Goal: Task Accomplishment & Management: Manage account settings

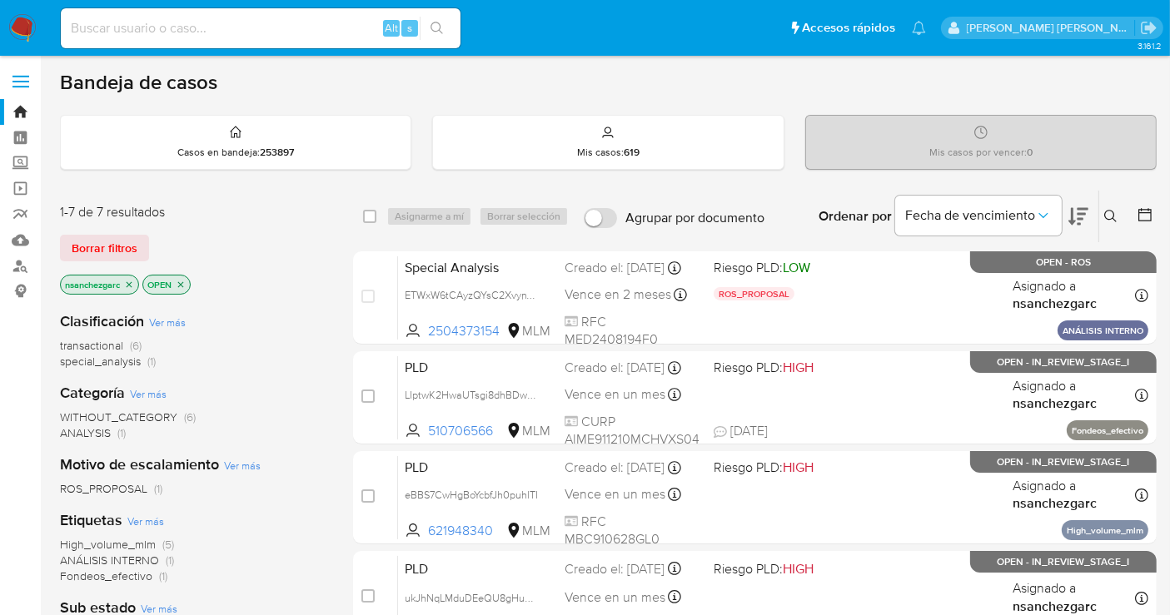
click at [23, 28] on img at bounding box center [22, 28] width 28 height 28
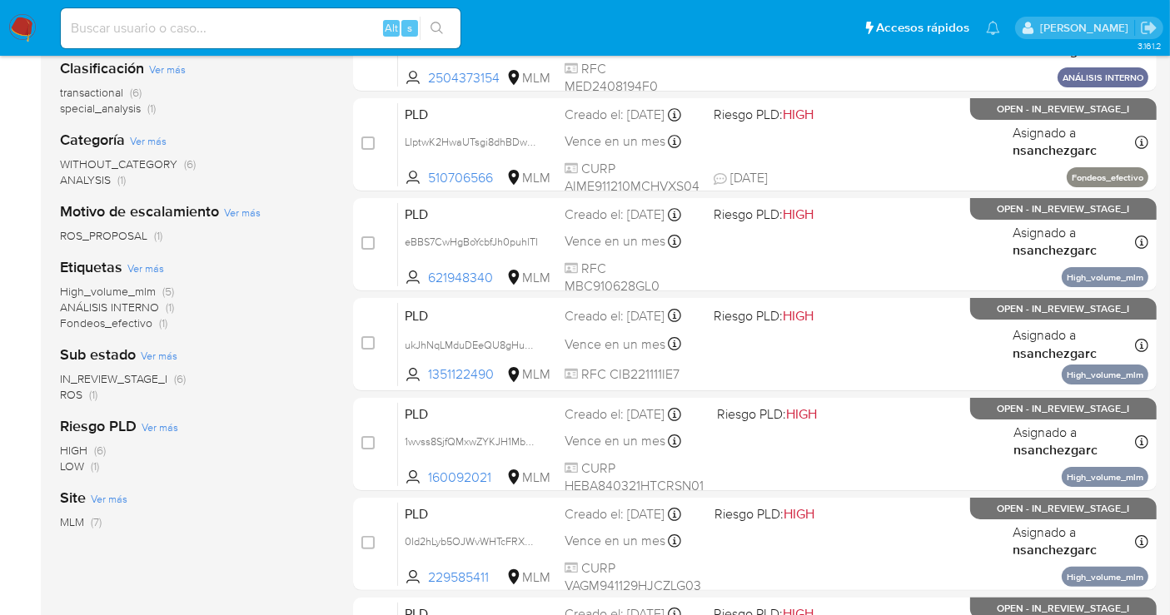
scroll to position [180, 0]
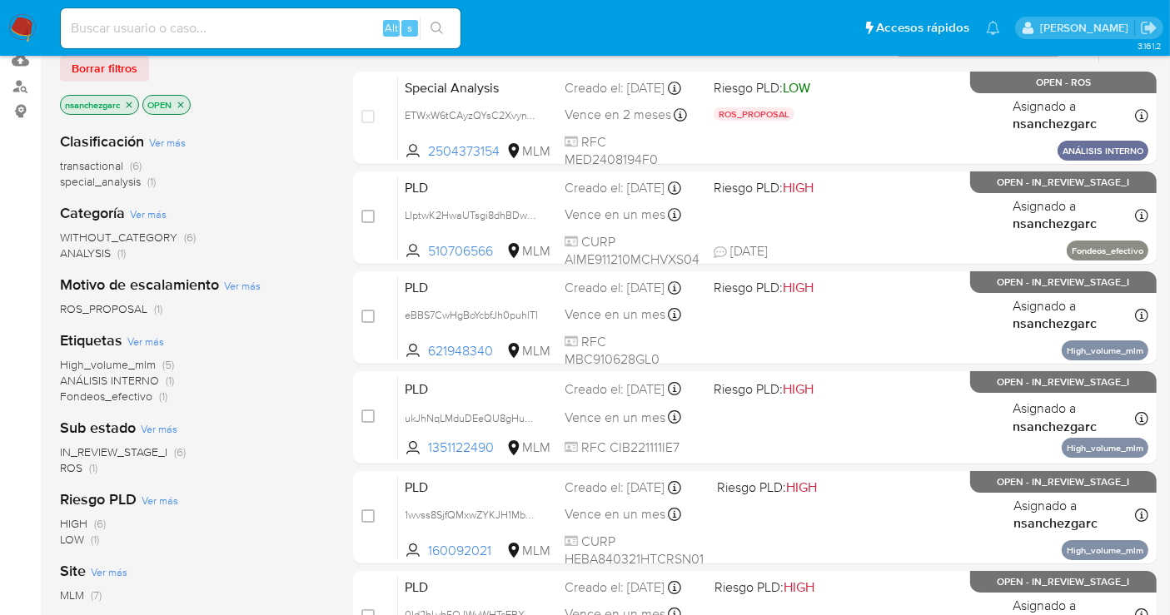
click at [131, 105] on icon "close-filter" at bounding box center [129, 105] width 10 height 10
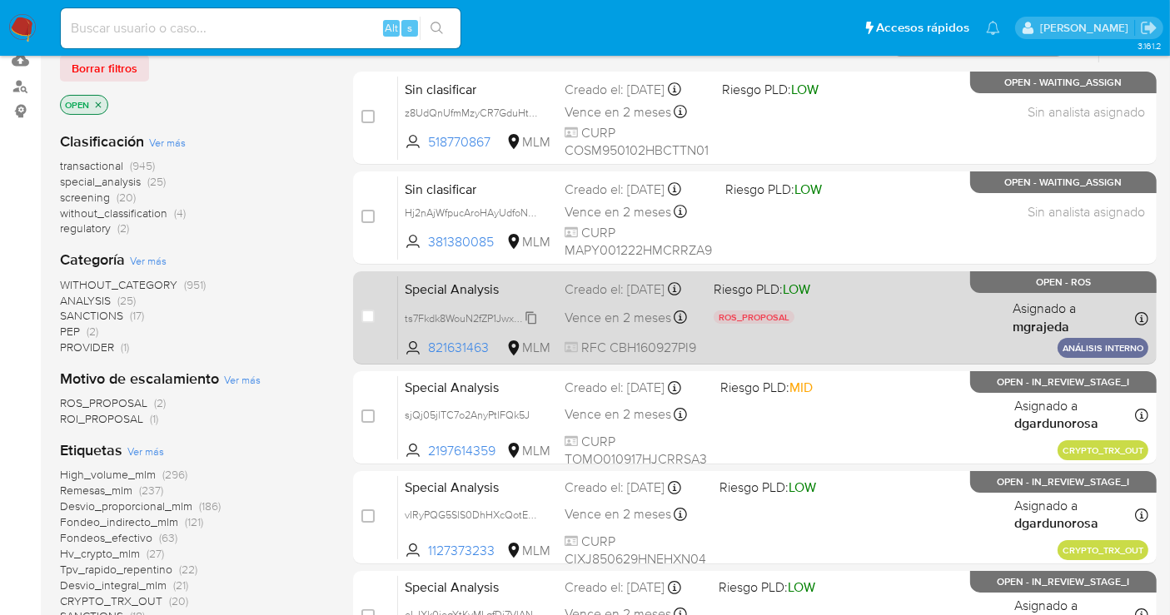
scroll to position [87, 0]
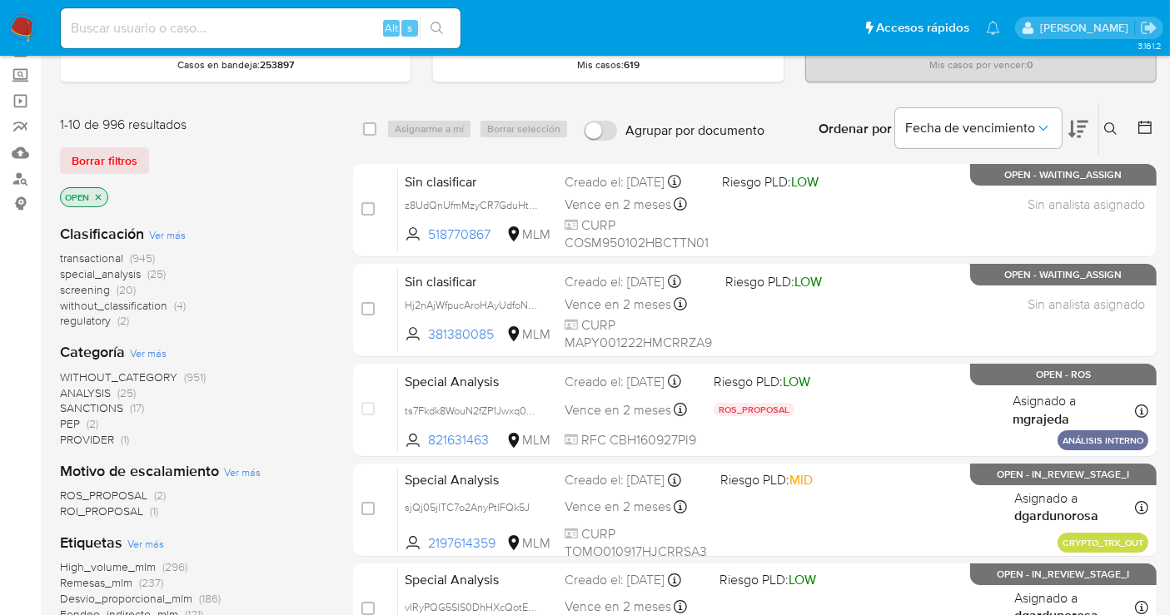
click at [115, 305] on span "without_classification" at bounding box center [113, 305] width 107 height 17
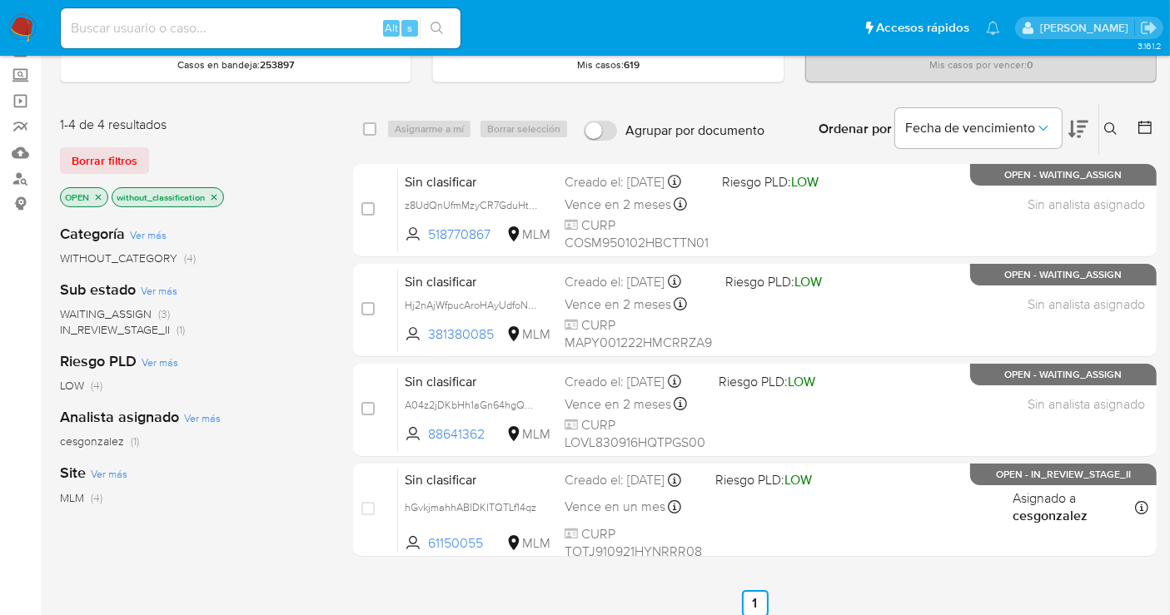
click at [19, 27] on img at bounding box center [22, 28] width 28 height 28
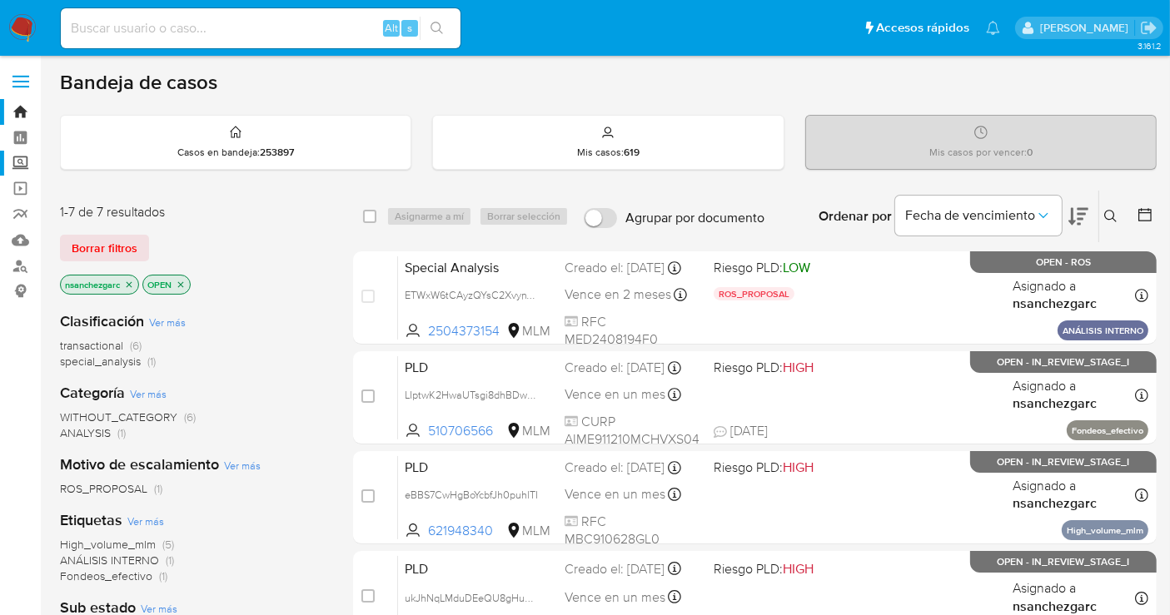
click at [19, 162] on label "Screening" at bounding box center [99, 164] width 198 height 26
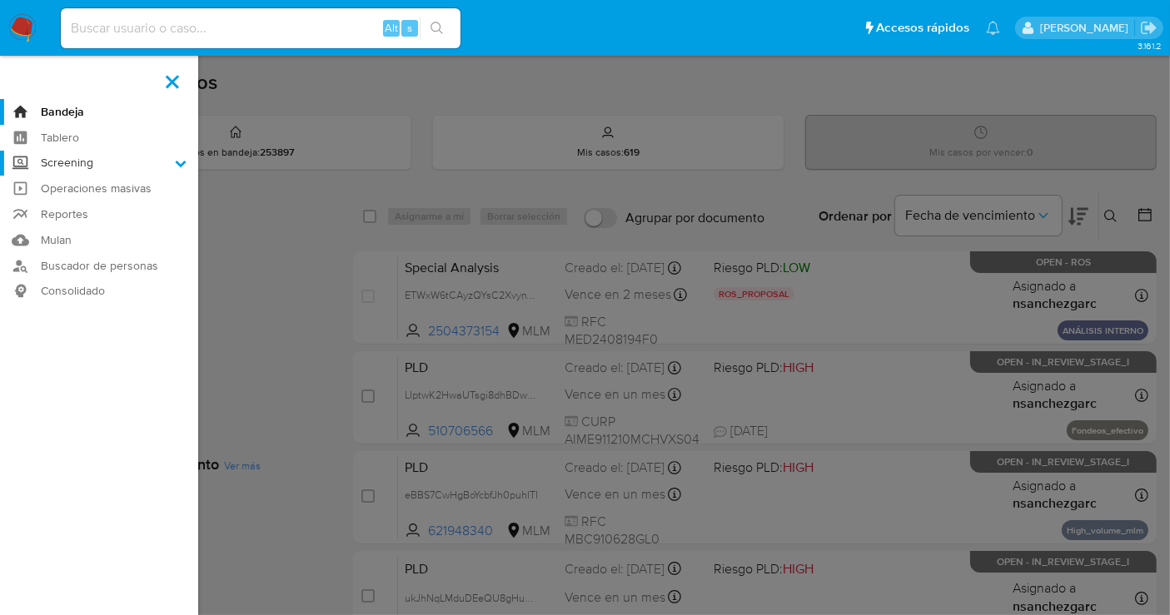
click at [0, 0] on input "Screening" at bounding box center [0, 0] width 0 height 0
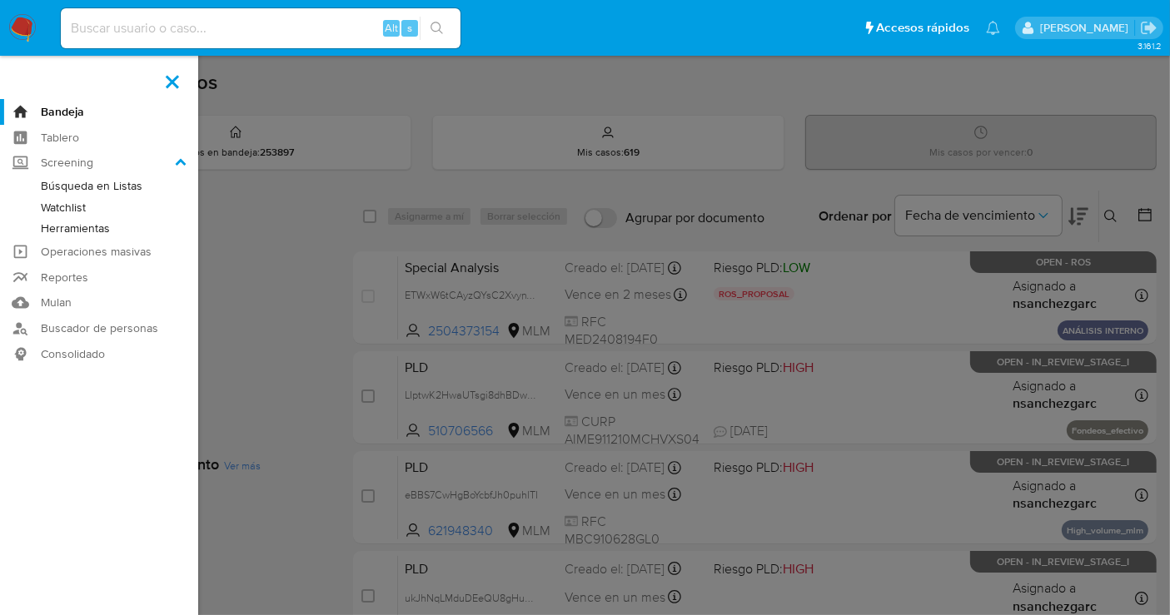
click at [57, 232] on link "Herramientas" at bounding box center [99, 228] width 198 height 21
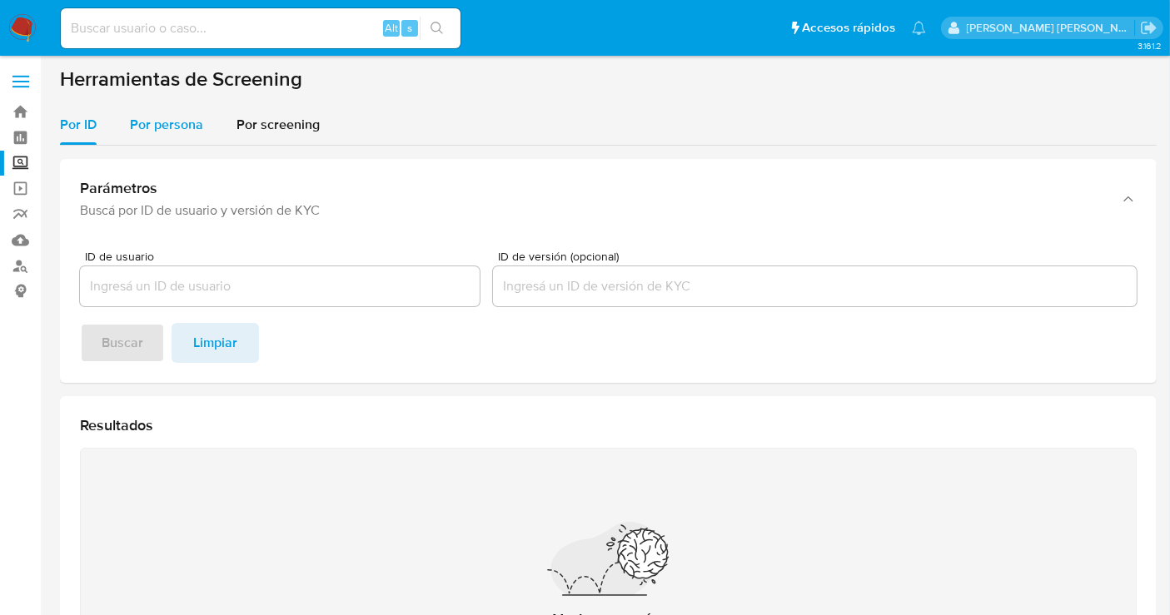
click at [165, 119] on span "Por persona" at bounding box center [166, 124] width 73 height 19
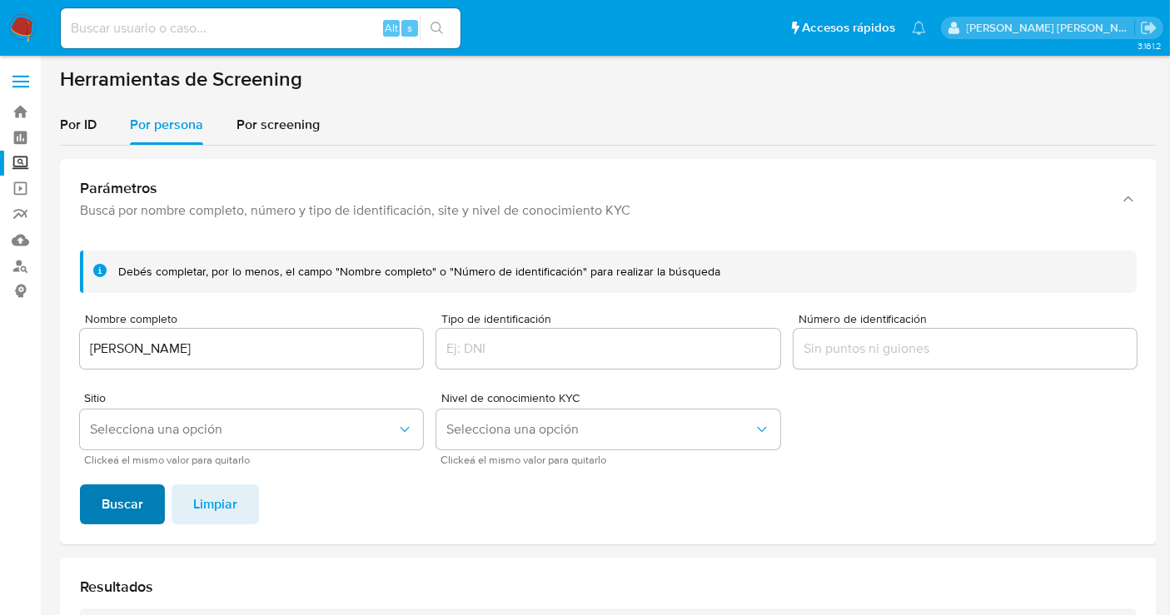
click at [121, 522] on span "Buscar" at bounding box center [123, 504] width 42 height 37
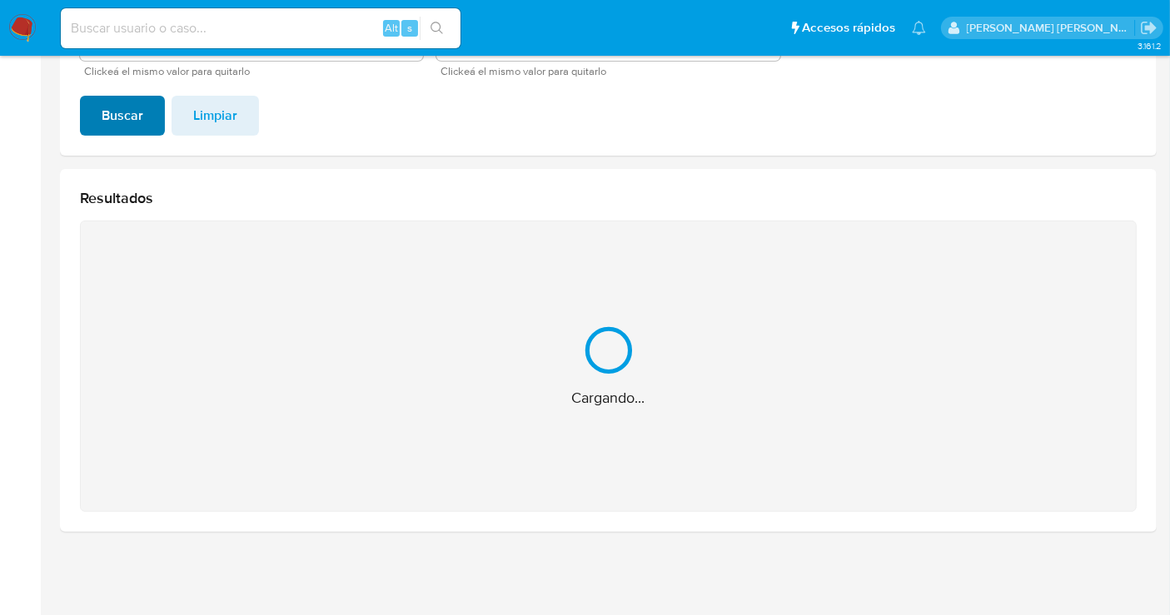
scroll to position [123, 0]
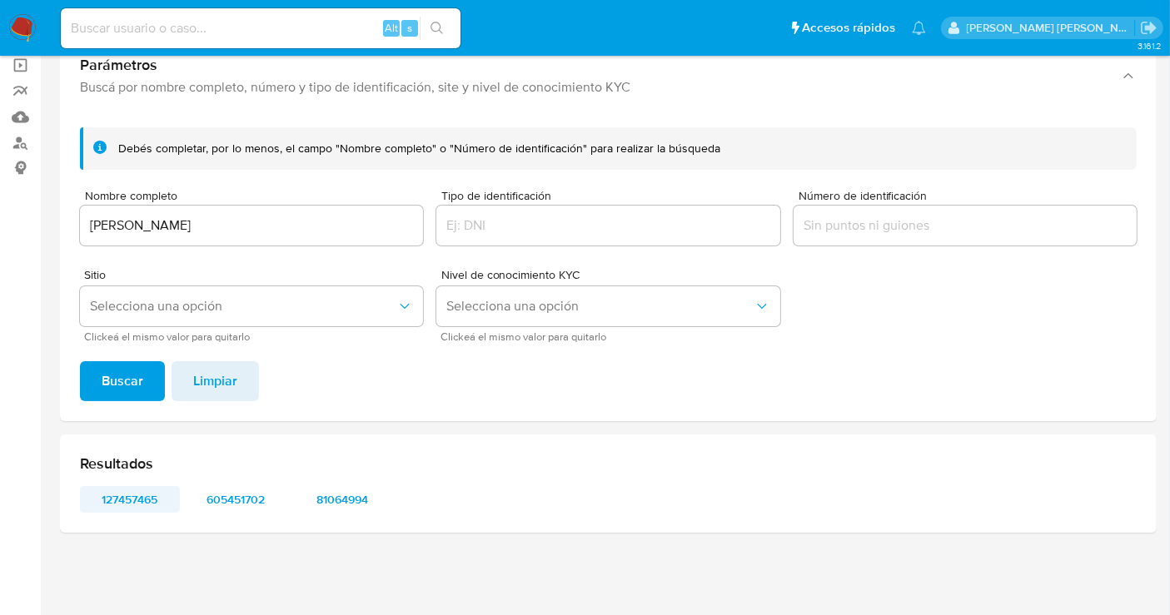
click at [131, 500] on span "127457465" at bounding box center [130, 499] width 77 height 23
click at [212, 499] on span "605451702" at bounding box center [236, 499] width 77 height 23
click at [350, 493] on span "81064994" at bounding box center [342, 499] width 77 height 23
click at [142, 501] on span "127457465" at bounding box center [130, 499] width 77 height 23
click at [176, 226] on input "LUIS ESCAMILLA ARAUJO" at bounding box center [251, 226] width 343 height 22
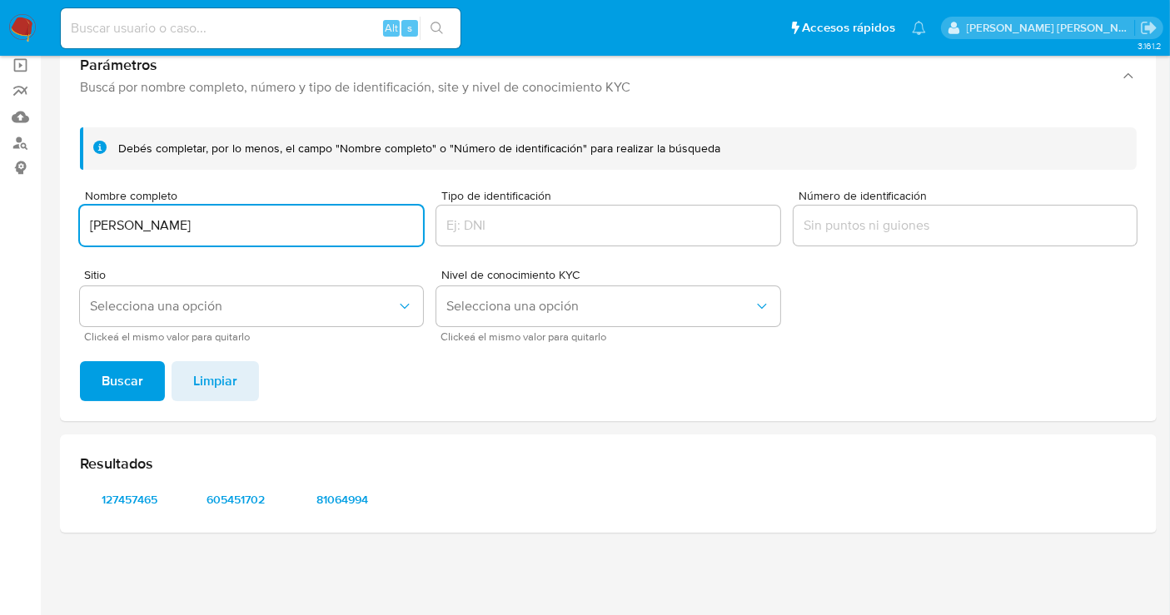
click at [176, 226] on input "LUIS ESCAMILLA ARAUJO" at bounding box center [251, 226] width 343 height 22
type input "MARTHA PATRICIA CRUZ ROJAS"
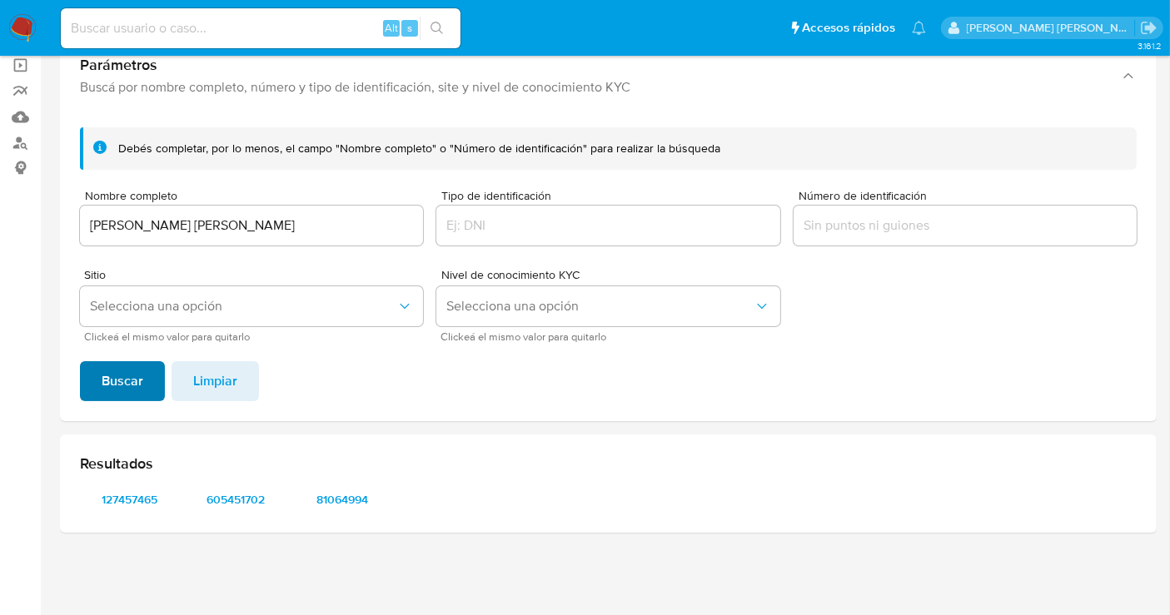
click at [112, 365] on span "Buscar" at bounding box center [123, 381] width 42 height 37
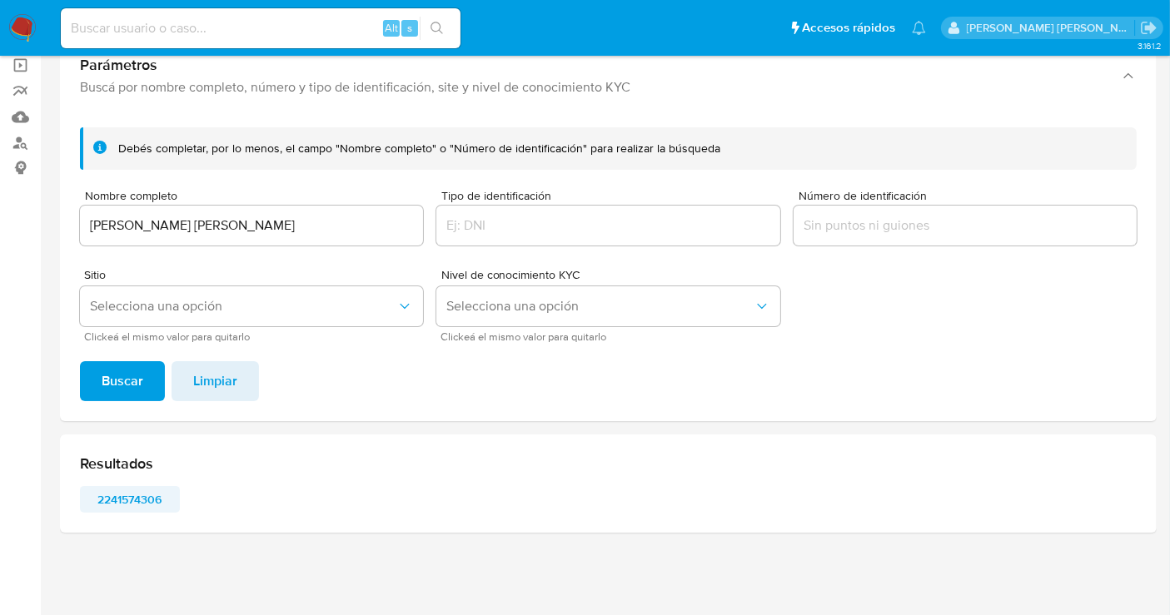
click at [142, 505] on span "2241574306" at bounding box center [130, 499] width 77 height 23
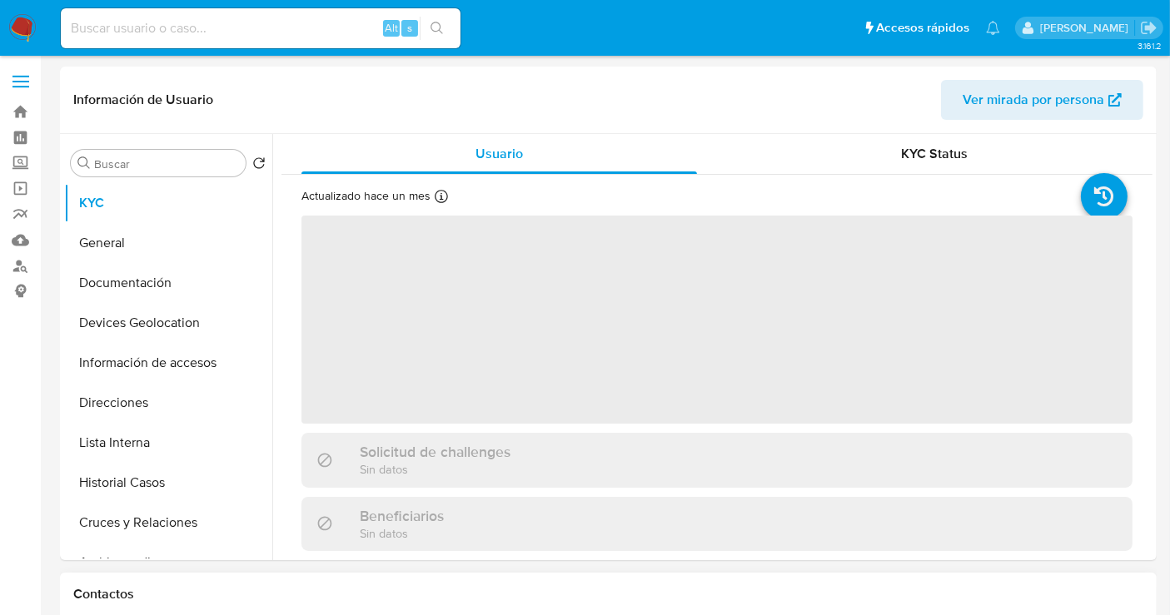
select select "10"
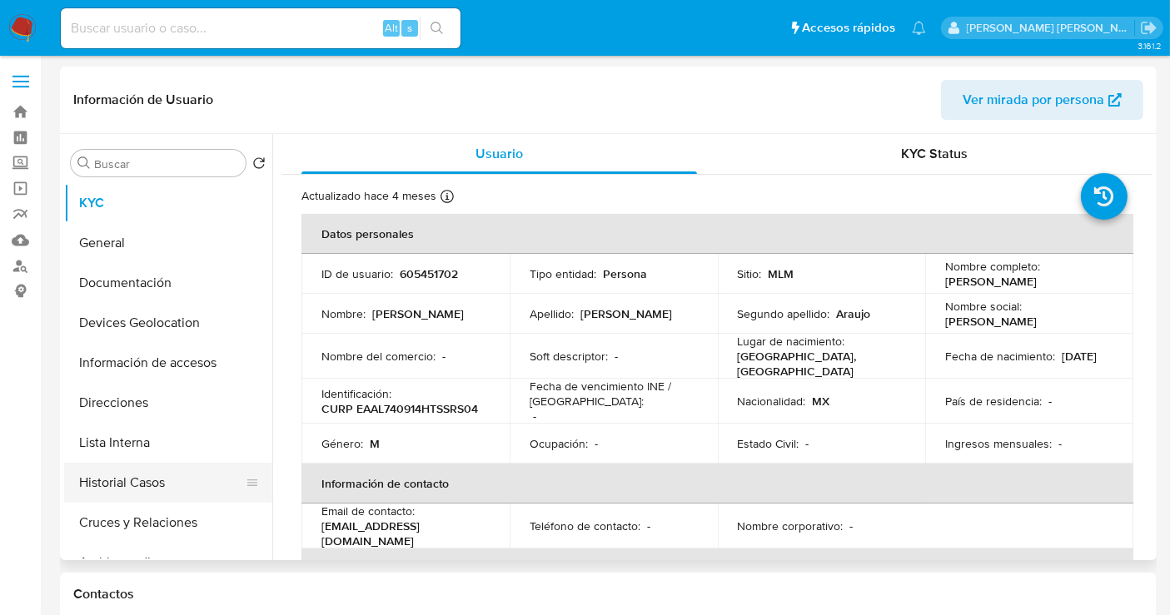
click at [117, 484] on button "Historial Casos" at bounding box center [161, 483] width 195 height 40
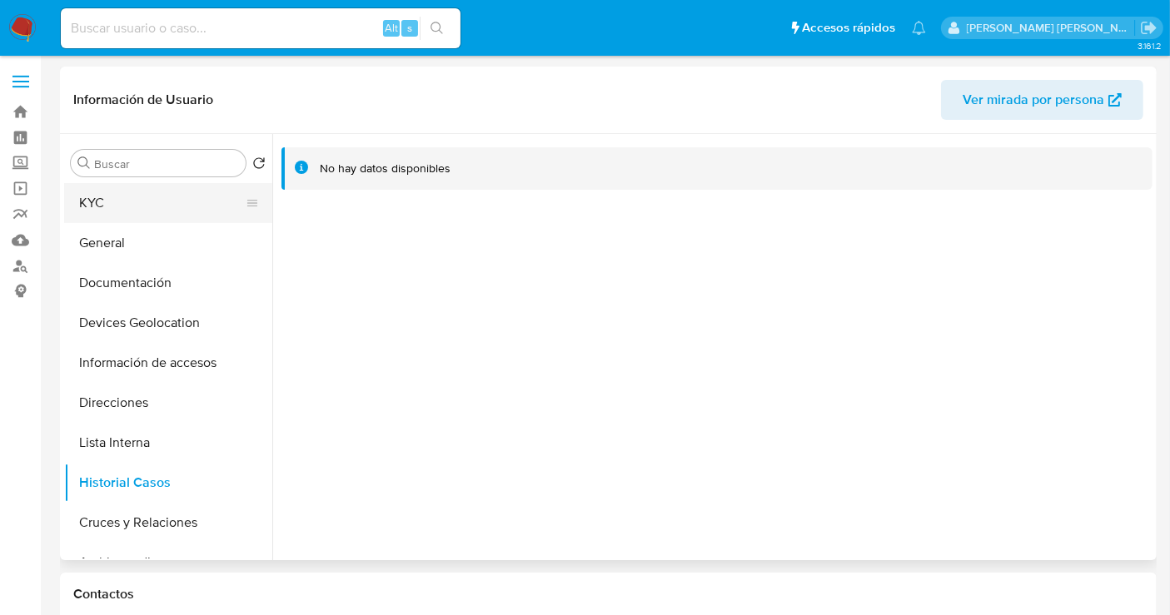
click at [157, 207] on button "KYC" at bounding box center [161, 203] width 195 height 40
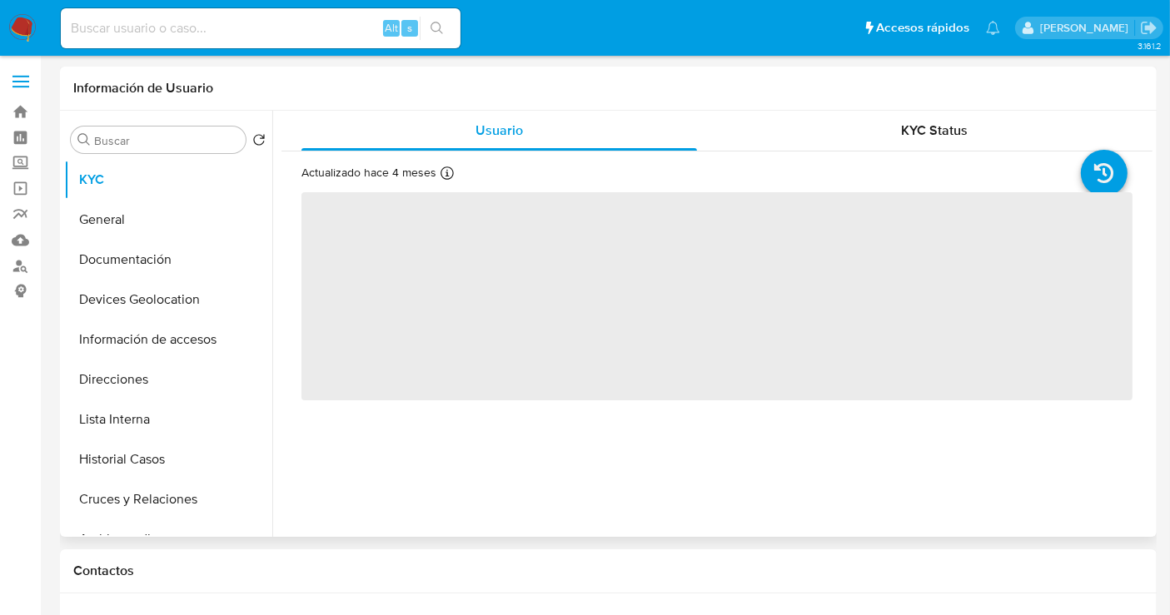
select select "10"
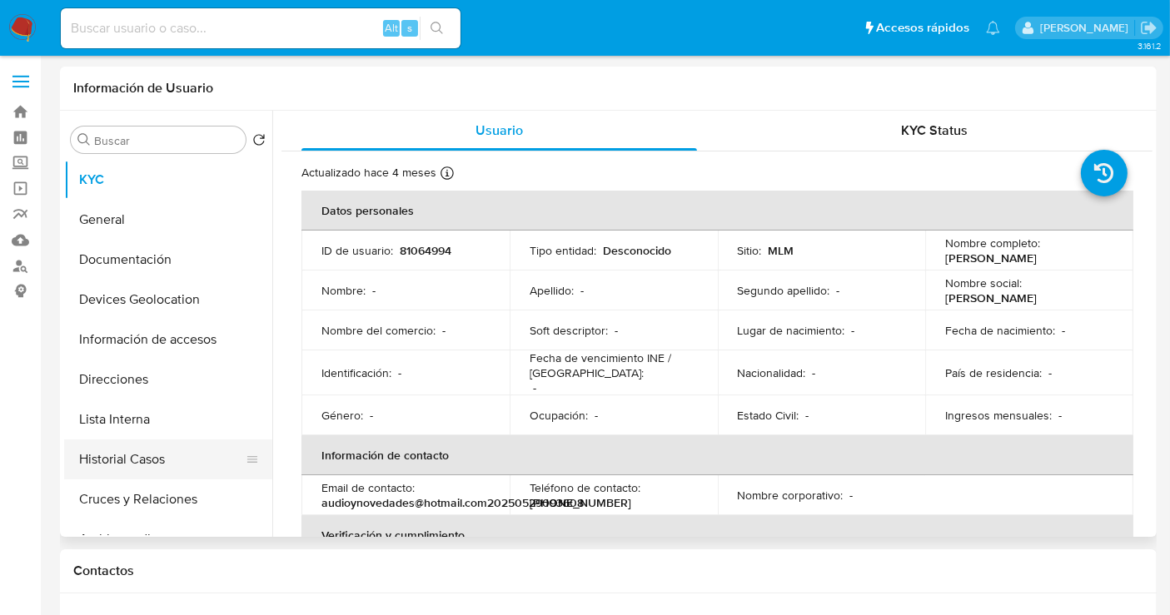
click at [123, 470] on button "Historial Casos" at bounding box center [161, 460] width 195 height 40
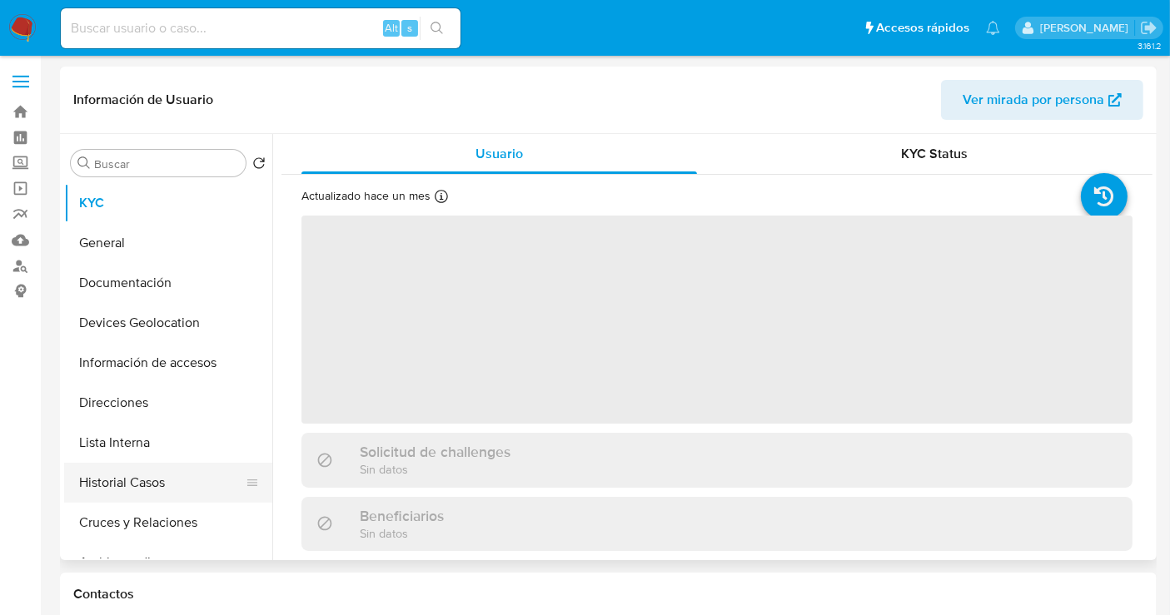
click at [127, 474] on button "Historial Casos" at bounding box center [161, 483] width 195 height 40
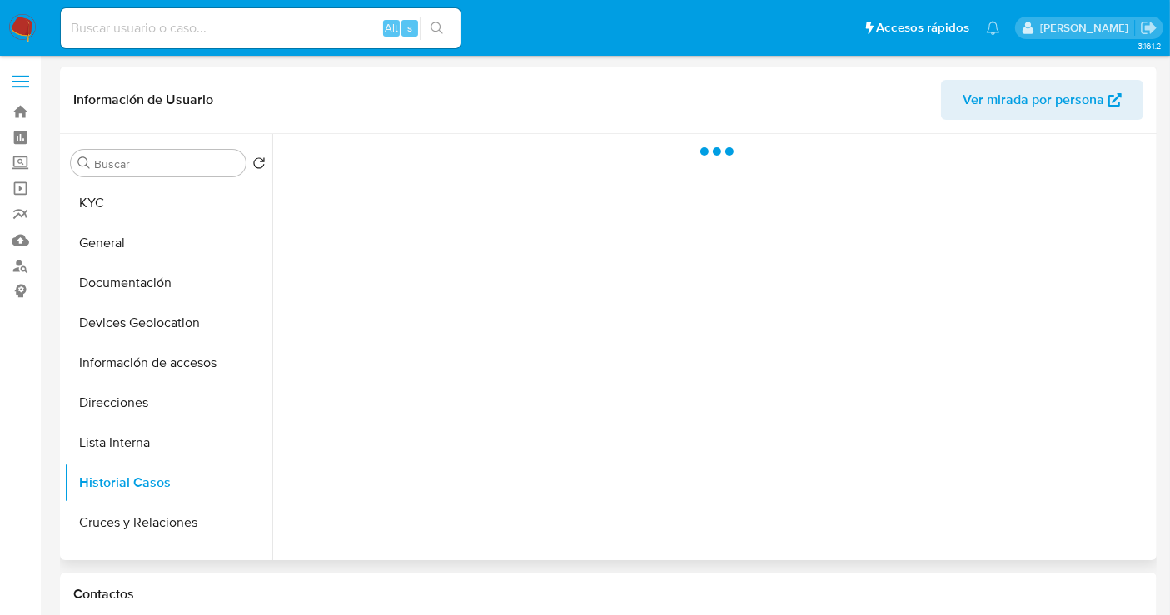
select select "10"
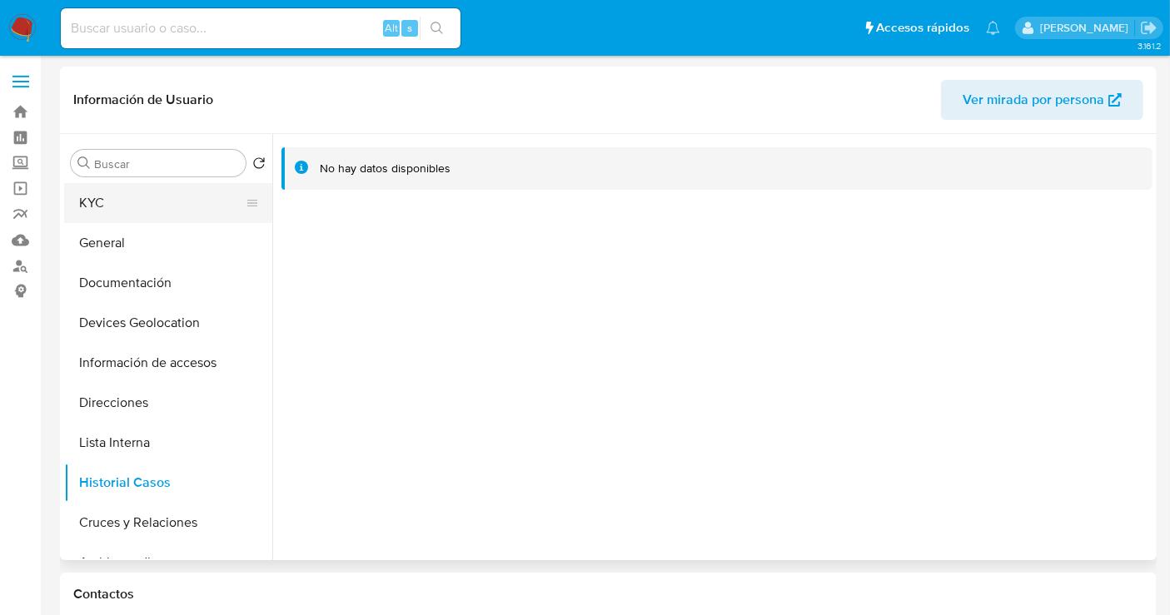
click at [137, 203] on button "KYC" at bounding box center [161, 203] width 195 height 40
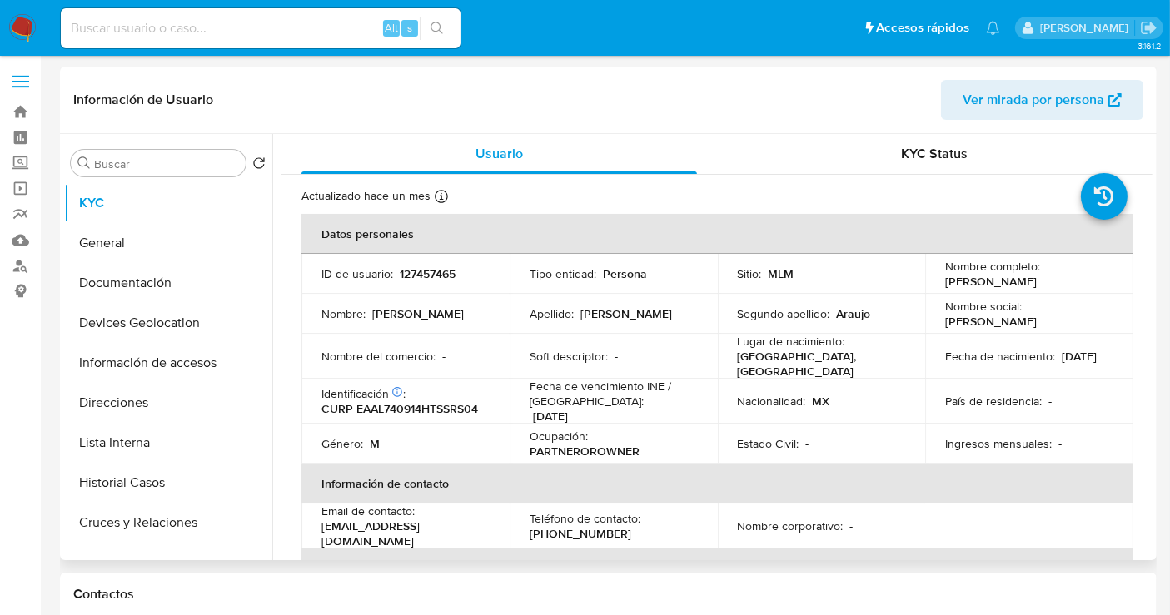
click at [416, 275] on p "127457465" at bounding box center [428, 273] width 56 height 15
copy p "127457465"
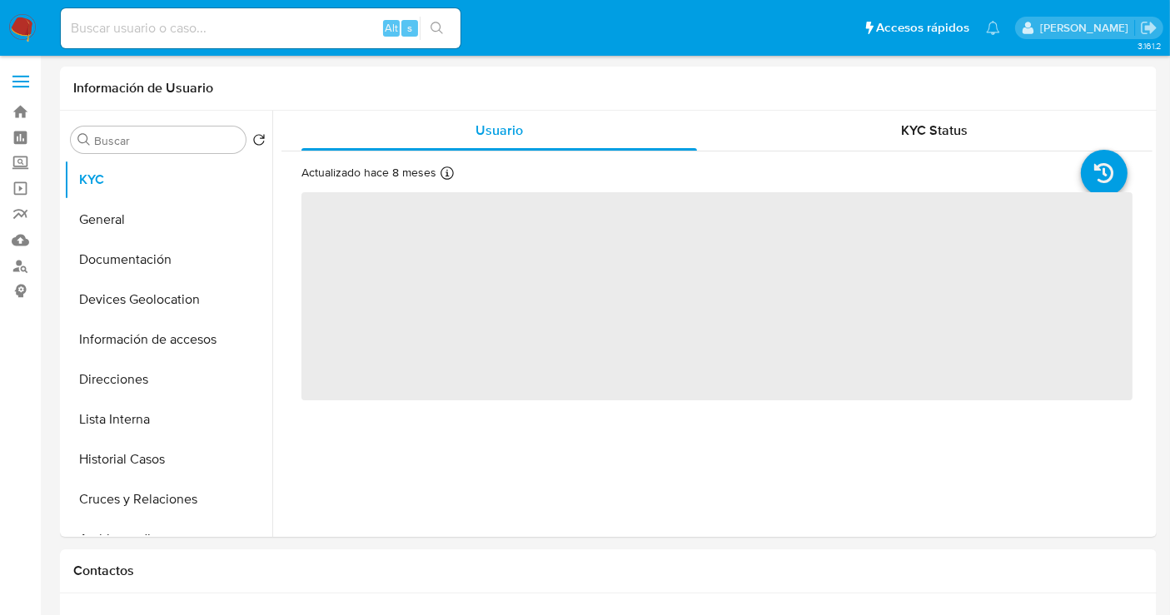
select select "10"
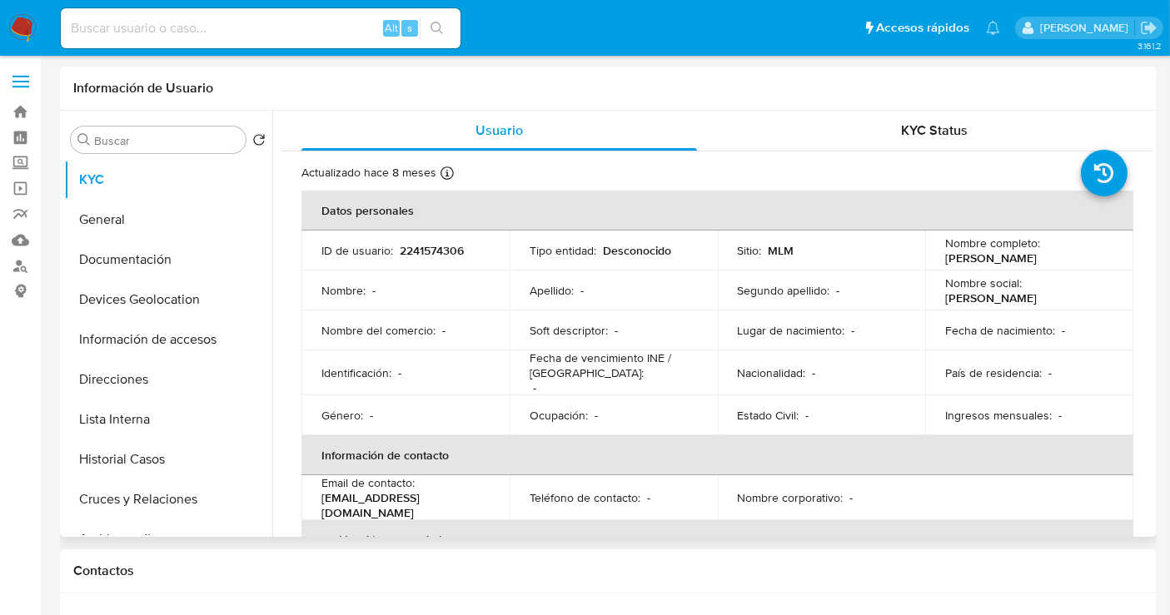
click at [452, 243] on p "2241574306" at bounding box center [432, 250] width 64 height 15
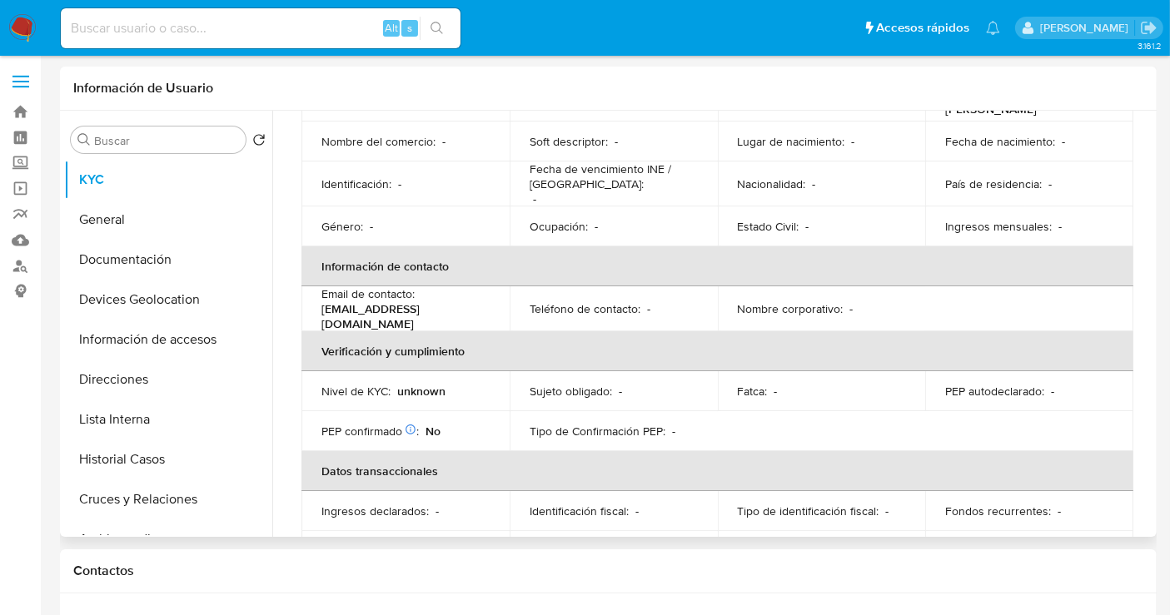
scroll to position [285, 0]
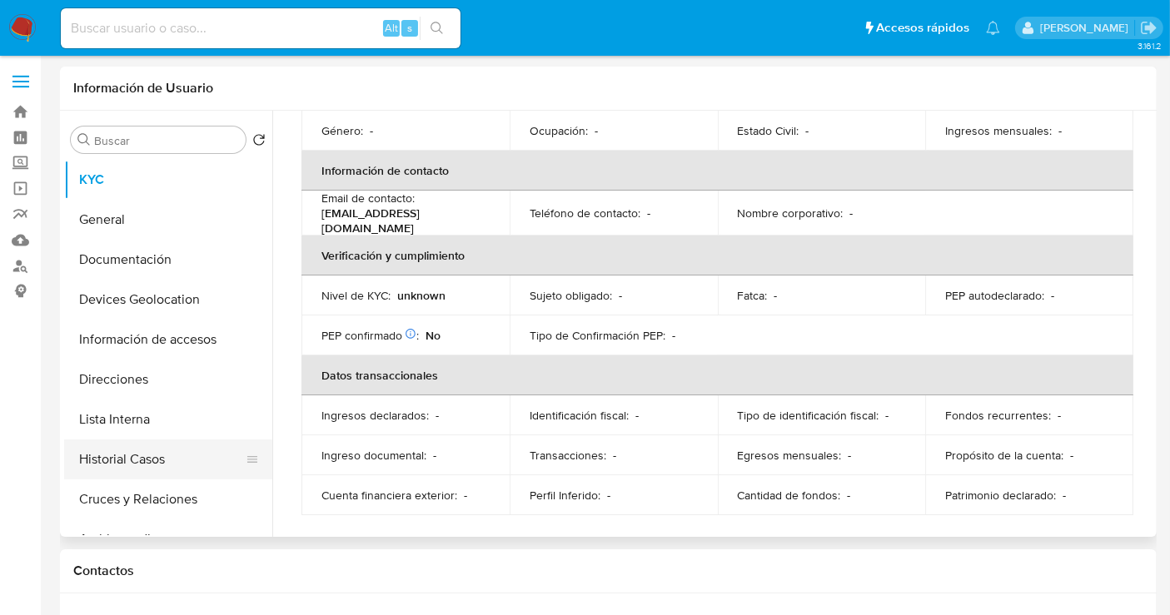
click at [107, 462] on button "Historial Casos" at bounding box center [161, 460] width 195 height 40
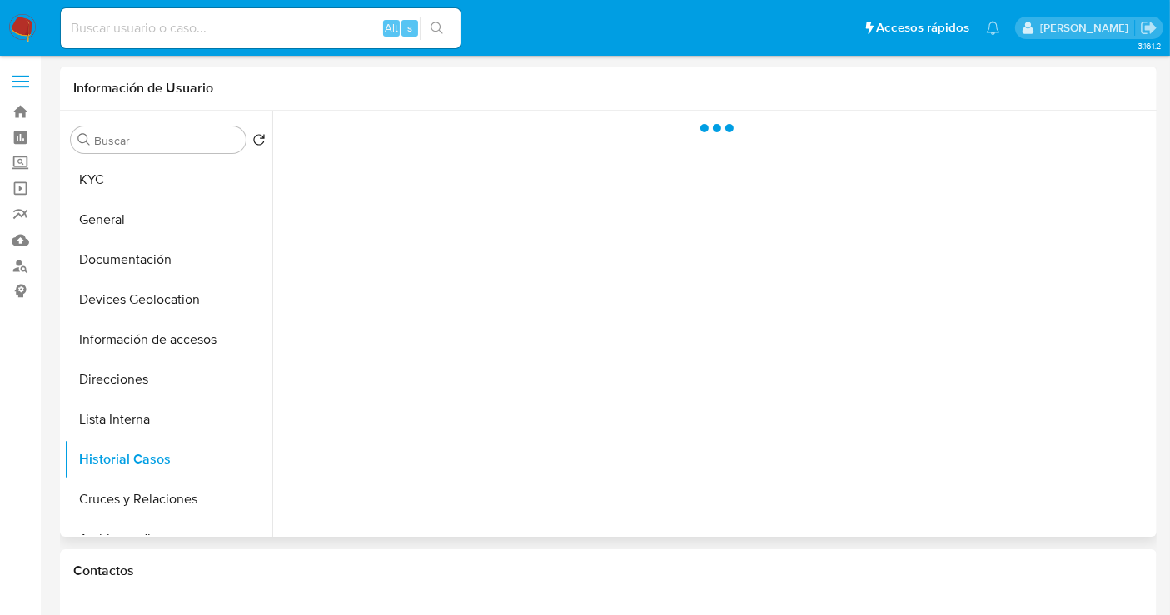
scroll to position [0, 0]
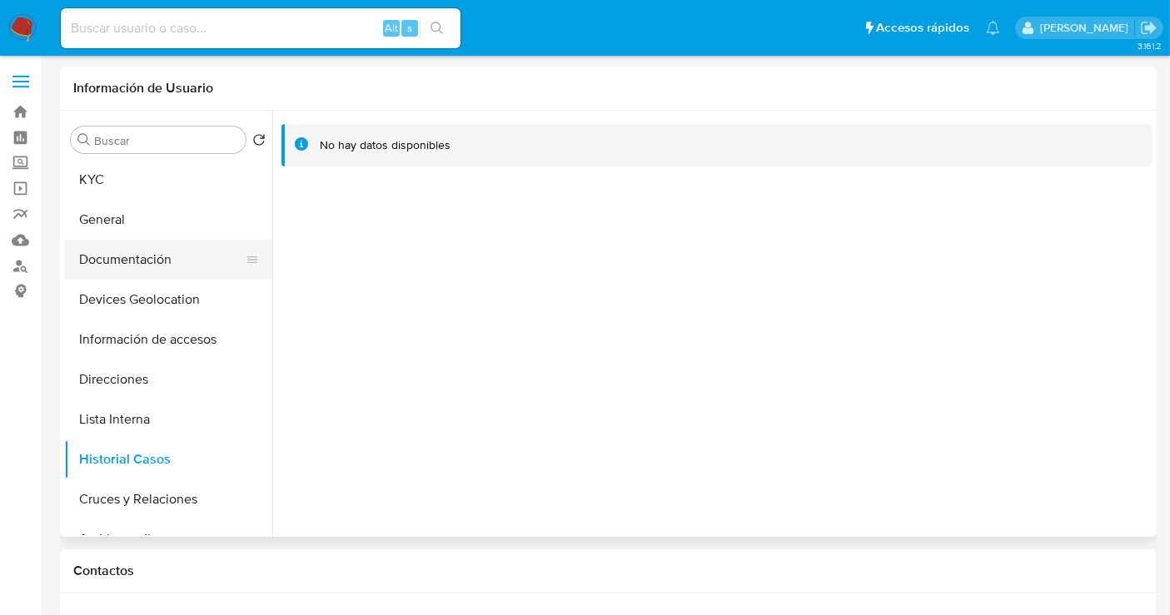
click at [107, 261] on button "Documentación" at bounding box center [161, 260] width 195 height 40
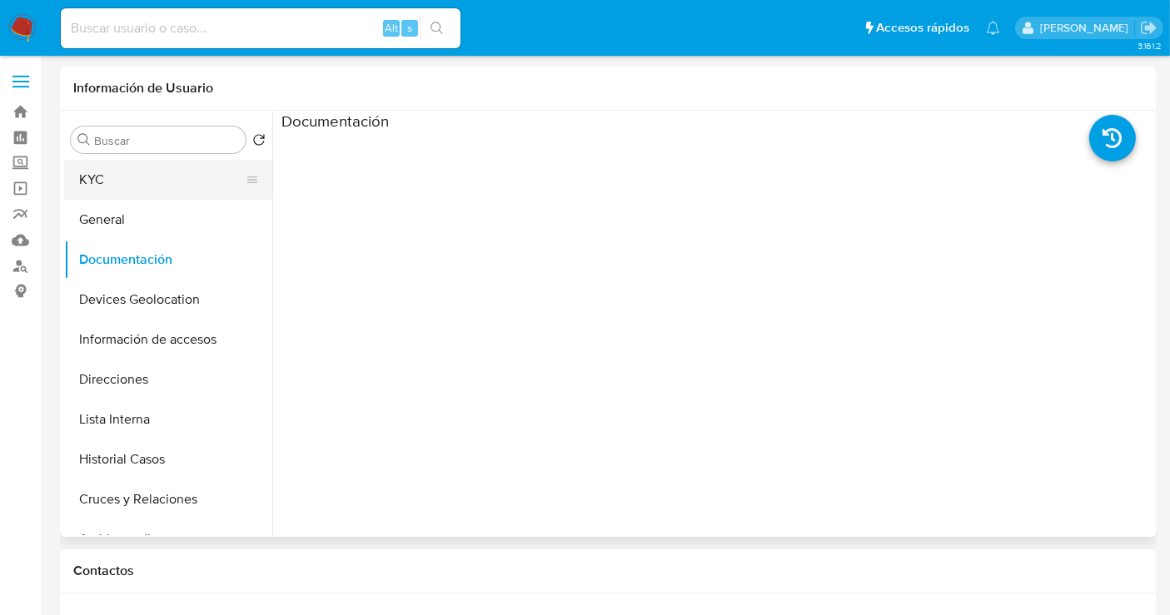
click at [119, 169] on button "KYC" at bounding box center [161, 180] width 195 height 40
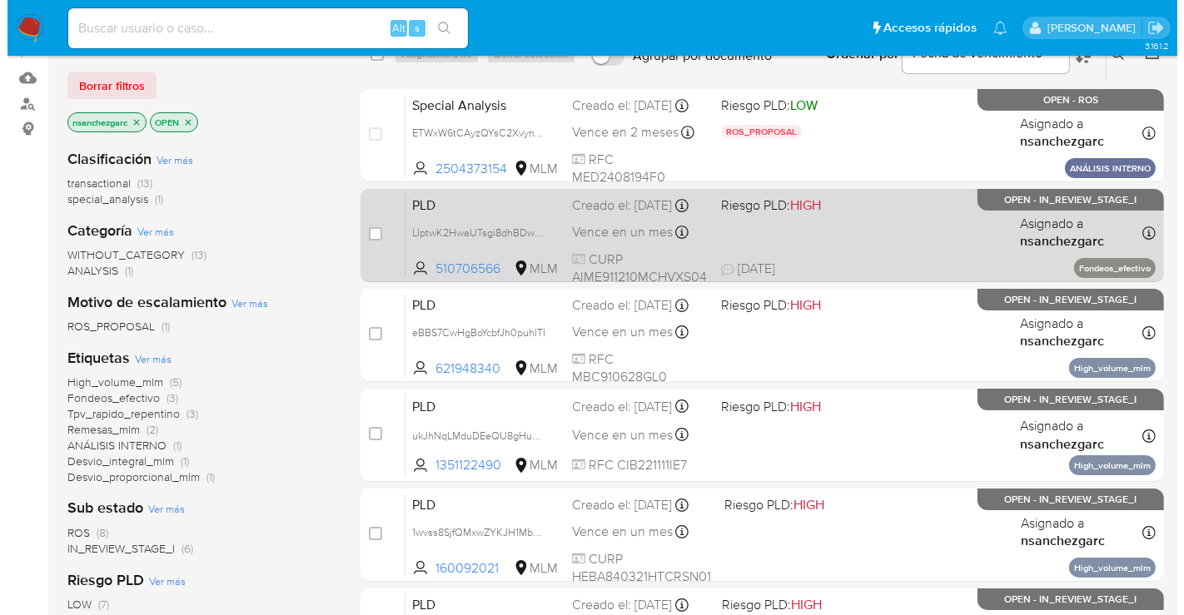
scroll to position [17, 0]
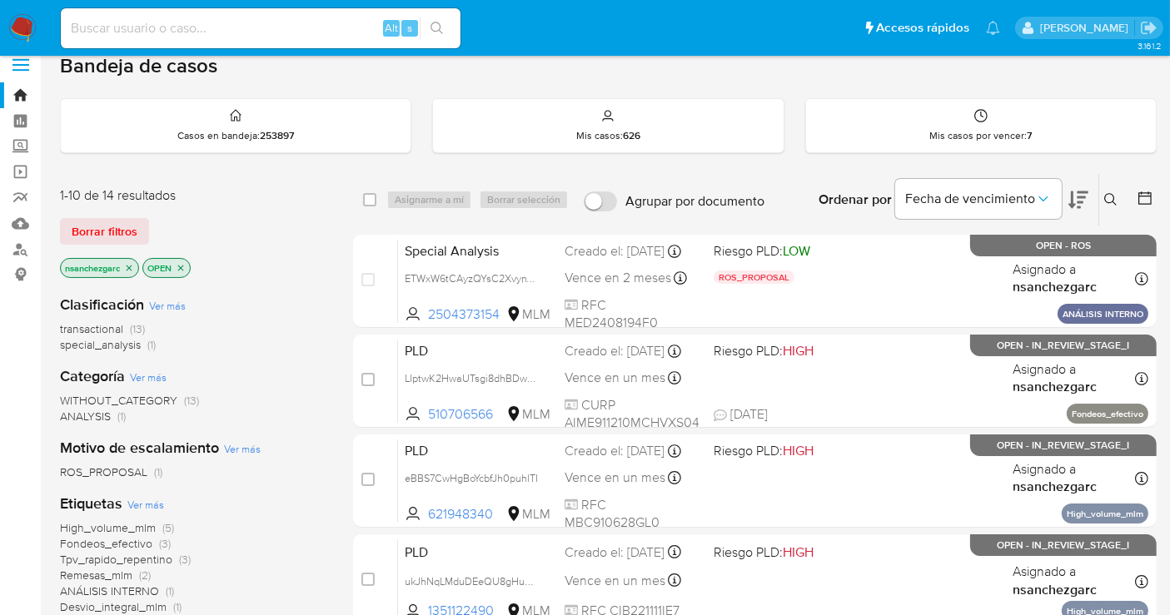
click at [1115, 196] on icon at bounding box center [1110, 199] width 13 height 13
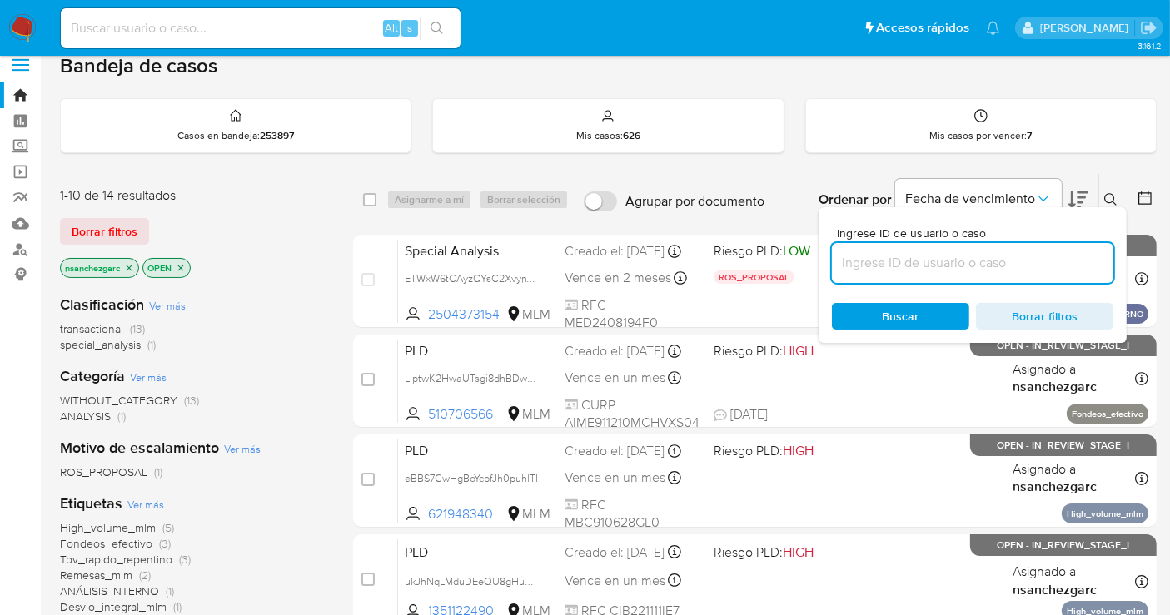
click at [877, 258] on input at bounding box center [972, 263] width 281 height 22
type input "490381355"
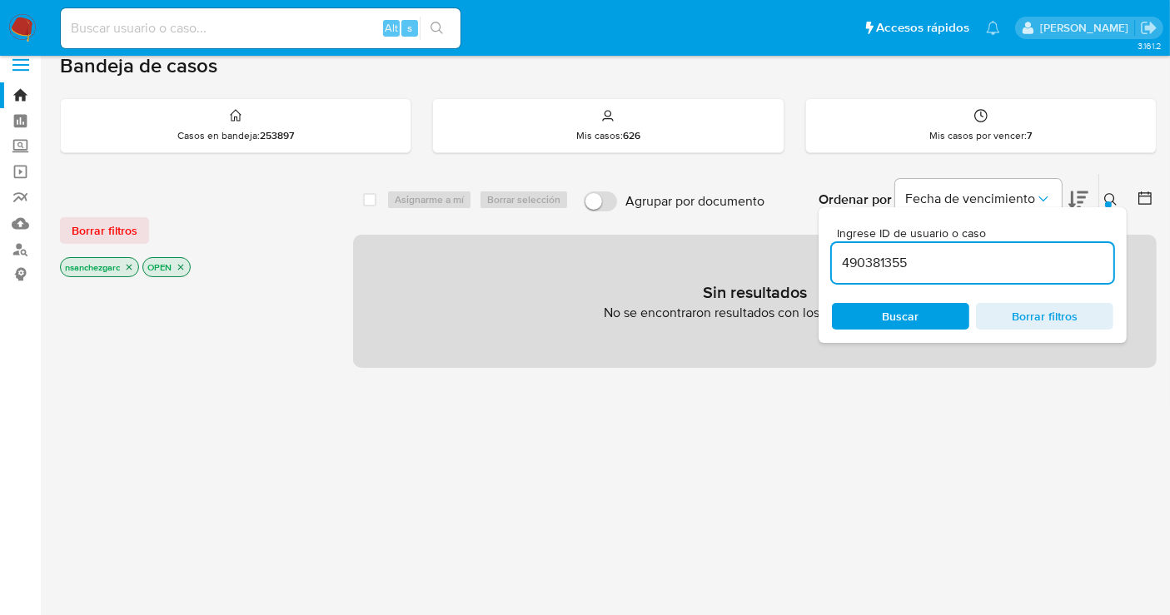
click at [132, 265] on icon "close-filter" at bounding box center [130, 268] width 6 height 6
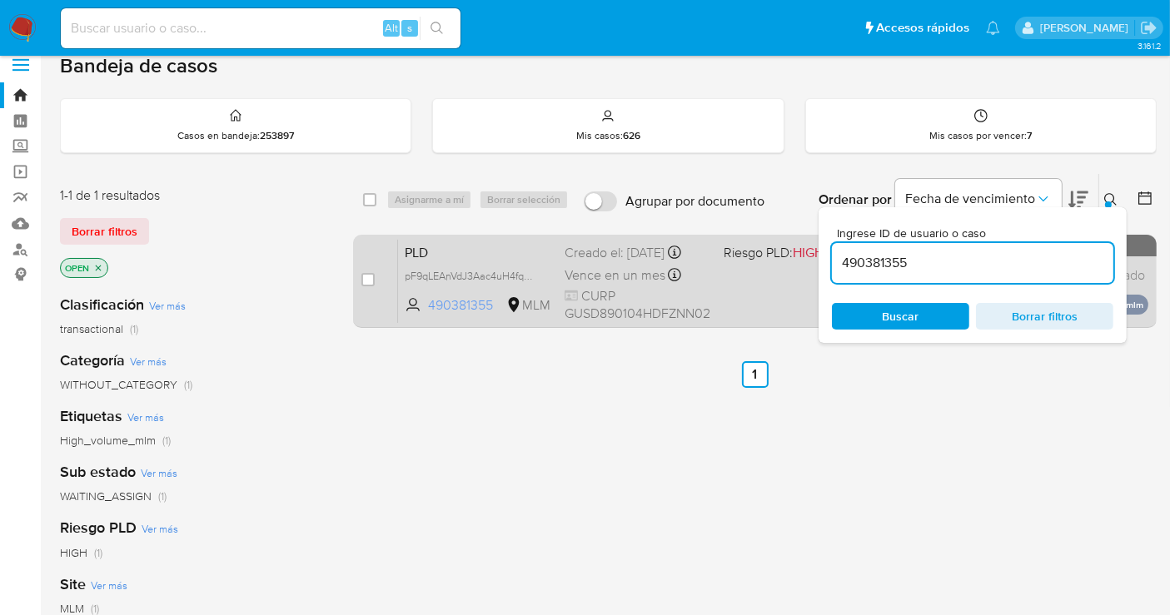
drag, startPoint x: 525, startPoint y: 270, endPoint x: 534, endPoint y: 299, distance: 30.5
click at [526, 275] on span "pF9qLEAnVdJ3Aac4uH4fquXV" at bounding box center [474, 275] width 138 height 18
drag, startPoint x: 362, startPoint y: 278, endPoint x: 381, endPoint y: 269, distance: 21.2
click at [362, 278] on input "checkbox" at bounding box center [367, 279] width 13 height 13
checkbox input "true"
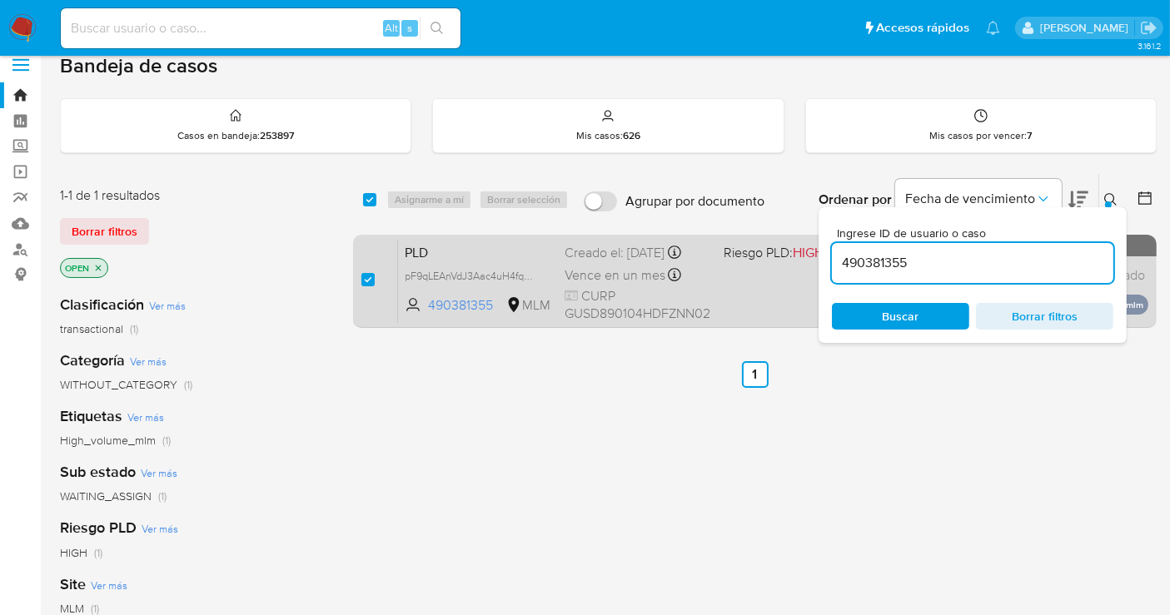
checkbox input "true"
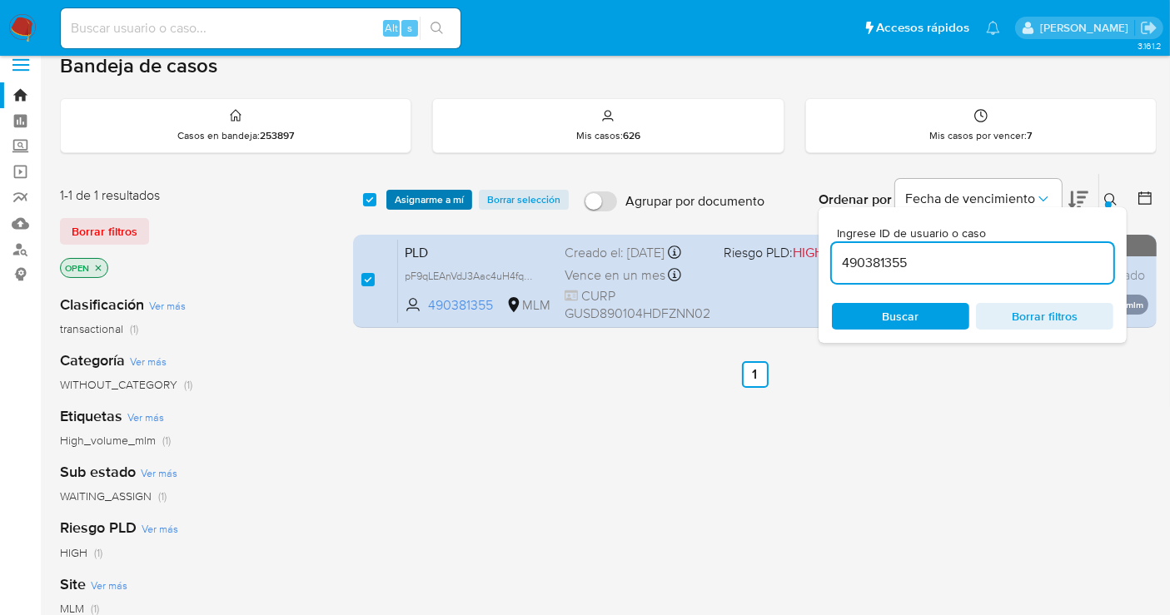
click at [408, 206] on span "Asignarme a mí" at bounding box center [429, 199] width 69 height 17
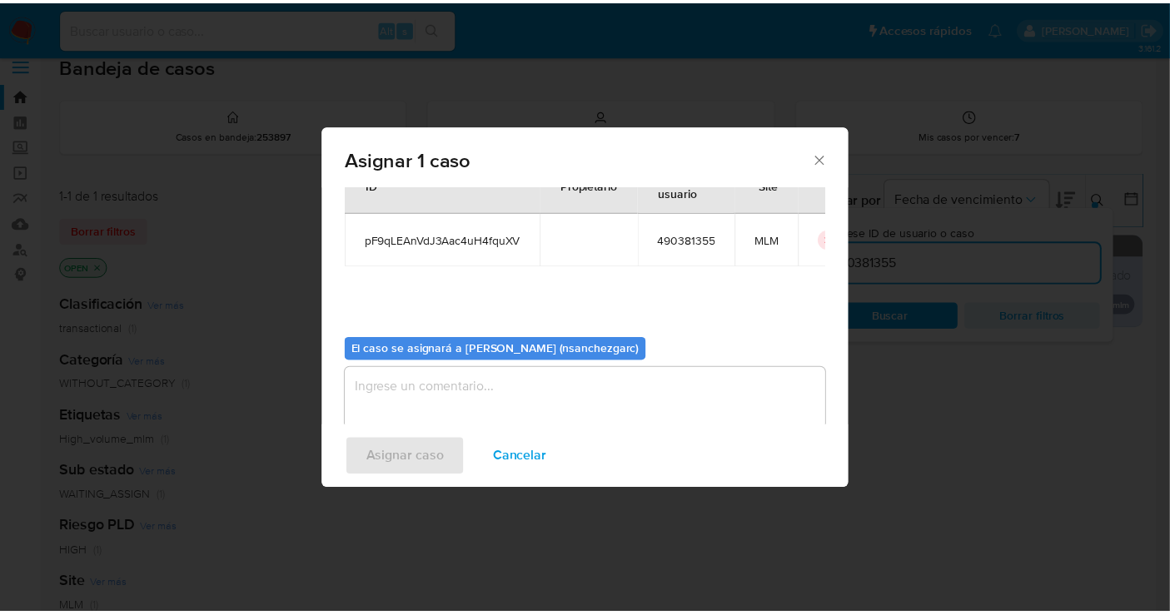
scroll to position [85, 0]
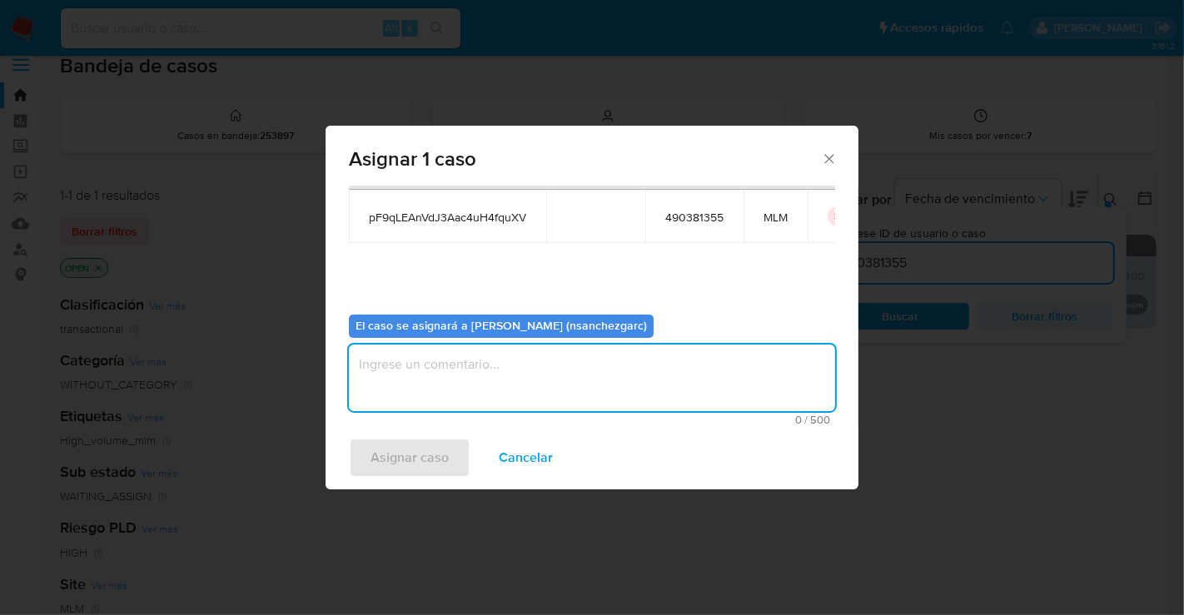
click at [421, 380] on textarea "assign-modal" at bounding box center [592, 378] width 486 height 67
type textarea "nesg"
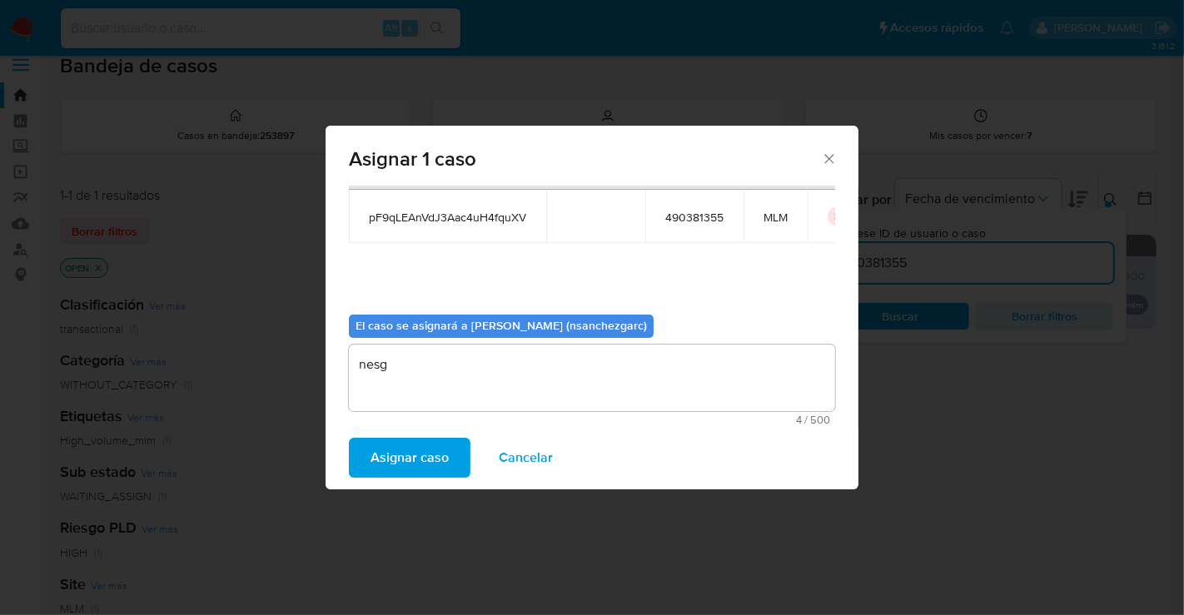
click at [404, 453] on span "Asignar caso" at bounding box center [409, 458] width 78 height 37
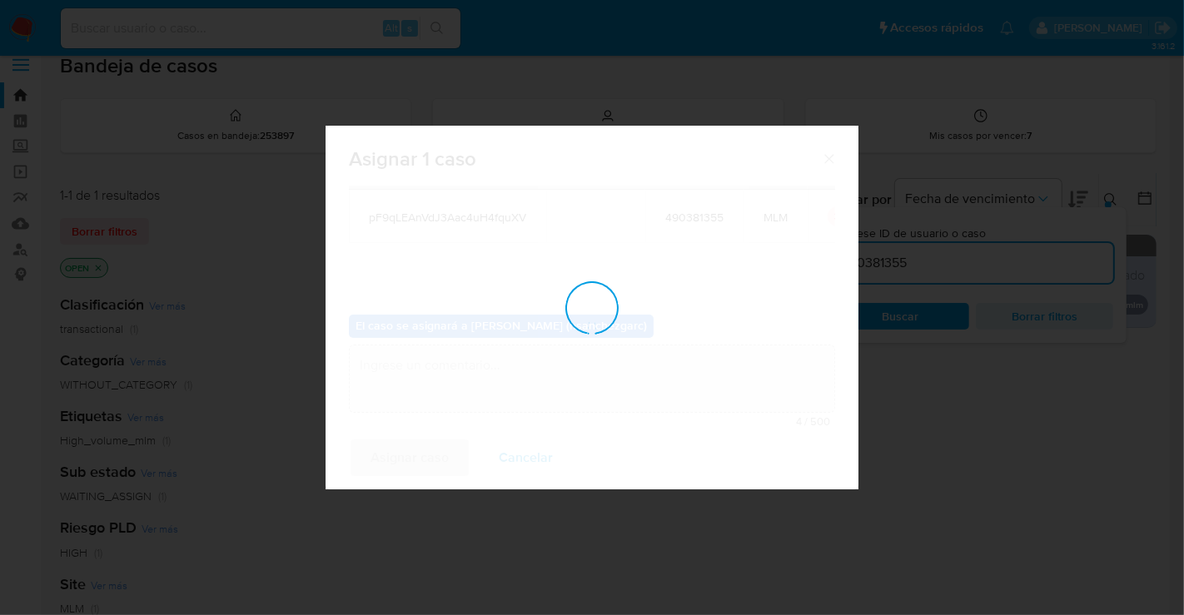
checkbox input "false"
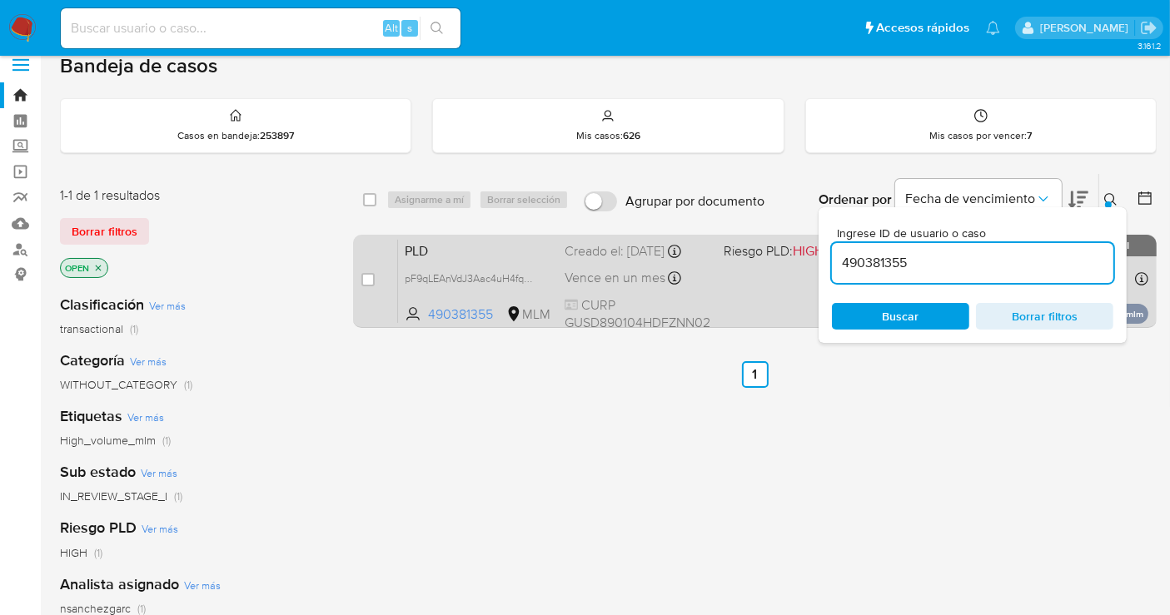
click at [601, 271] on span "Vence en un mes" at bounding box center [614, 278] width 101 height 18
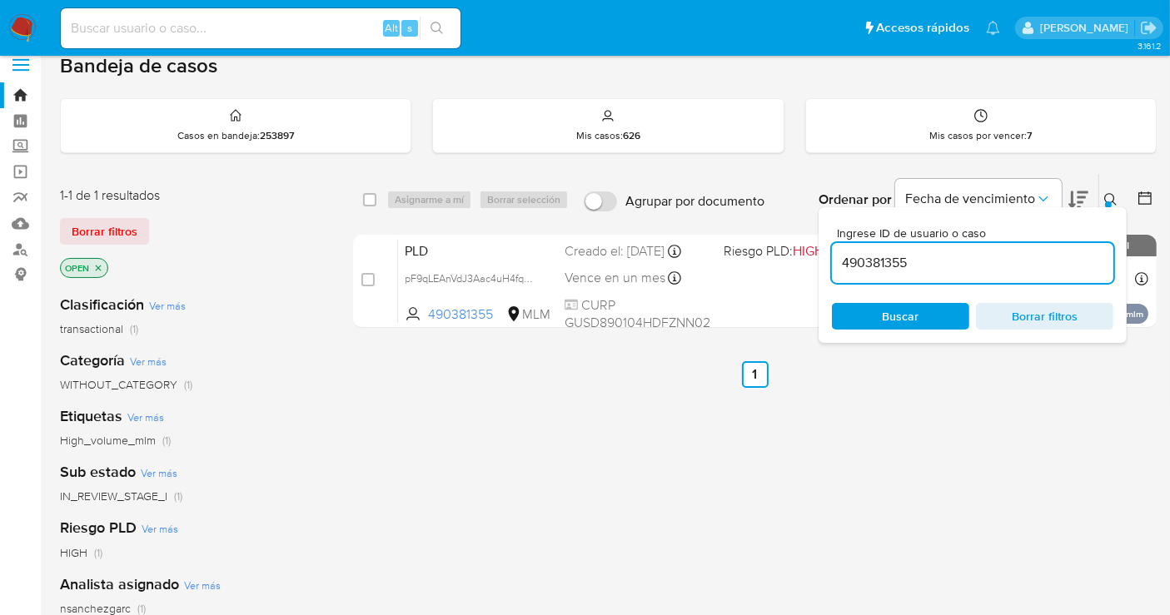
click at [25, 26] on img at bounding box center [22, 28] width 28 height 28
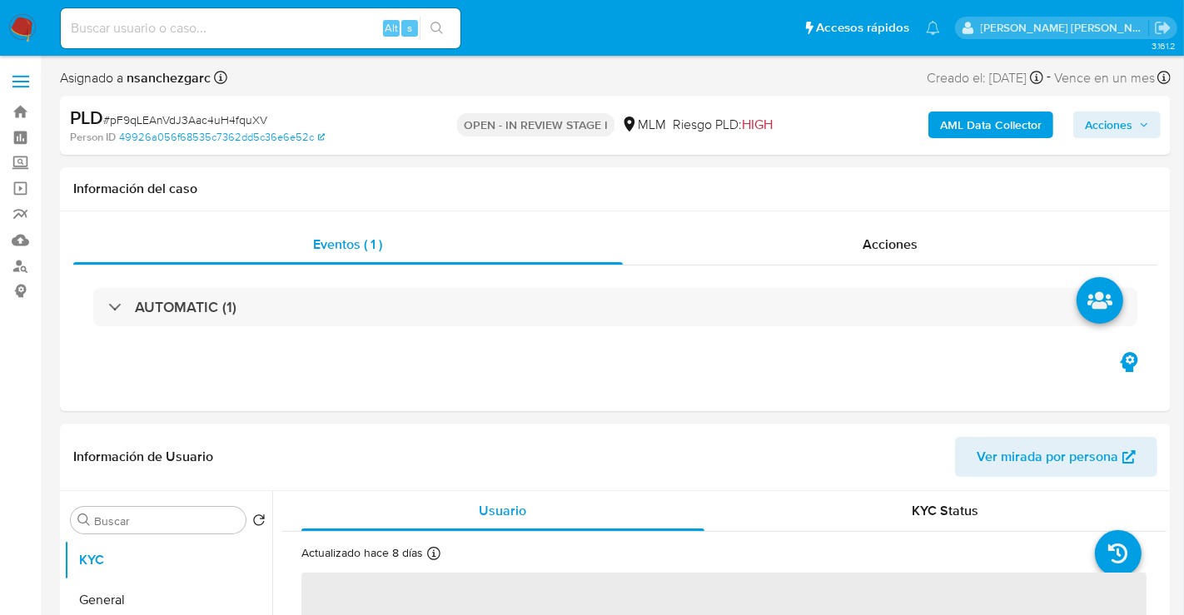
select select "10"
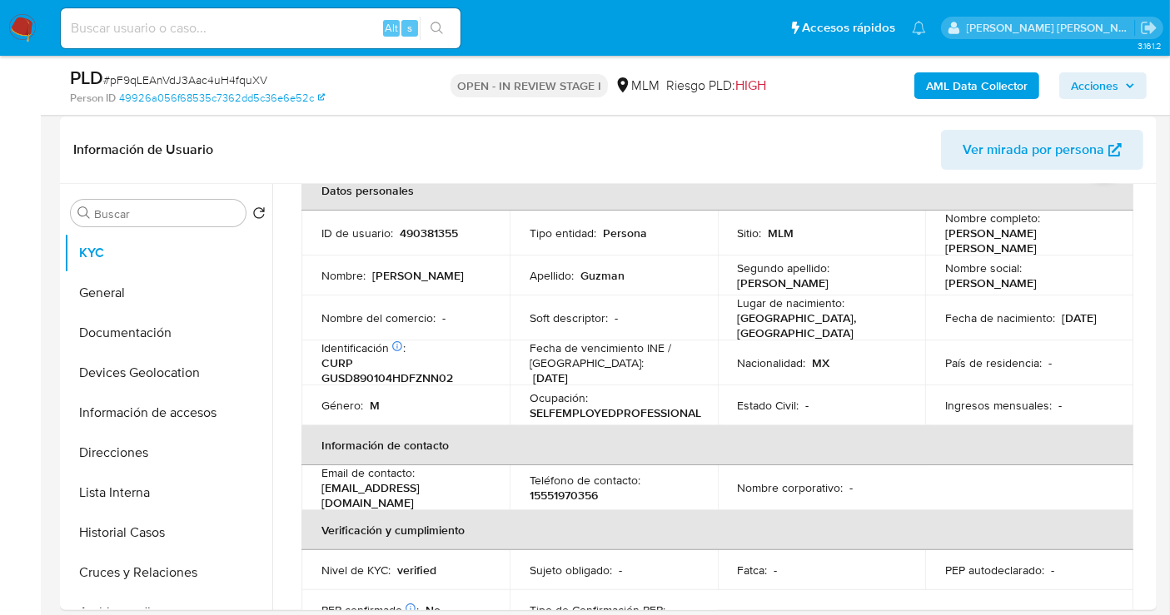
scroll to position [277, 0]
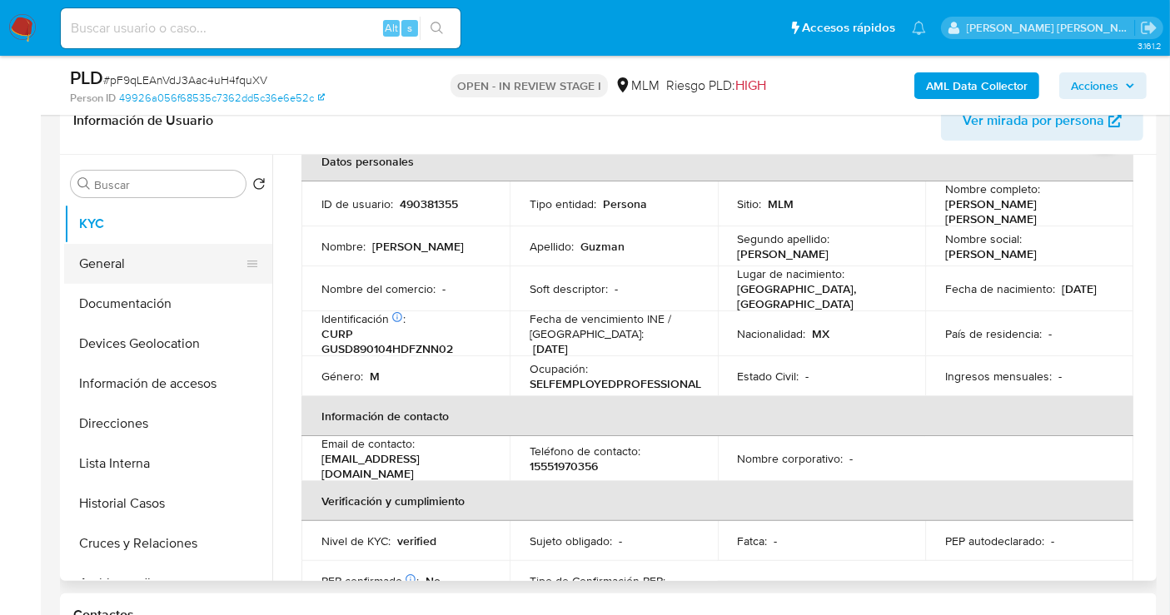
click at [148, 262] on button "General" at bounding box center [161, 264] width 195 height 40
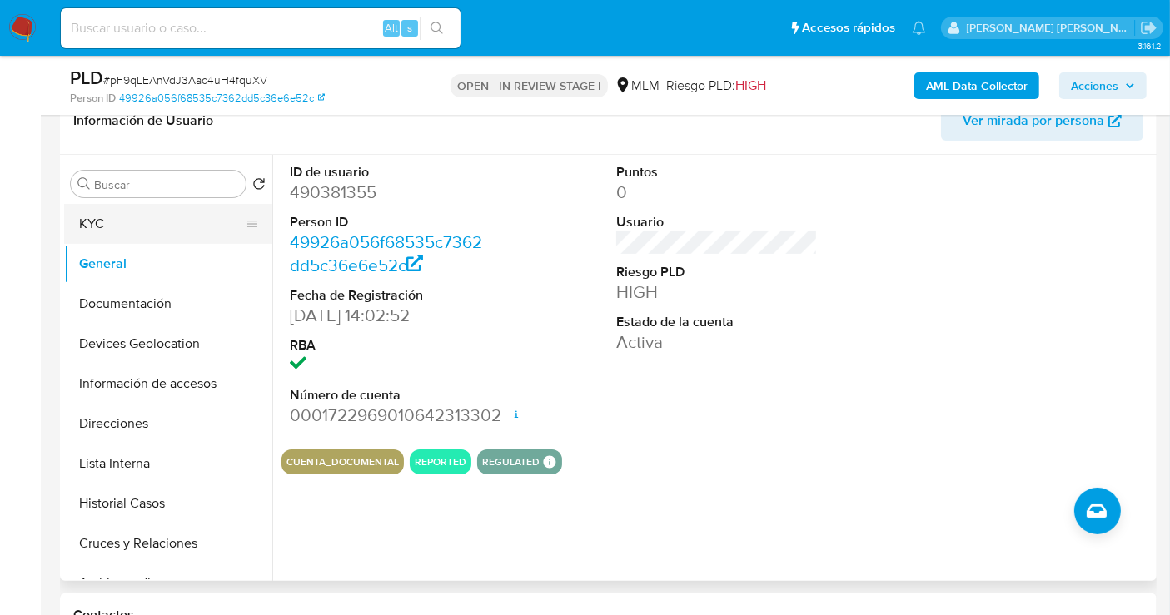
click at [127, 212] on button "KYC" at bounding box center [161, 224] width 195 height 40
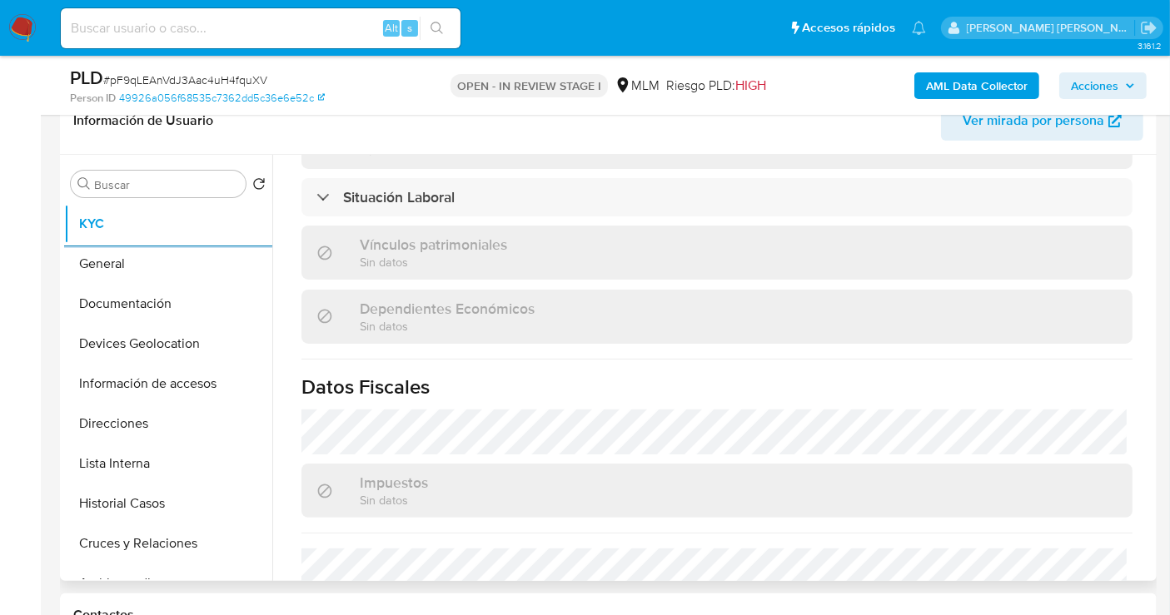
scroll to position [1039, 0]
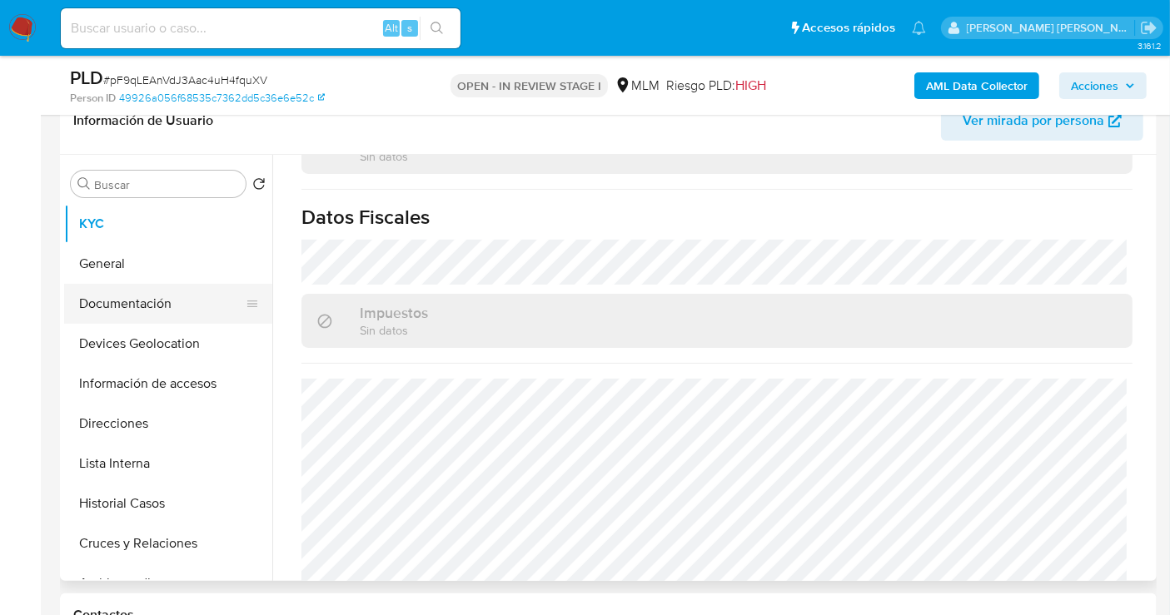
click at [114, 301] on button "Documentación" at bounding box center [161, 304] width 195 height 40
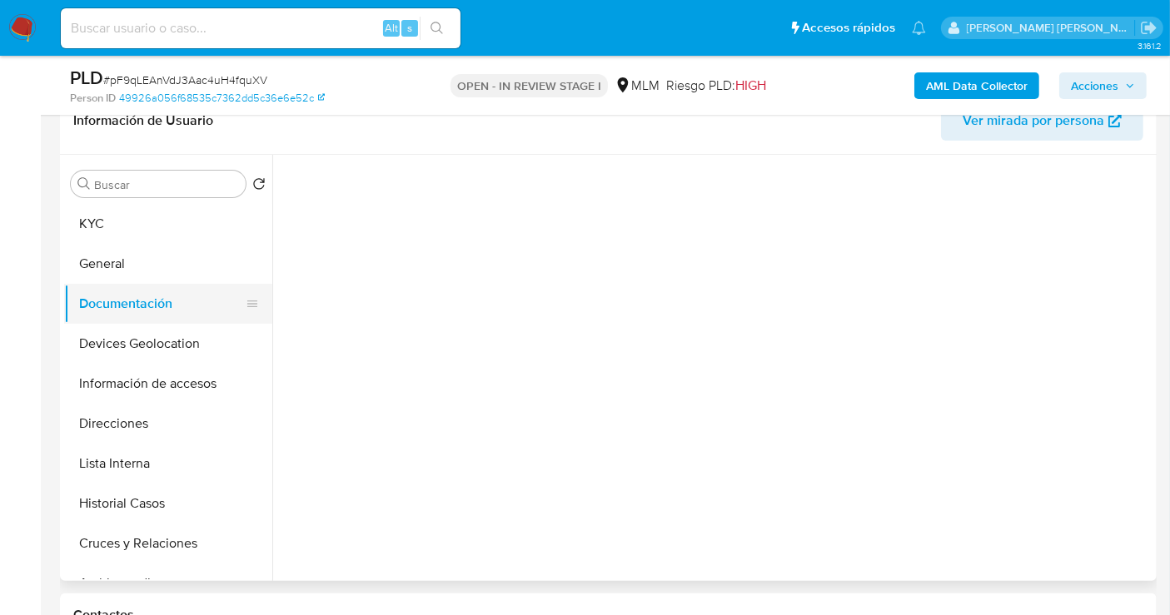
scroll to position [0, 0]
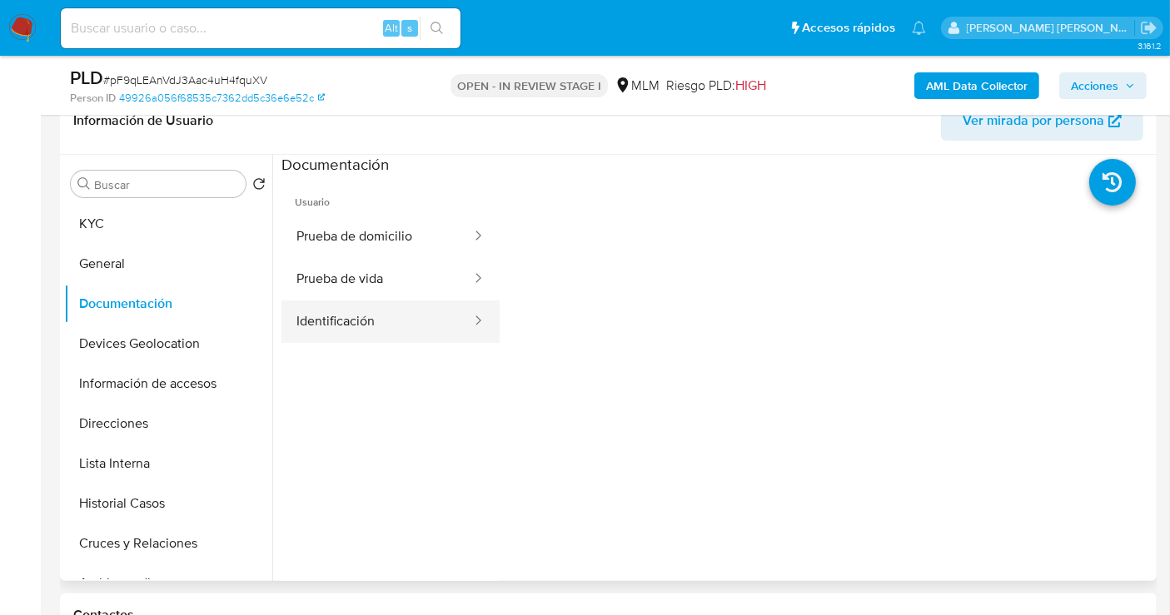
click at [356, 315] on button "Identificación" at bounding box center [376, 322] width 191 height 42
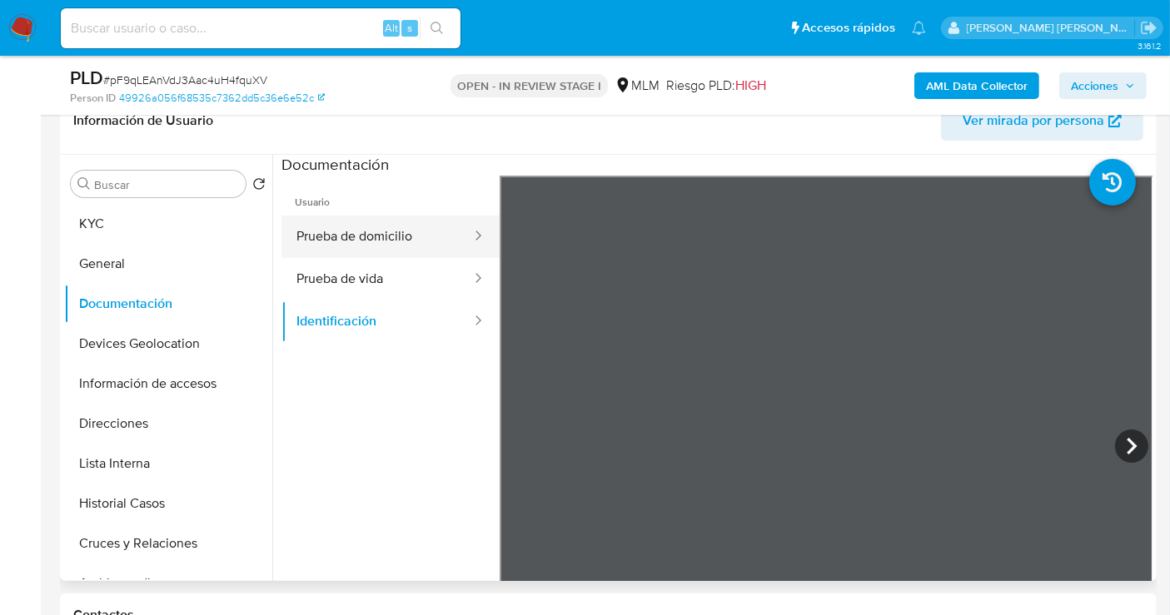
click at [345, 237] on button "Prueba de domicilio" at bounding box center [376, 237] width 191 height 42
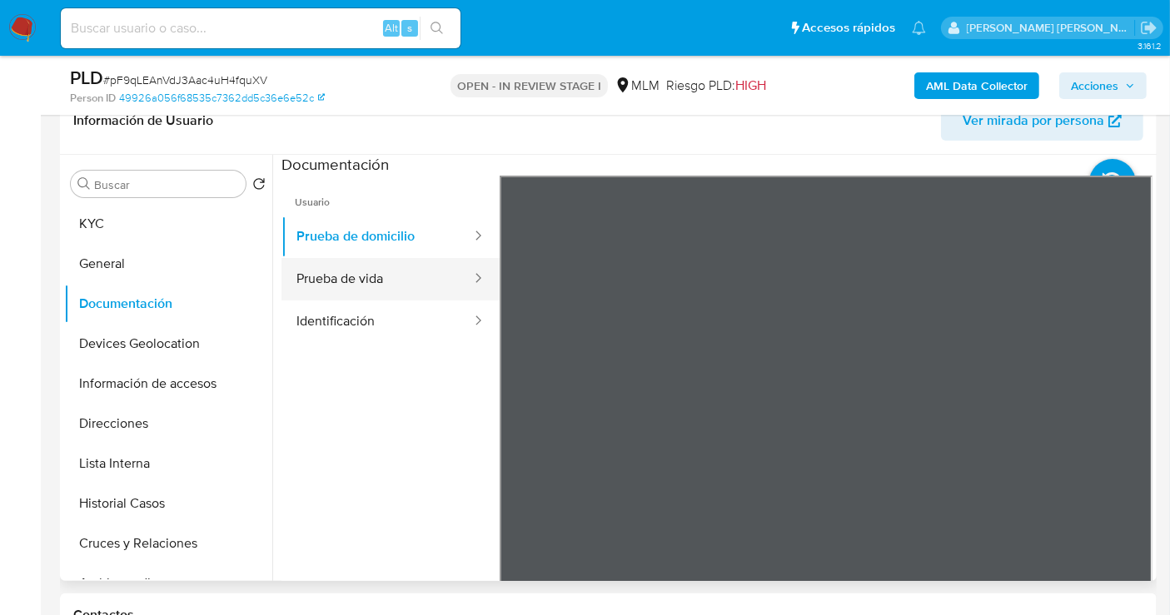
click at [345, 286] on button "Prueba de vida" at bounding box center [376, 279] width 191 height 42
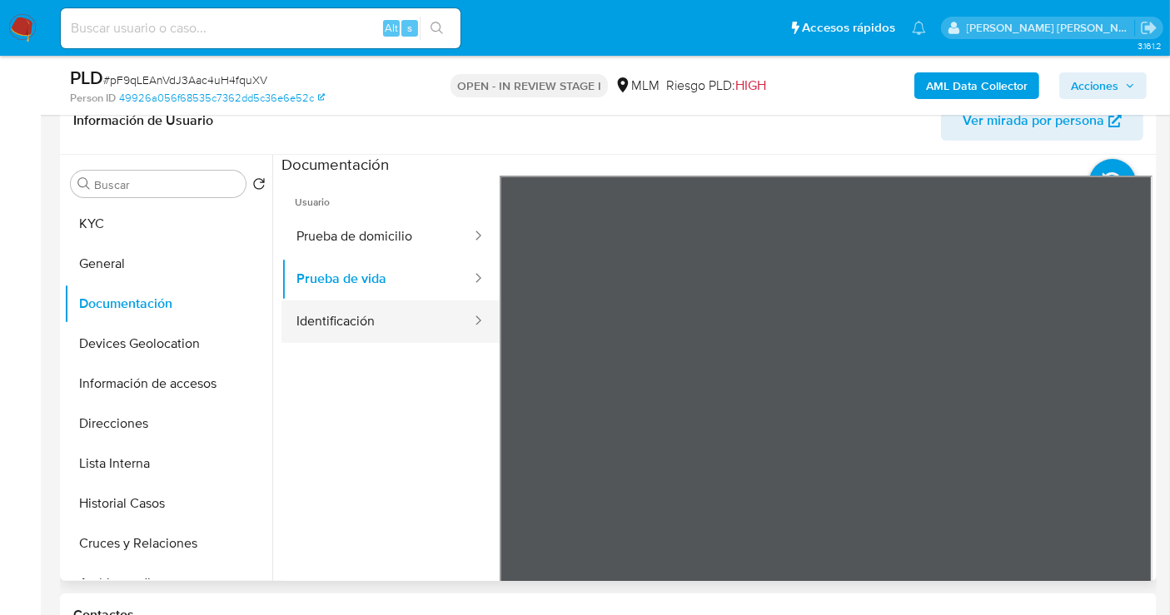
click at [366, 318] on button "Identificación" at bounding box center [376, 322] width 191 height 42
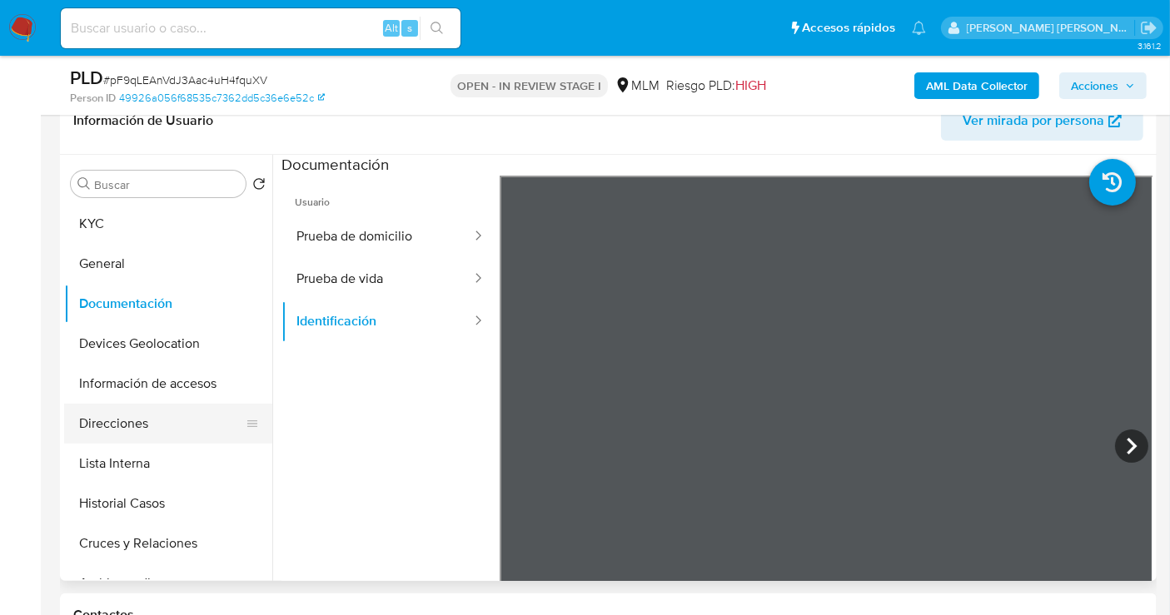
click at [130, 425] on button "Direcciones" at bounding box center [161, 424] width 195 height 40
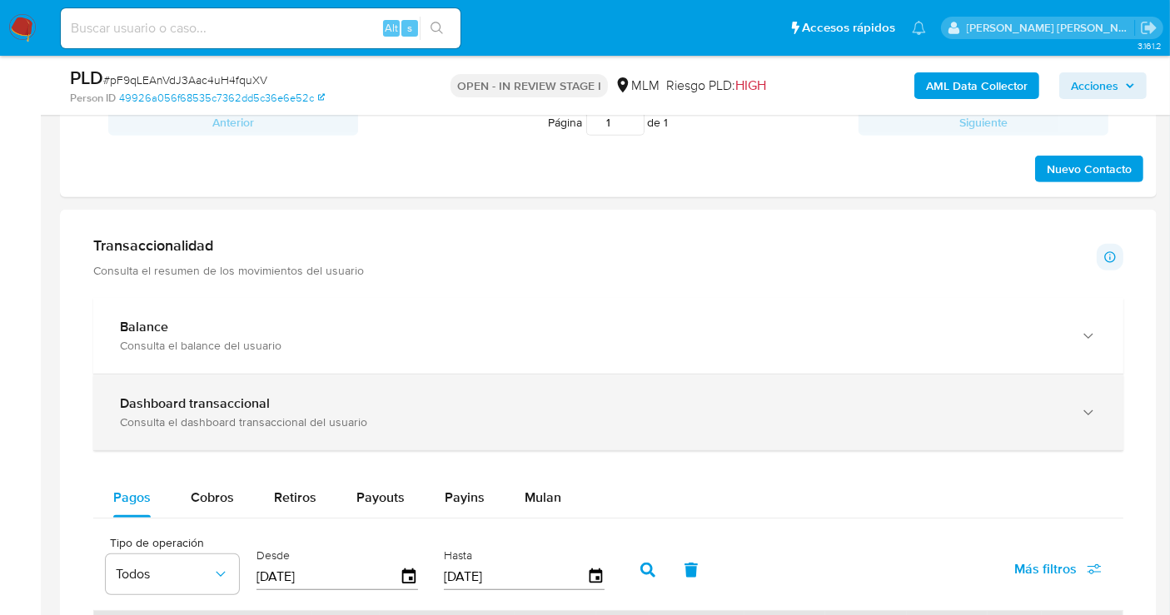
scroll to position [925, 0]
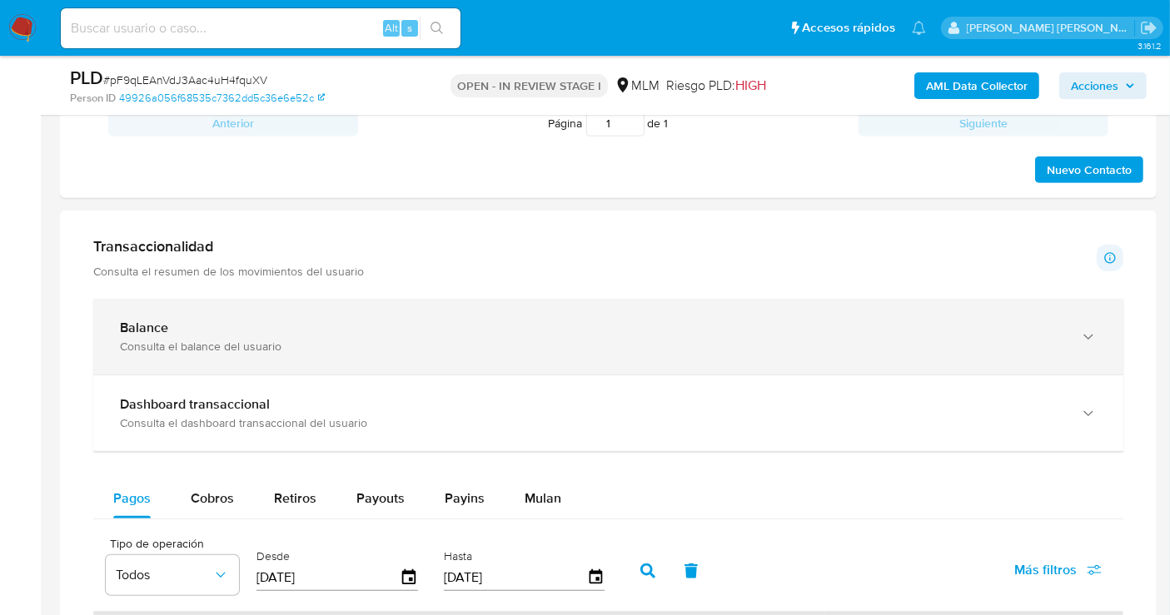
click at [346, 362] on div "Balance Consulta el balance del usuario" at bounding box center [608, 337] width 1030 height 76
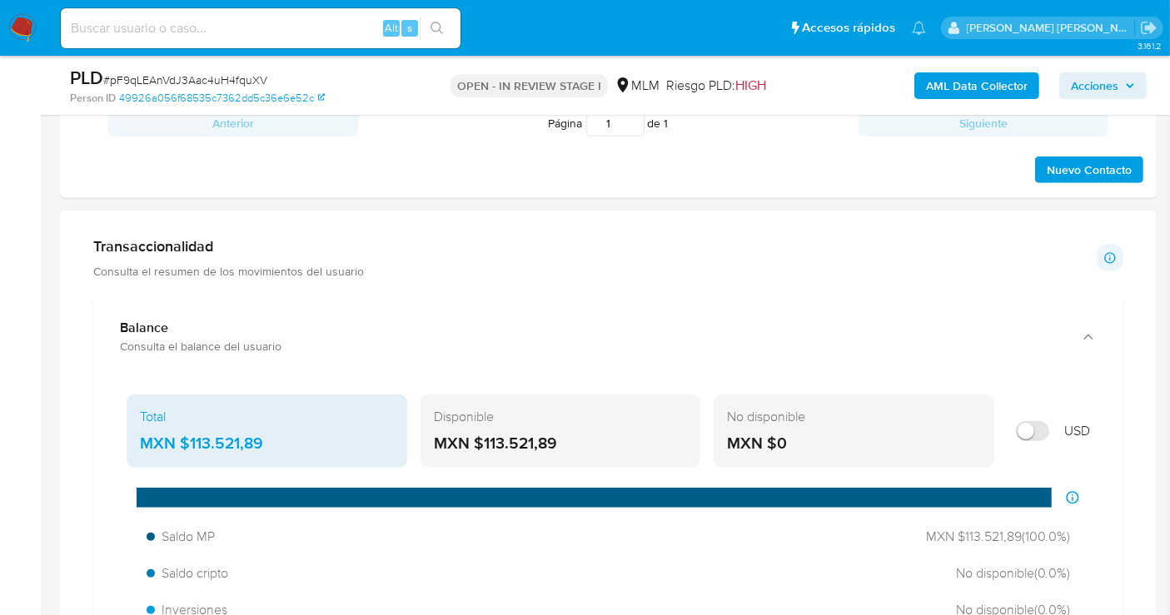
scroll to position [1017, 0]
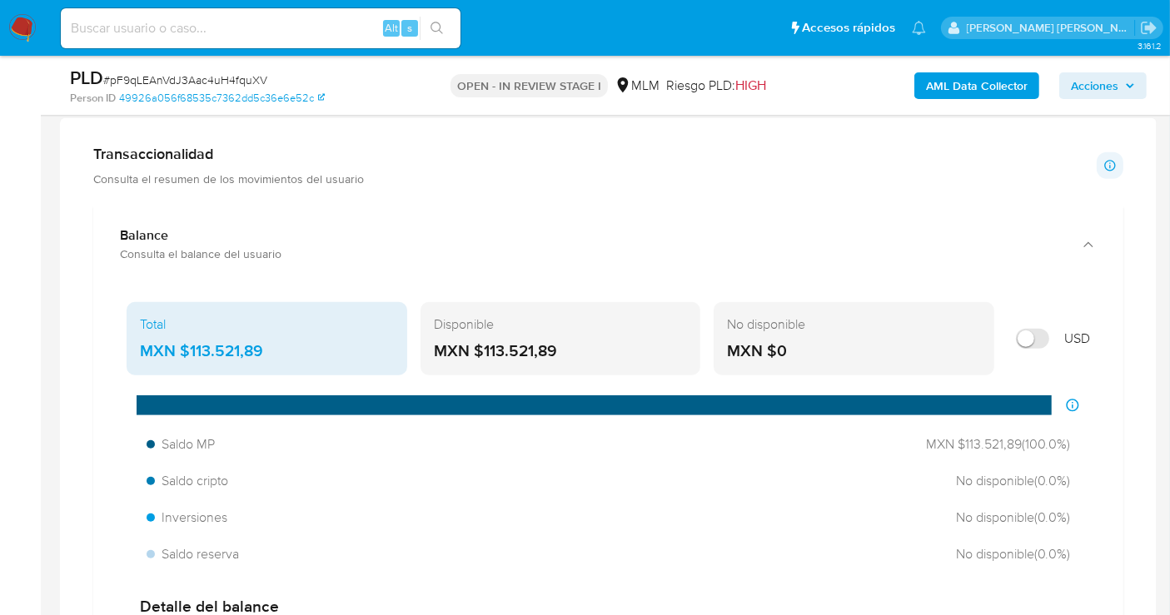
click at [207, 350] on div "MXN $113.521,89" at bounding box center [267, 351] width 254 height 22
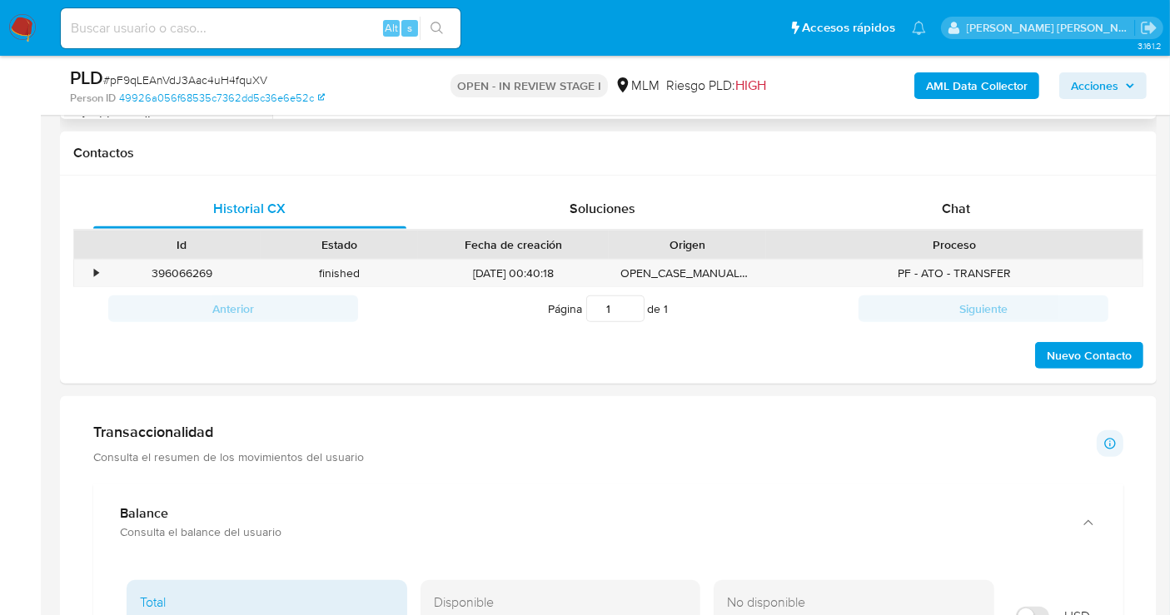
scroll to position [370, 0]
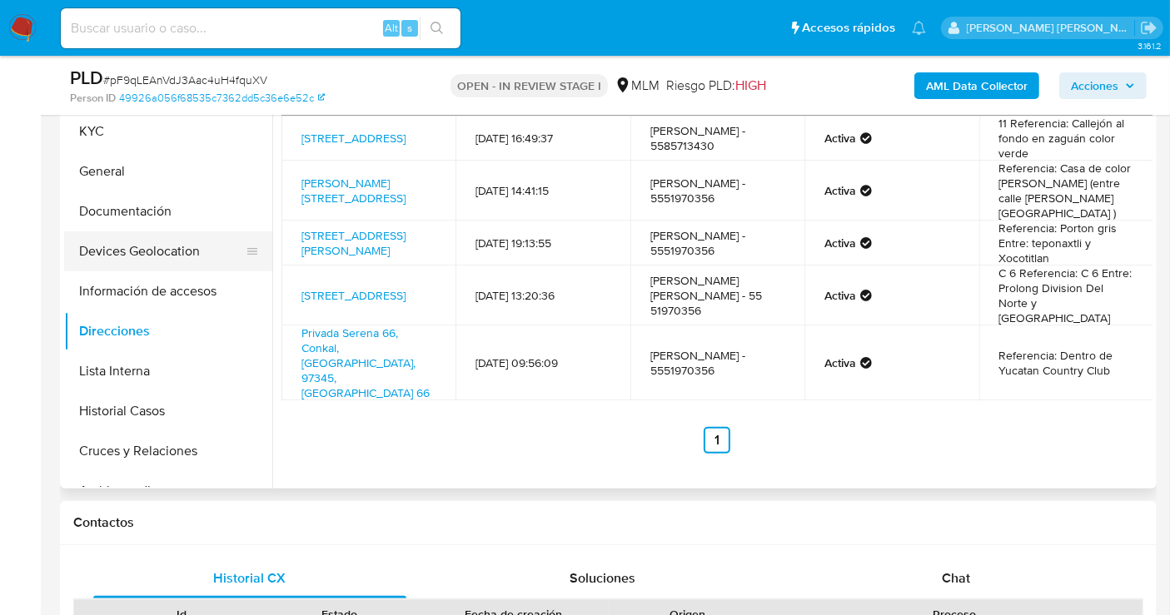
click at [133, 249] on button "Devices Geolocation" at bounding box center [161, 251] width 195 height 40
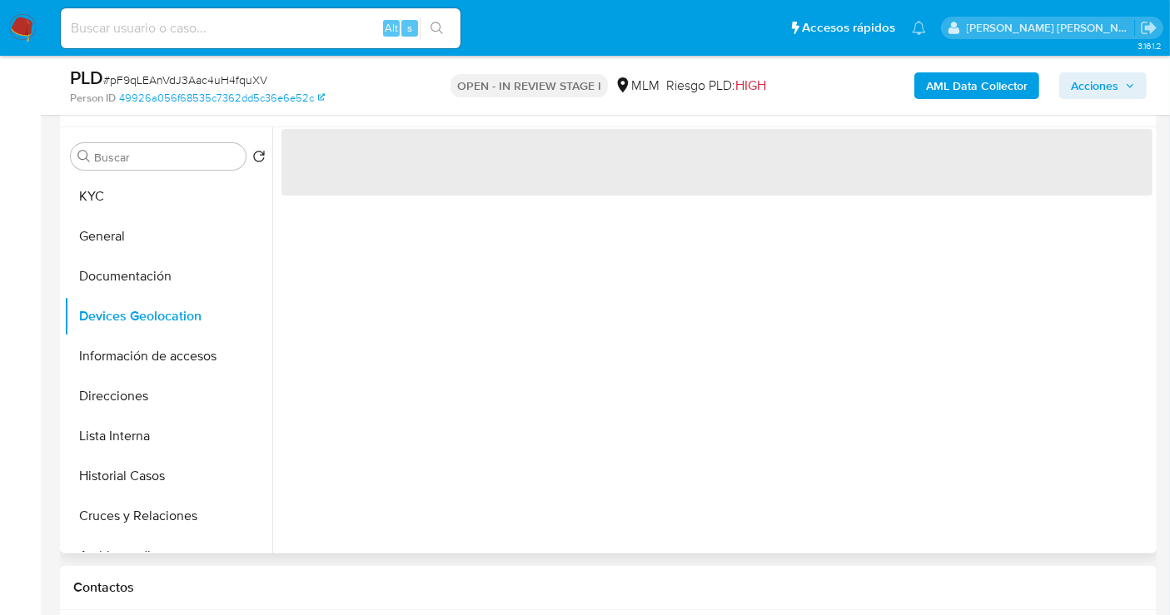
scroll to position [277, 0]
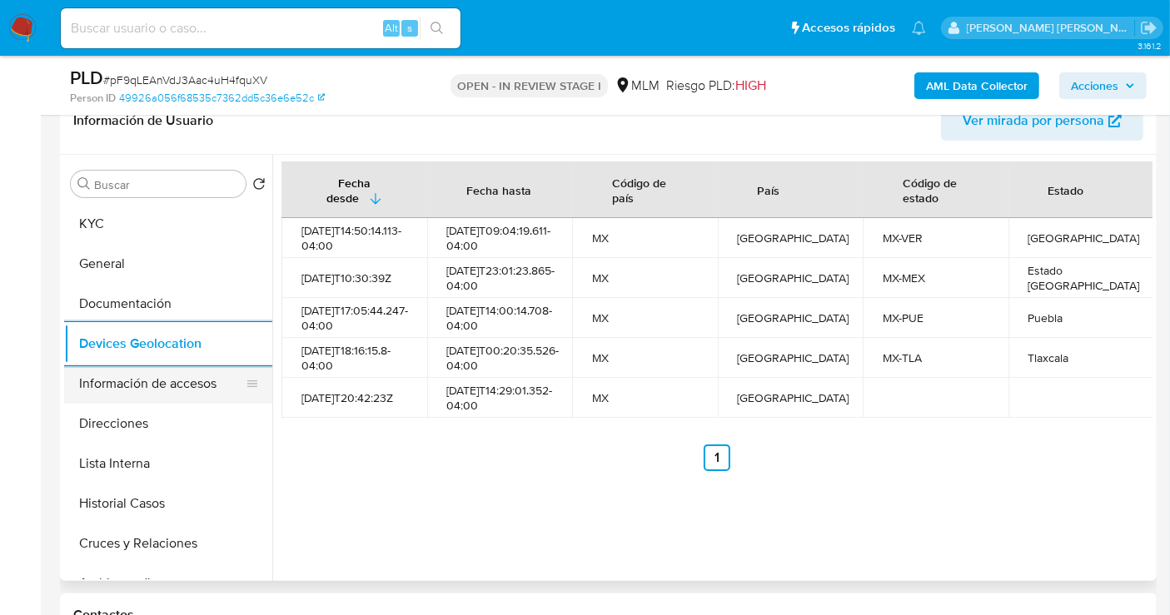
click at [168, 391] on button "Información de accesos" at bounding box center [161, 384] width 195 height 40
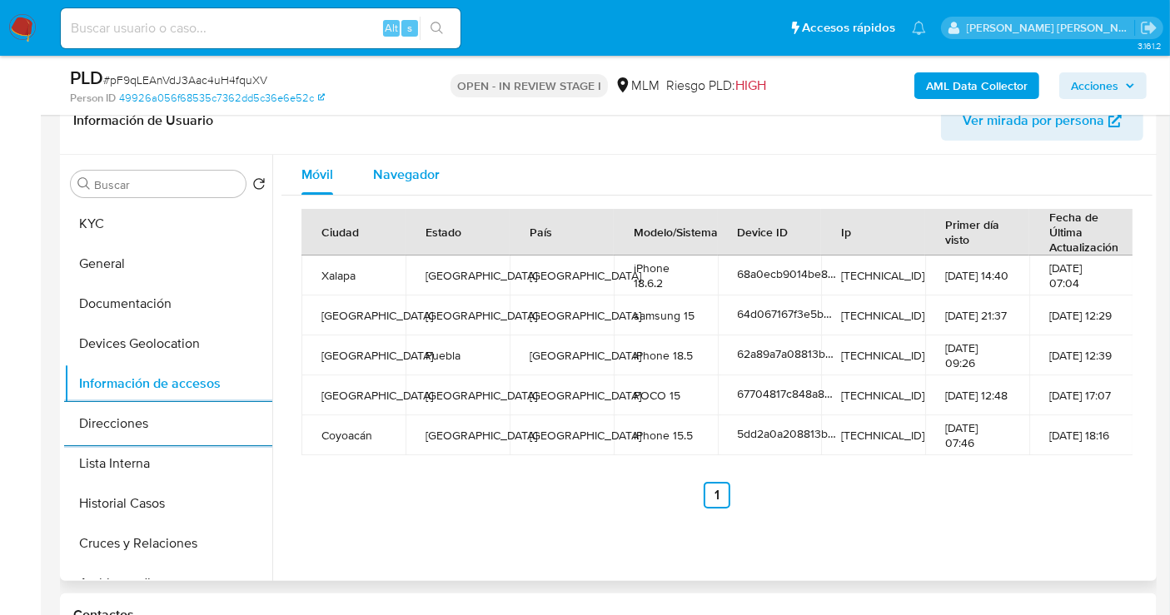
click at [402, 178] on span "Navegador" at bounding box center [406, 174] width 67 height 19
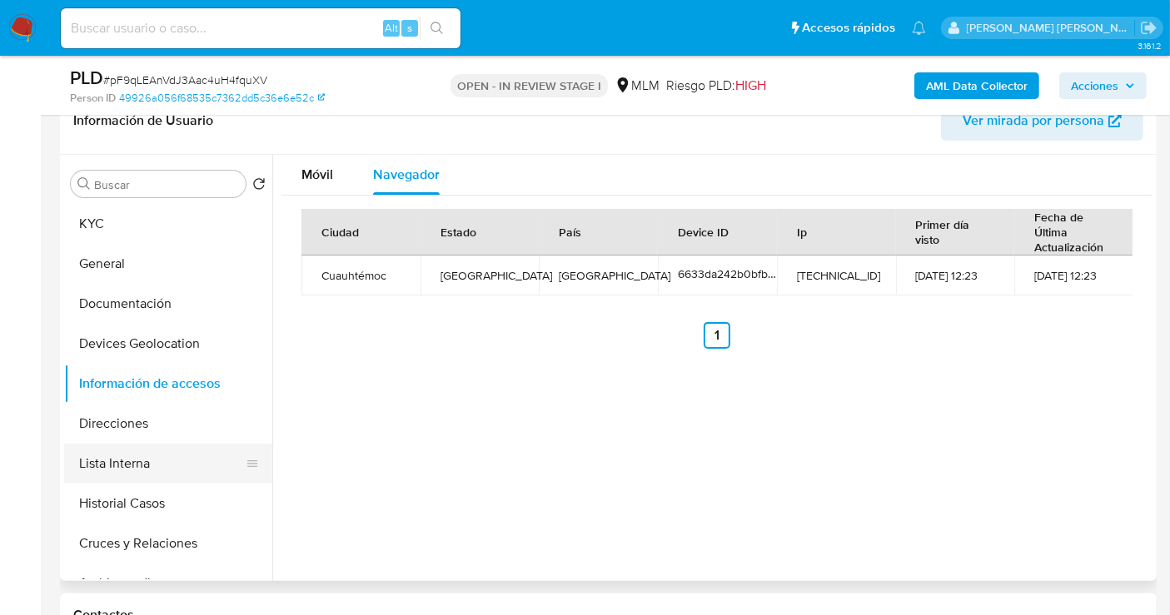
click at [131, 469] on button "Lista Interna" at bounding box center [161, 464] width 195 height 40
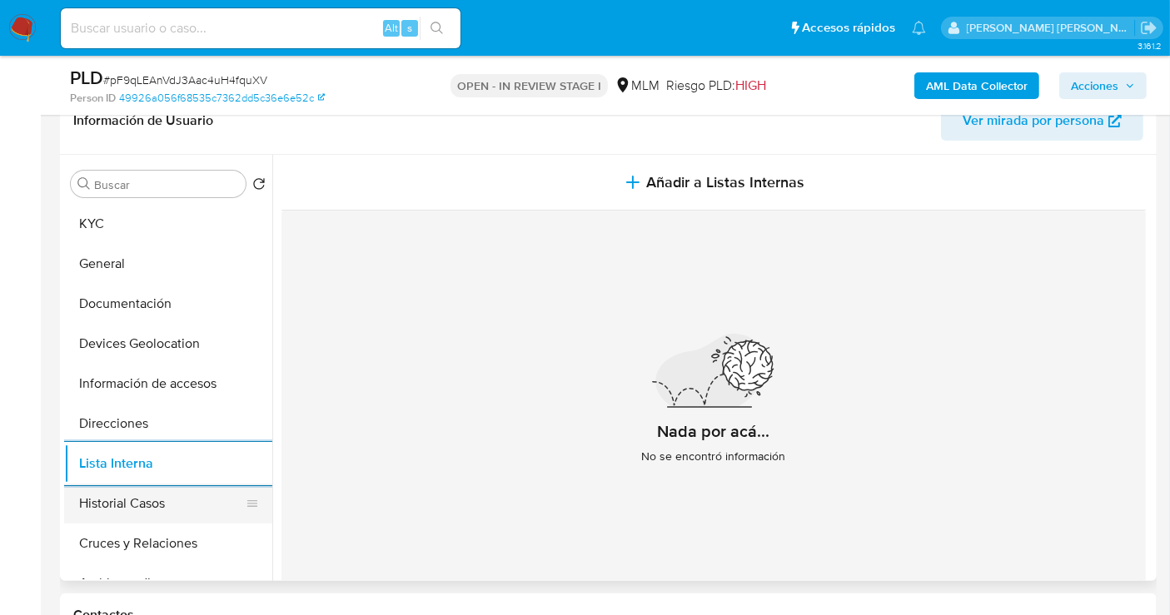
click at [149, 512] on button "Historial Casos" at bounding box center [161, 504] width 195 height 40
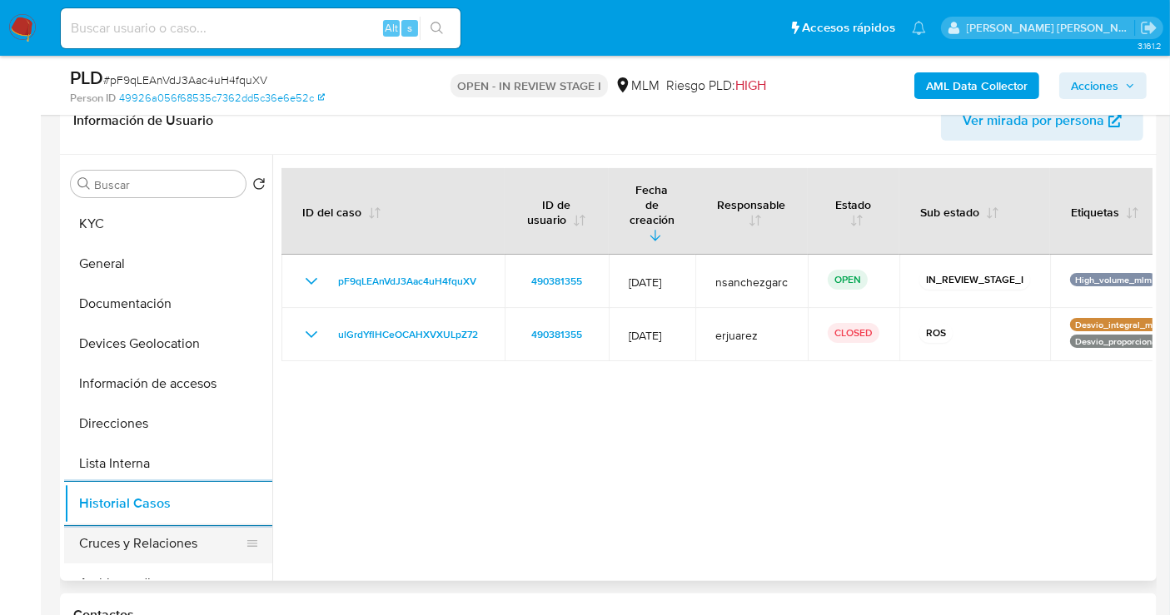
click at [161, 541] on button "Cruces y Relaciones" at bounding box center [161, 544] width 195 height 40
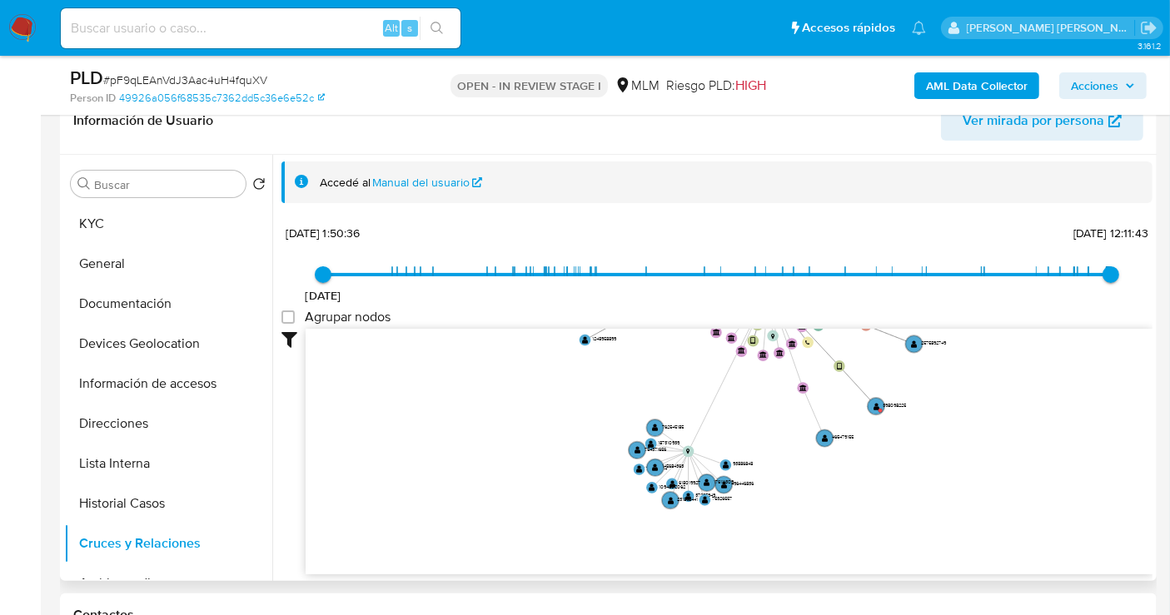
drag, startPoint x: 1065, startPoint y: 351, endPoint x: 1004, endPoint y: 269, distance: 102.4
click at [1004, 269] on div "18/12/2020 18/12/2020, 1:50:36 5/10/2025, 12:11:43 Agrupar nodos Filtros Confia…" at bounding box center [716, 428] width 871 height 414
click at [120, 234] on button "KYC" at bounding box center [161, 224] width 195 height 40
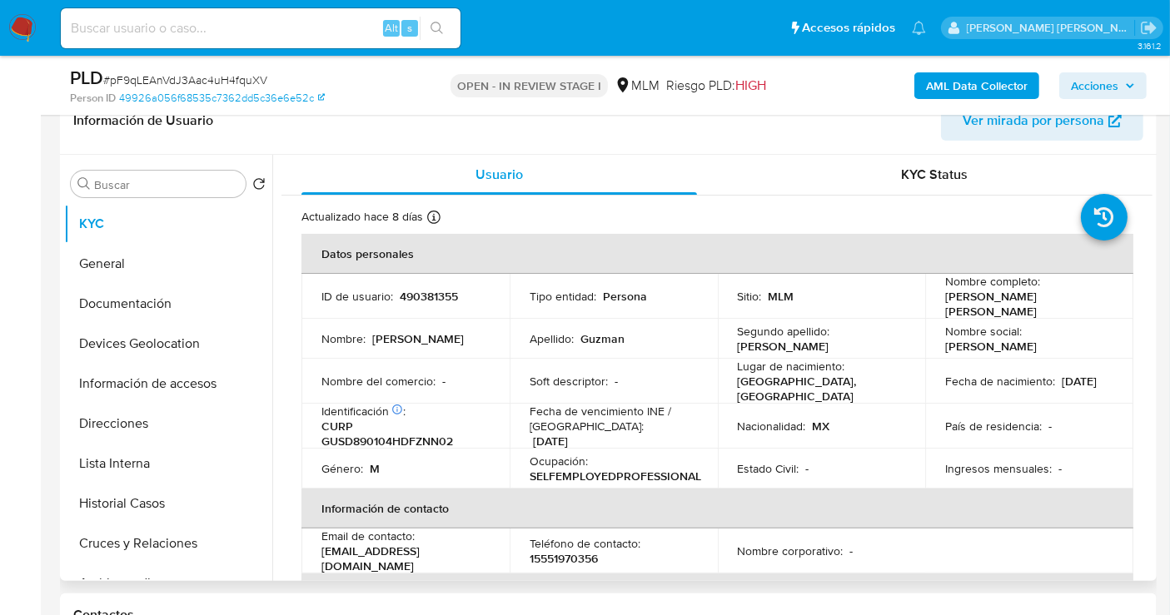
click at [579, 552] on p "15551970356" at bounding box center [563, 558] width 68 height 15
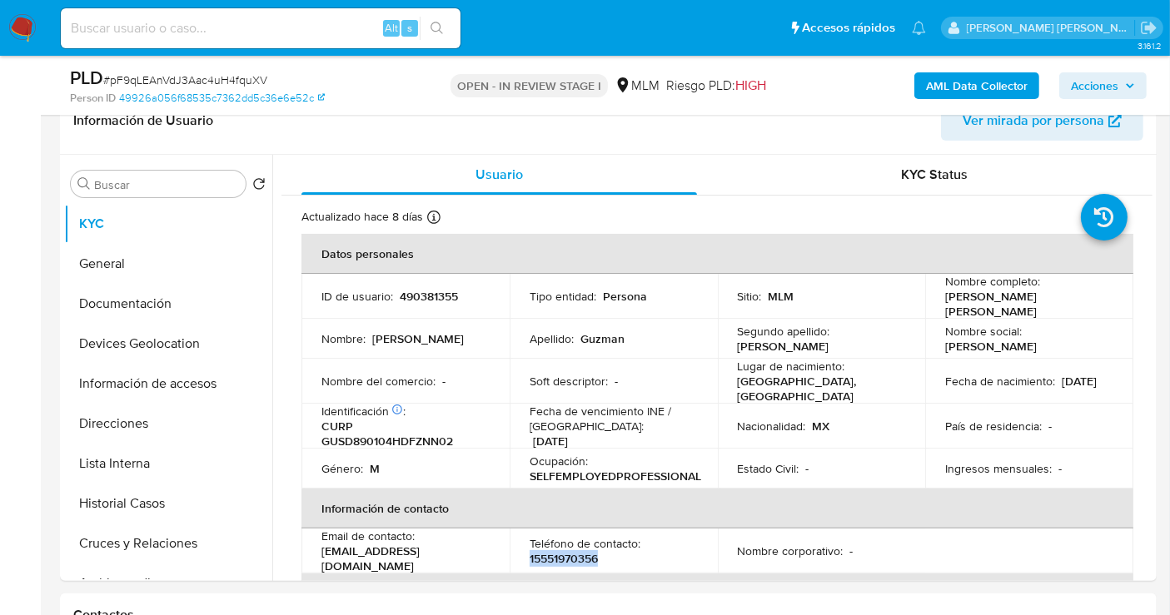
copy p "15551970356"
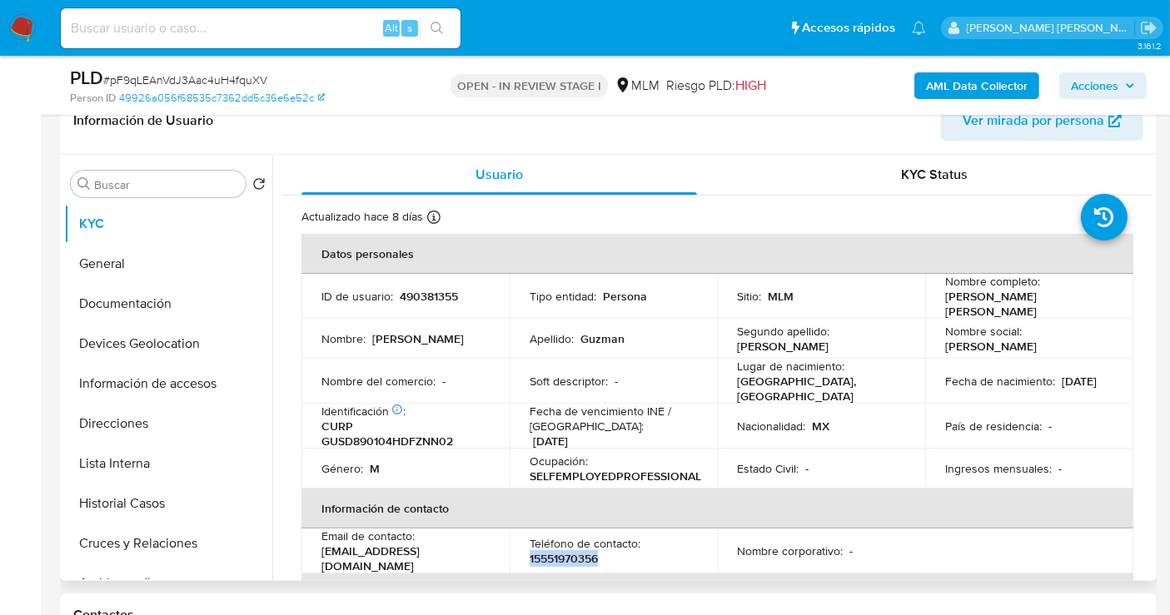
drag, startPoint x: 498, startPoint y: 550, endPoint x: 355, endPoint y: 522, distance: 145.9
click at [320, 542] on td "Email de contacto : danielguzman_sant@hotmail.com" at bounding box center [405, 551] width 208 height 45
copy p "danielguzman_sant@hotmail.com"
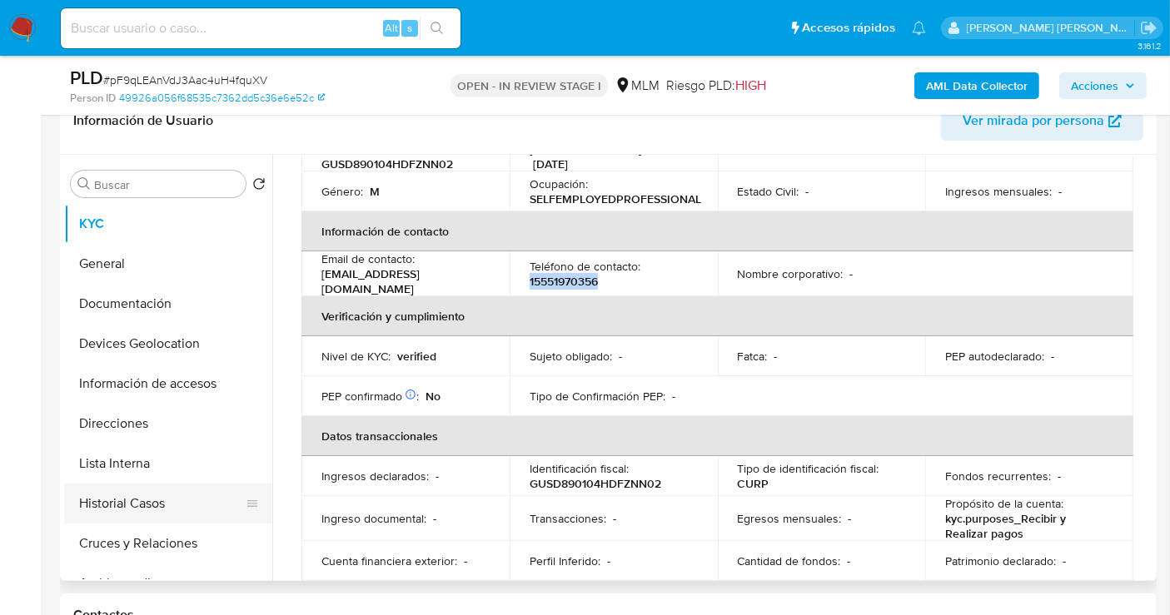
click at [107, 504] on button "Historial Casos" at bounding box center [161, 504] width 195 height 40
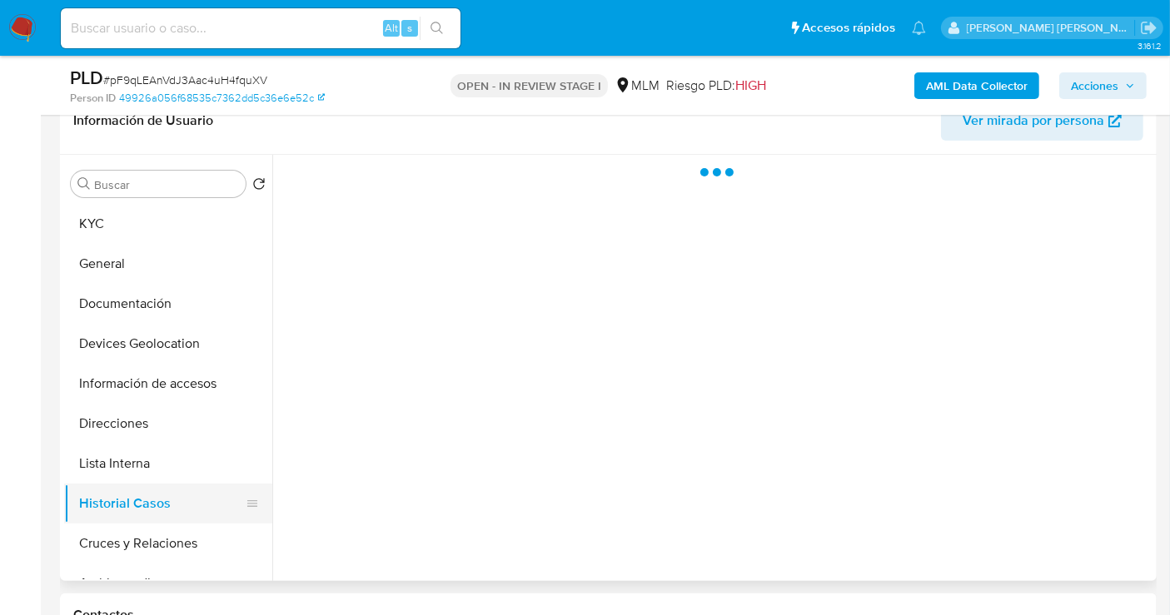
scroll to position [0, 0]
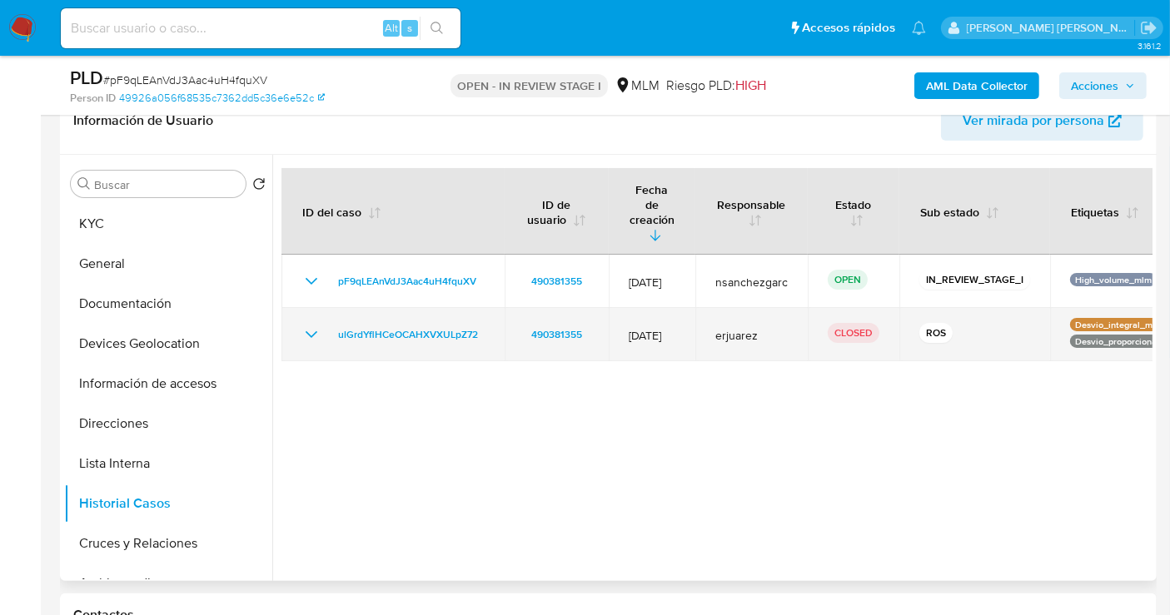
click at [310, 325] on icon "Mostrar/Ocultar" at bounding box center [311, 335] width 20 height 20
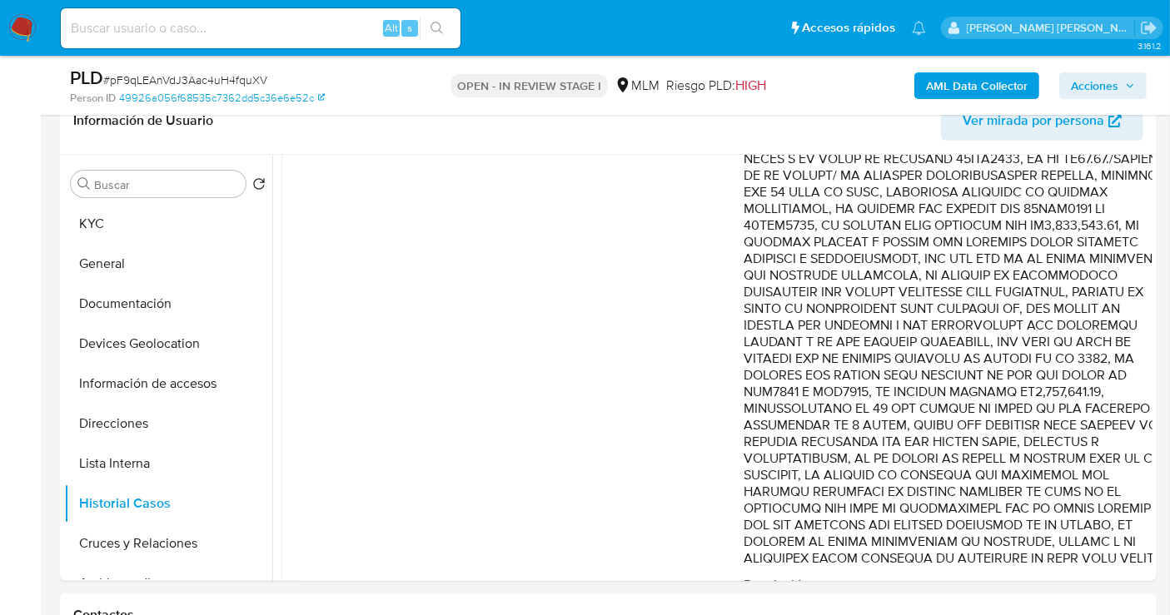
scroll to position [832, 0]
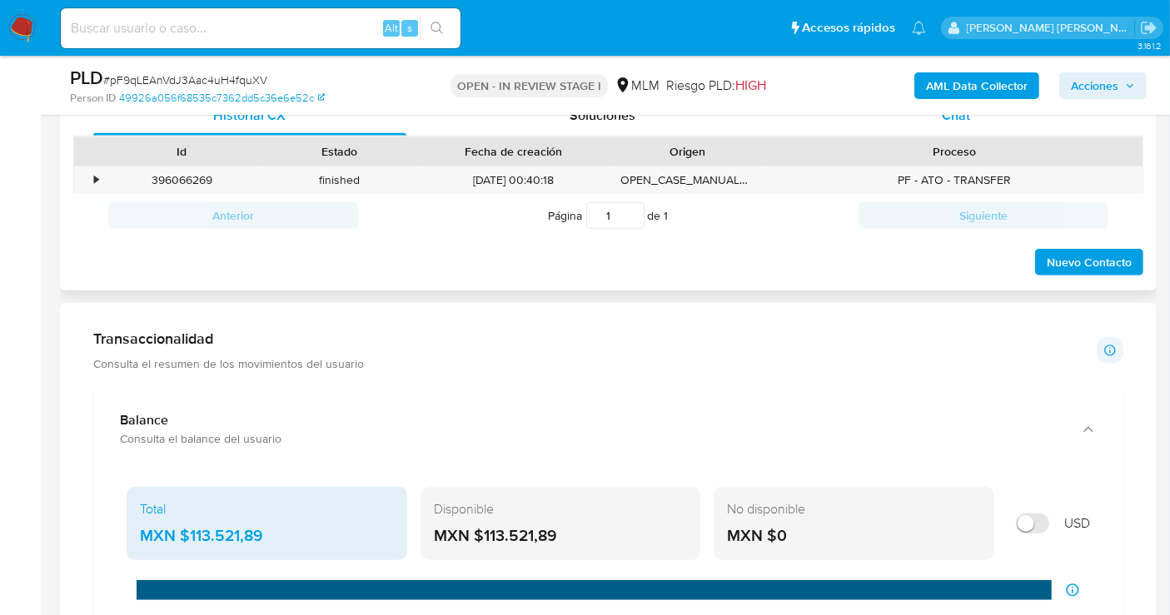
click at [941, 125] on div "Chat" at bounding box center [955, 116] width 313 height 40
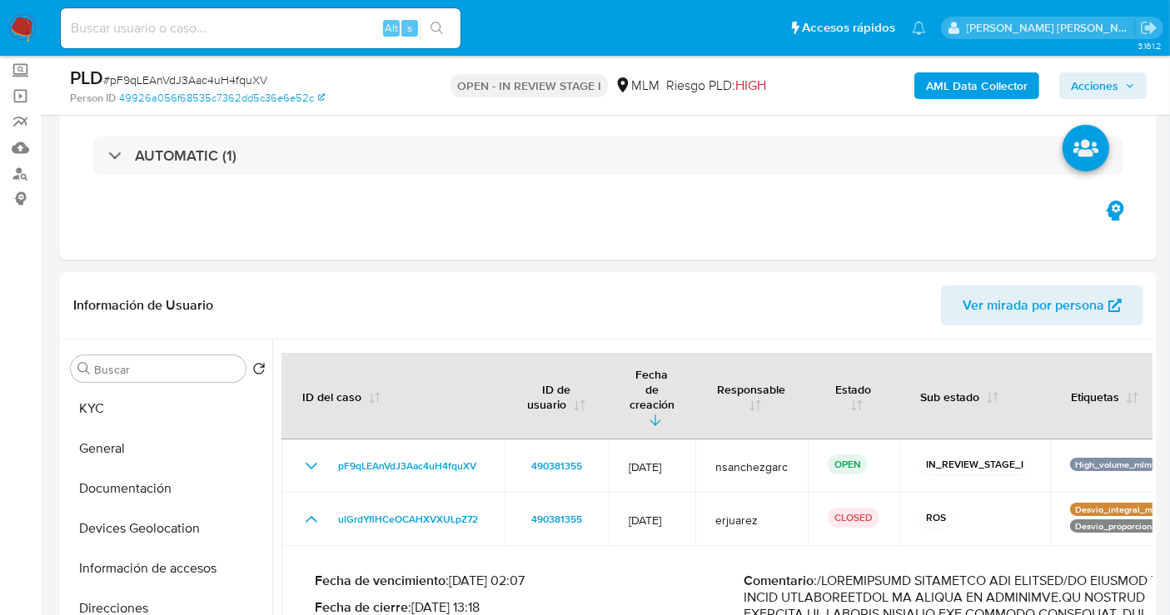
scroll to position [0, 0]
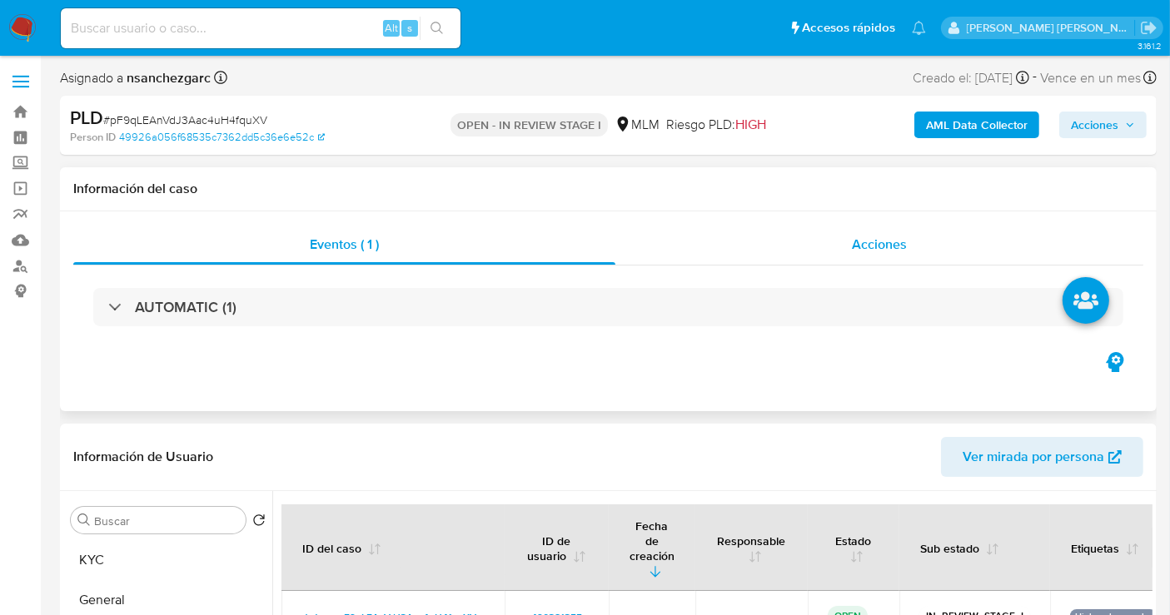
click at [868, 255] on div "Acciones" at bounding box center [879, 245] width 528 height 40
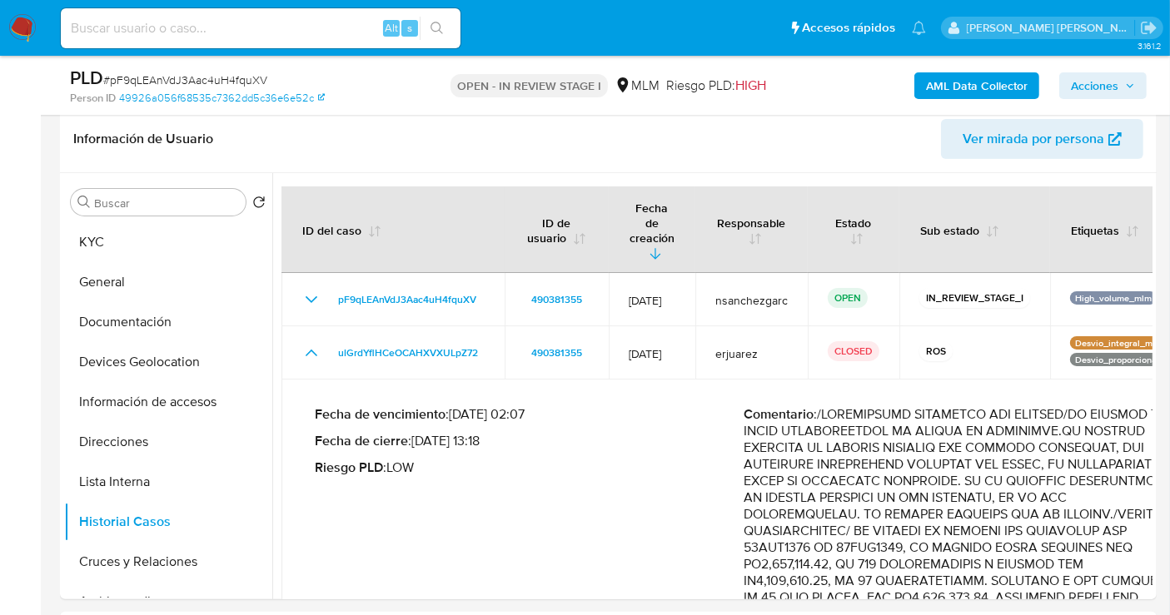
scroll to position [554, 0]
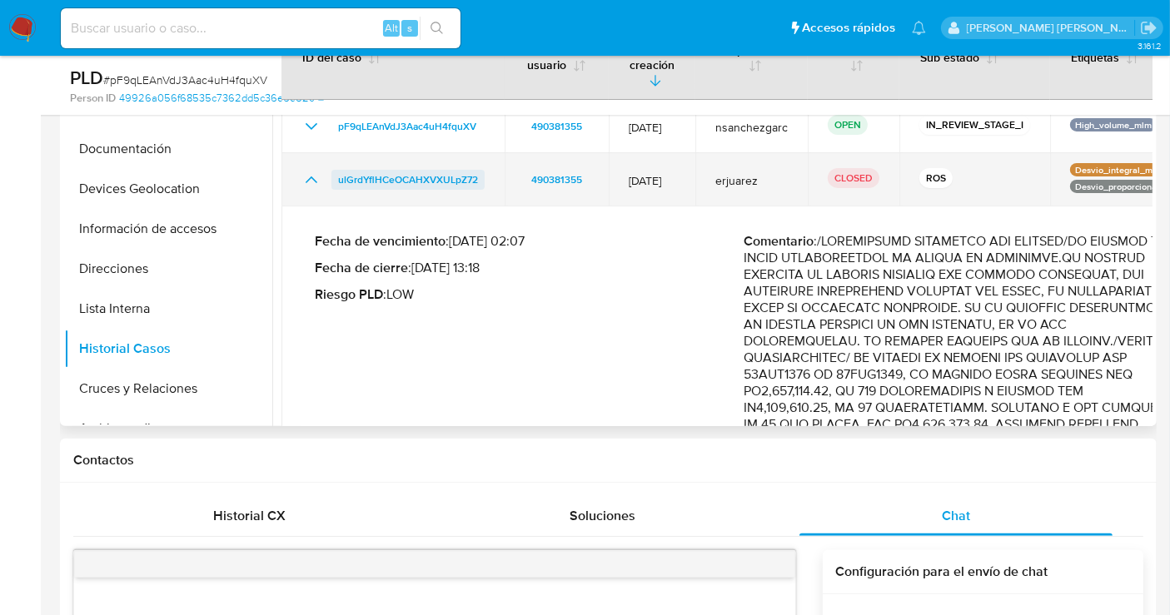
click at [415, 170] on span "ulGrdYflHCeOCAHXVXULpZ72" at bounding box center [408, 180] width 140 height 20
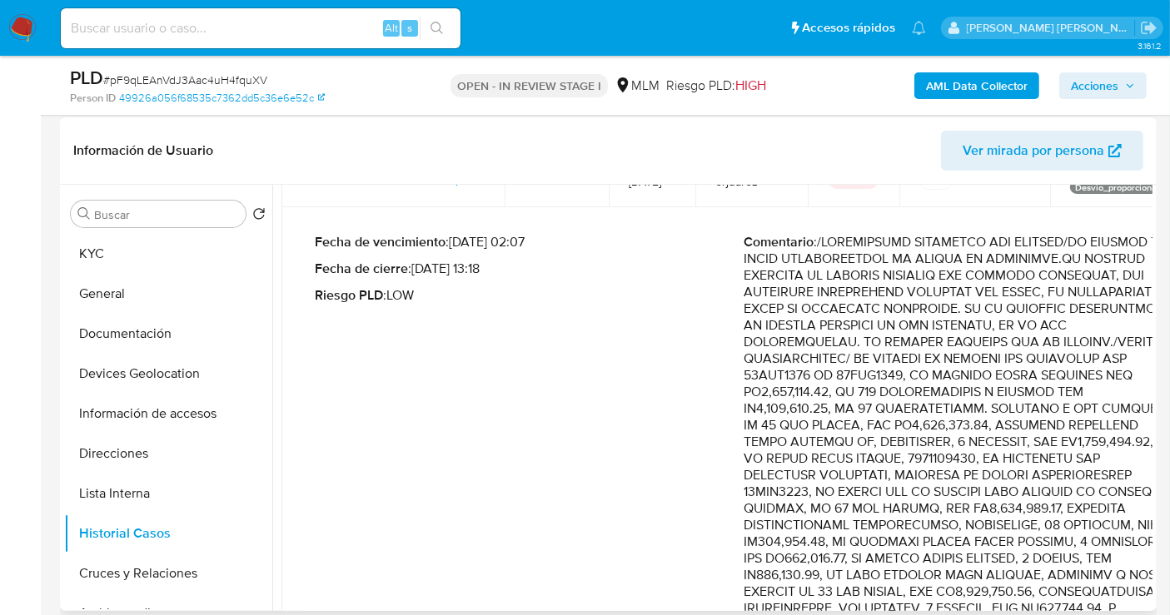
scroll to position [185, 0]
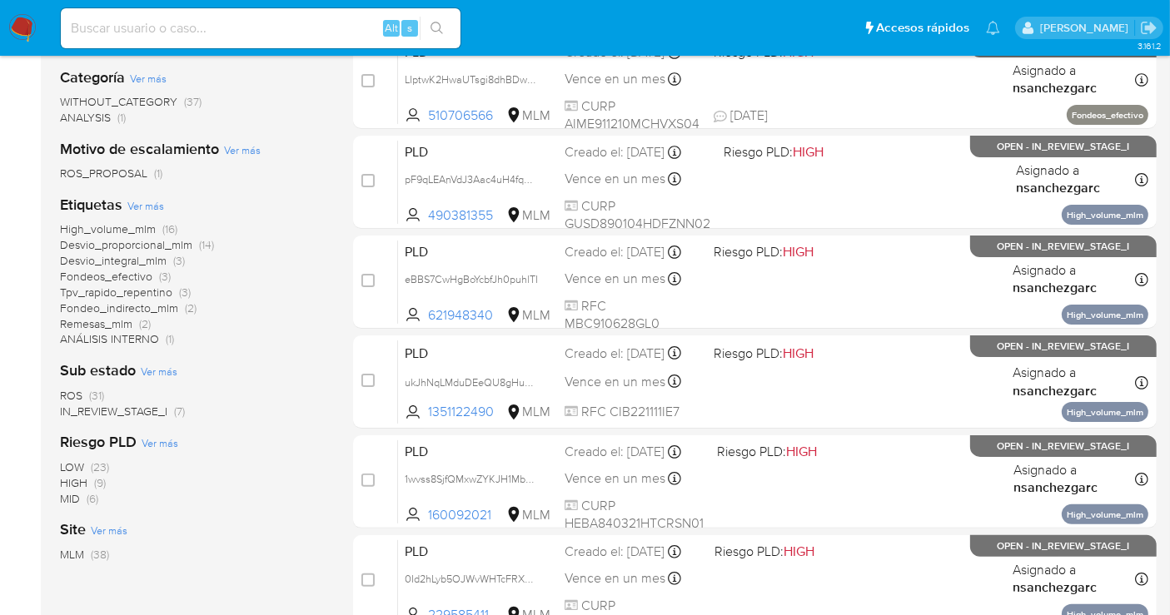
scroll to position [370, 0]
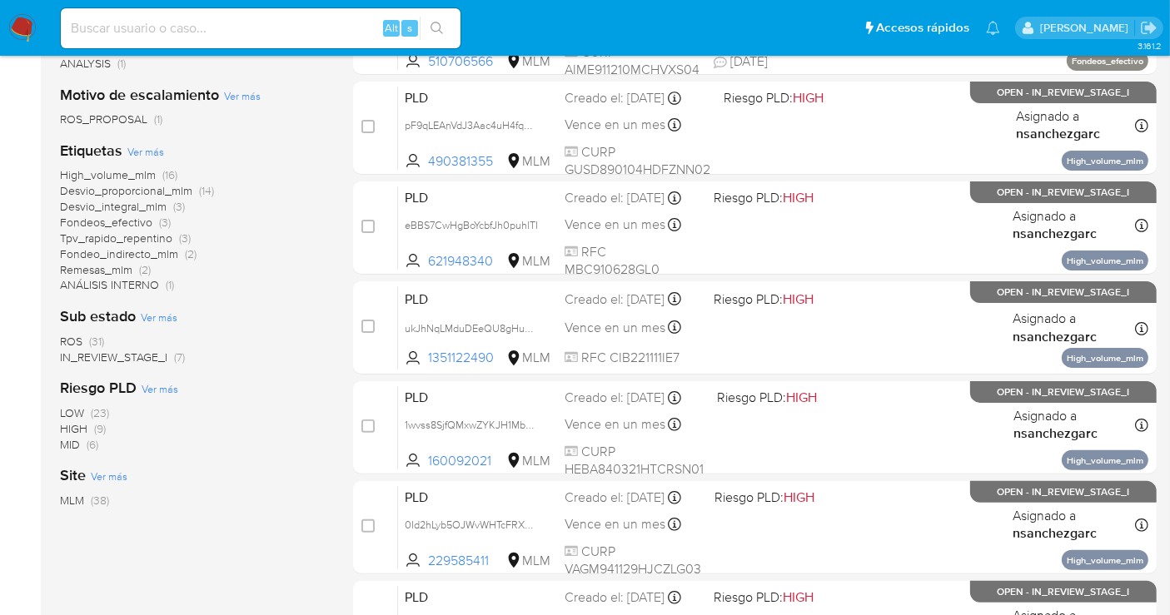
click at [76, 339] on span "ROS" at bounding box center [71, 341] width 22 height 17
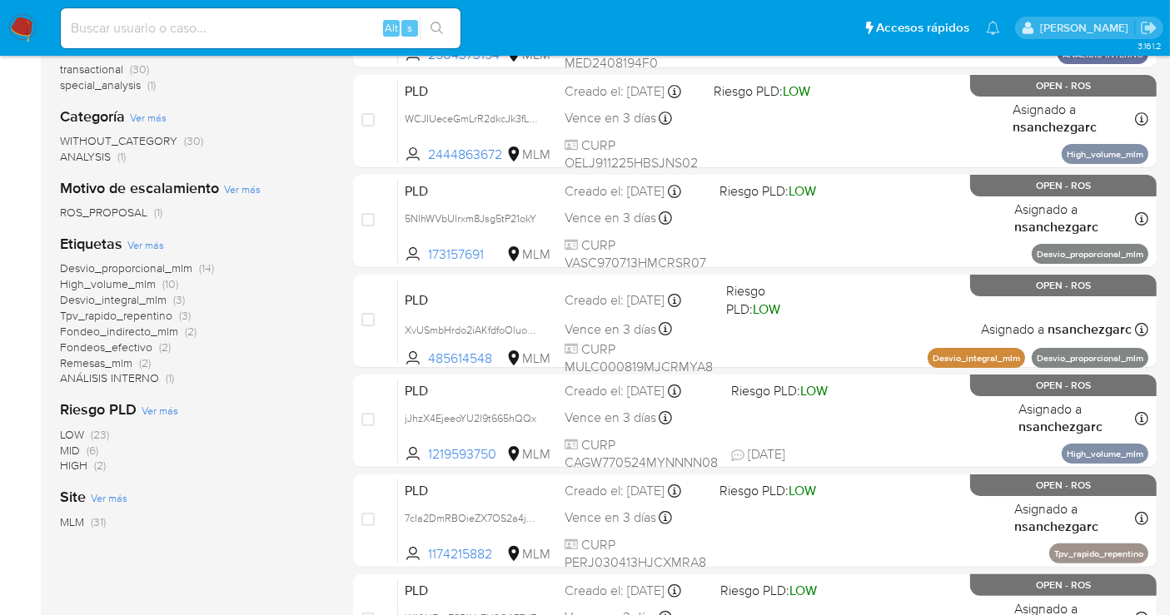
scroll to position [185, 0]
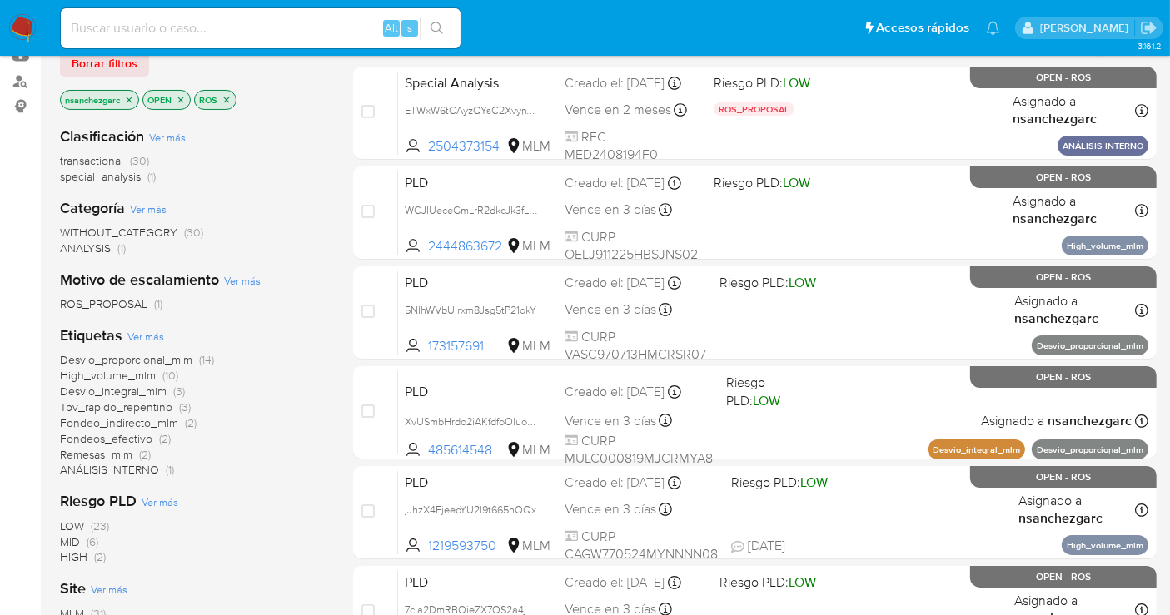
click at [130, 97] on icon "close-filter" at bounding box center [130, 100] width 6 height 6
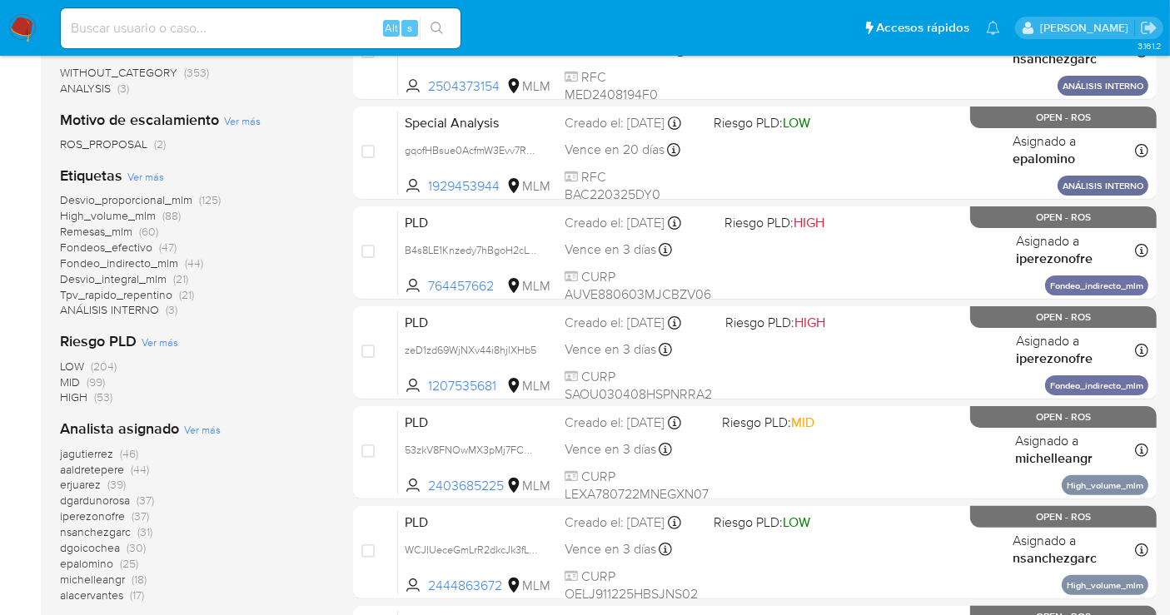
scroll to position [370, 0]
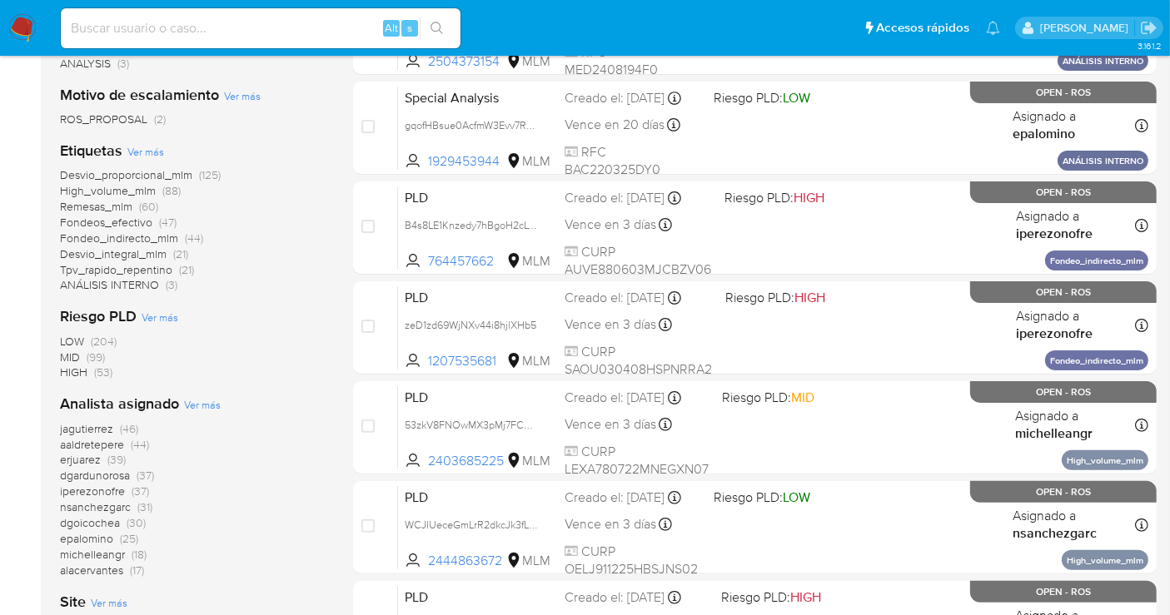
click at [23, 24] on img at bounding box center [22, 28] width 28 height 28
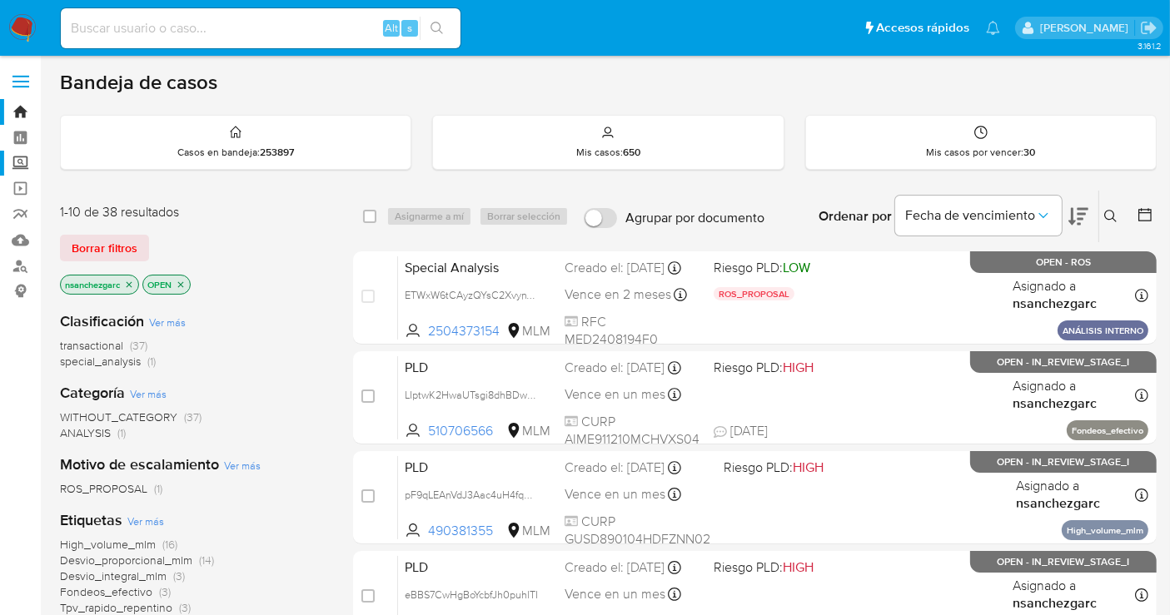
click at [22, 162] on label "Screening" at bounding box center [99, 164] width 198 height 26
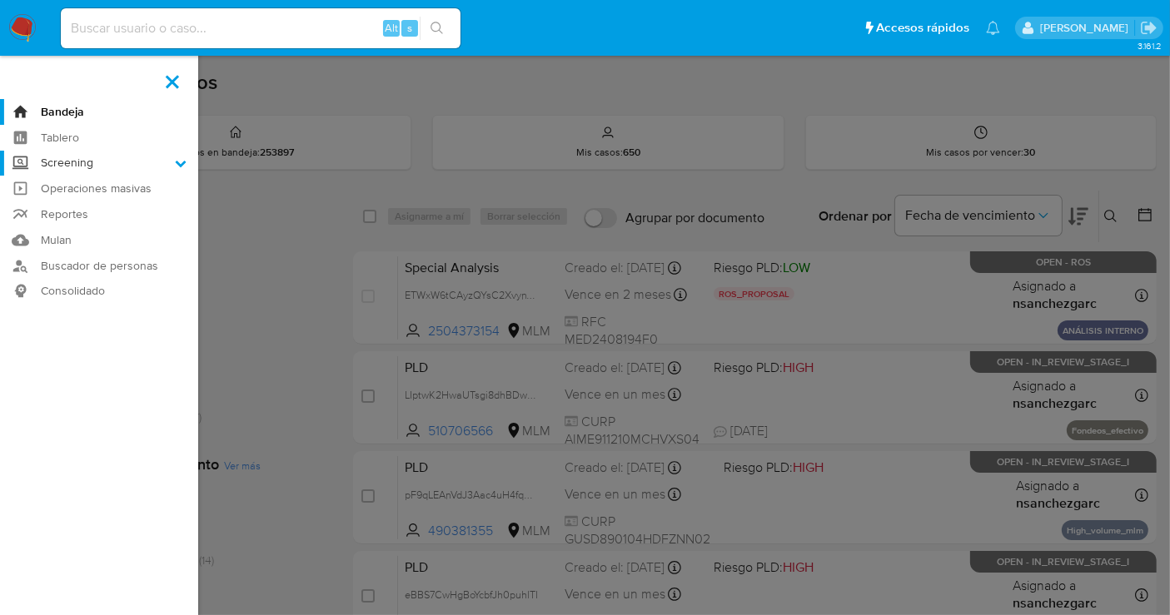
click at [0, 0] on input "Screening" at bounding box center [0, 0] width 0 height 0
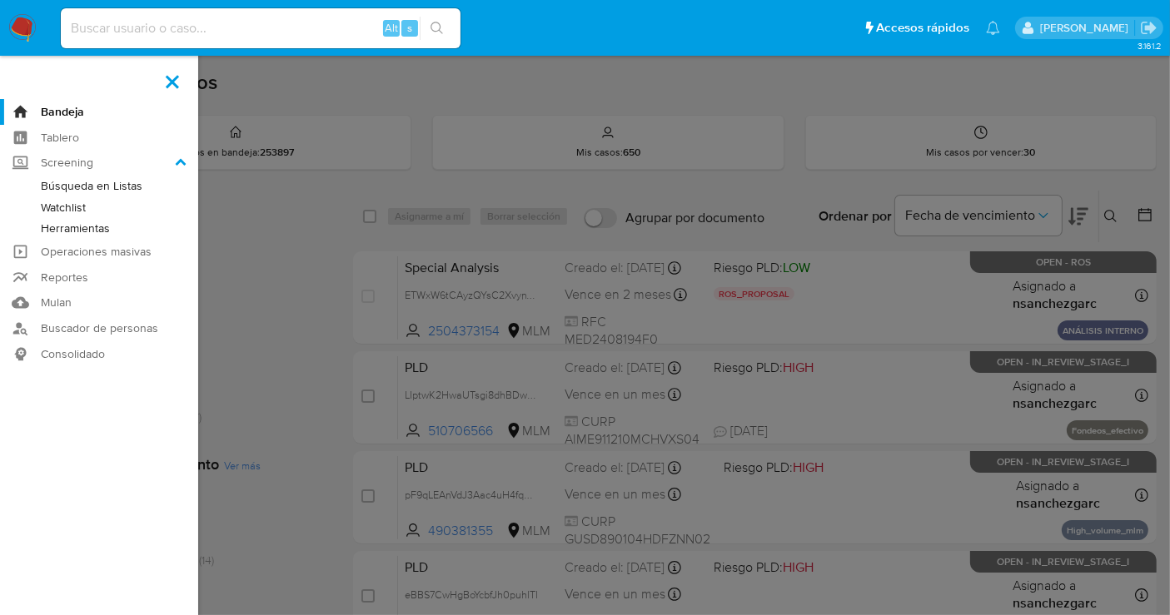
click at [67, 229] on link "Herramientas" at bounding box center [99, 228] width 198 height 21
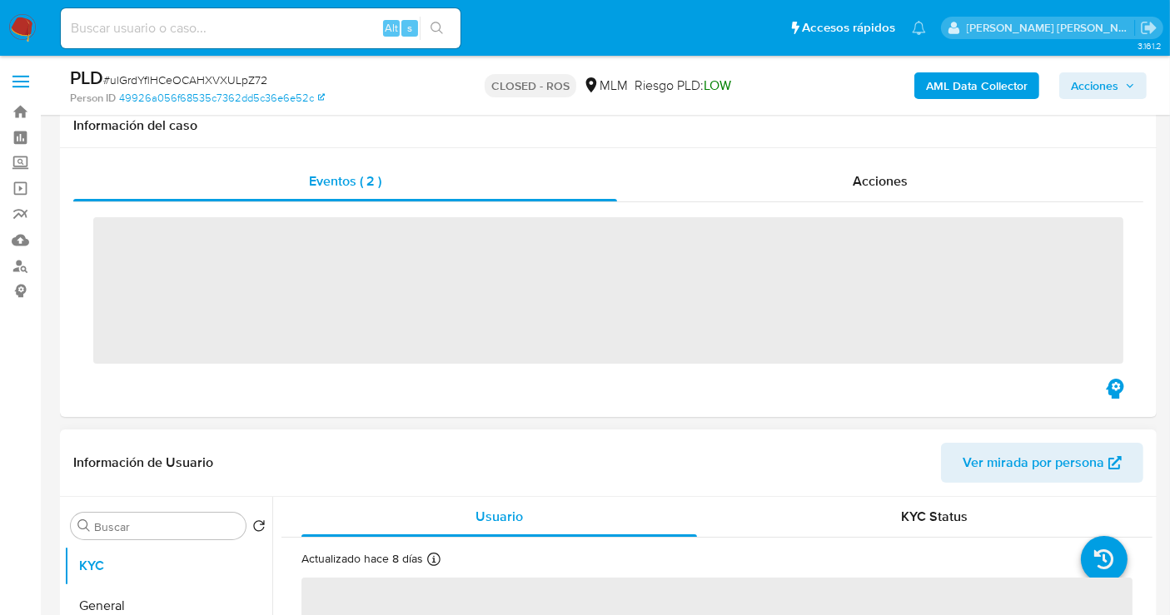
scroll to position [370, 0]
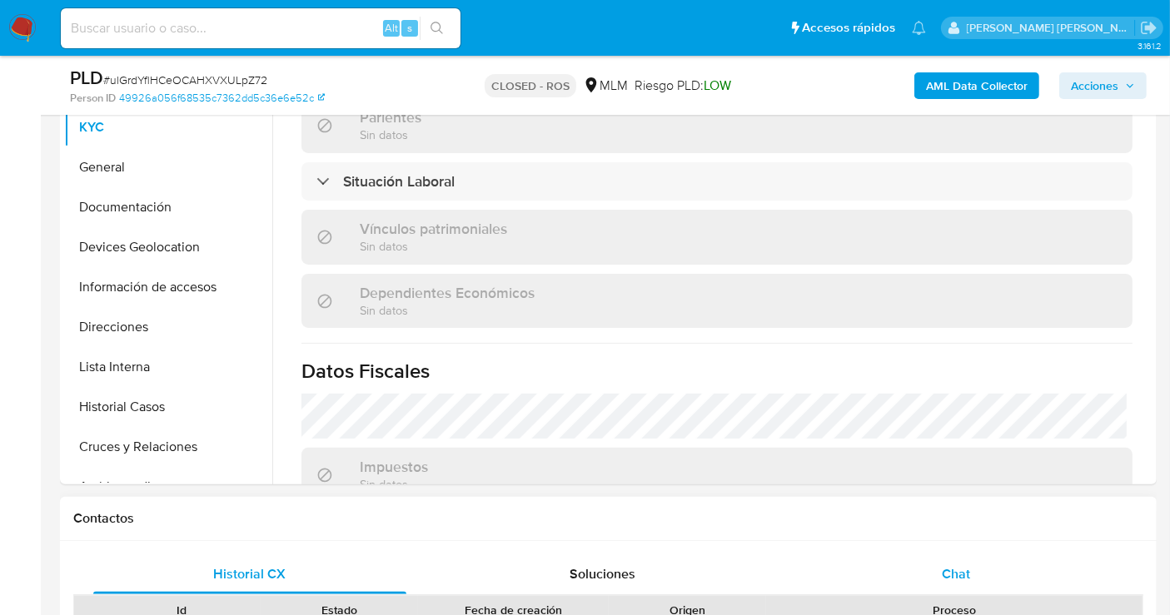
select select "10"
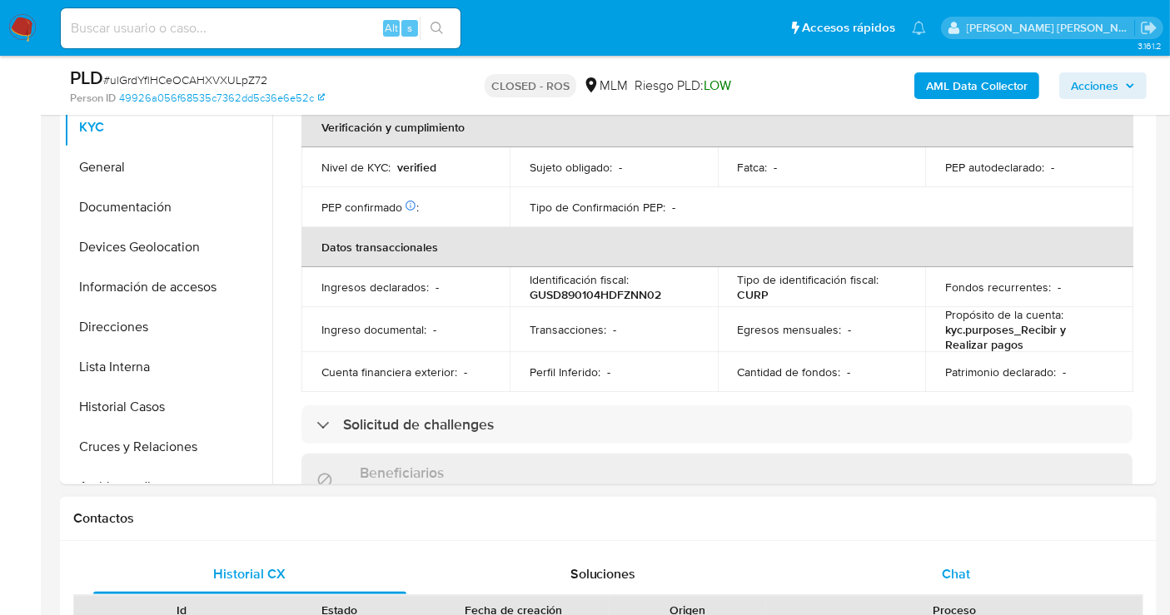
scroll to position [772, 0]
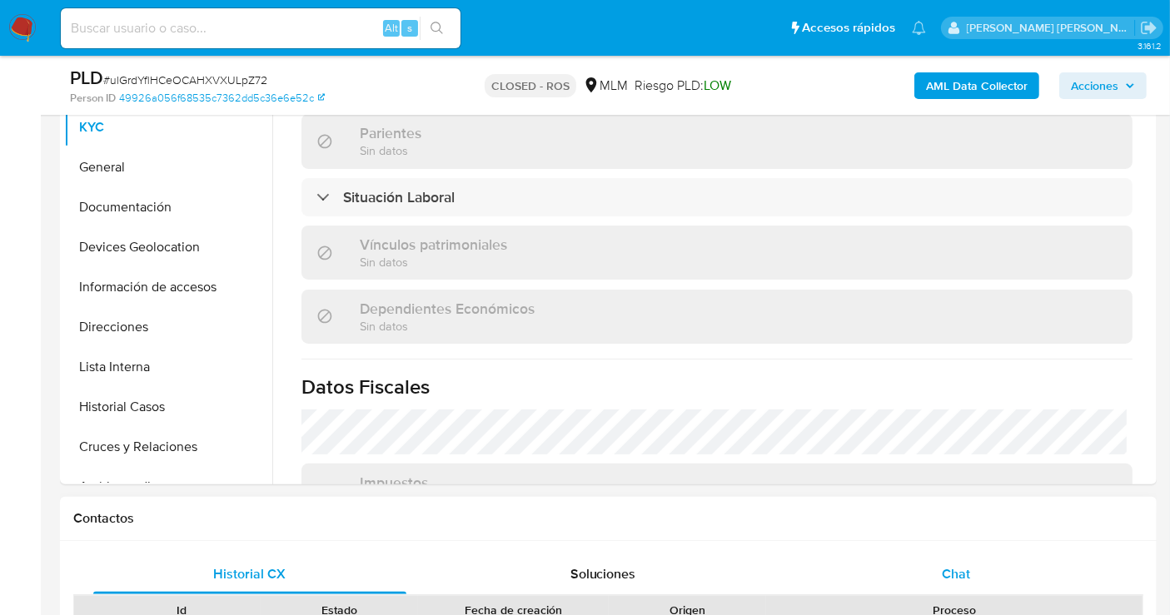
click at [966, 567] on span "Chat" at bounding box center [955, 573] width 28 height 19
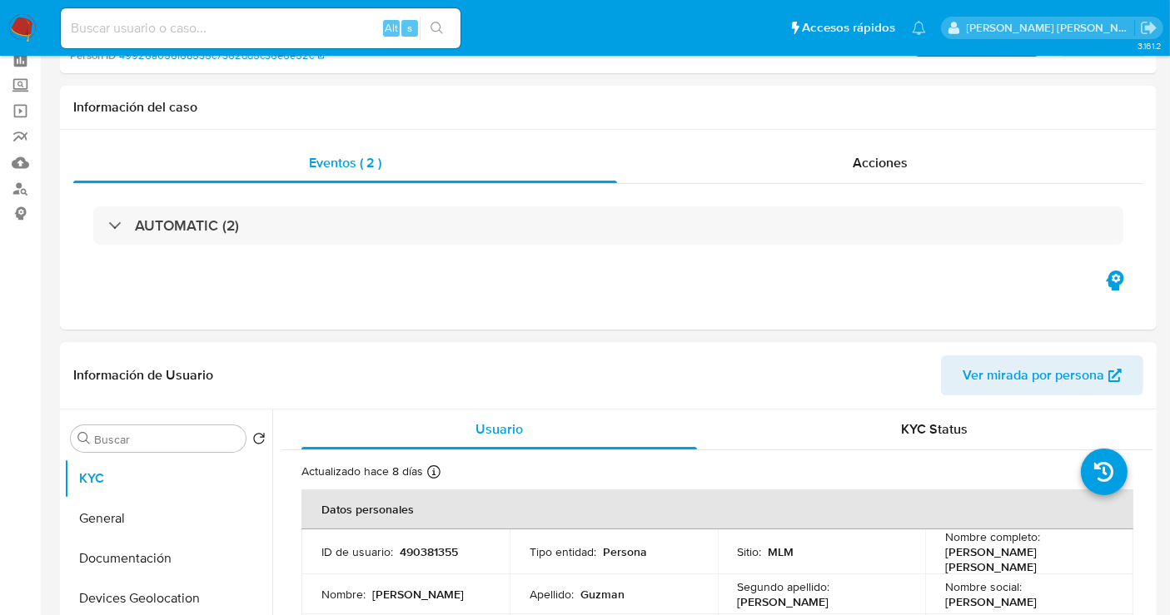
scroll to position [0, 0]
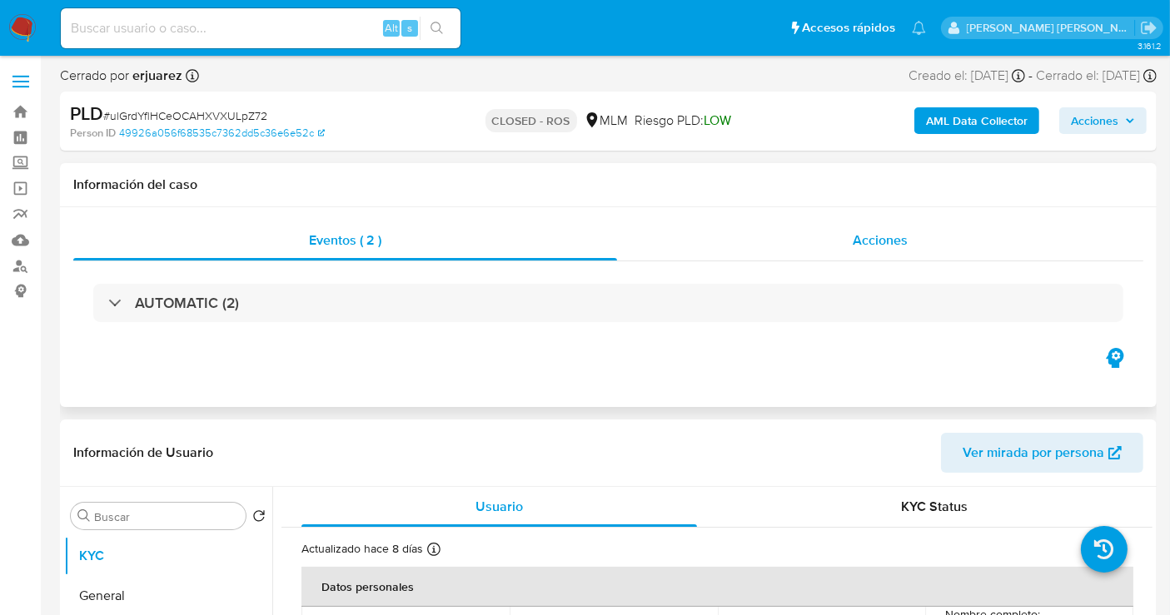
click at [870, 234] on span "Acciones" at bounding box center [879, 240] width 55 height 19
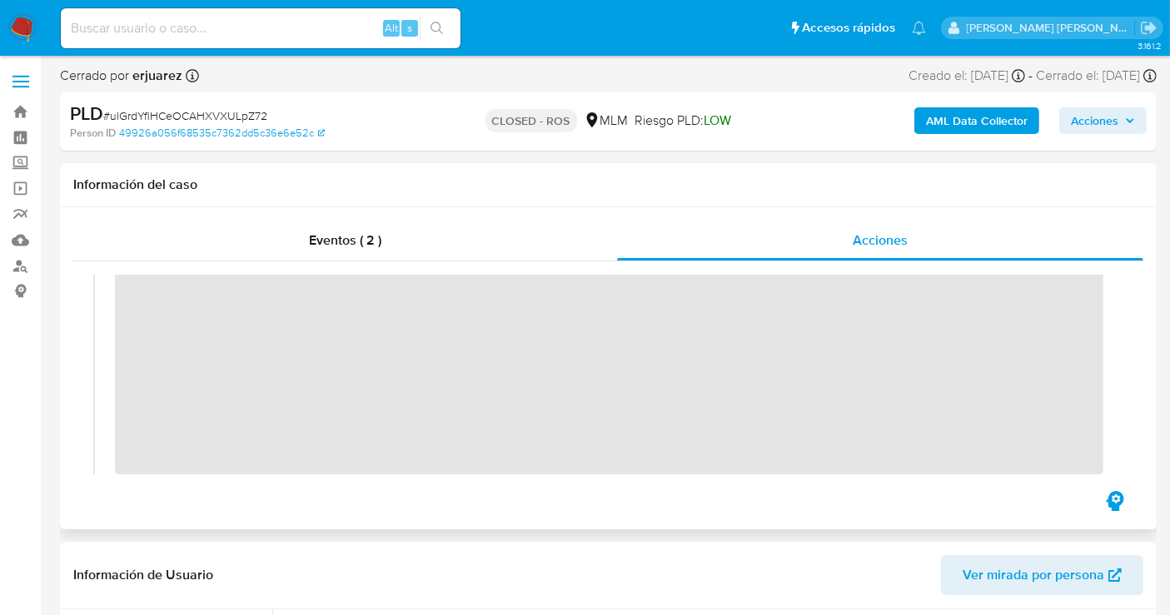
scroll to position [92, 0]
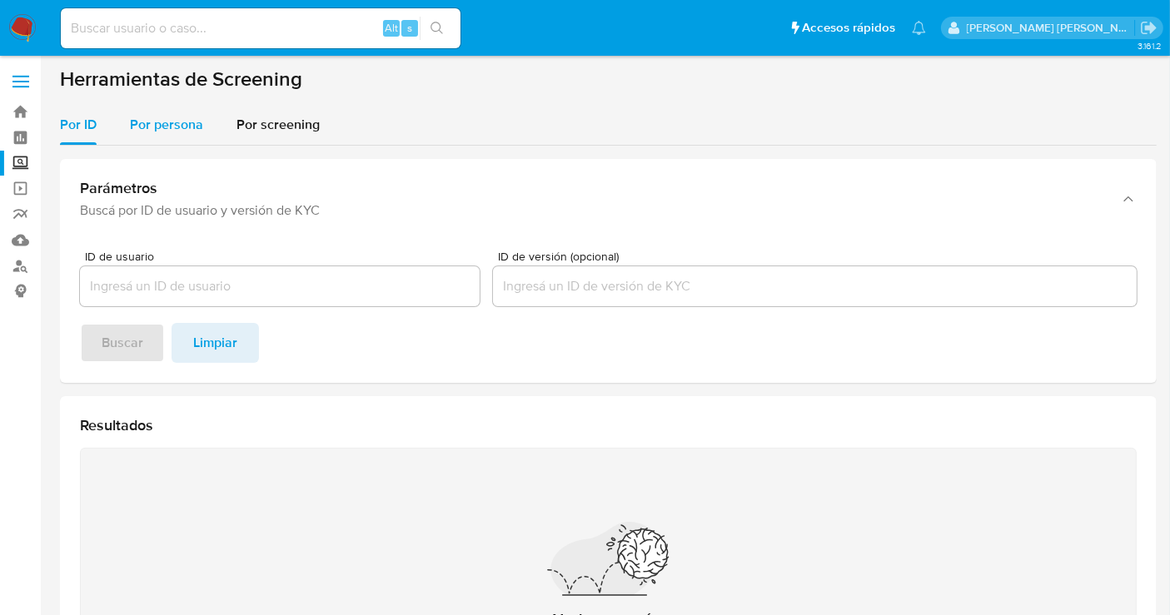
click at [166, 125] on span "Por persona" at bounding box center [166, 124] width 73 height 19
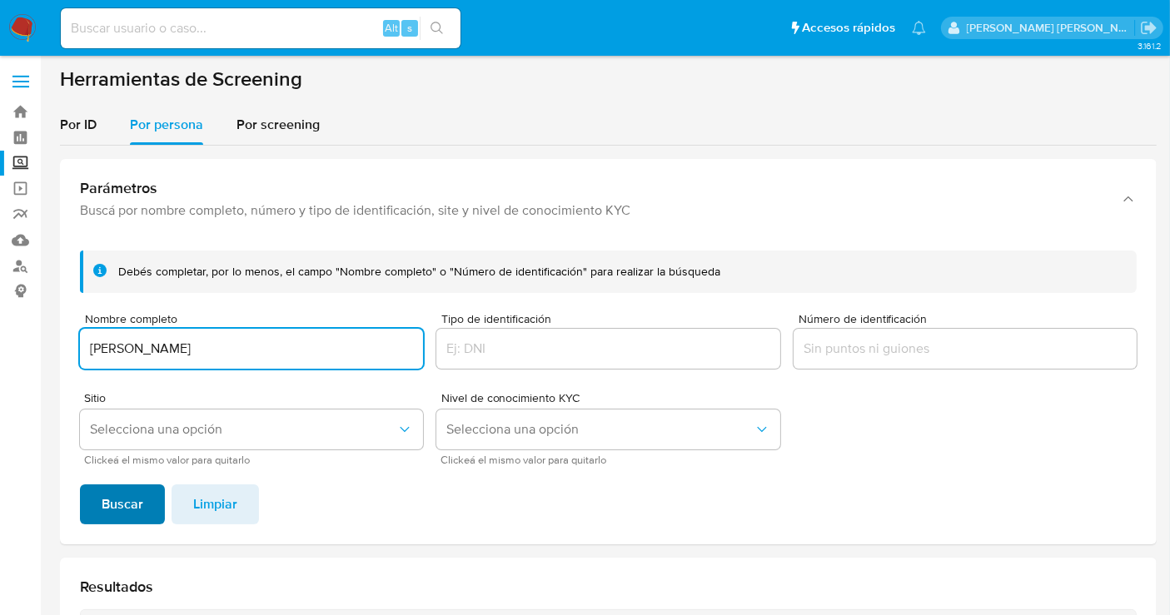
type input "[PERSON_NAME]"
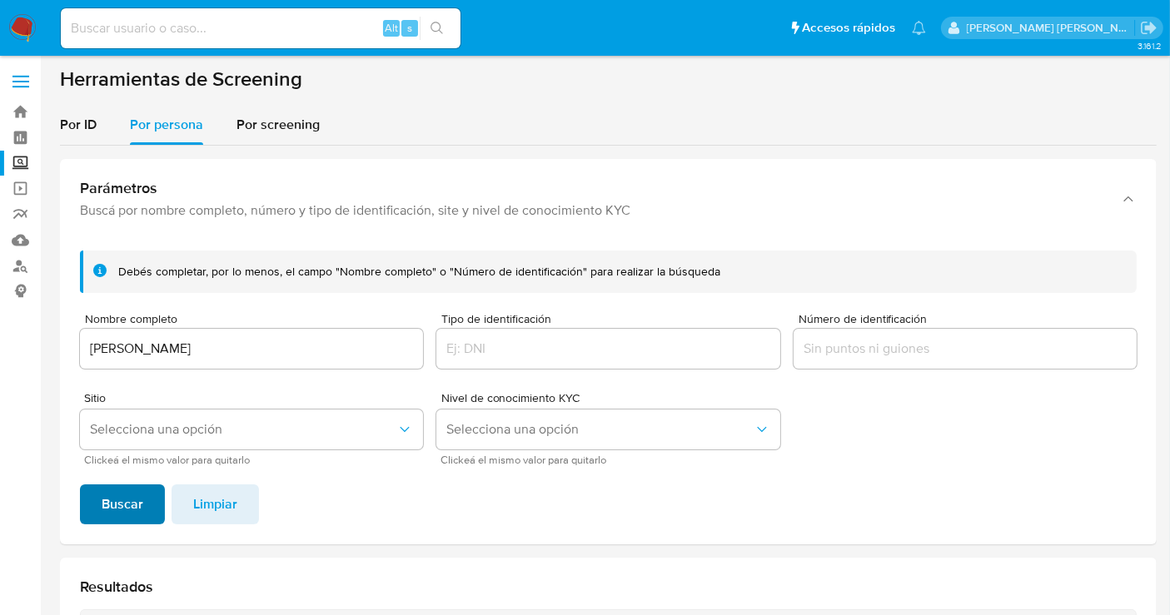
click at [136, 515] on span "Buscar" at bounding box center [123, 504] width 42 height 37
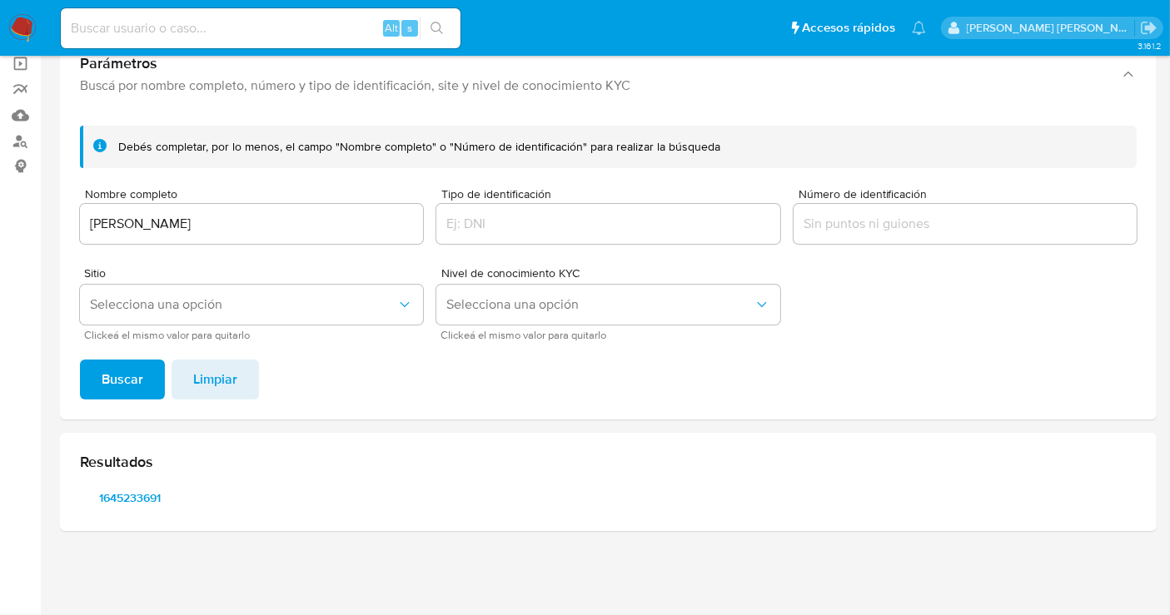
scroll to position [123, 0]
click at [127, 502] on span "1645233691" at bounding box center [130, 499] width 77 height 23
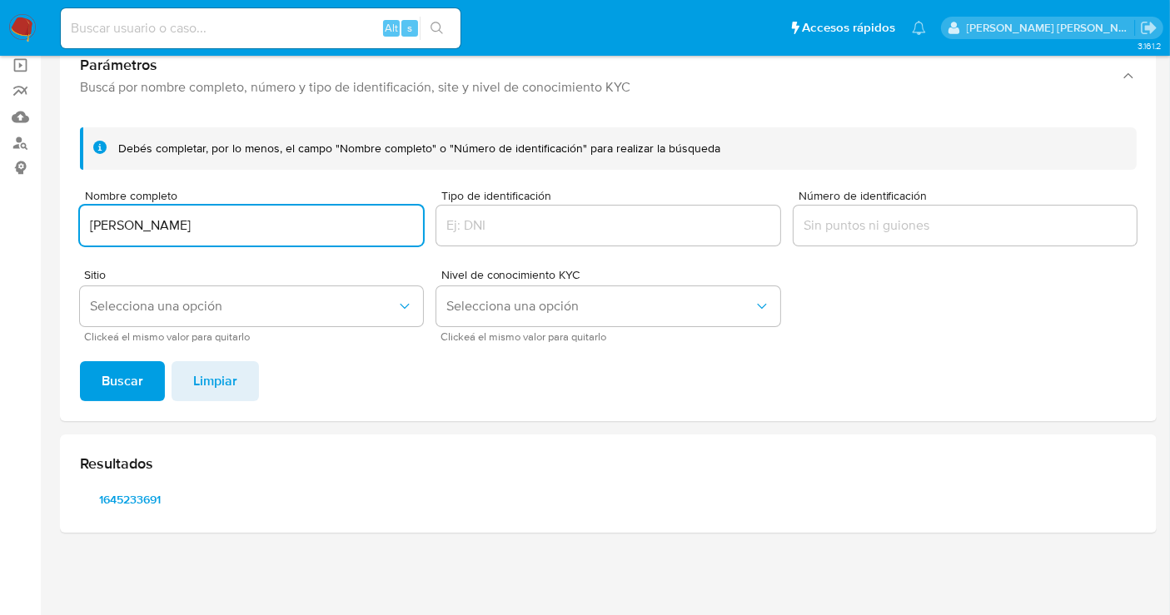
click at [175, 215] on input "[PERSON_NAME]" at bounding box center [251, 226] width 343 height 22
type input "DAFNE [PERSON_NAME] [PERSON_NAME]"
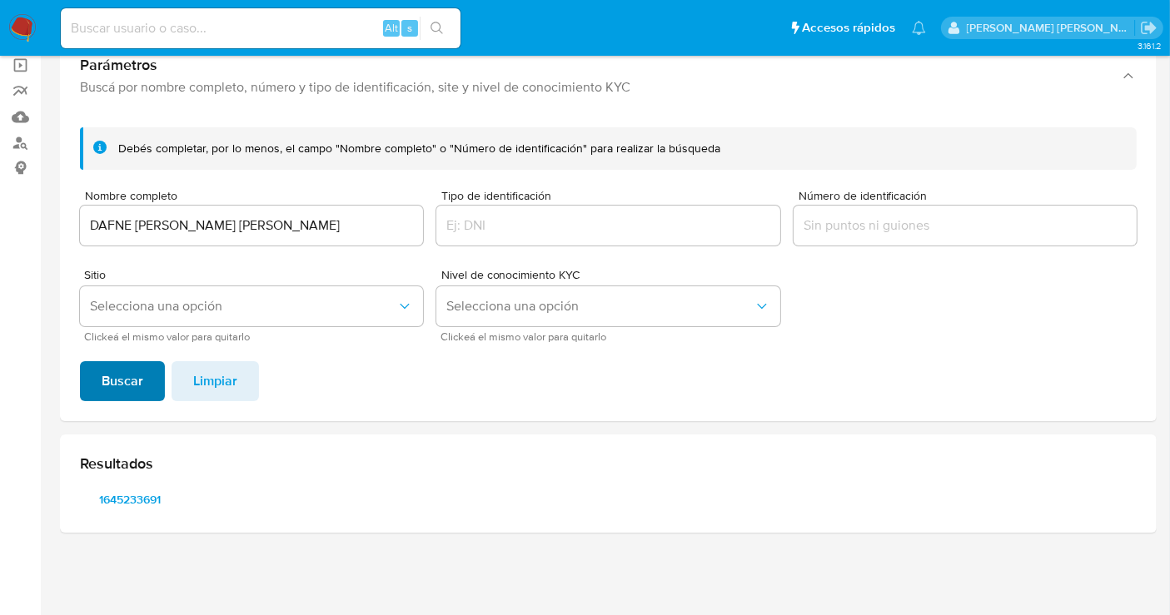
click at [124, 370] on span "Buscar" at bounding box center [123, 381] width 42 height 37
click at [123, 500] on span "398098225" at bounding box center [130, 499] width 77 height 23
click at [153, 222] on input "DAFNE [PERSON_NAME] [PERSON_NAME]" at bounding box center [251, 226] width 343 height 22
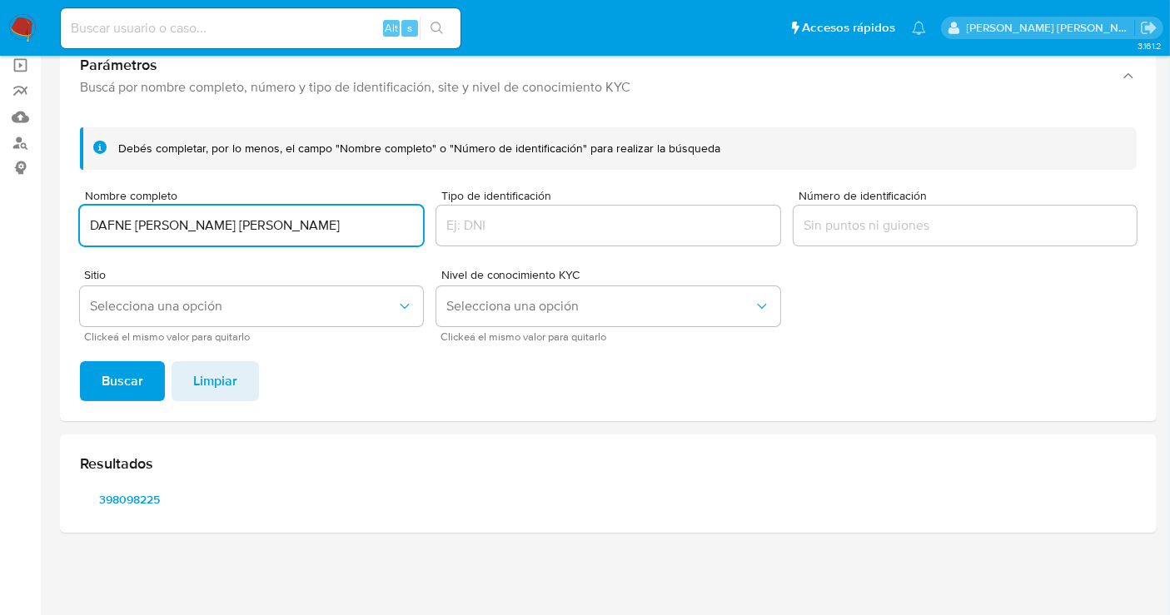
click at [153, 222] on input "DAFNE [PERSON_NAME] [PERSON_NAME]" at bounding box center [251, 226] width 343 height 22
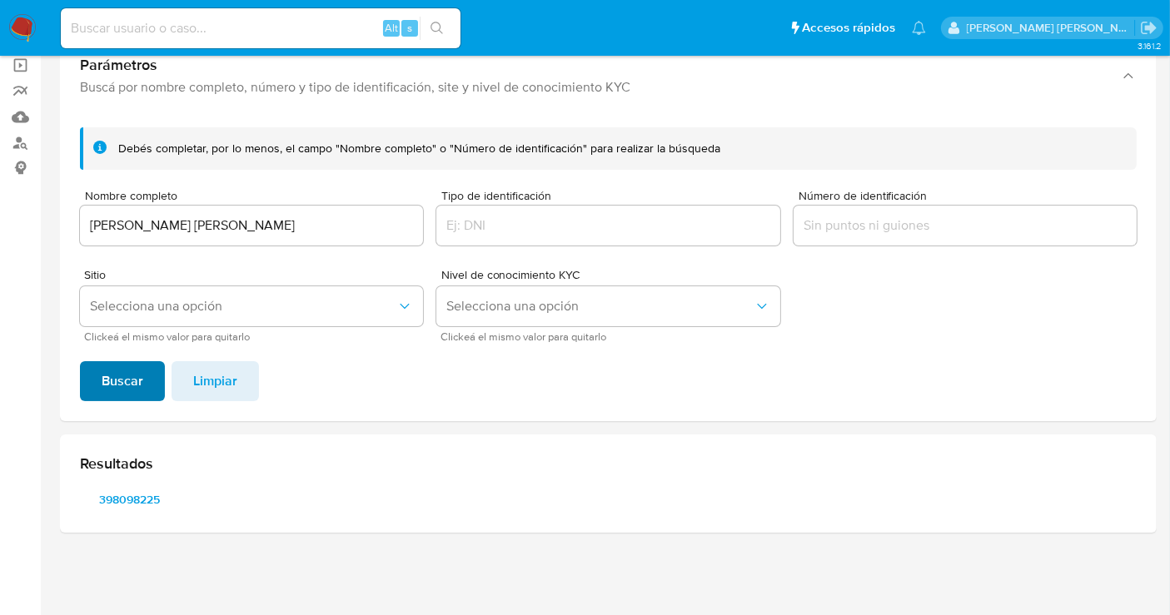
click at [123, 366] on span "Buscar" at bounding box center [123, 381] width 42 height 37
click at [107, 504] on span "2517831142" at bounding box center [130, 499] width 77 height 23
click at [129, 218] on input "[PERSON_NAME] [PERSON_NAME]" at bounding box center [251, 226] width 343 height 22
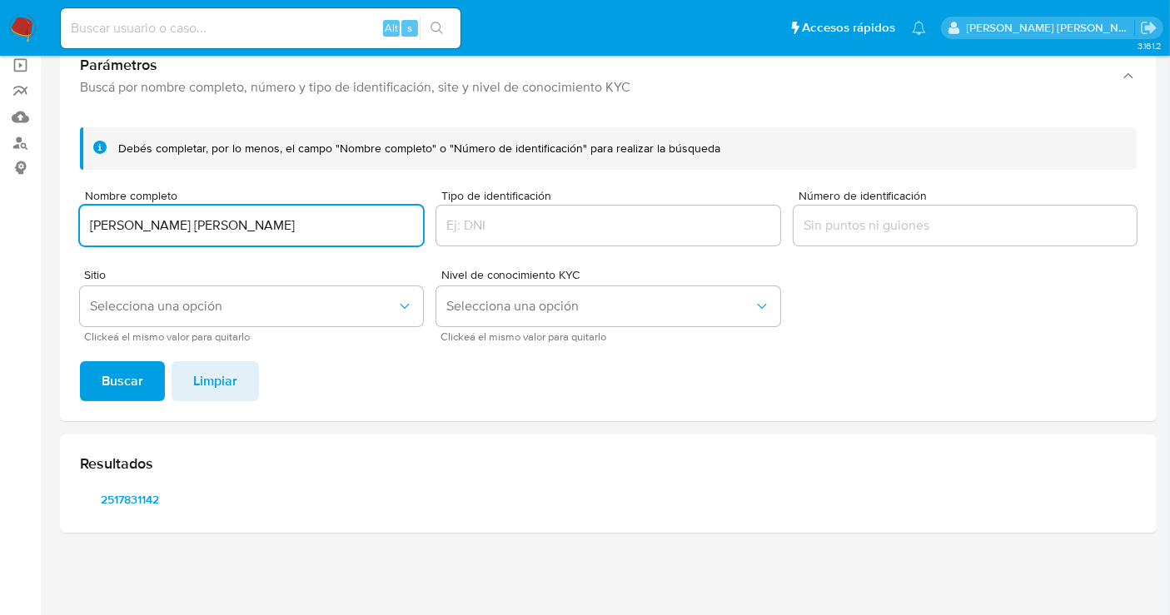
click at [129, 218] on input "[PERSON_NAME] [PERSON_NAME]" at bounding box center [251, 226] width 343 height 22
type input "[PERSON_NAME] [PERSON_NAME]"
click at [118, 375] on span "Buscar" at bounding box center [123, 381] width 42 height 37
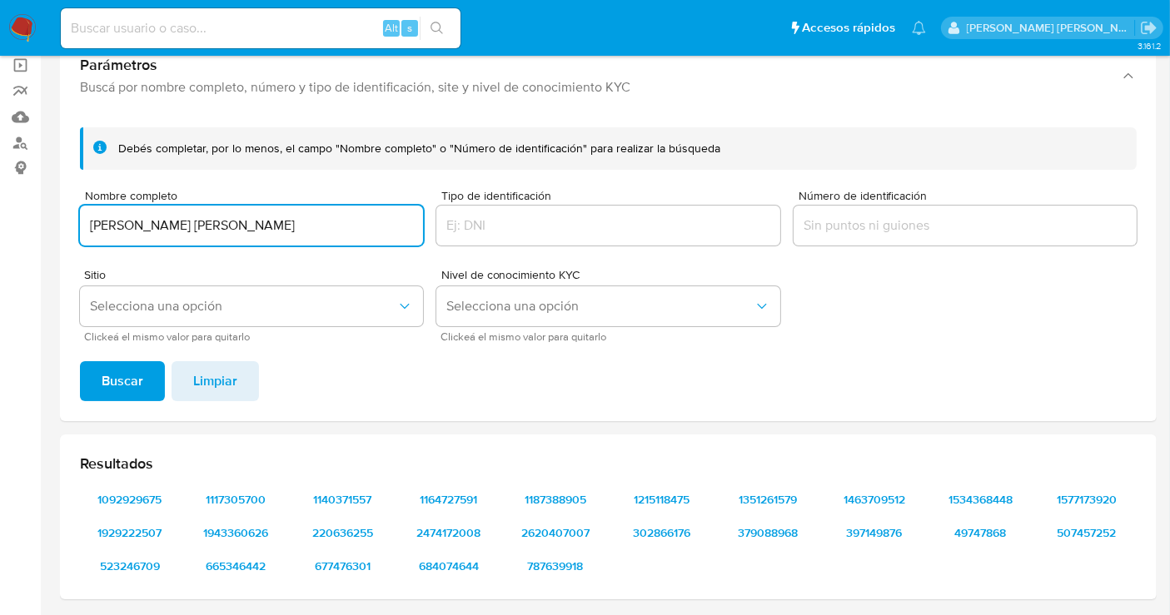
click at [173, 225] on input "[PERSON_NAME] [PERSON_NAME]" at bounding box center [251, 226] width 343 height 22
type input "[PERSON_NAME]"
click at [136, 380] on span "Buscar" at bounding box center [123, 381] width 42 height 37
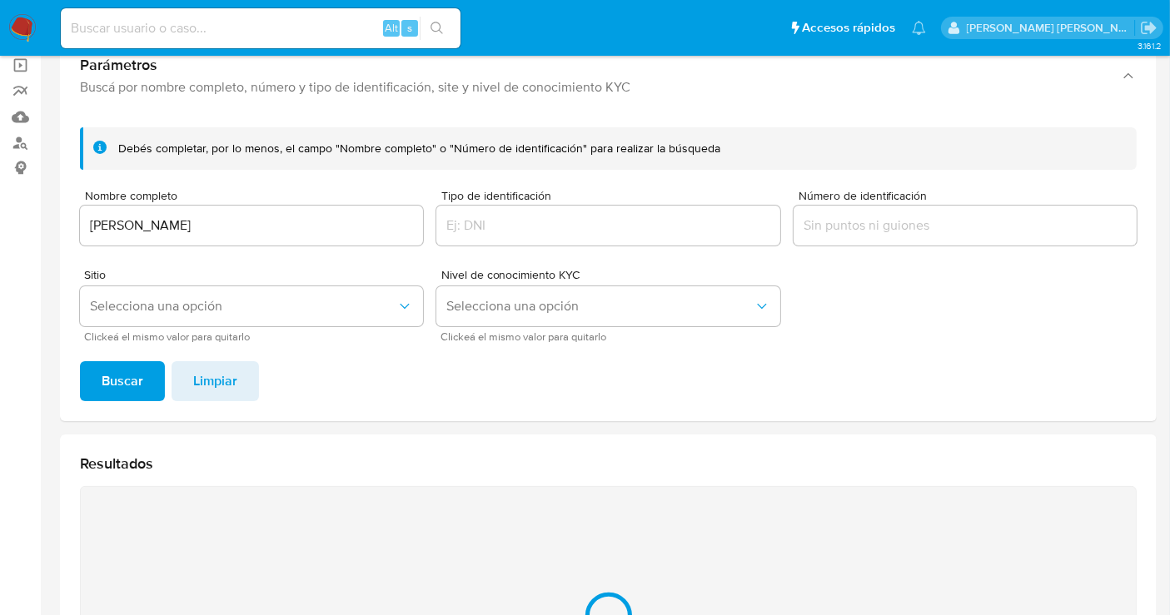
scroll to position [190, 0]
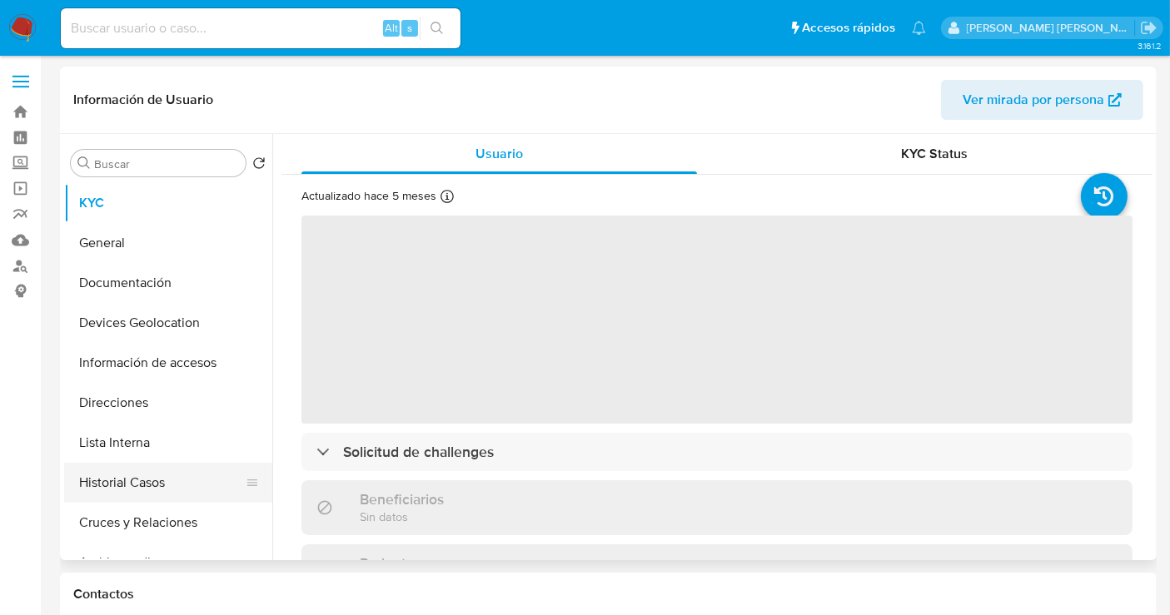
click at [150, 472] on button "Historial Casos" at bounding box center [161, 483] width 195 height 40
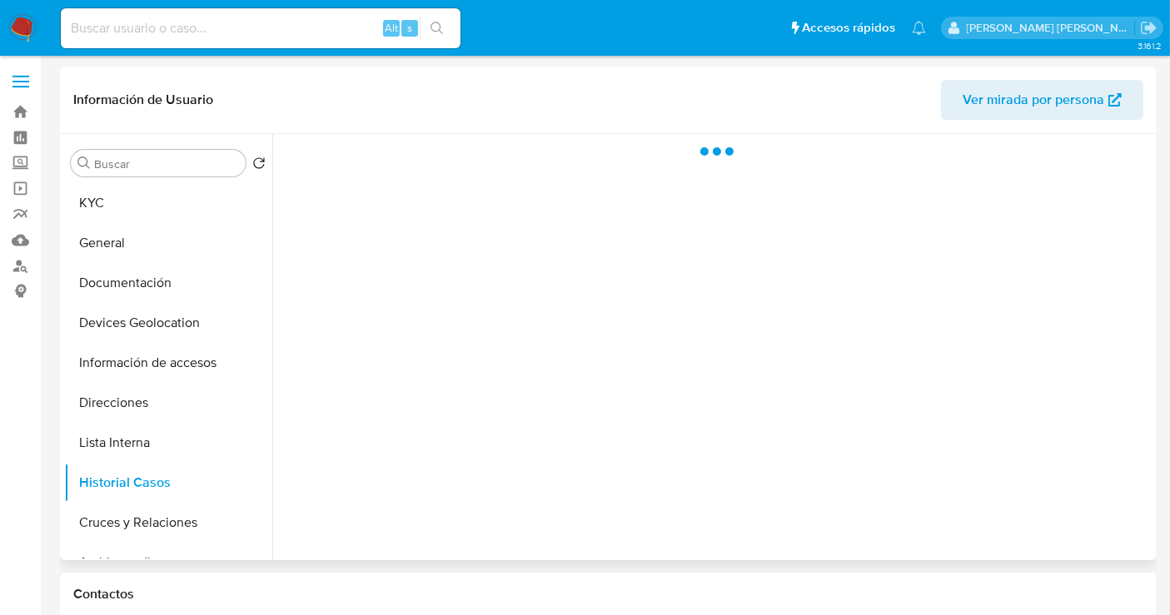
select select "10"
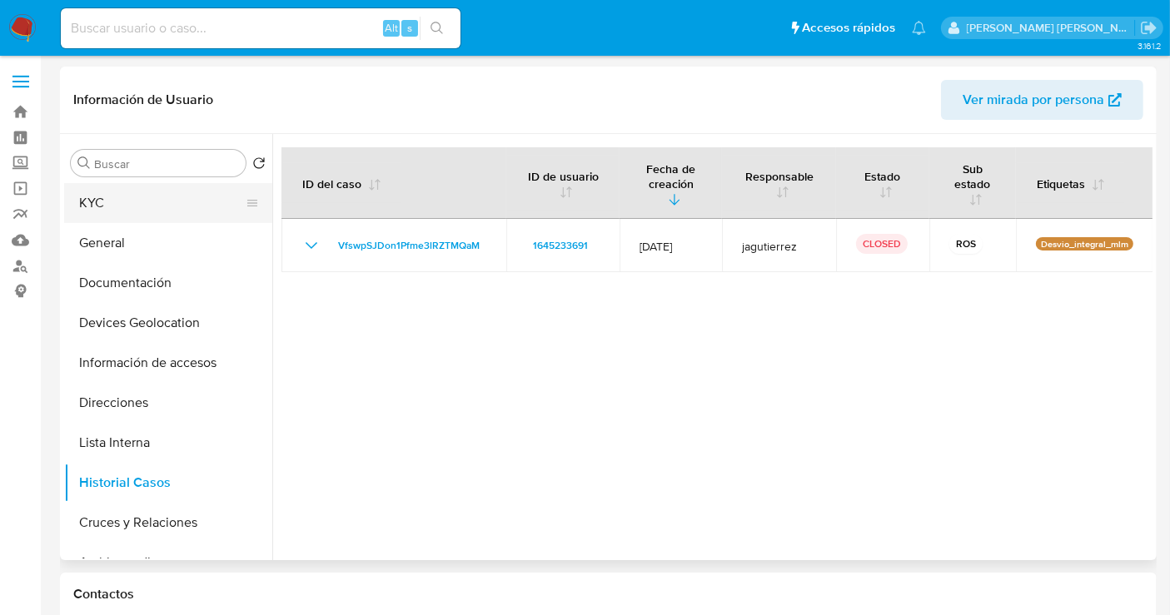
click at [118, 204] on button "KYC" at bounding box center [161, 203] width 195 height 40
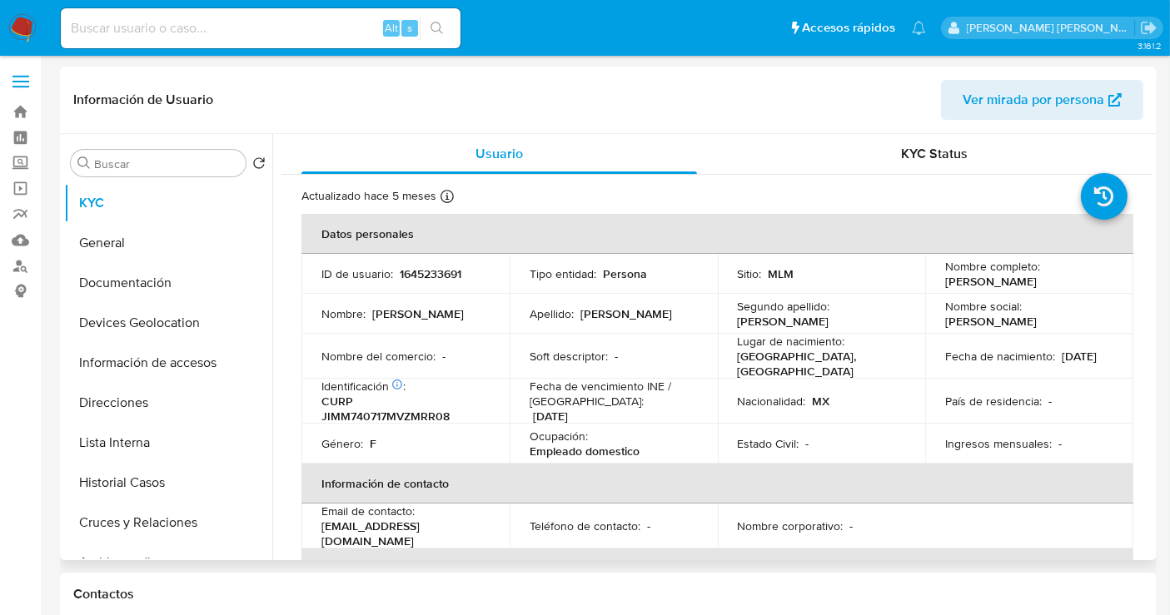
click at [420, 270] on p "1645233691" at bounding box center [431, 273] width 62 height 15
copy p "1645233691"
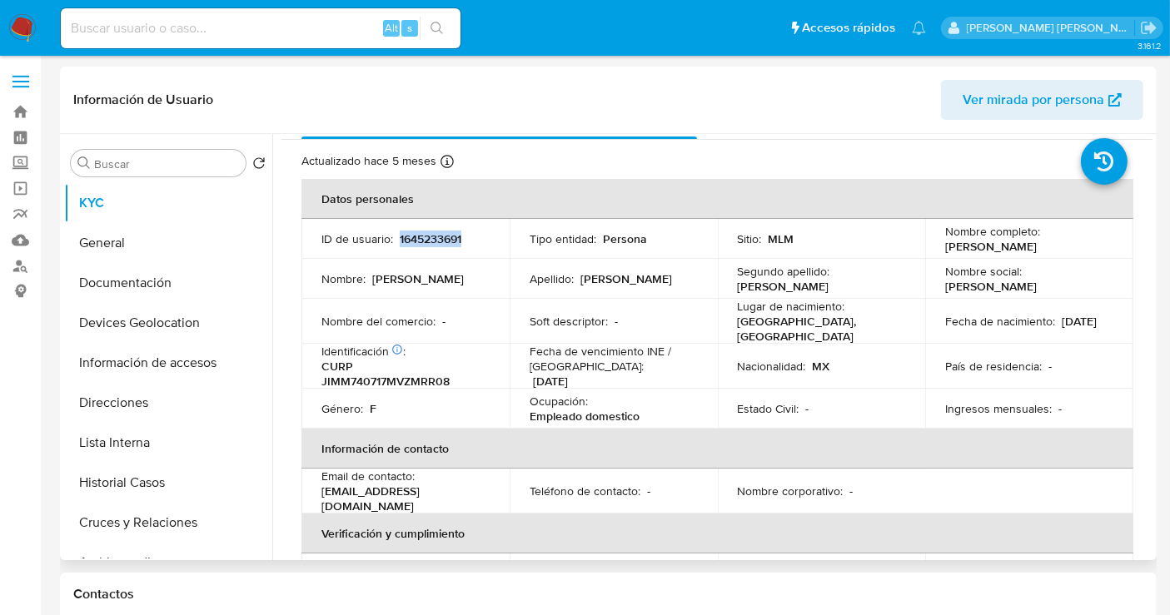
scroll to position [17, 0]
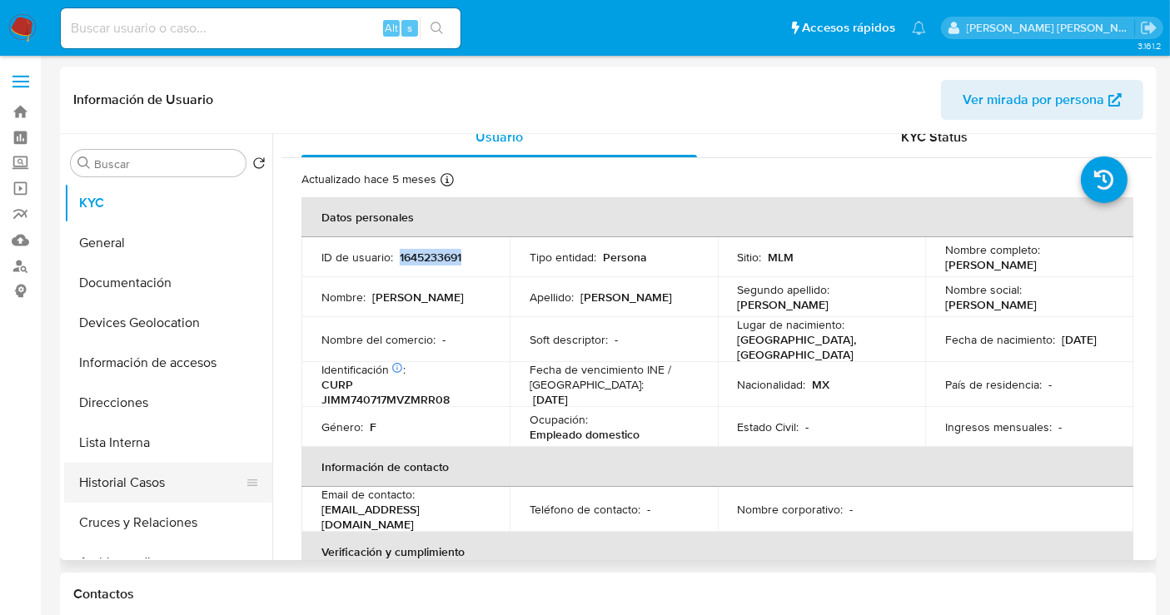
click at [149, 476] on button "Historial Casos" at bounding box center [161, 483] width 195 height 40
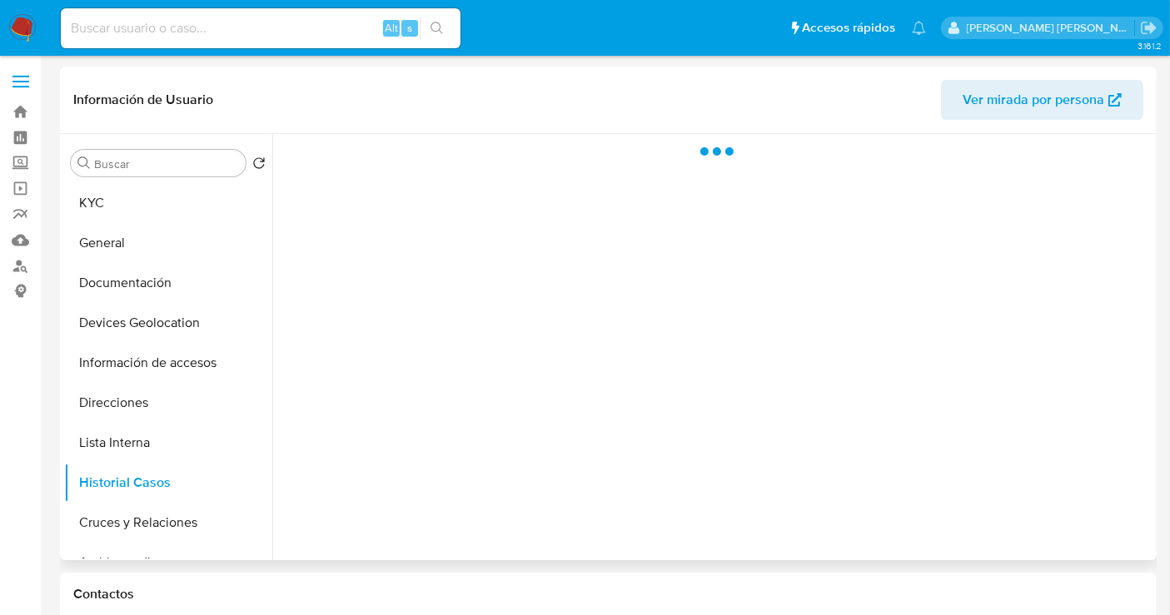
scroll to position [0, 0]
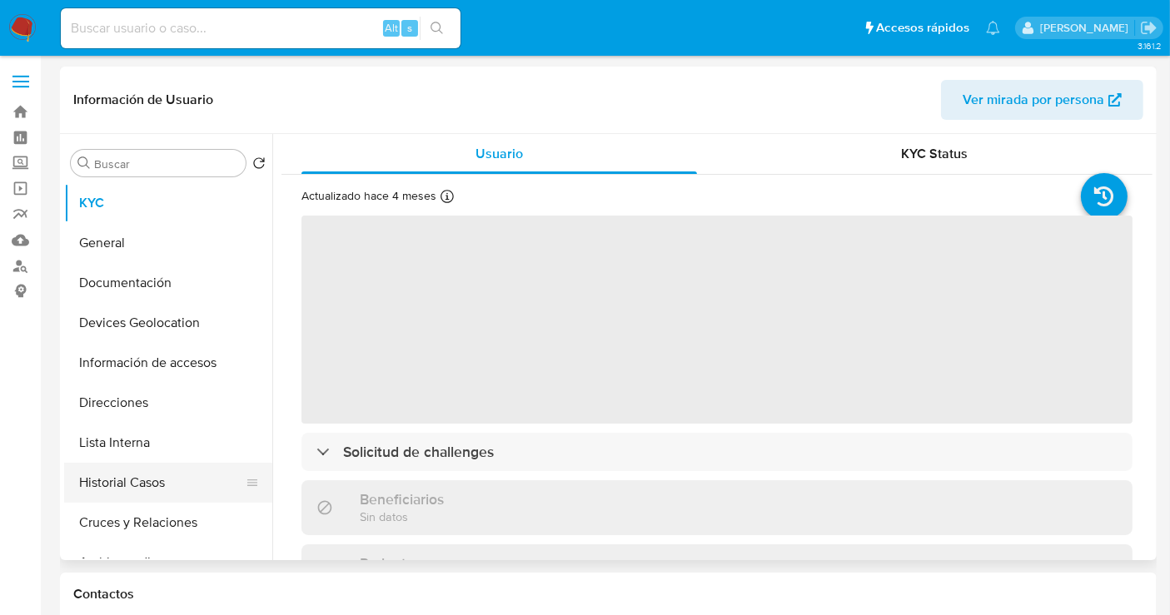
click at [153, 478] on button "Historial Casos" at bounding box center [161, 483] width 195 height 40
select select "10"
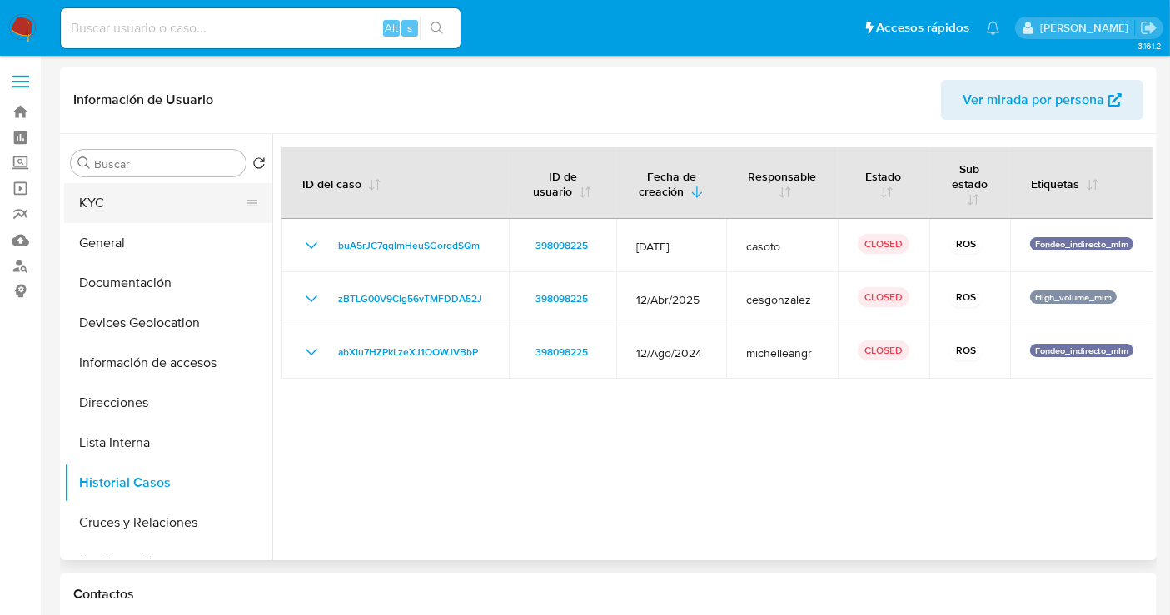
drag, startPoint x: 101, startPoint y: 206, endPoint x: 118, endPoint y: 217, distance: 21.0
click at [101, 206] on button "KYC" at bounding box center [161, 203] width 195 height 40
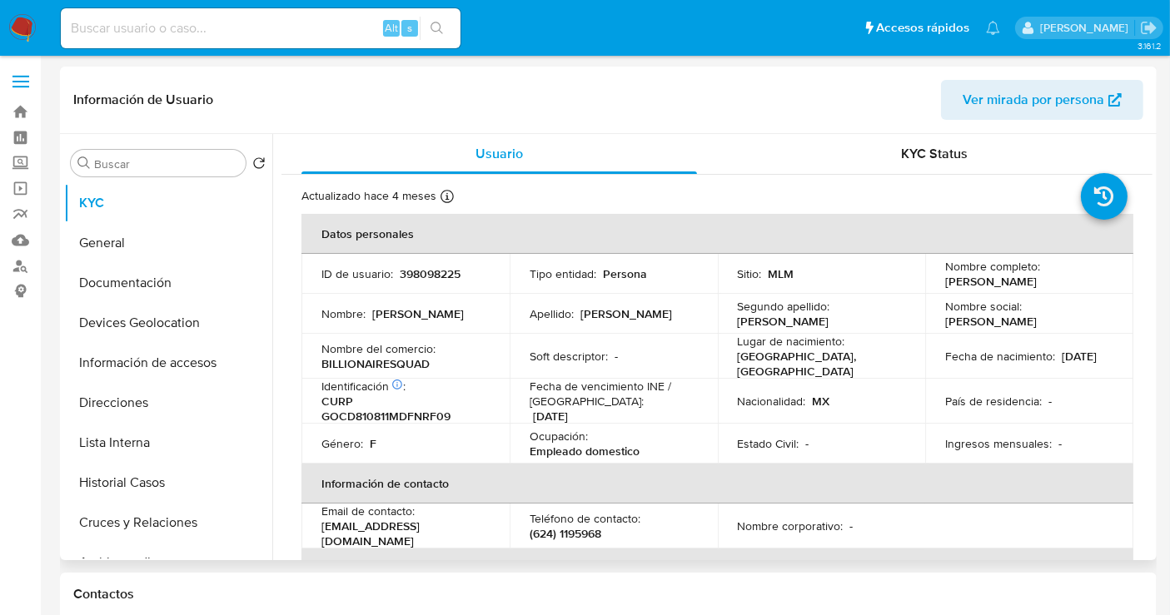
click at [443, 271] on p "398098225" at bounding box center [430, 273] width 61 height 15
copy p "398098225"
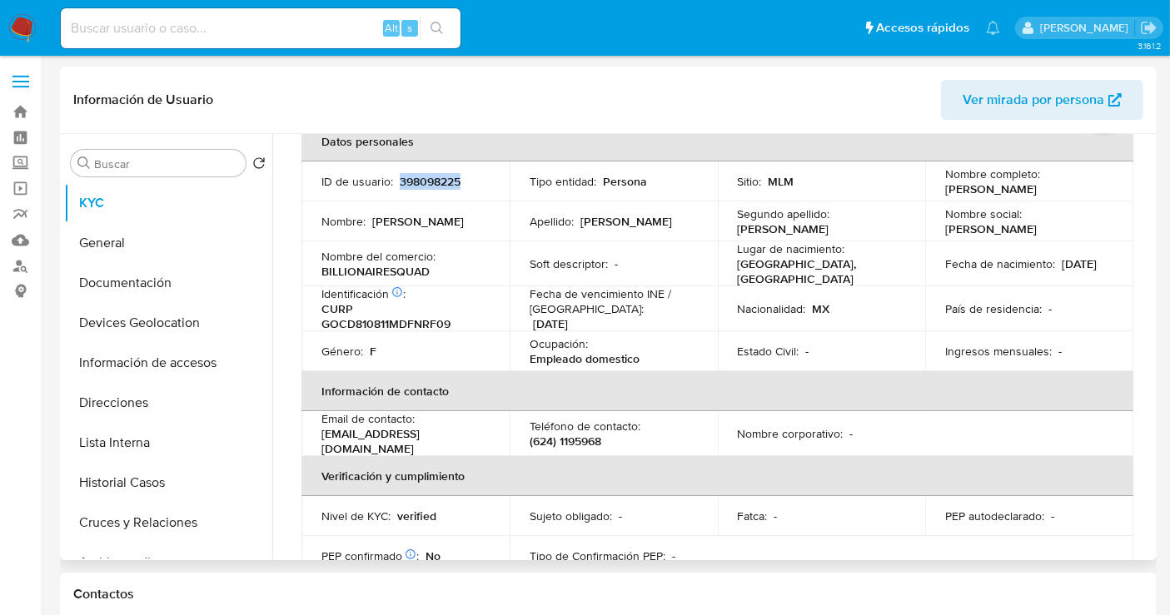
scroll to position [27, 0]
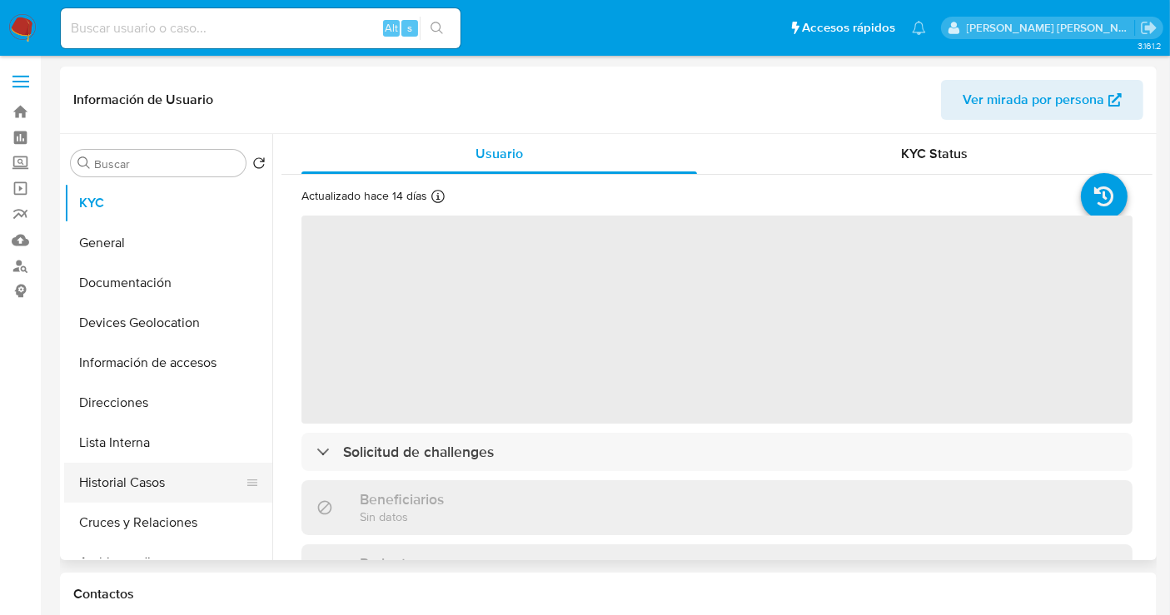
click at [128, 483] on button "Historial Casos" at bounding box center [161, 483] width 195 height 40
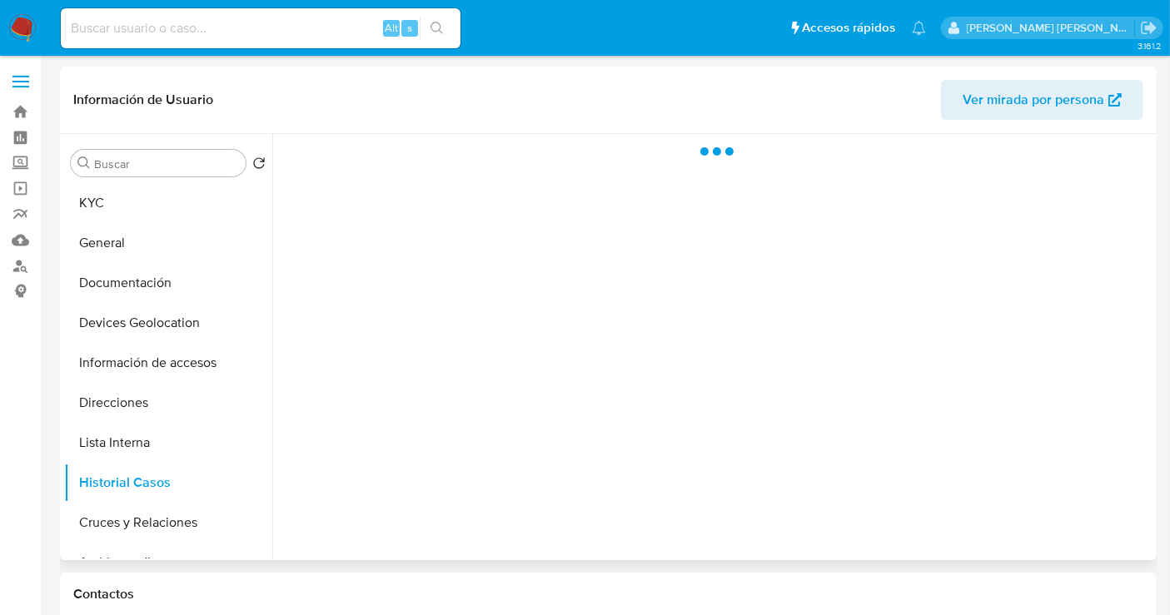
select select "10"
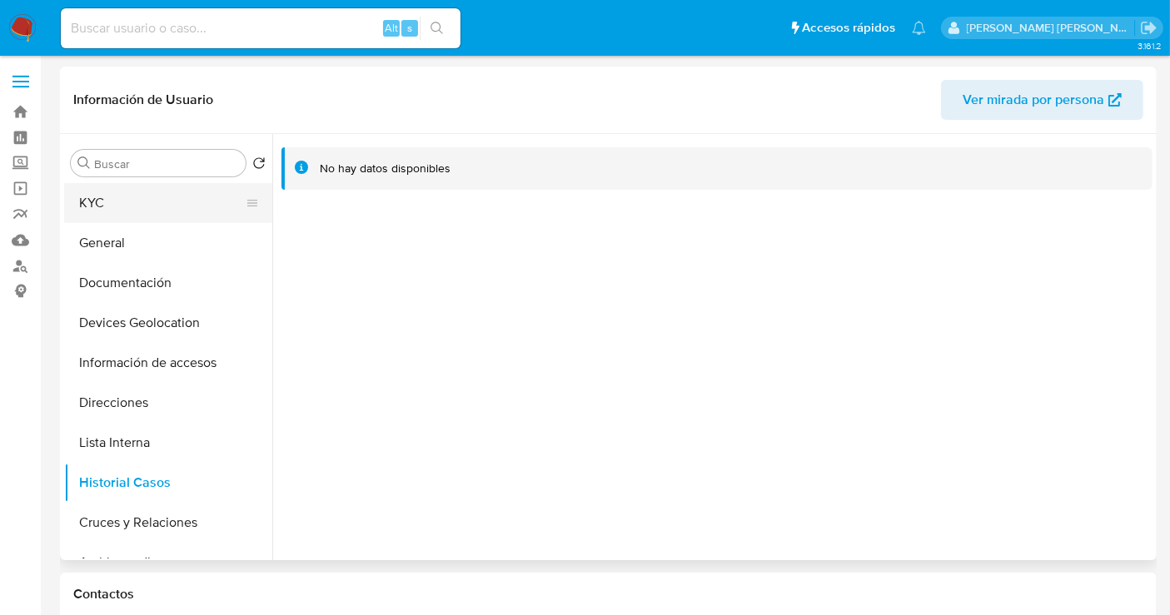
click at [115, 198] on button "KYC" at bounding box center [161, 203] width 195 height 40
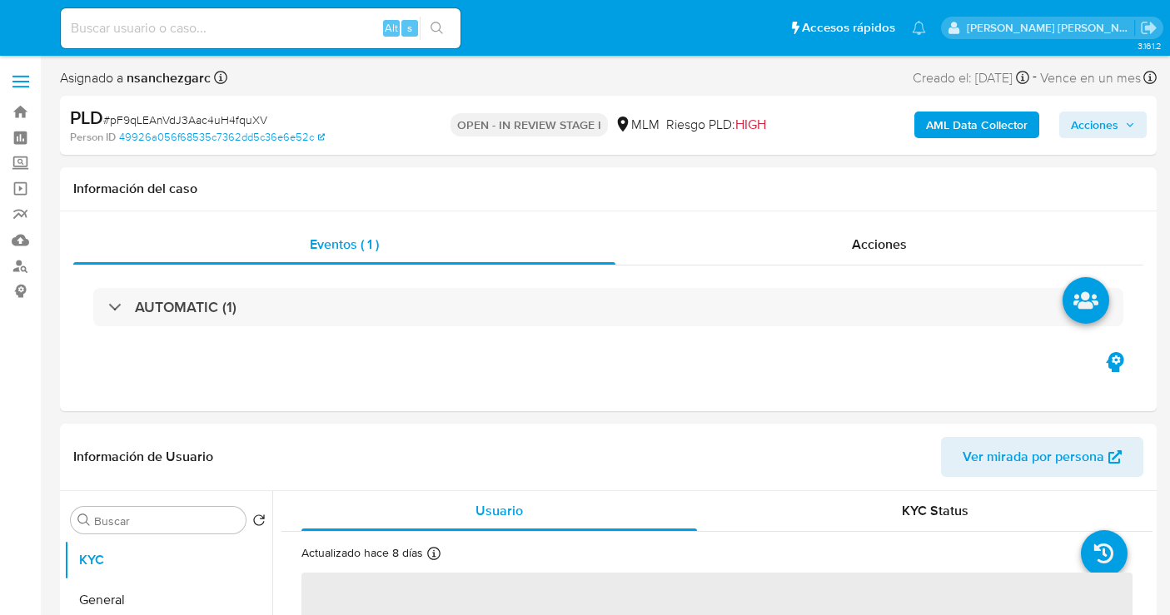
select select "10"
click at [12, 29] on img at bounding box center [22, 28] width 28 height 28
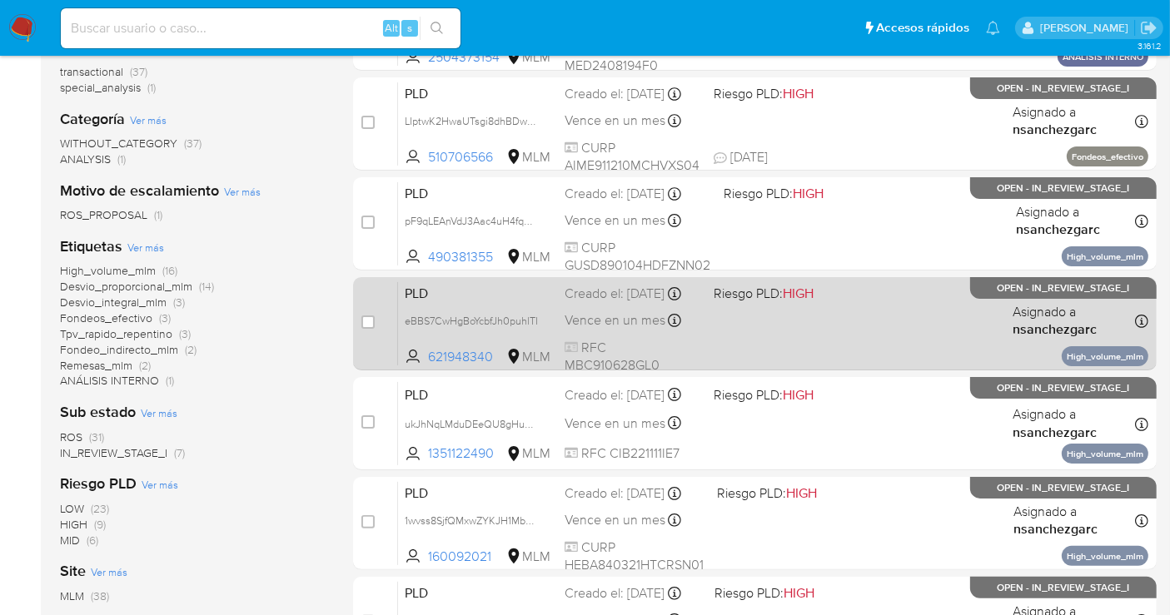
scroll to position [370, 0]
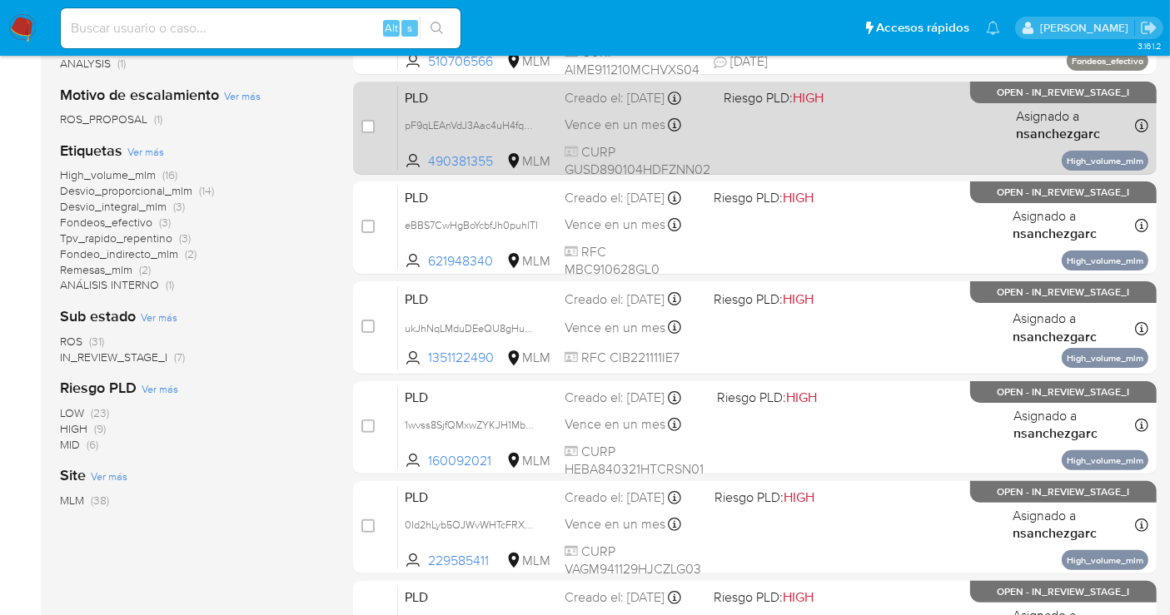
click at [599, 108] on div "PLD pF9qLEAnVdJ3Aac4uH4fquXV 490381355 MLM Riesgo PLD: HIGH Creado el: 12/09/20…" at bounding box center [773, 128] width 750 height 84
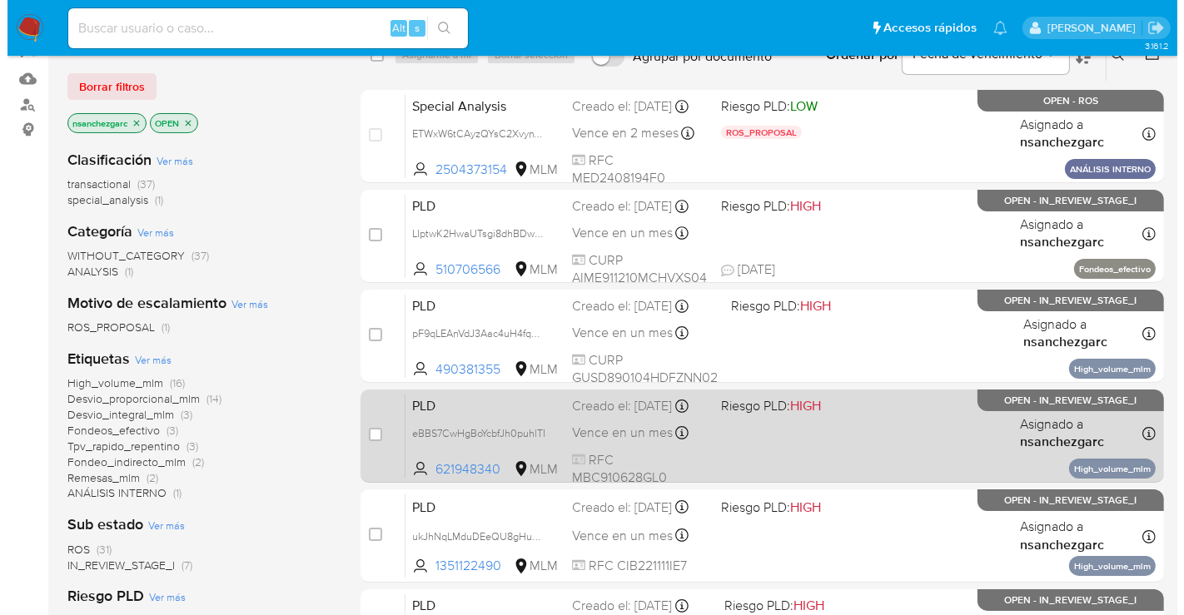
scroll to position [0, 0]
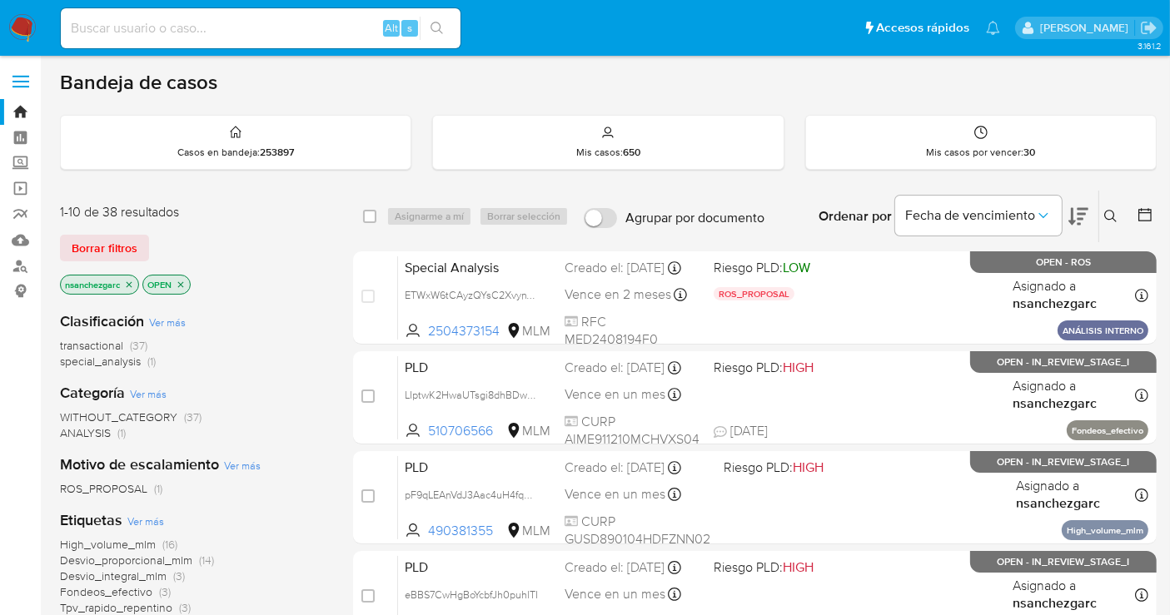
click at [1065, 215] on icon at bounding box center [1110, 216] width 13 height 13
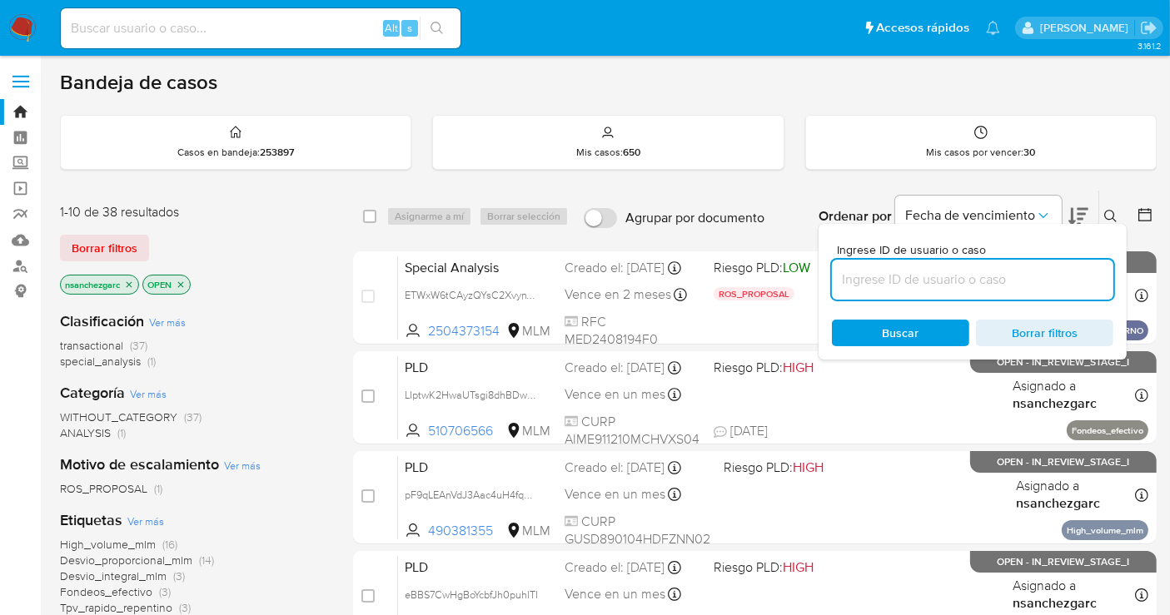
click at [927, 276] on input at bounding box center [972, 280] width 281 height 22
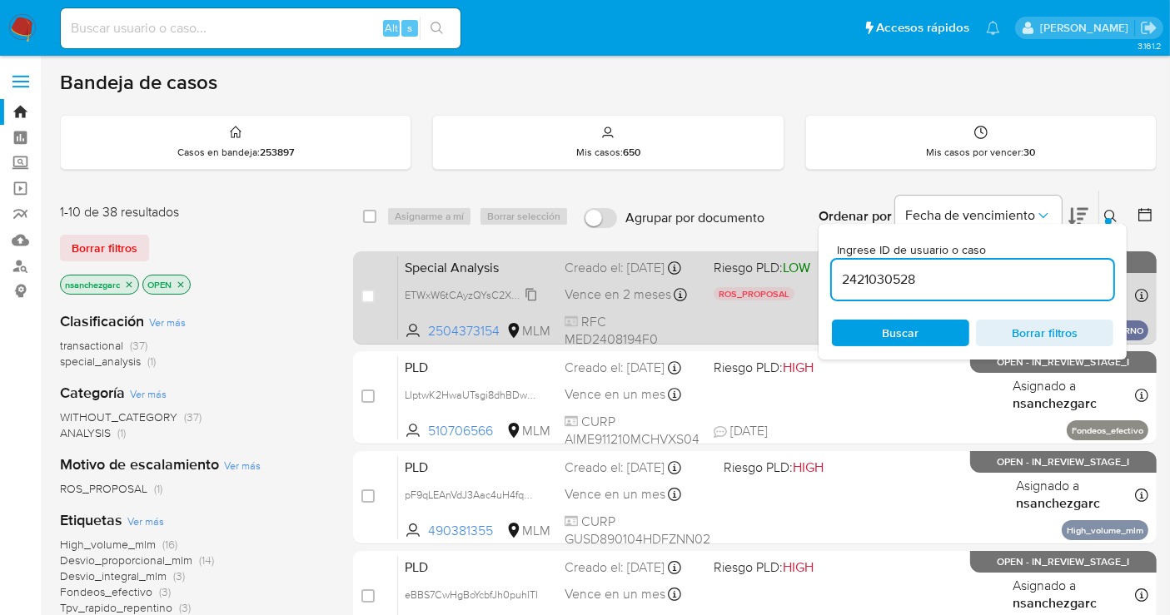
type input "2421030528"
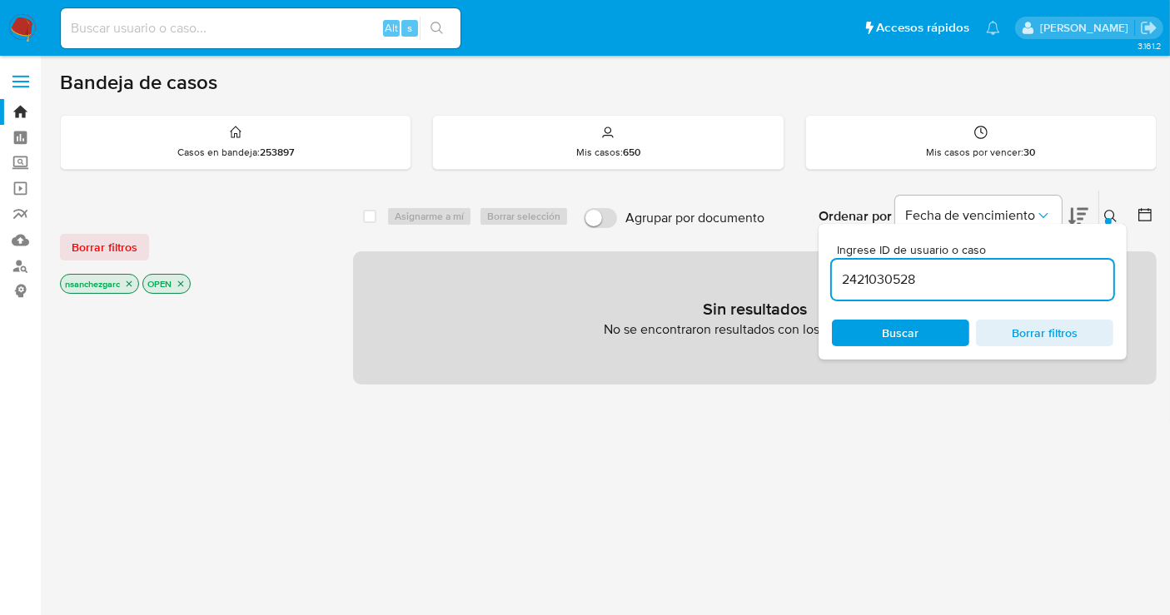
click at [131, 281] on icon "close-filter" at bounding box center [129, 284] width 10 height 10
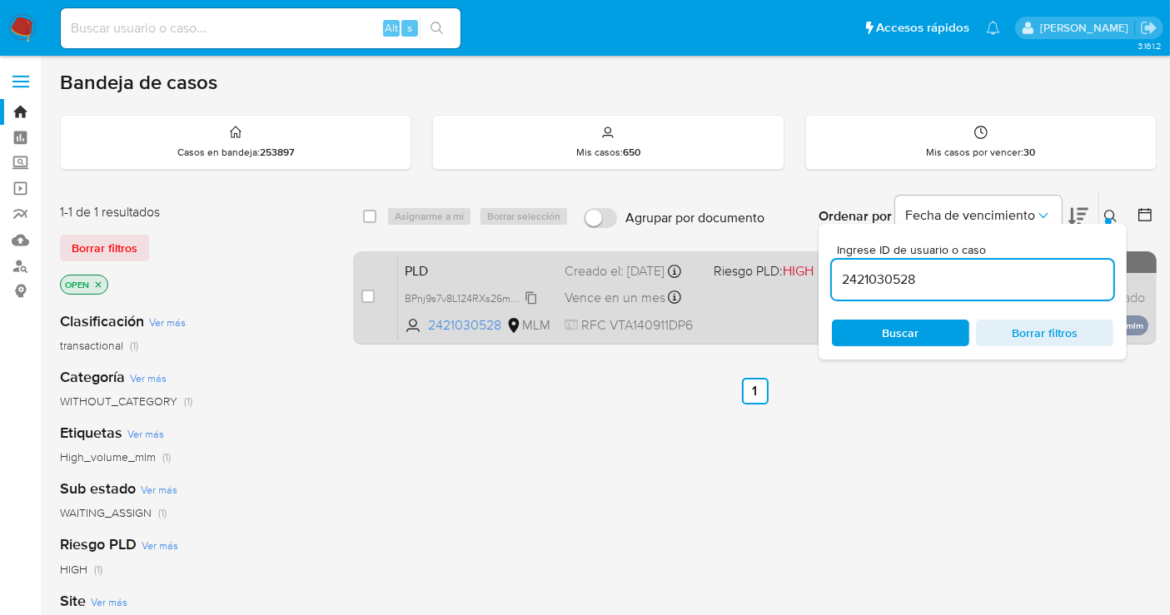
click at [534, 301] on span "BPnj9s7v8L124RXs26mwW5F5" at bounding box center [475, 297] width 140 height 18
click at [370, 295] on input "checkbox" at bounding box center [367, 296] width 13 height 13
checkbox input "true"
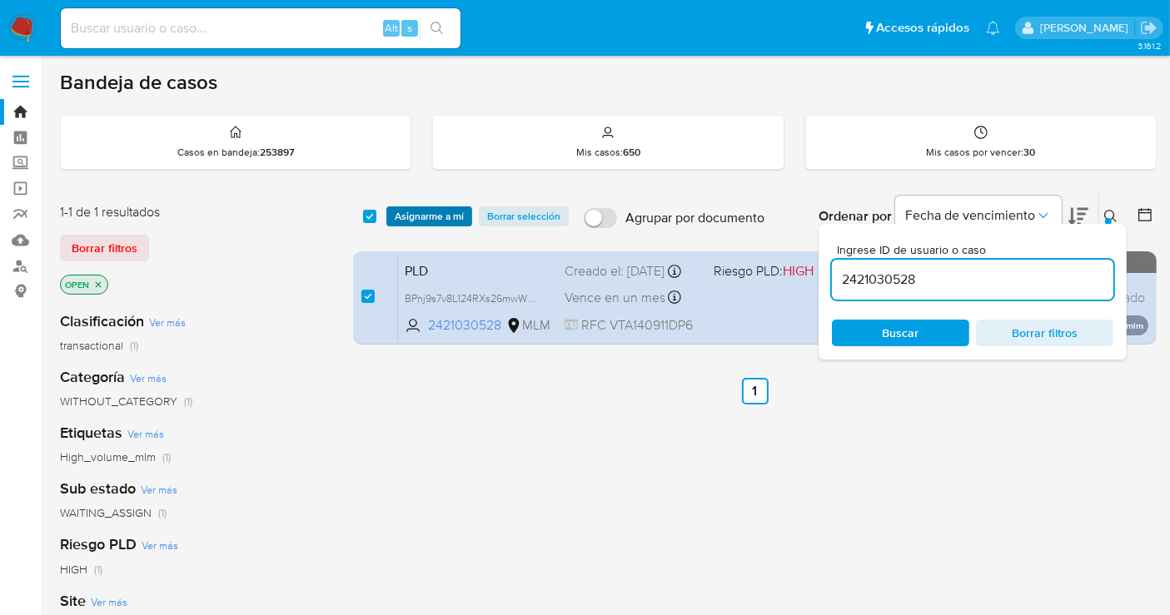
click at [433, 219] on span "Asignarme a mí" at bounding box center [429, 216] width 69 height 17
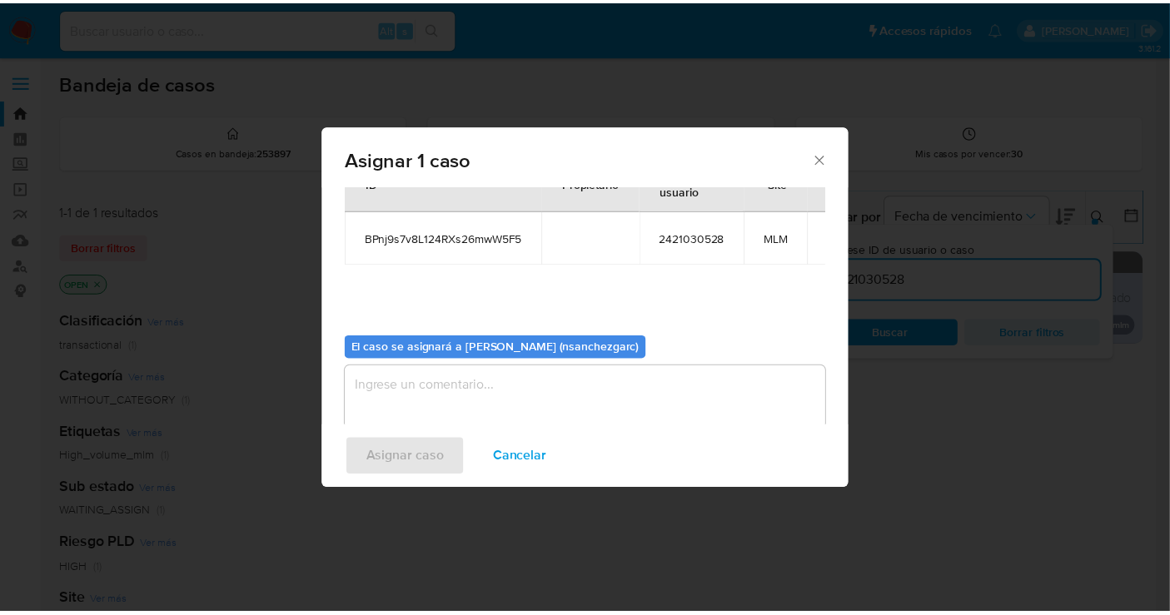
scroll to position [85, 0]
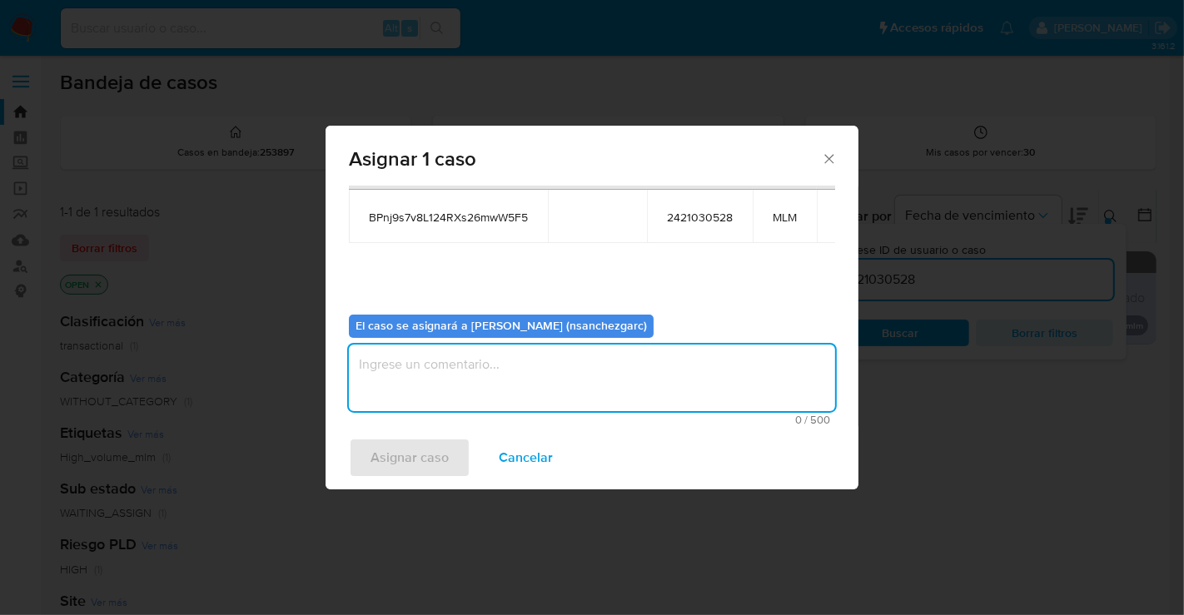
click at [451, 360] on textarea "assign-modal" at bounding box center [592, 378] width 486 height 67
type textarea "nesg"
click at [392, 455] on span "Asignar caso" at bounding box center [409, 458] width 78 height 37
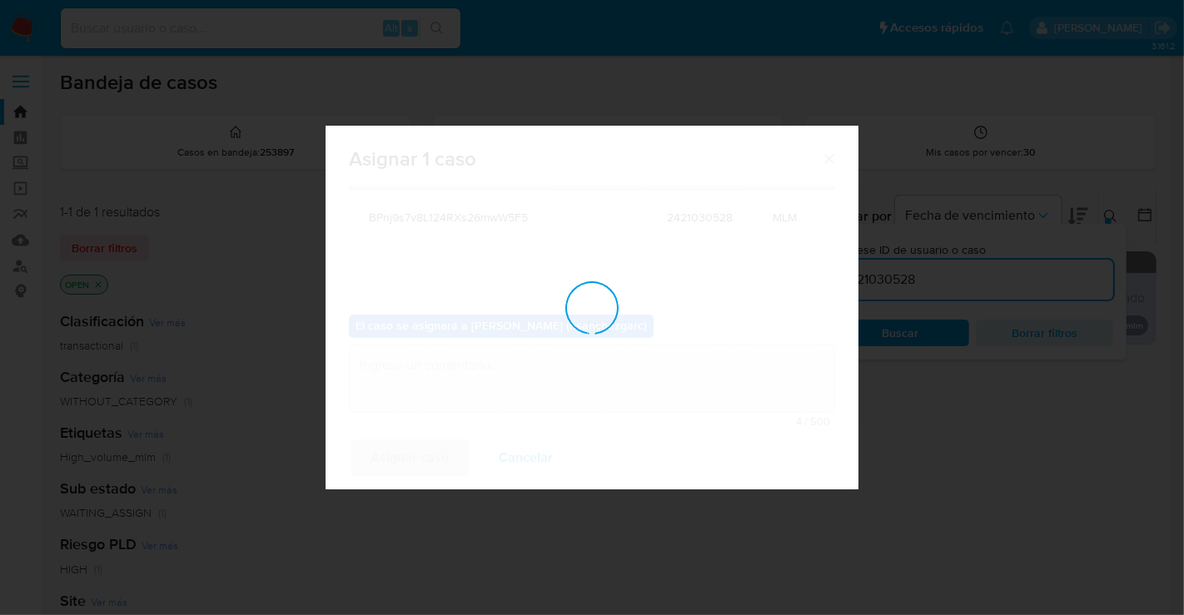
checkbox input "false"
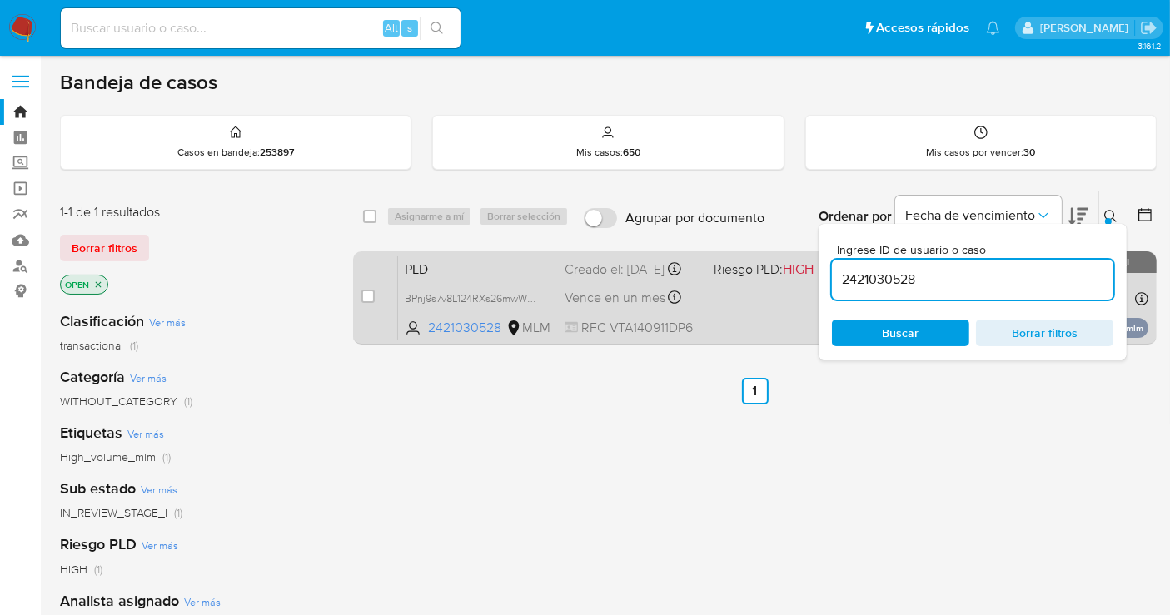
click at [616, 279] on div "Creado el: [DATE] Creado el: [DATE] 02:15:46" at bounding box center [632, 270] width 136 height 18
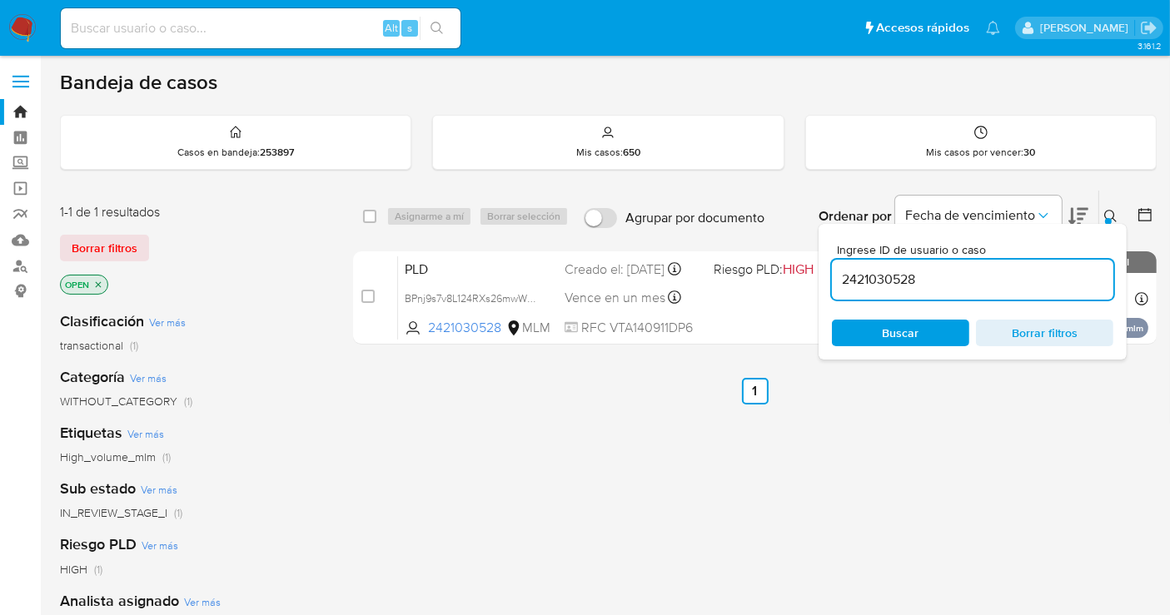
click at [24, 28] on img at bounding box center [22, 28] width 28 height 28
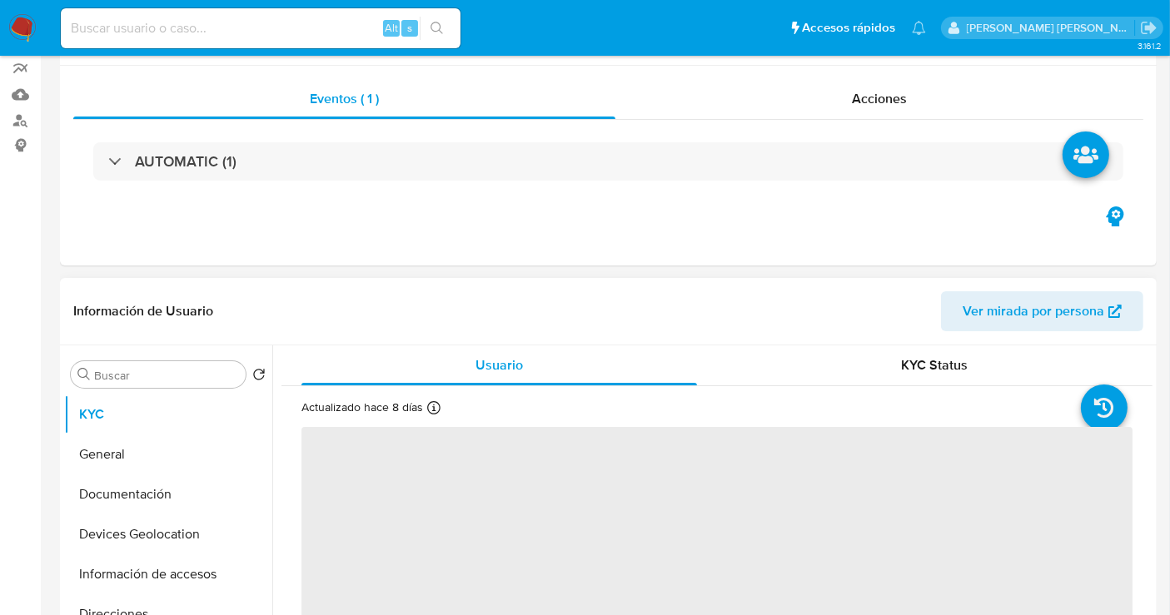
select select "10"
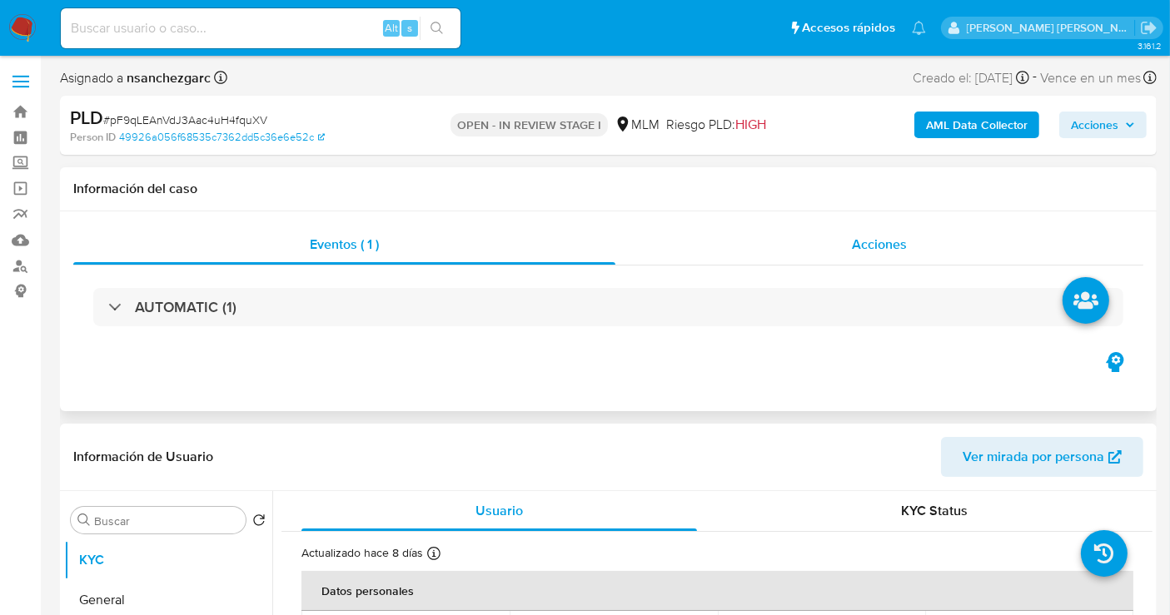
click at [892, 239] on span "Acciones" at bounding box center [879, 244] width 55 height 19
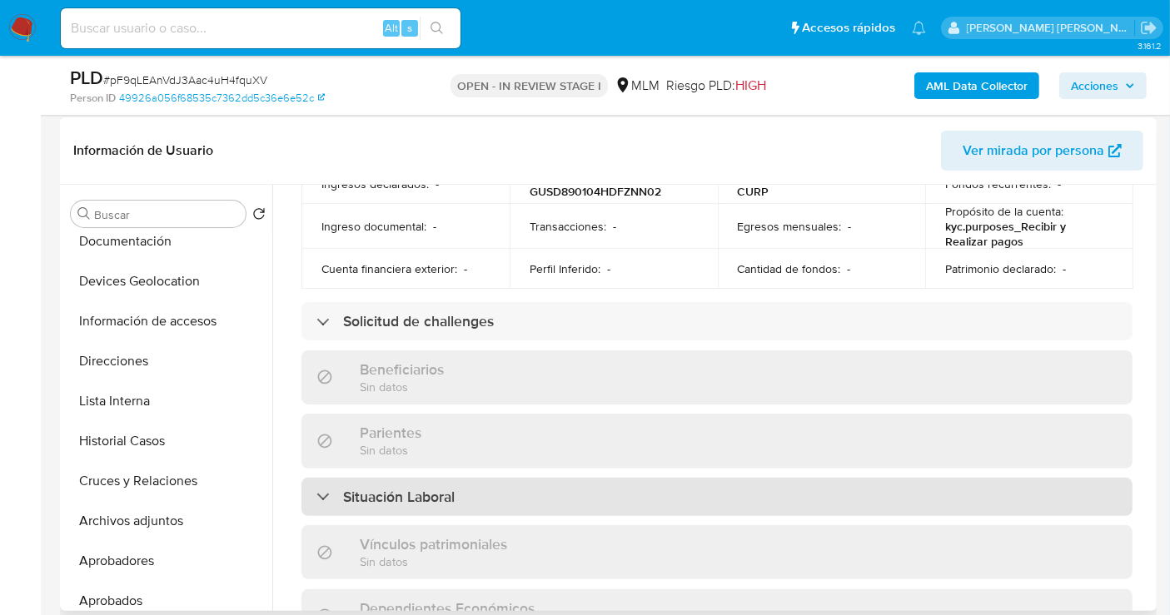
scroll to position [647, 0]
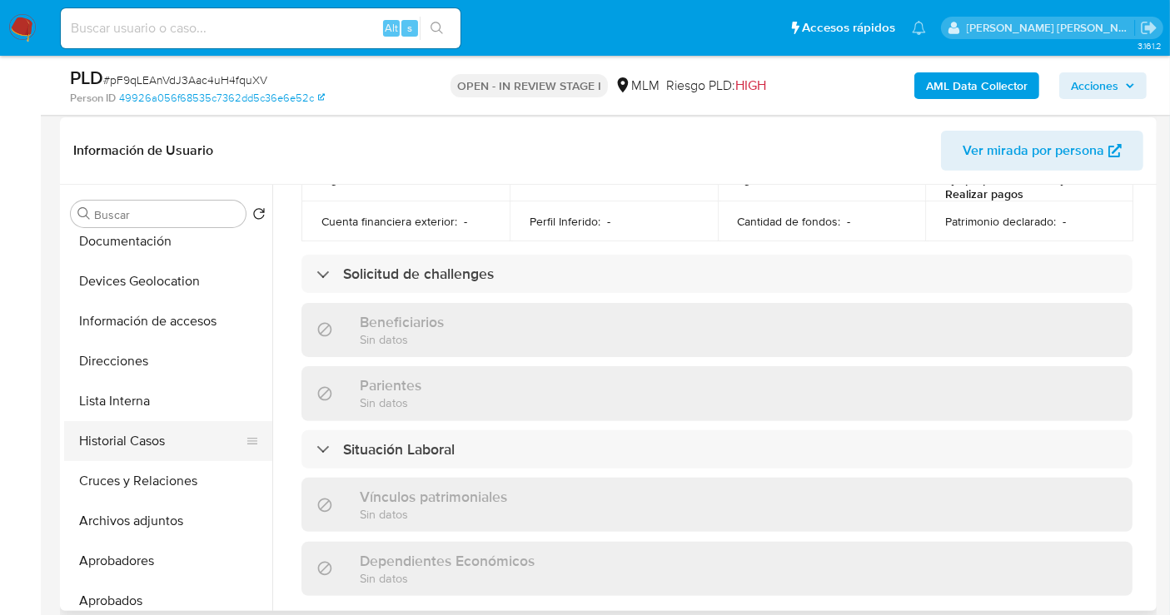
click at [123, 441] on button "Historial Casos" at bounding box center [161, 441] width 195 height 40
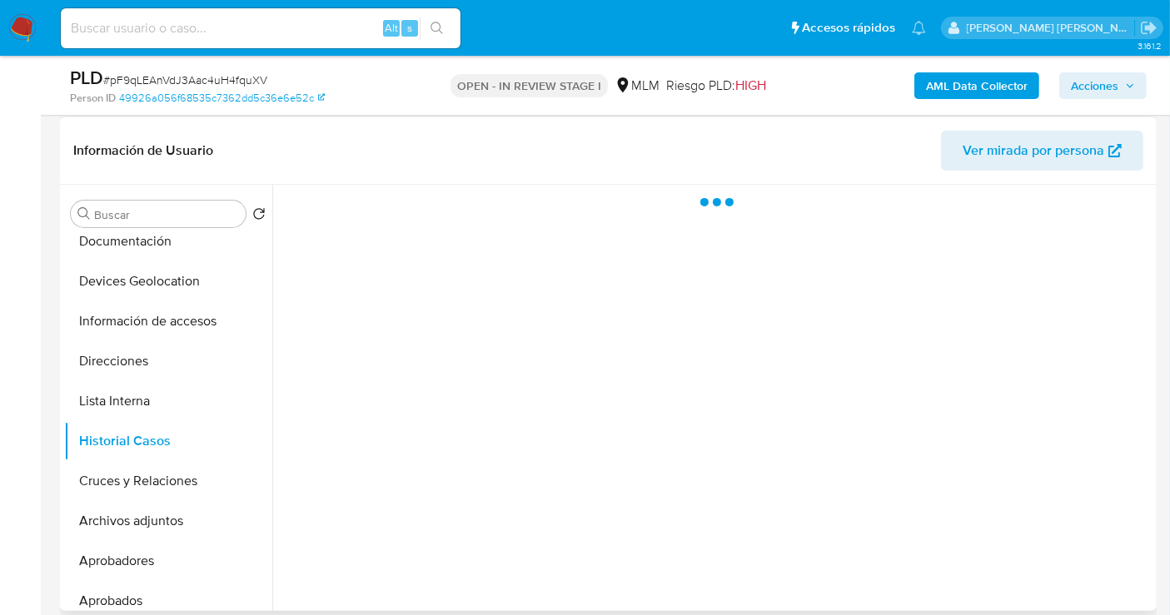
scroll to position [0, 0]
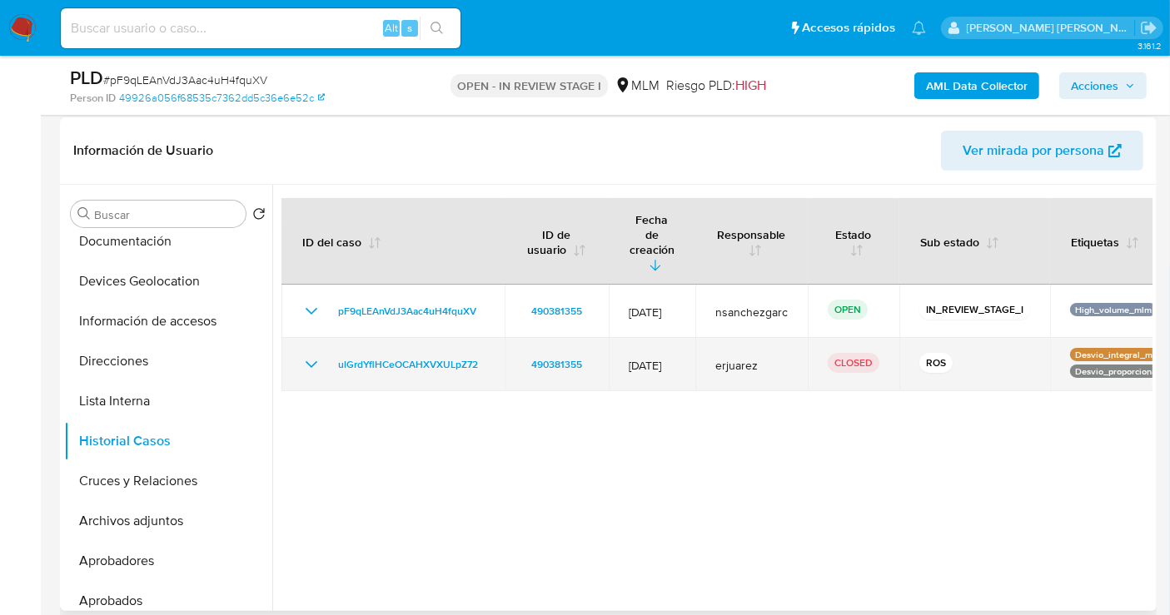
click at [317, 355] on icon "Mostrar/Ocultar" at bounding box center [311, 365] width 20 height 20
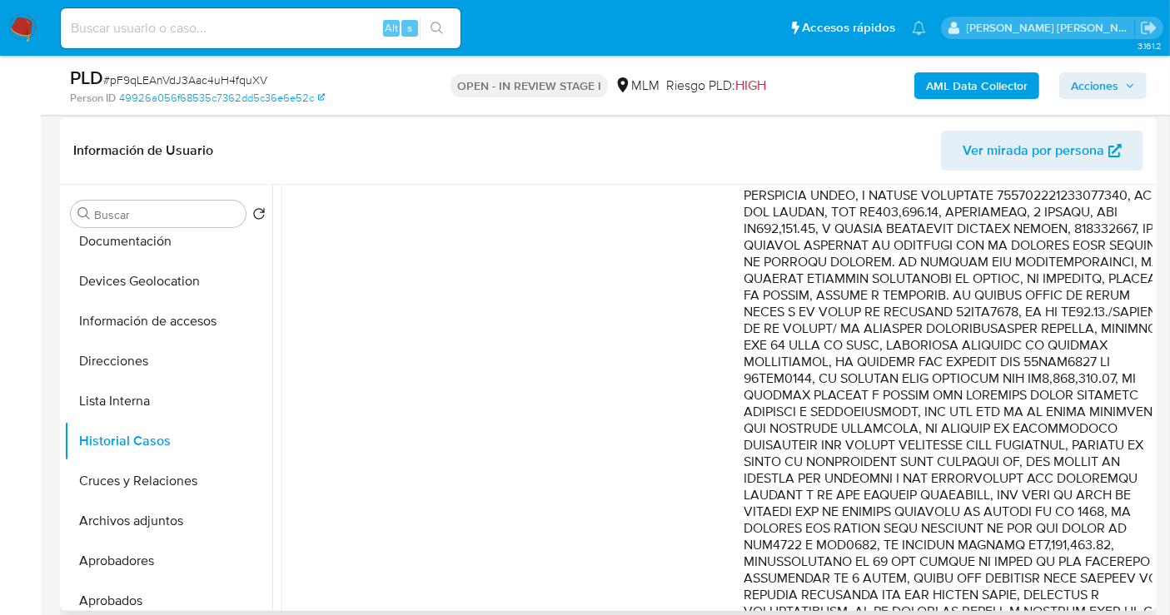
scroll to position [739, 0]
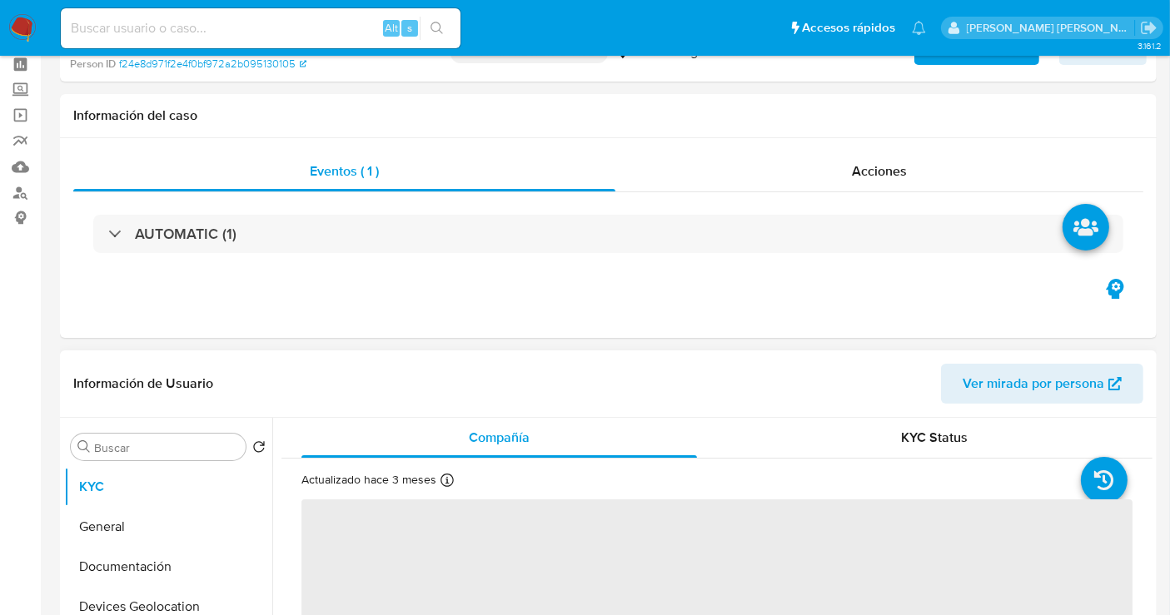
scroll to position [185, 0]
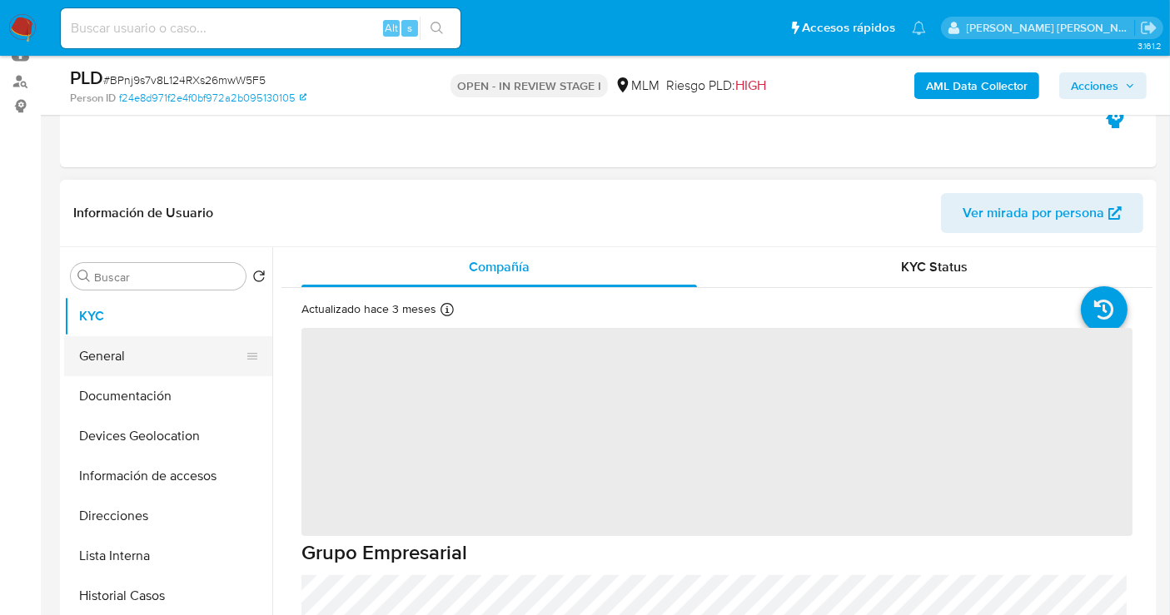
click at [130, 347] on button "General" at bounding box center [161, 356] width 195 height 40
select select "10"
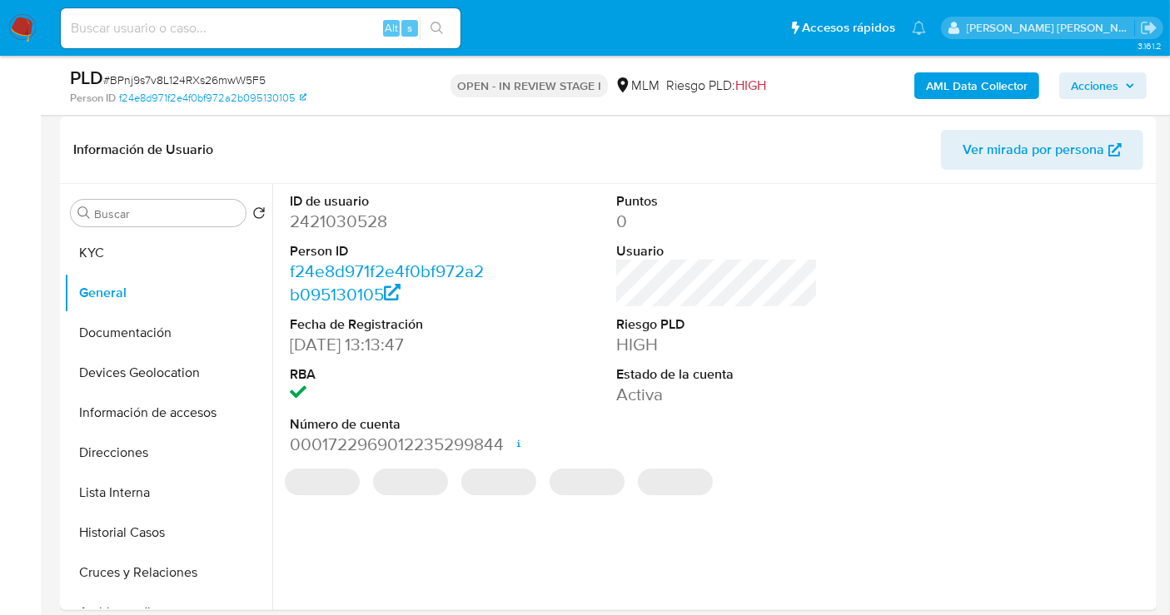
scroll to position [277, 0]
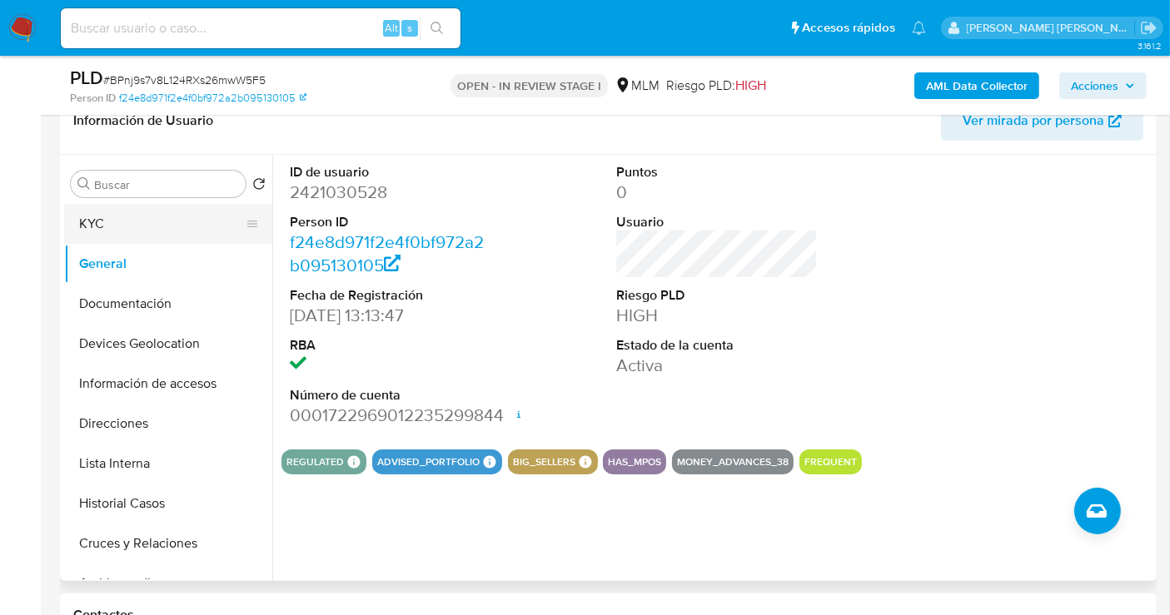
click at [130, 220] on button "KYC" at bounding box center [161, 224] width 195 height 40
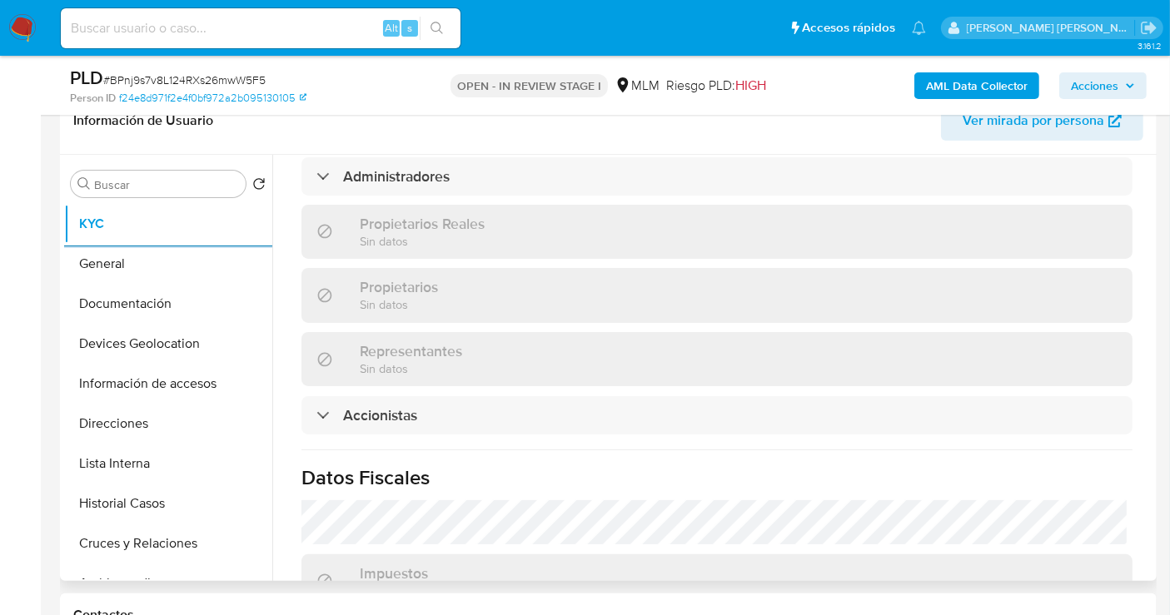
scroll to position [1110, 0]
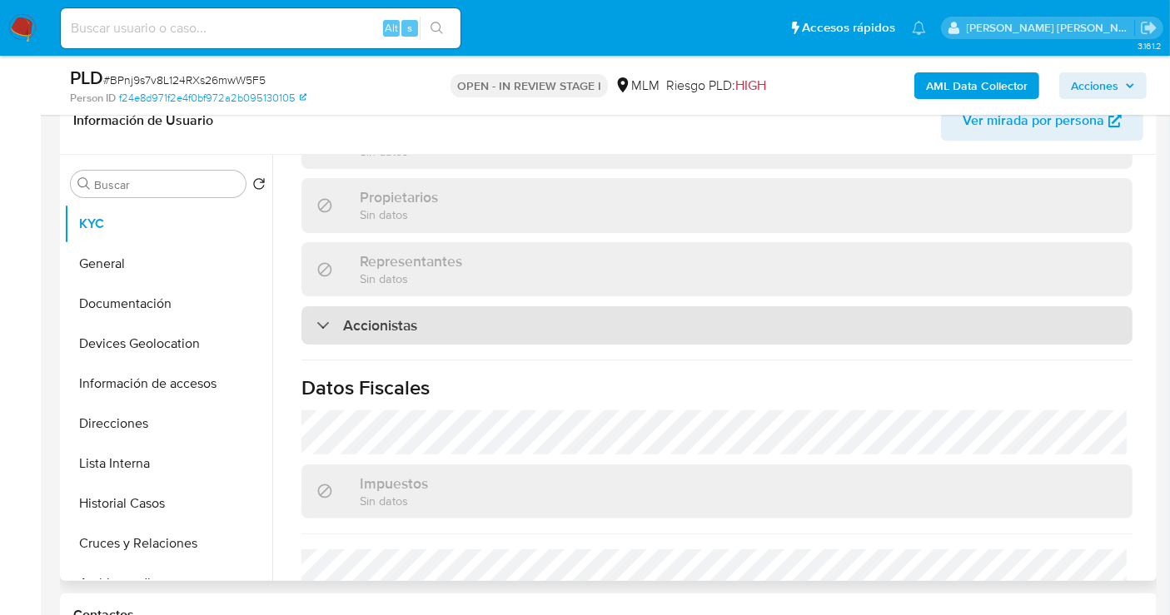
click at [381, 316] on h3 "Accionistas" at bounding box center [380, 325] width 74 height 18
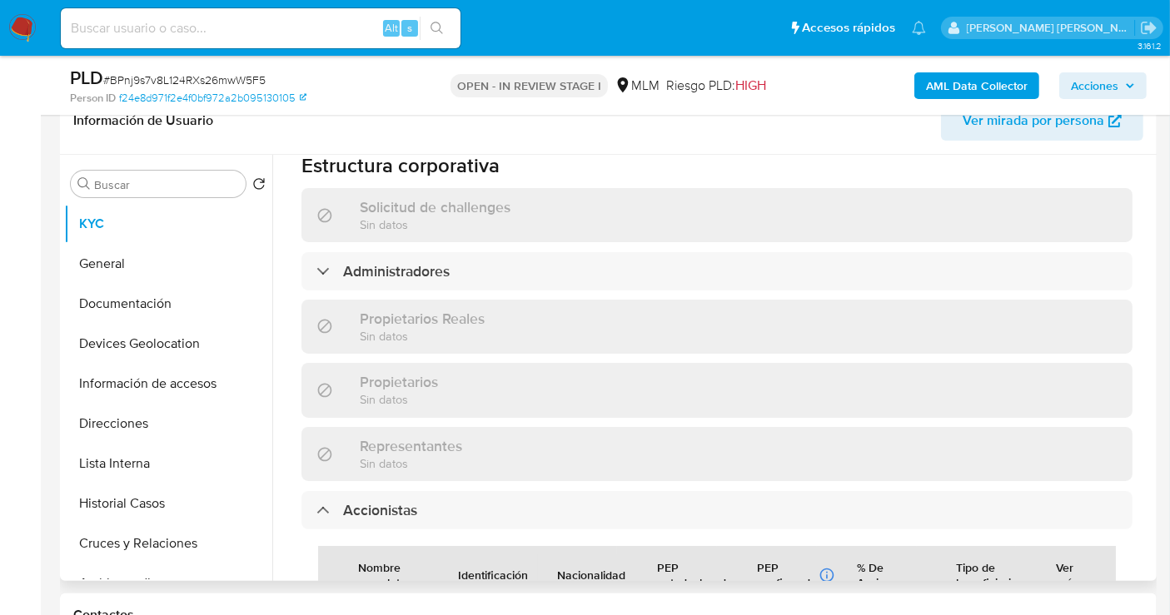
scroll to position [832, 0]
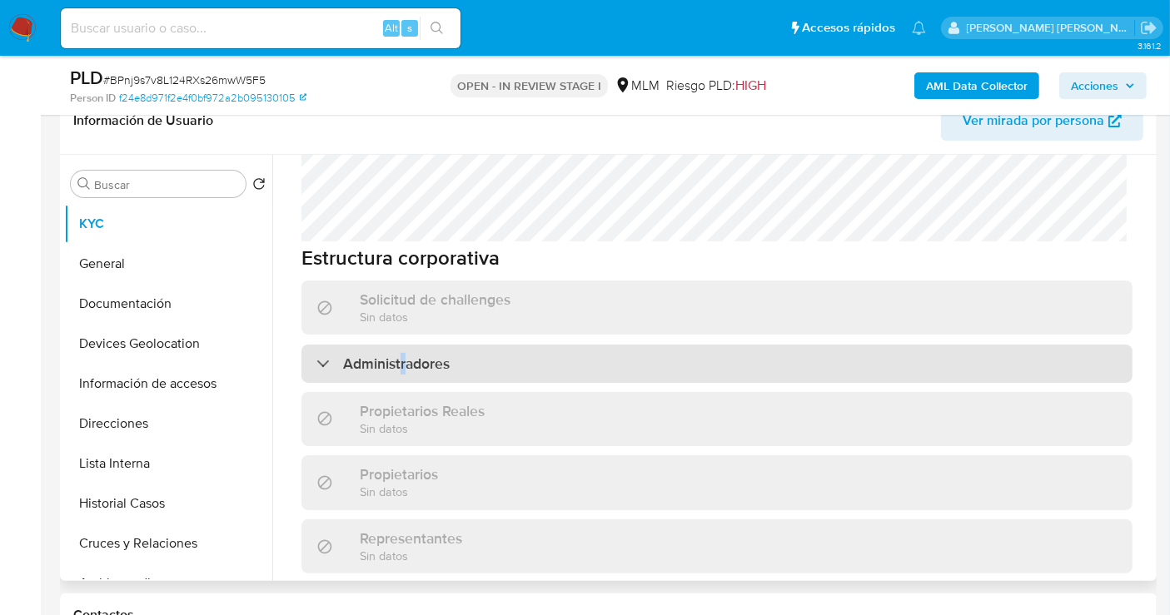
click at [402, 345] on div "Administradores" at bounding box center [716, 364] width 831 height 38
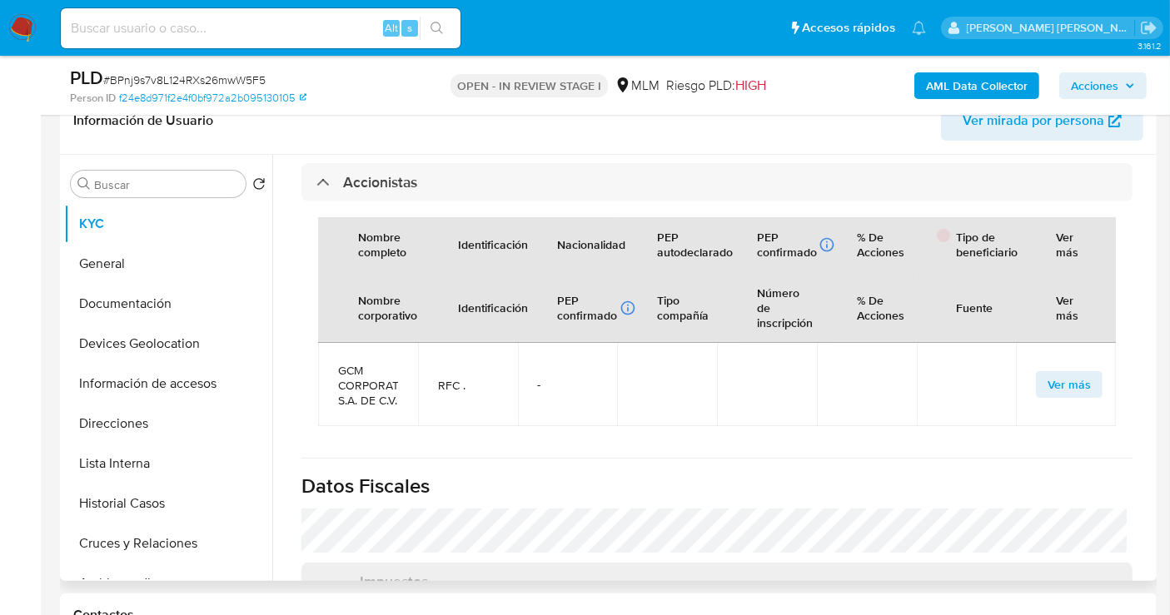
scroll to position [1750, 0]
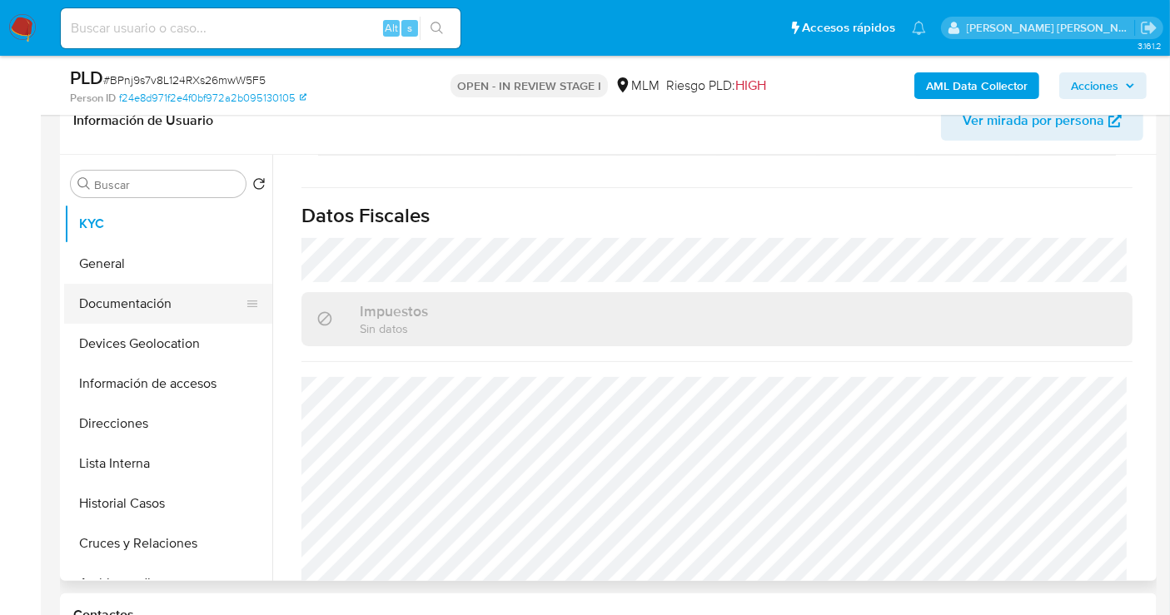
click at [136, 301] on button "Documentación" at bounding box center [161, 304] width 195 height 40
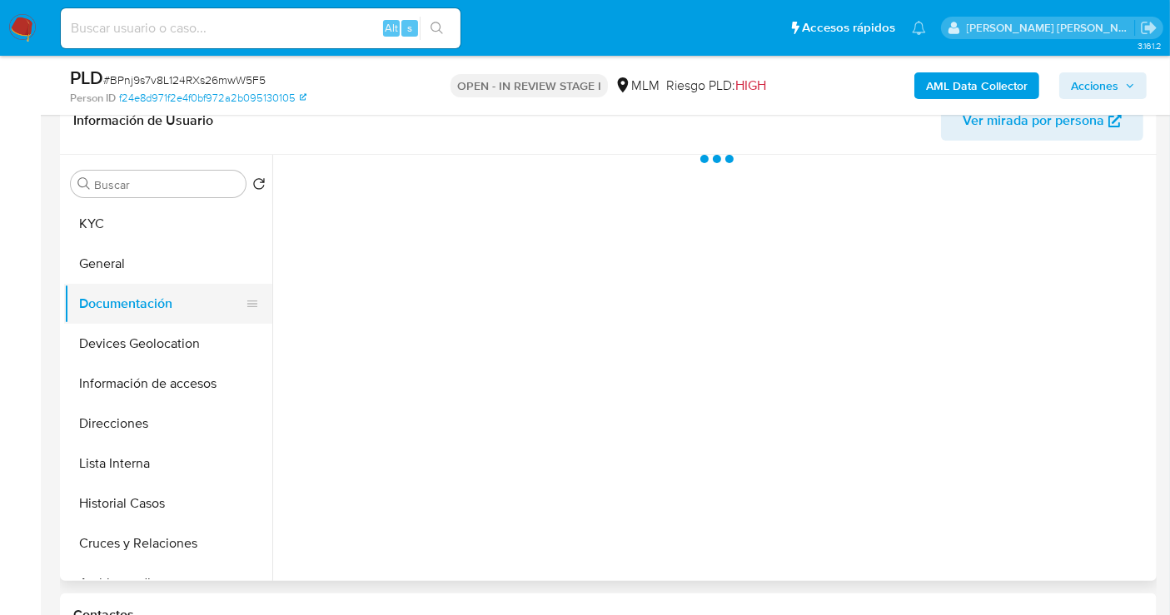
scroll to position [0, 0]
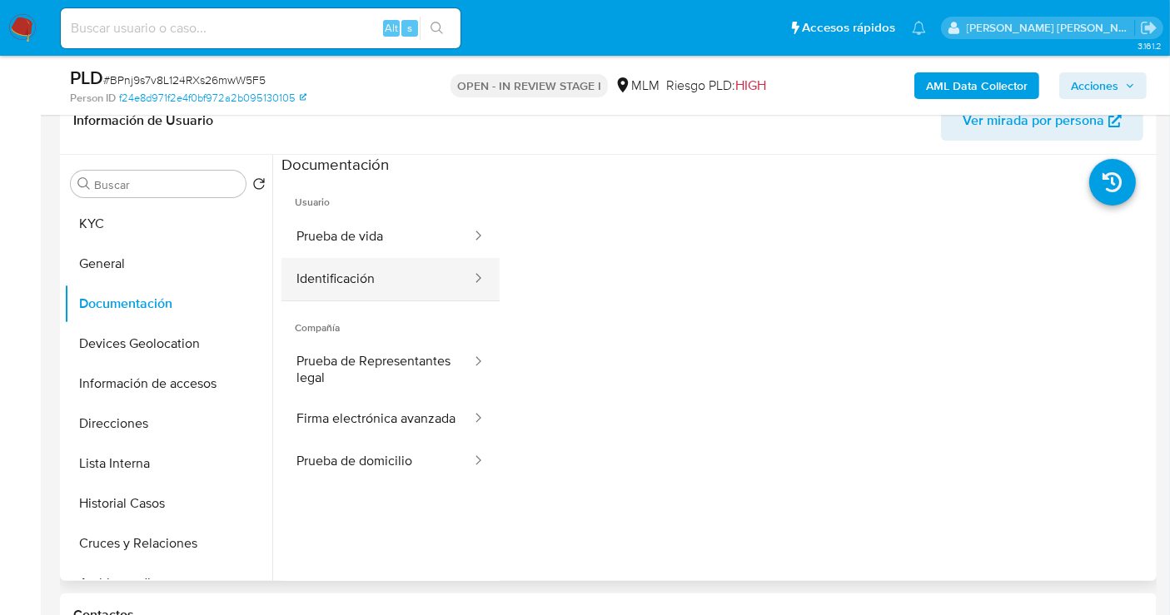
click at [383, 283] on button "Identificación" at bounding box center [376, 279] width 191 height 42
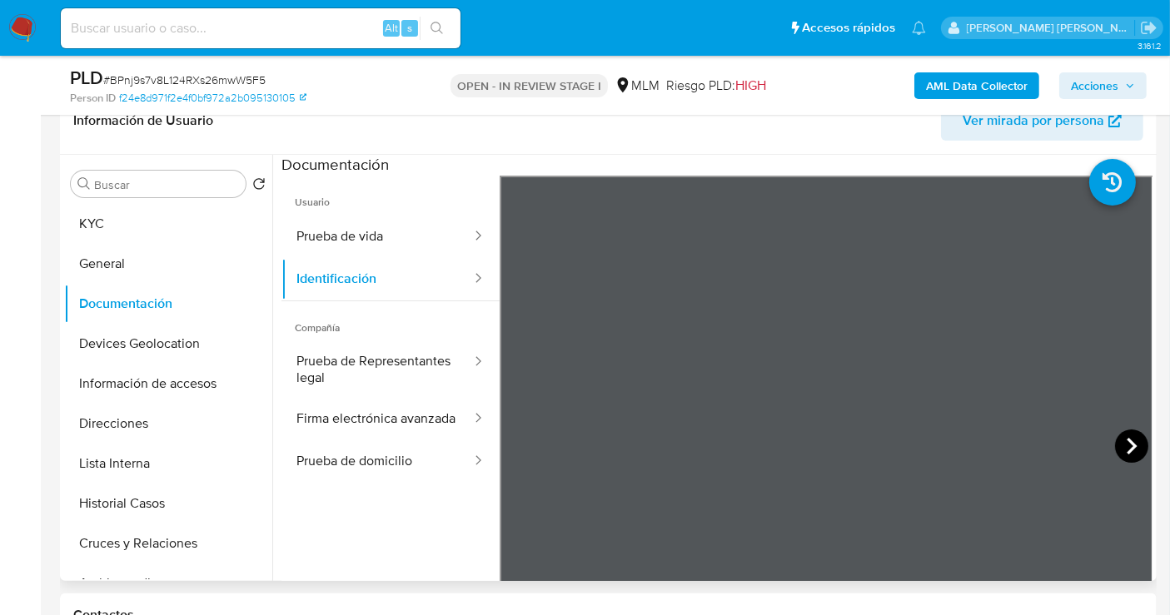
click at [1118, 436] on icon at bounding box center [1131, 446] width 33 height 33
click at [330, 239] on button "Prueba de vida" at bounding box center [376, 237] width 191 height 42
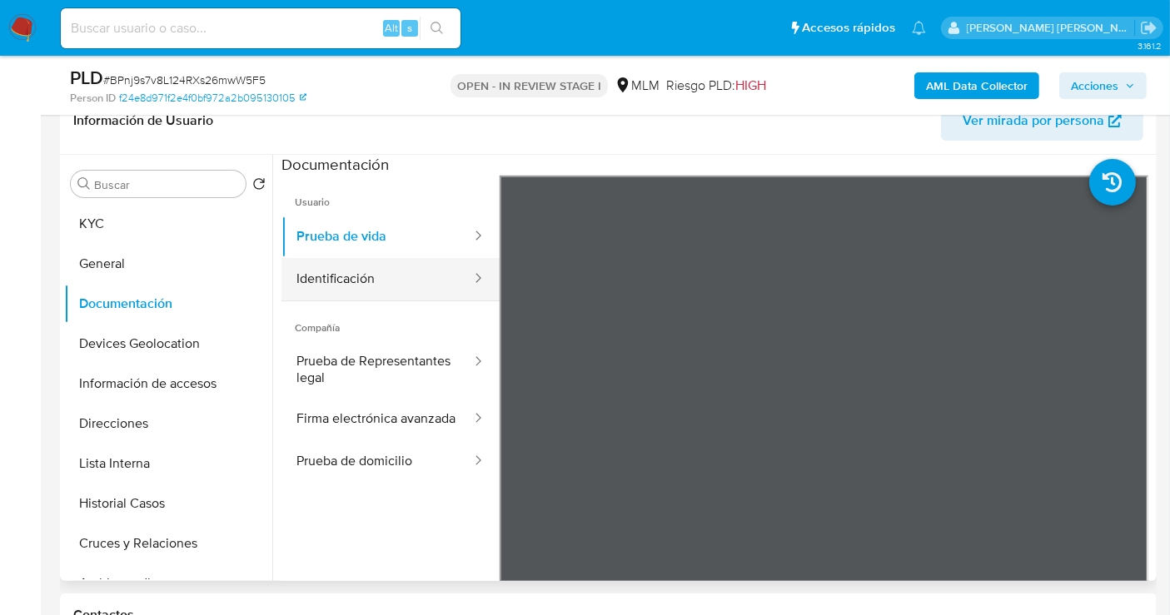
click at [407, 279] on button "Identificación" at bounding box center [376, 279] width 191 height 42
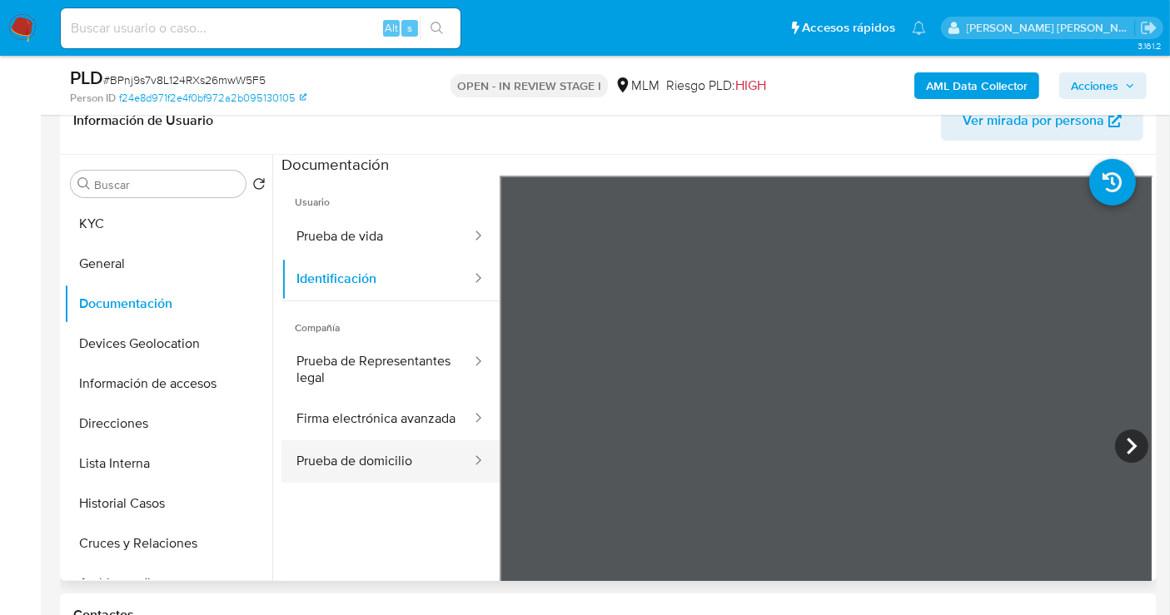
click at [386, 474] on button "Prueba de domicilio" at bounding box center [376, 461] width 191 height 42
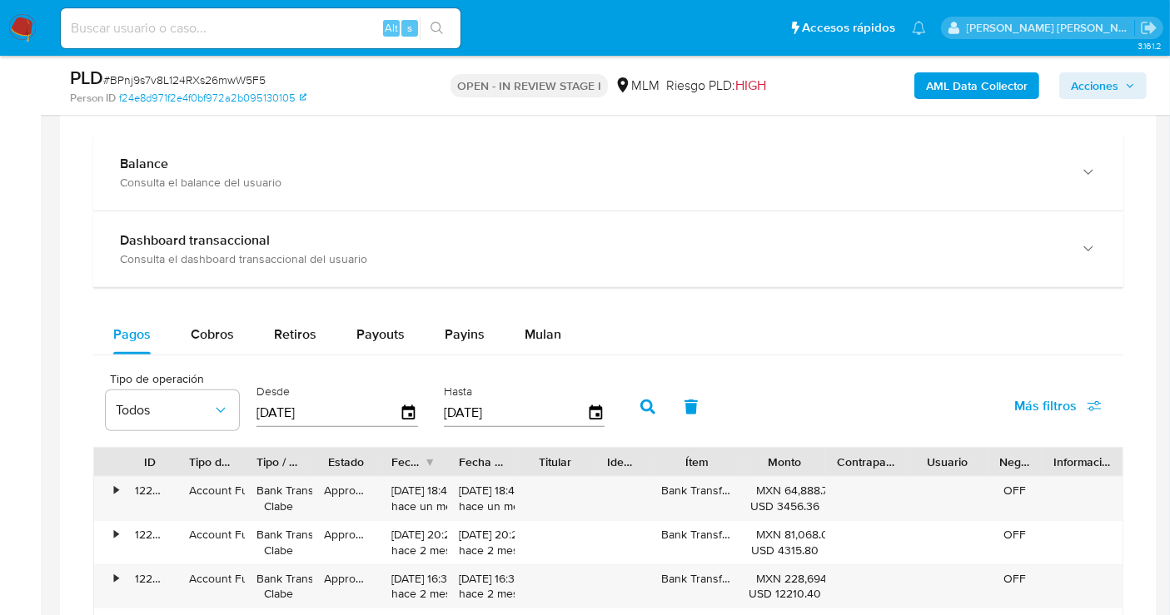
scroll to position [1110, 0]
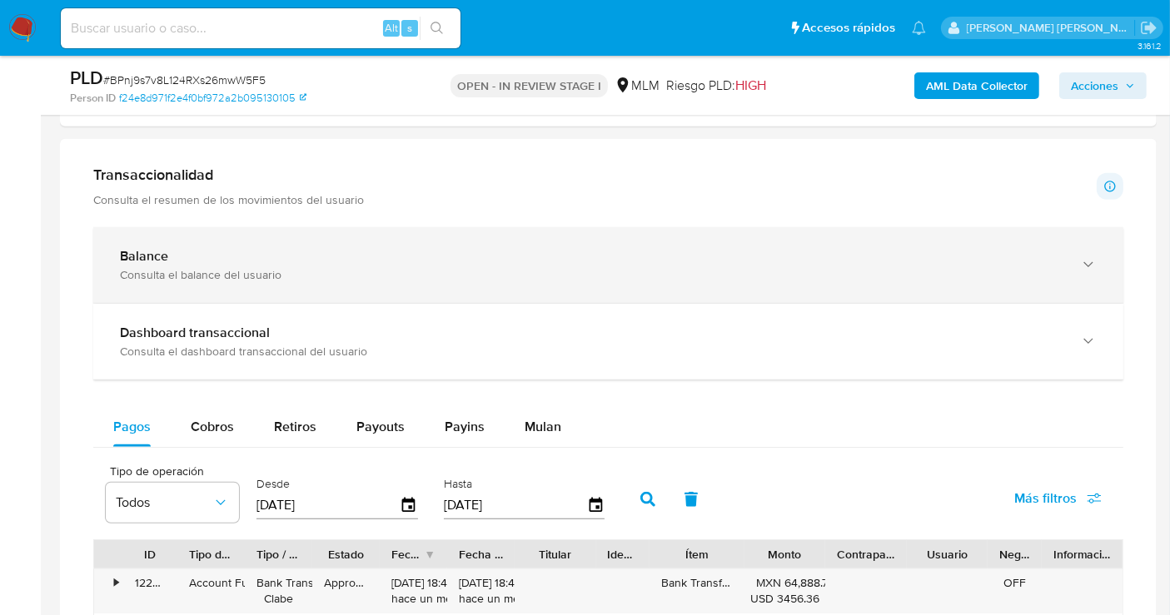
click at [211, 270] on div "Consulta el balance del usuario" at bounding box center [591, 274] width 943 height 15
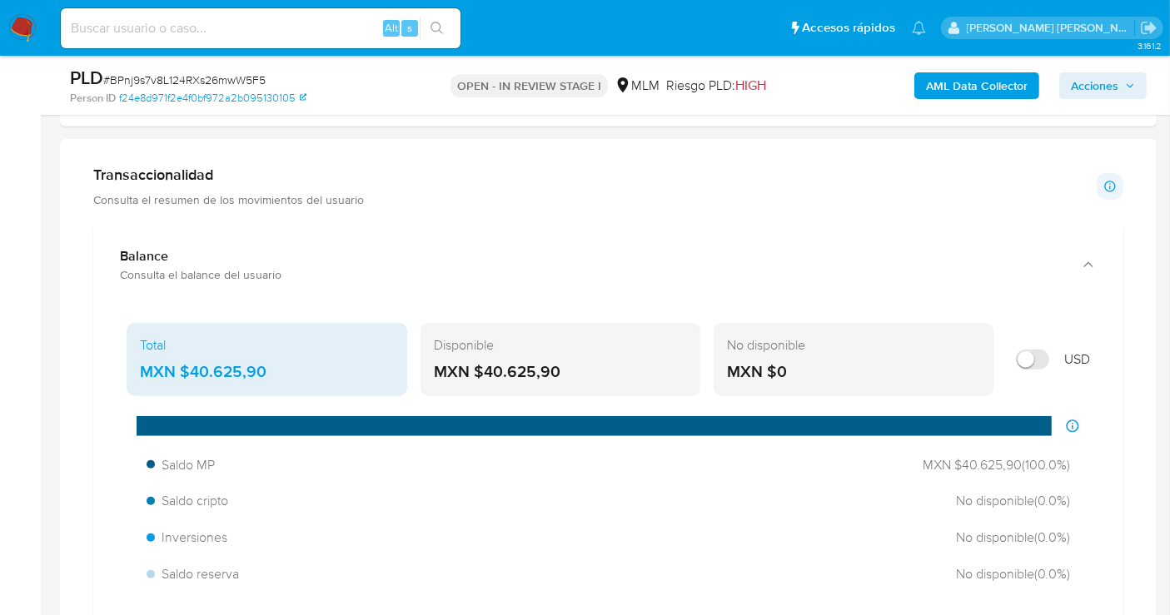
click at [236, 369] on div "MXN $40.625,90" at bounding box center [267, 372] width 254 height 22
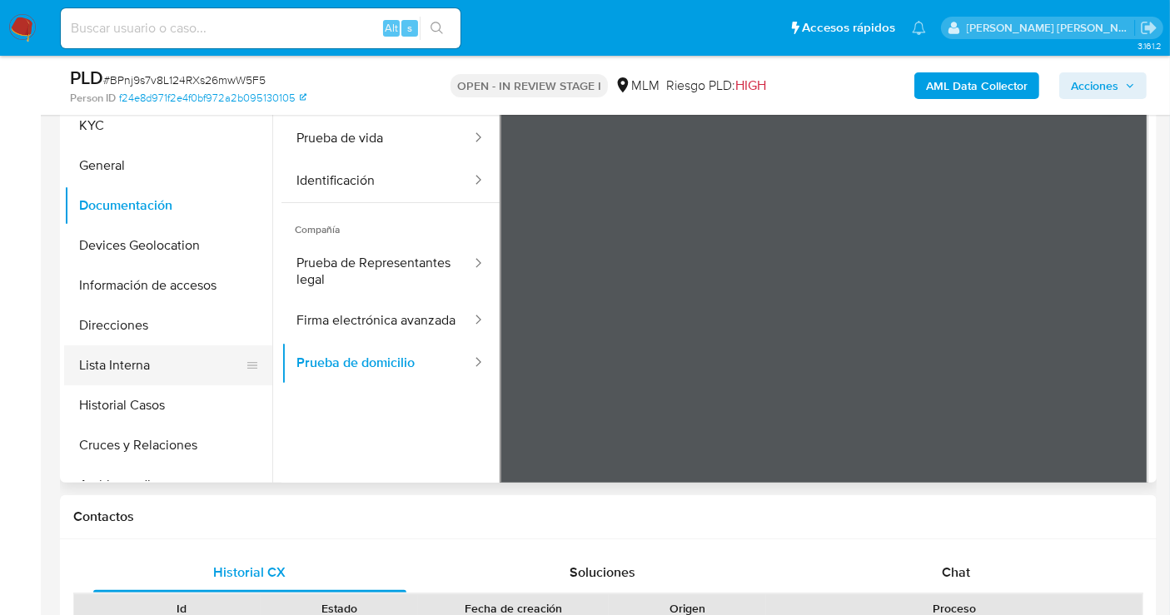
scroll to position [277, 0]
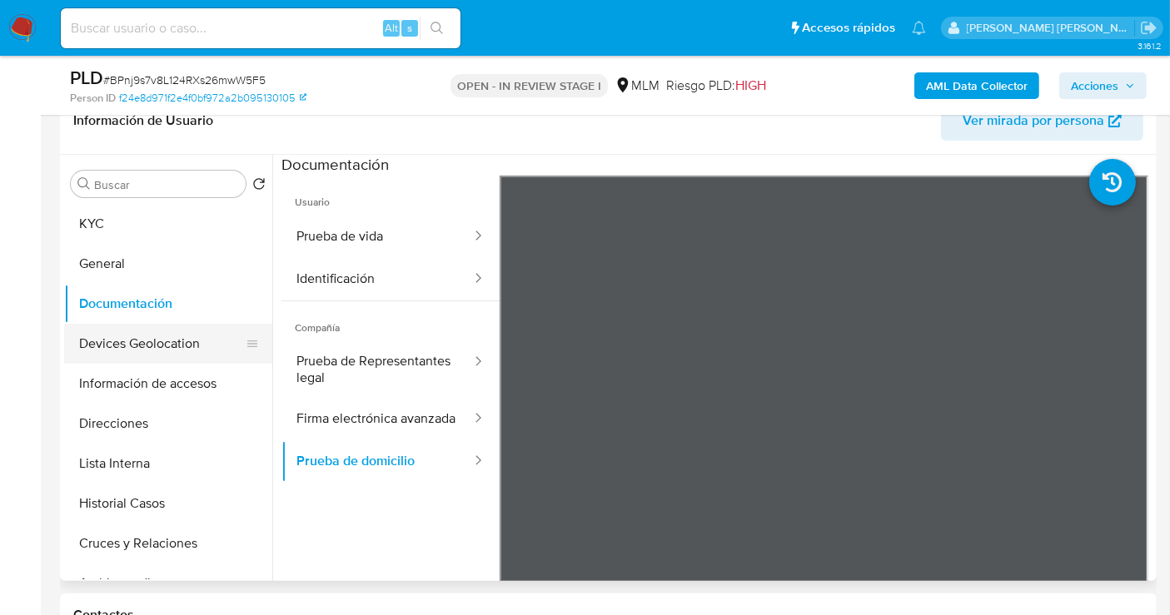
click at [119, 336] on button "Devices Geolocation" at bounding box center [161, 344] width 195 height 40
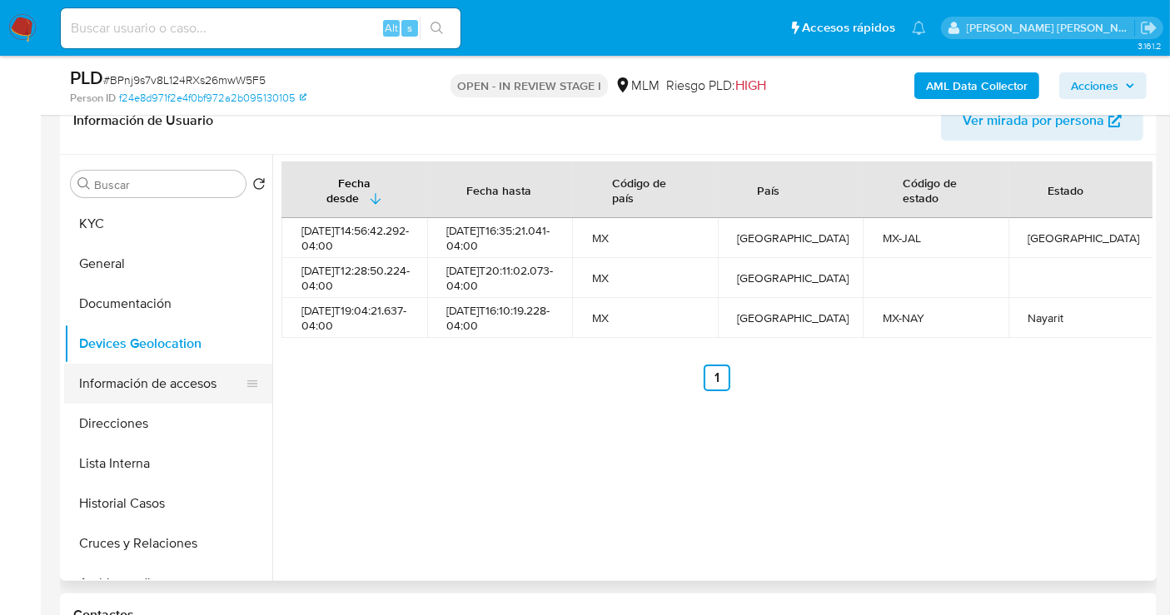
click at [127, 375] on button "Información de accesos" at bounding box center [161, 384] width 195 height 40
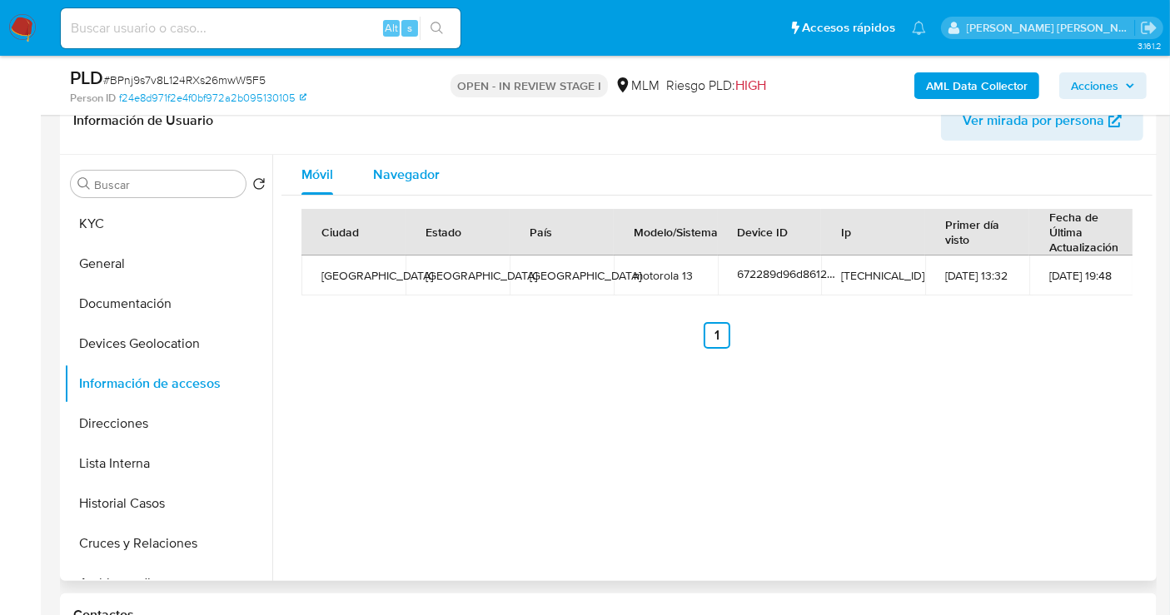
click at [412, 186] on div "Navegador" at bounding box center [406, 175] width 67 height 40
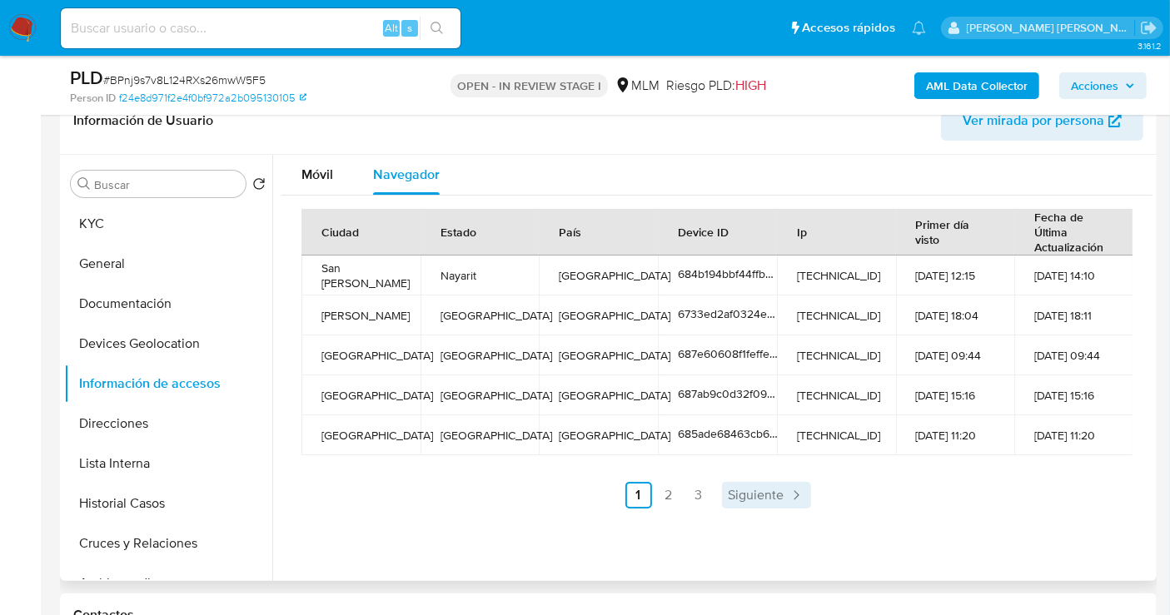
click at [764, 491] on span "Siguiente" at bounding box center [756, 495] width 56 height 13
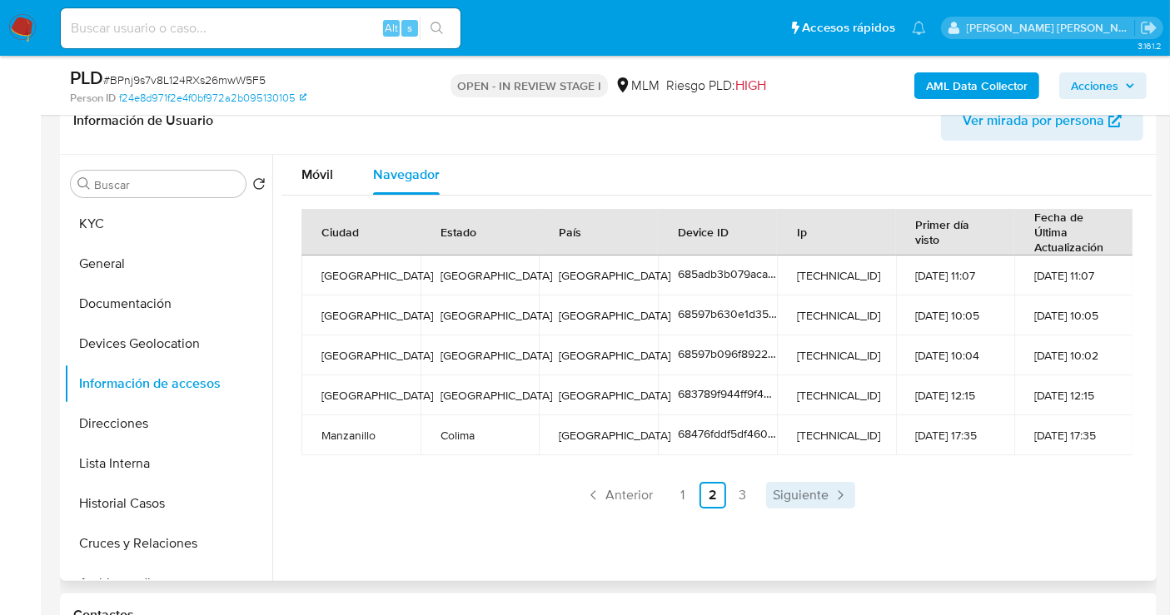
click at [808, 491] on span "Siguiente" at bounding box center [800, 495] width 56 height 13
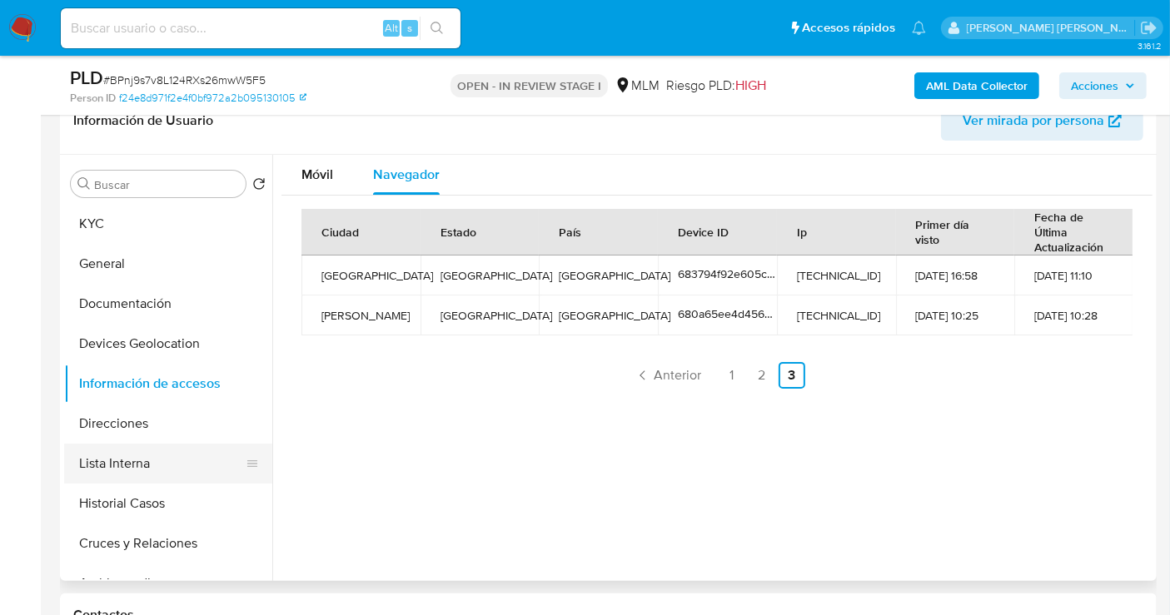
click at [128, 459] on button "Lista Interna" at bounding box center [161, 464] width 195 height 40
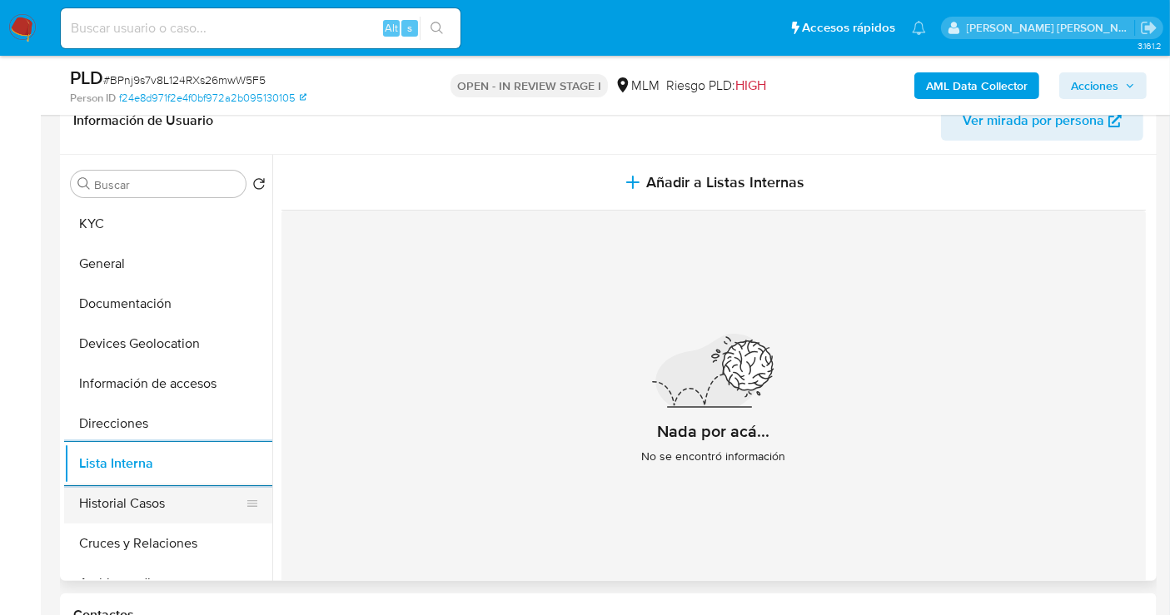
click at [172, 500] on button "Historial Casos" at bounding box center [161, 504] width 195 height 40
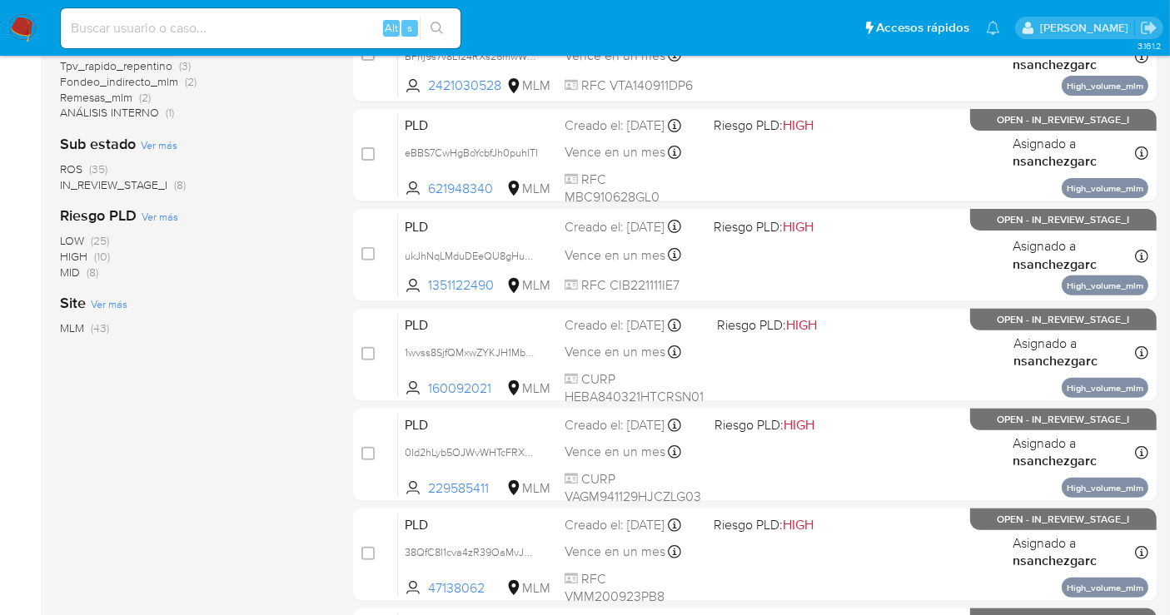
scroll to position [554, 0]
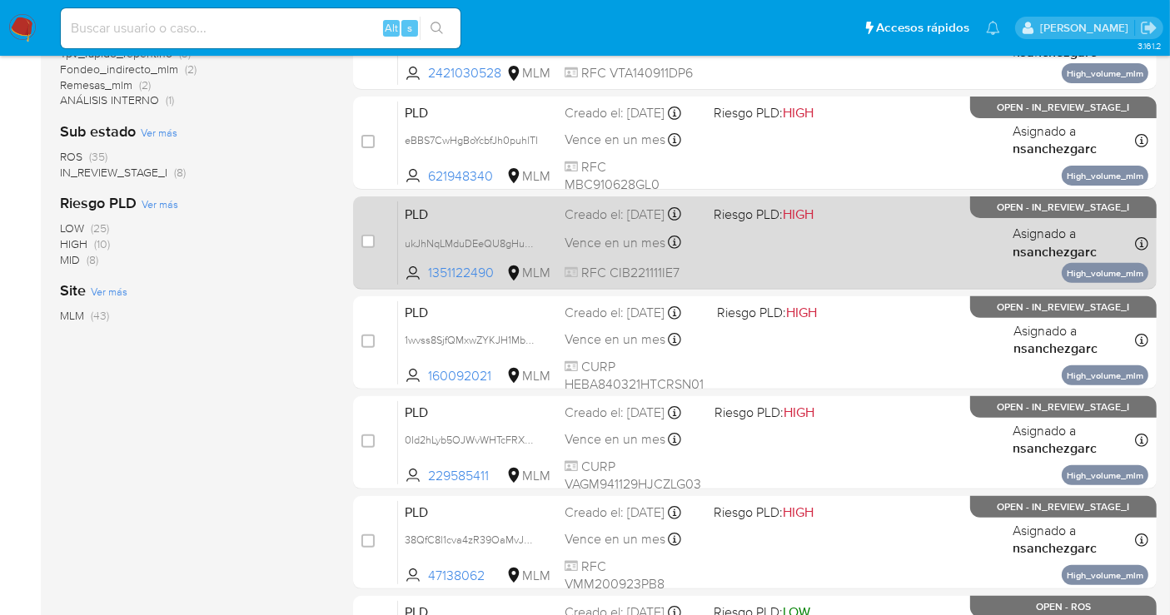
click at [594, 224] on div "Creado el: 12/09/2025 Creado el: 12/09/2025 02:15:41" at bounding box center [632, 215] width 136 height 18
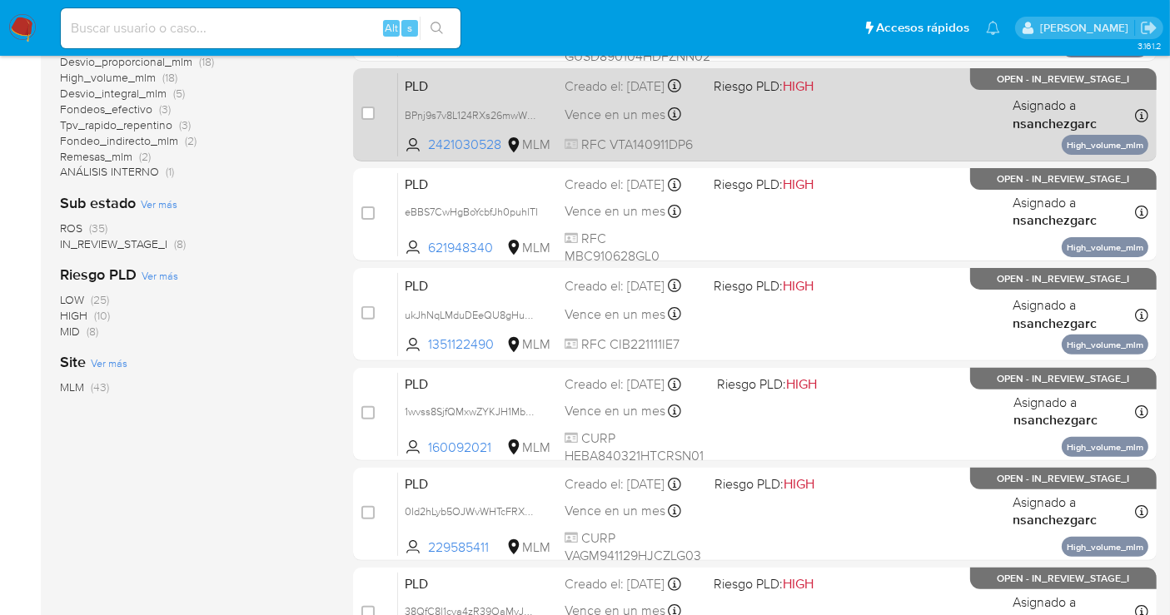
scroll to position [462, 0]
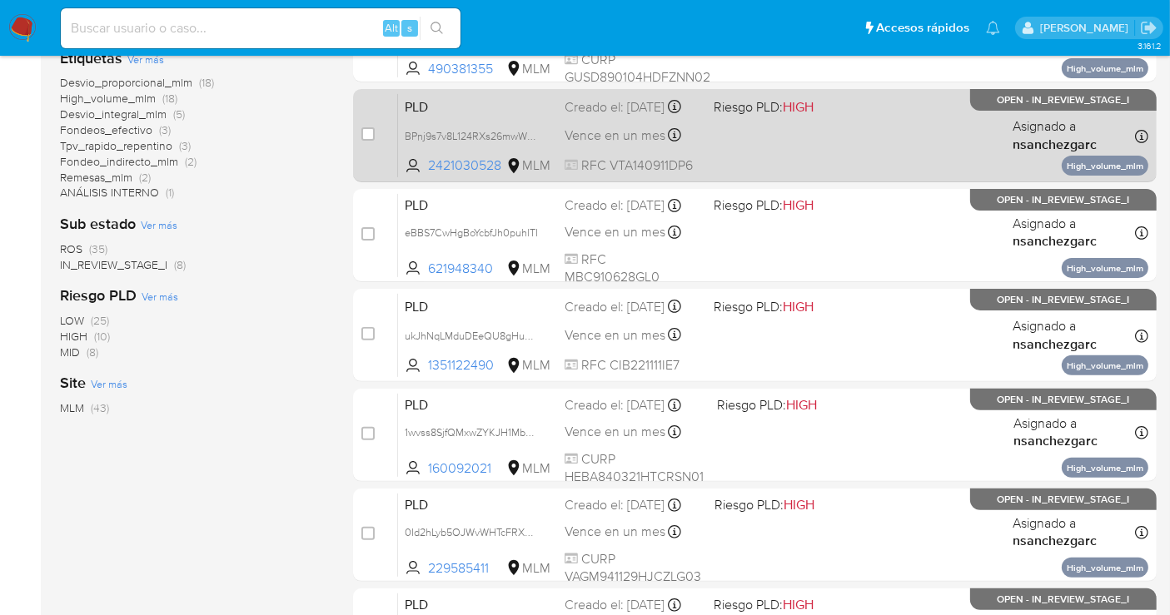
click at [606, 117] on div "Creado el: 12/09/2025 Creado el: 12/09/2025 02:15:46" at bounding box center [632, 107] width 136 height 18
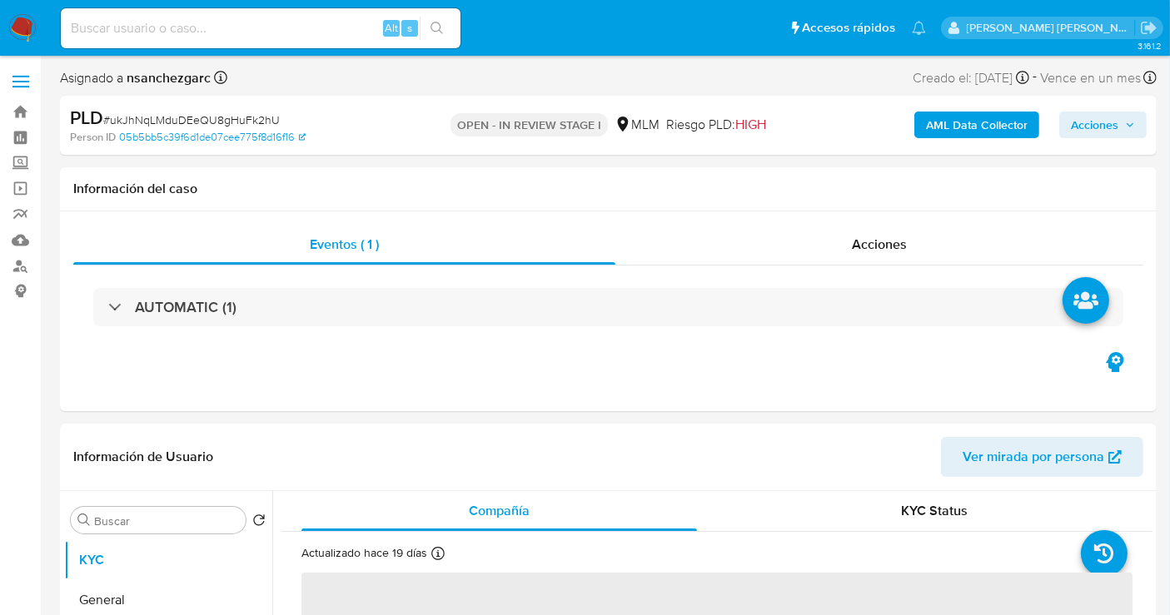
select select "10"
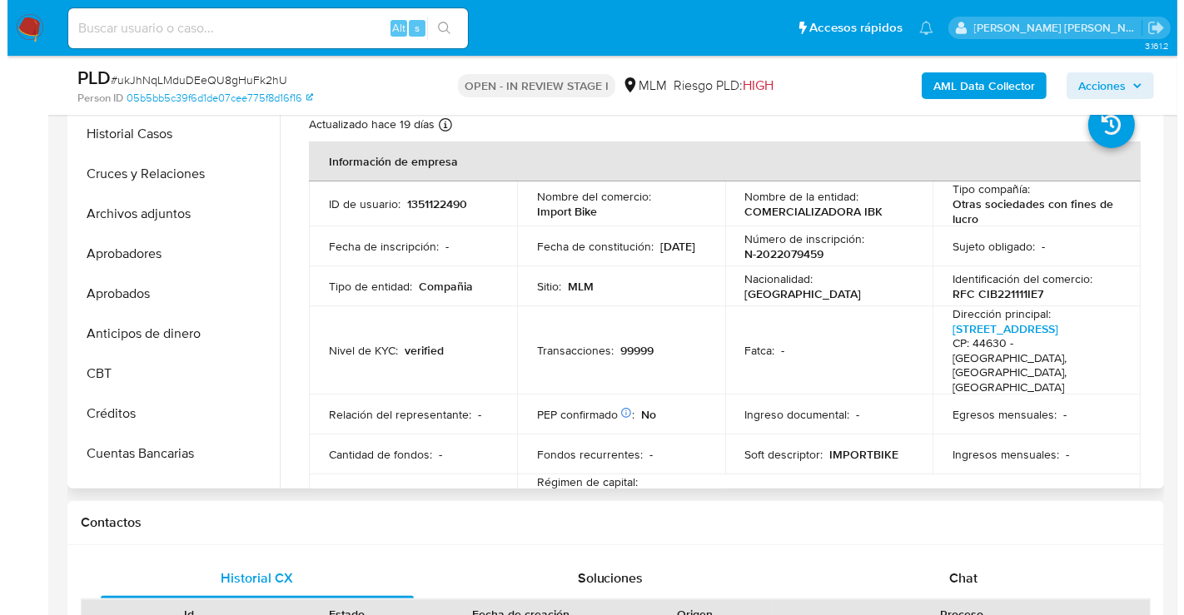
scroll to position [370, 0]
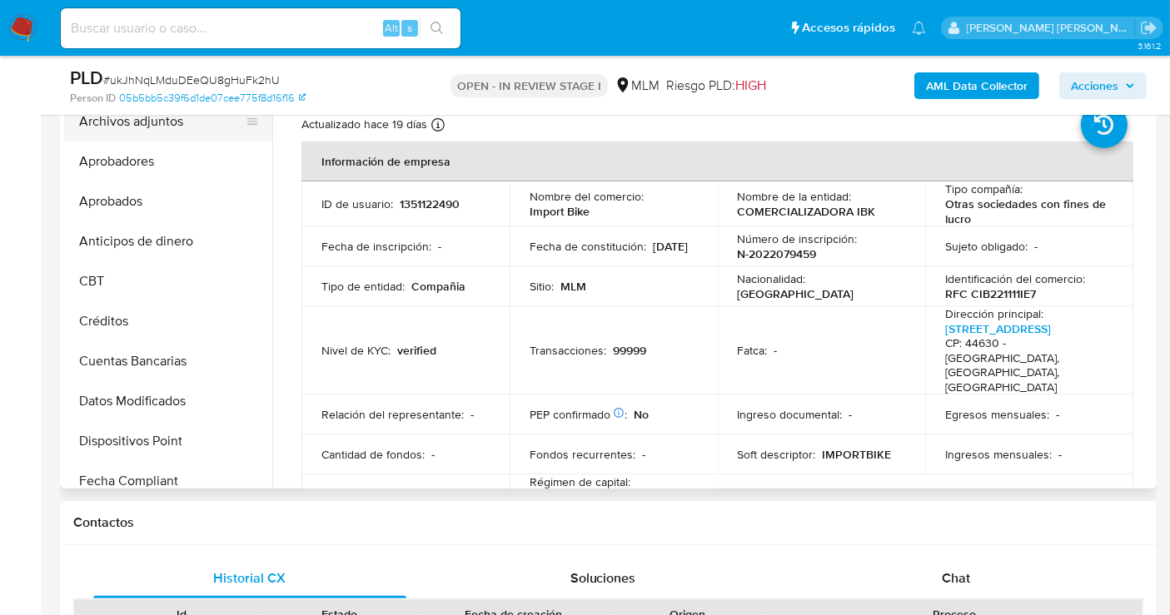
click at [137, 132] on button "Archivos adjuntos" at bounding box center [161, 122] width 195 height 40
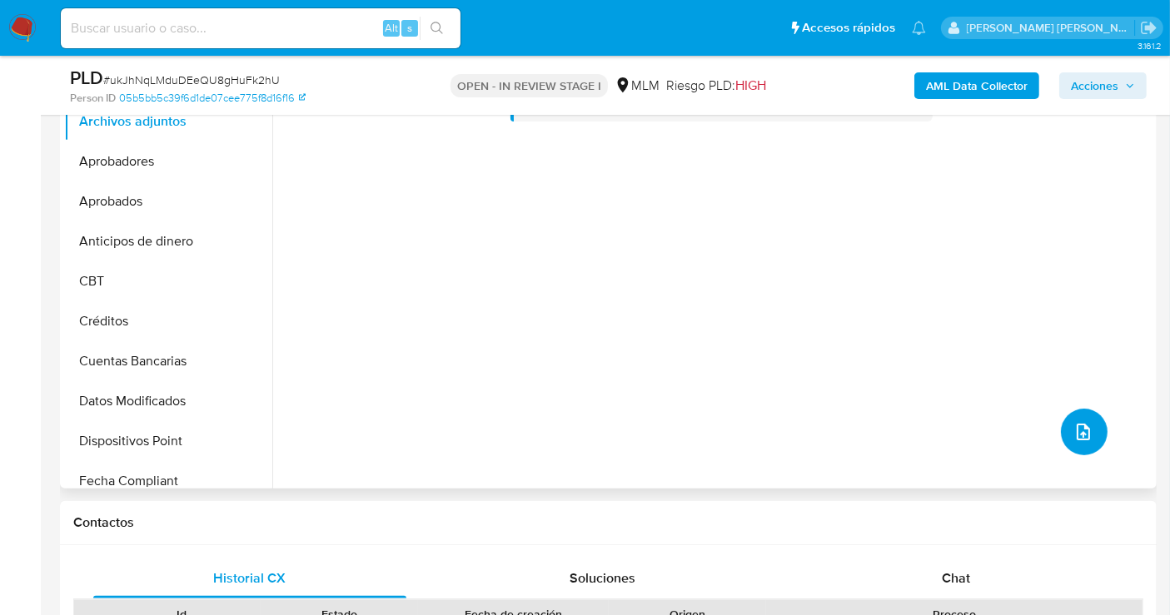
click at [1091, 436] on button "upload-file" at bounding box center [1083, 432] width 47 height 47
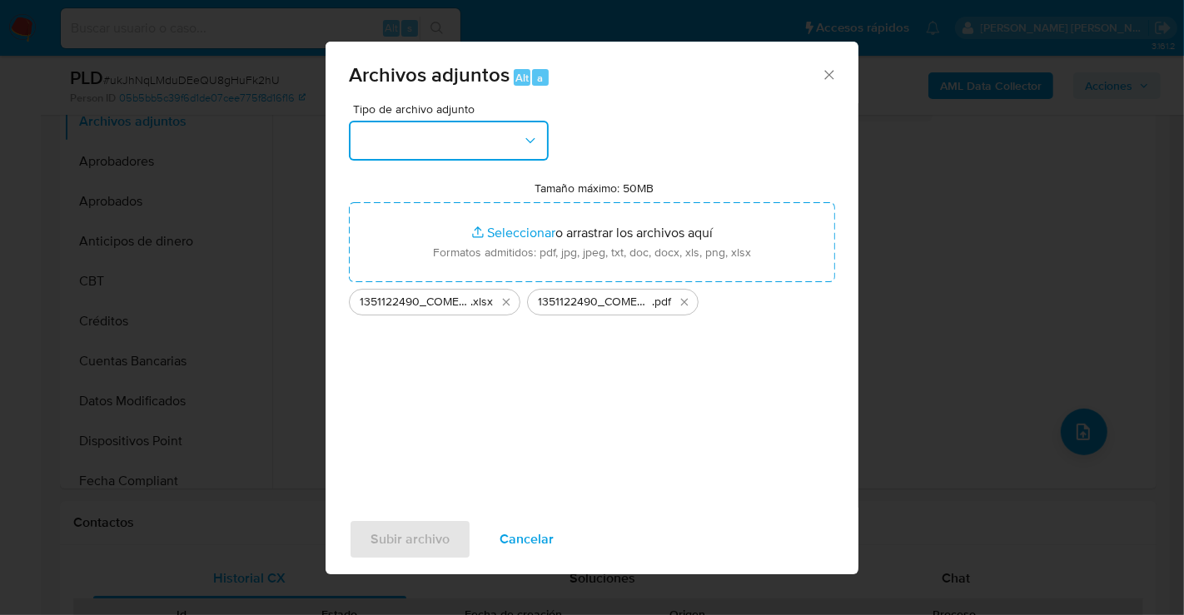
click at [475, 139] on button "button" at bounding box center [449, 141] width 200 height 40
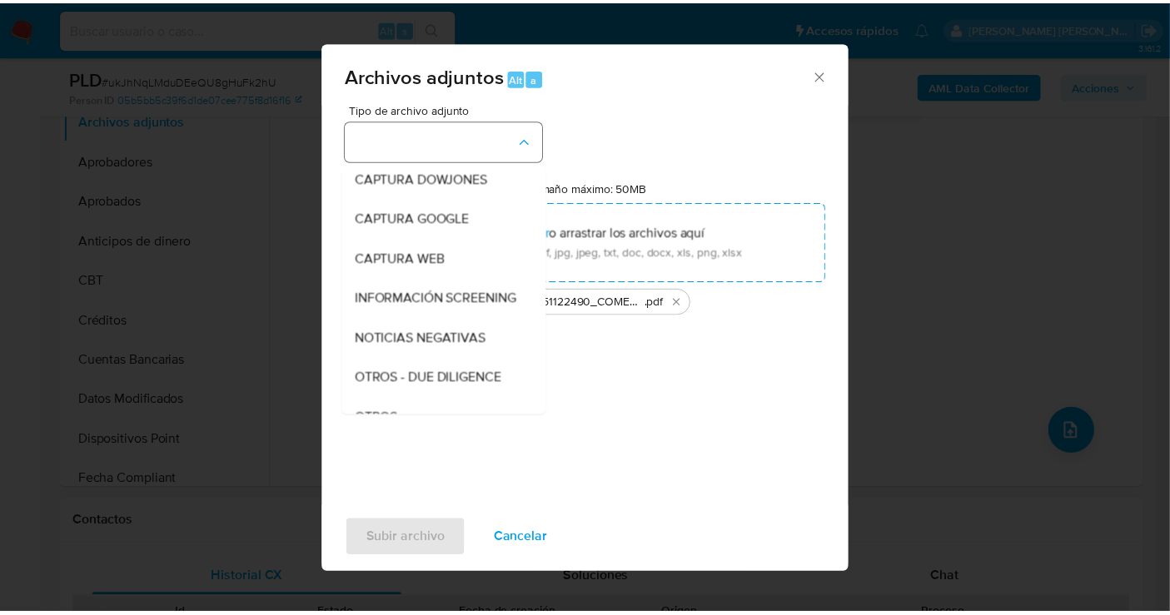
scroll to position [86, 0]
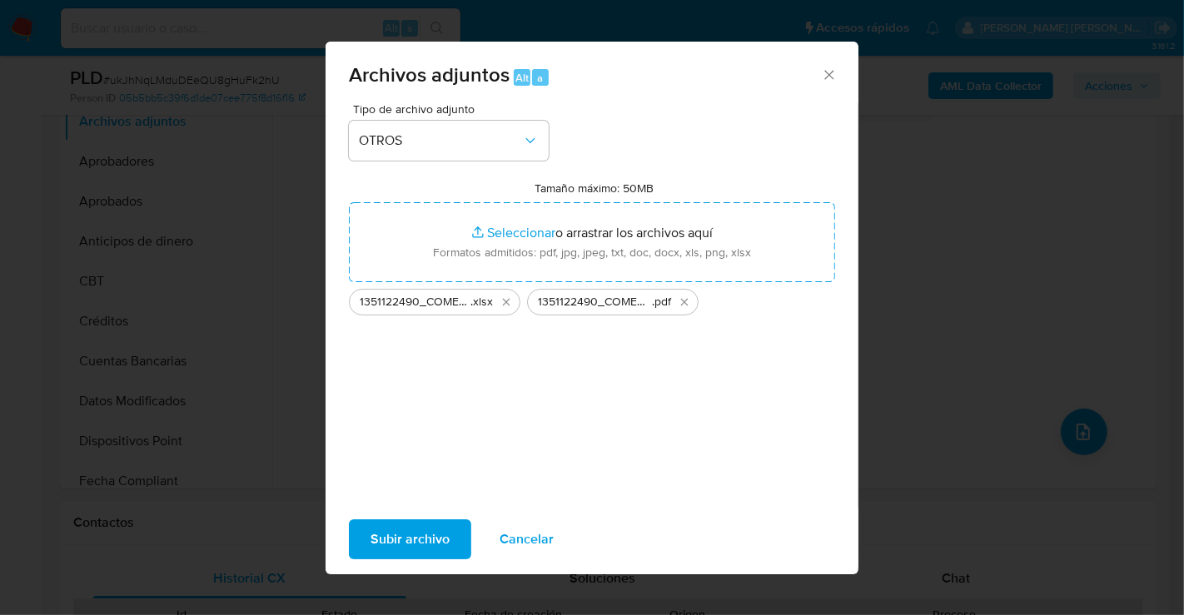
click at [435, 531] on span "Subir archivo" at bounding box center [409, 539] width 79 height 37
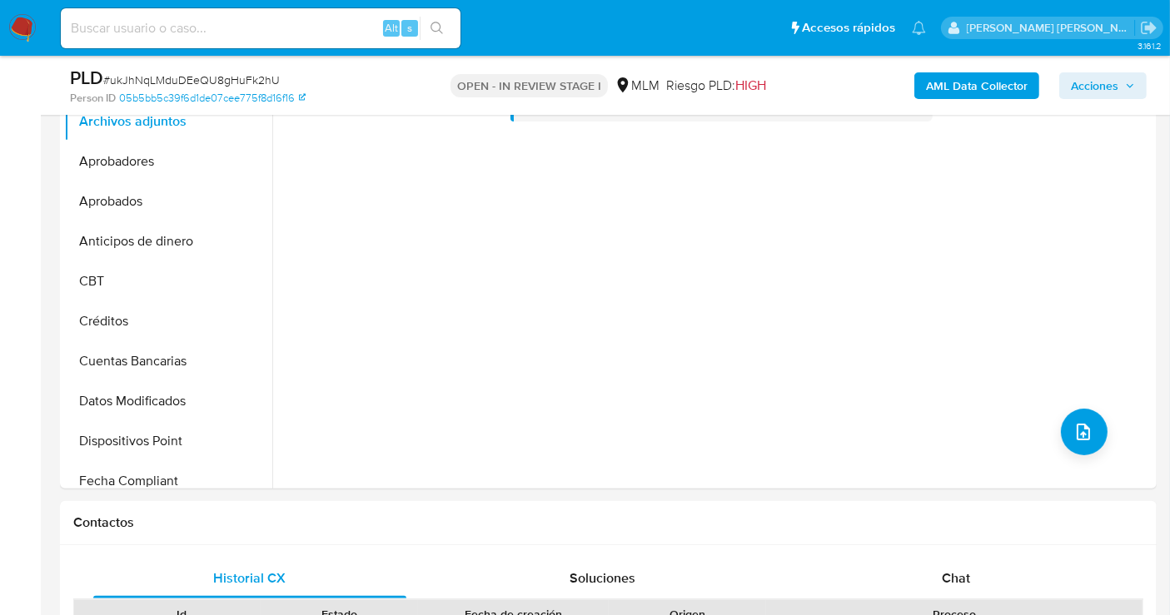
click at [1092, 91] on span "Acciones" at bounding box center [1093, 85] width 47 height 27
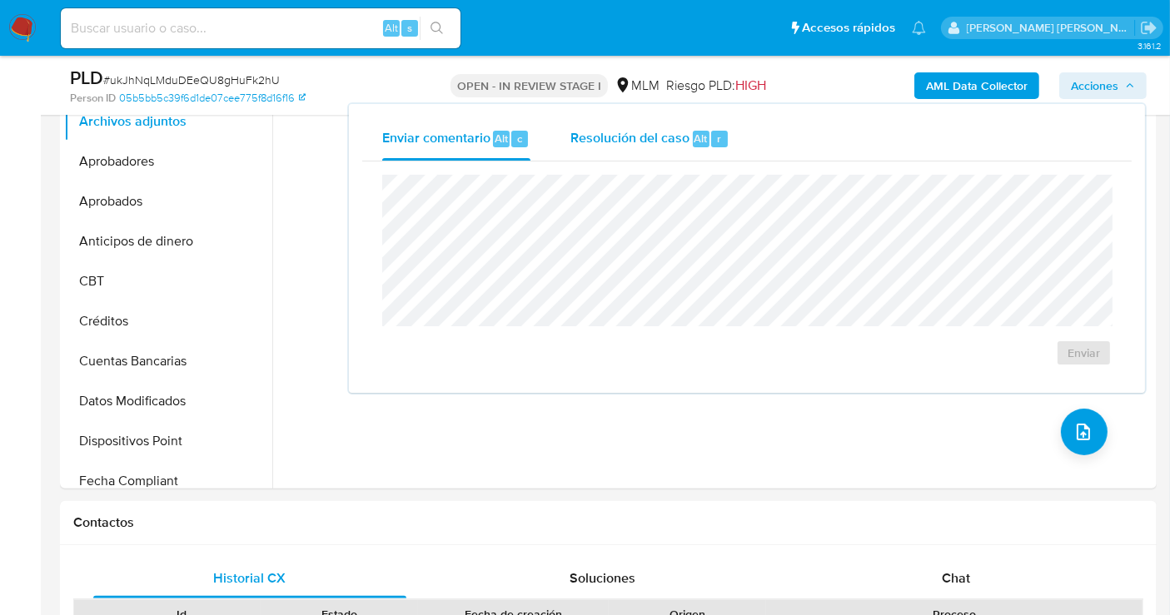
click at [635, 138] on span "Resolución del caso" at bounding box center [629, 137] width 119 height 19
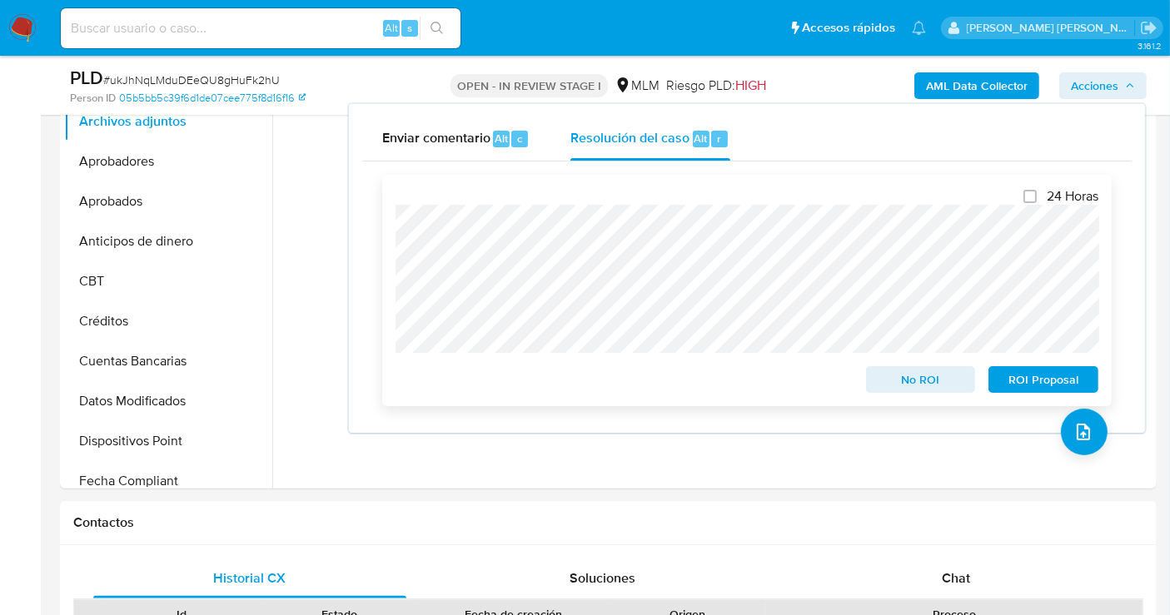
click at [928, 385] on span "No ROI" at bounding box center [920, 379] width 87 height 23
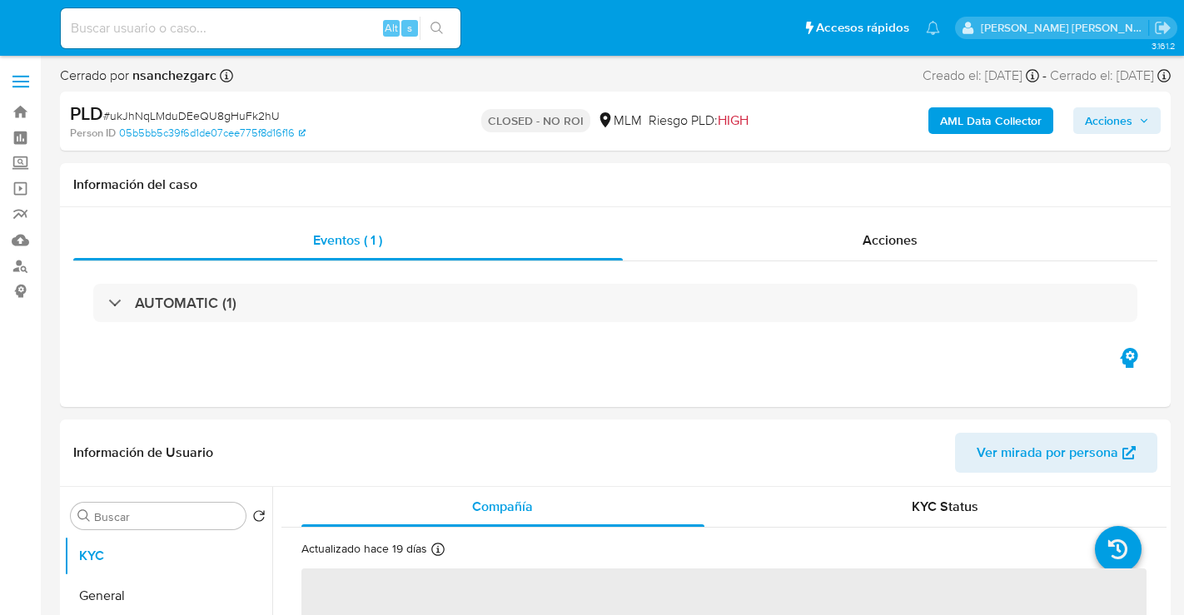
select select "10"
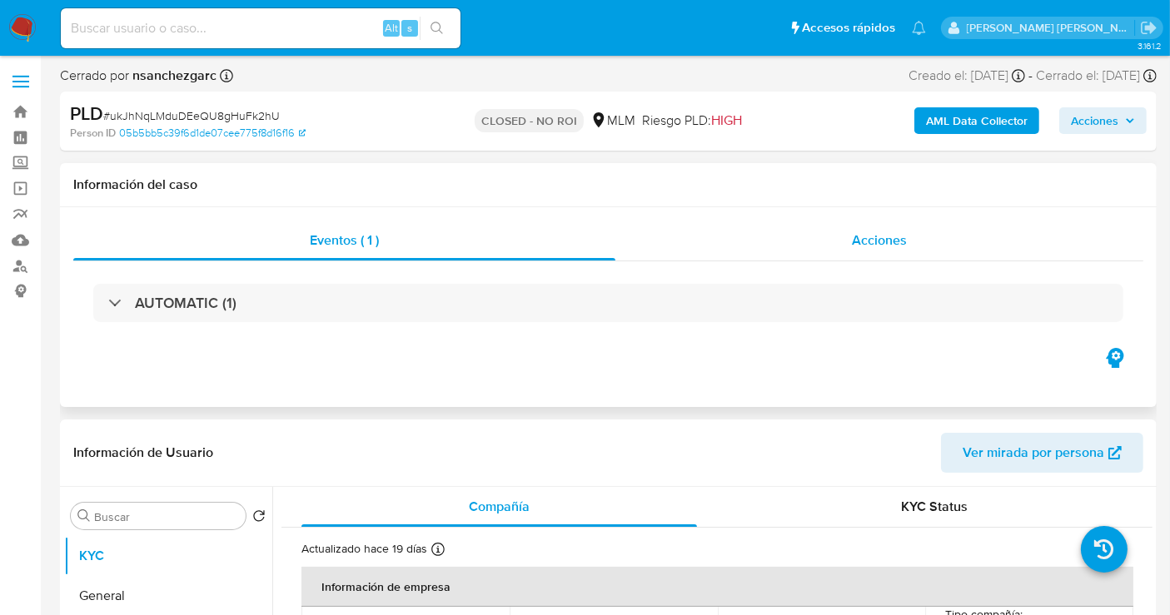
click at [870, 243] on span "Acciones" at bounding box center [879, 240] width 55 height 19
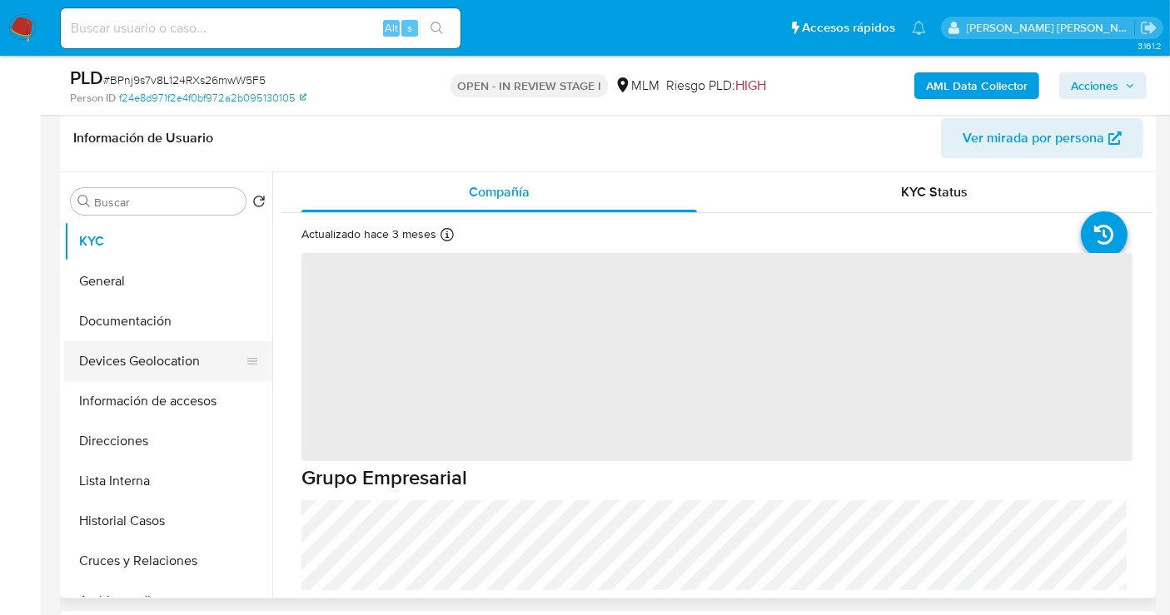
scroll to position [277, 0]
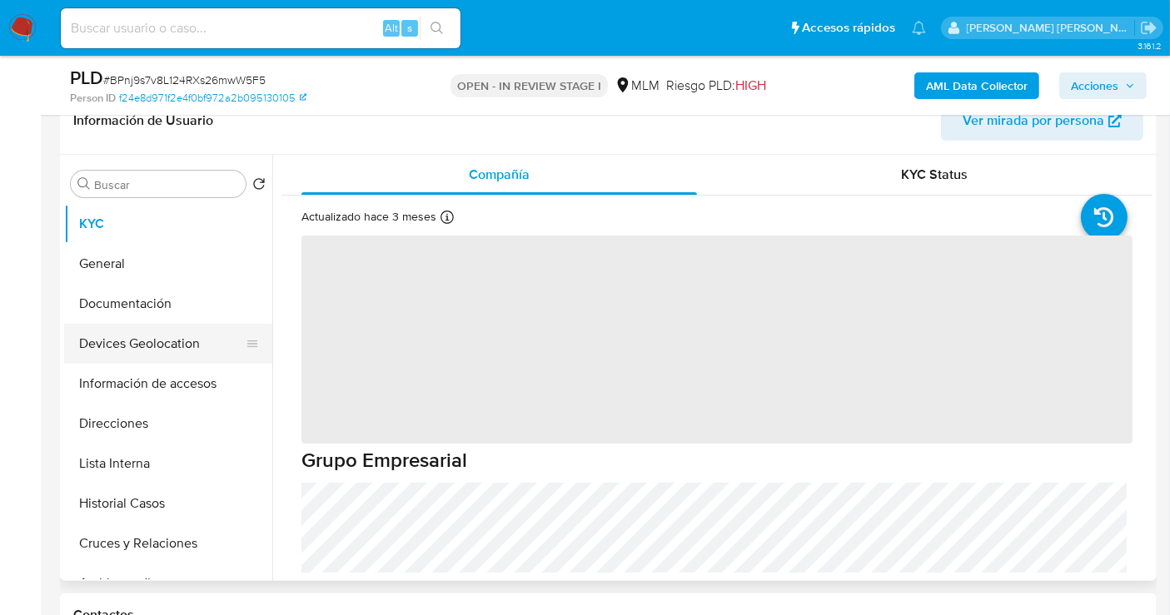
select select "10"
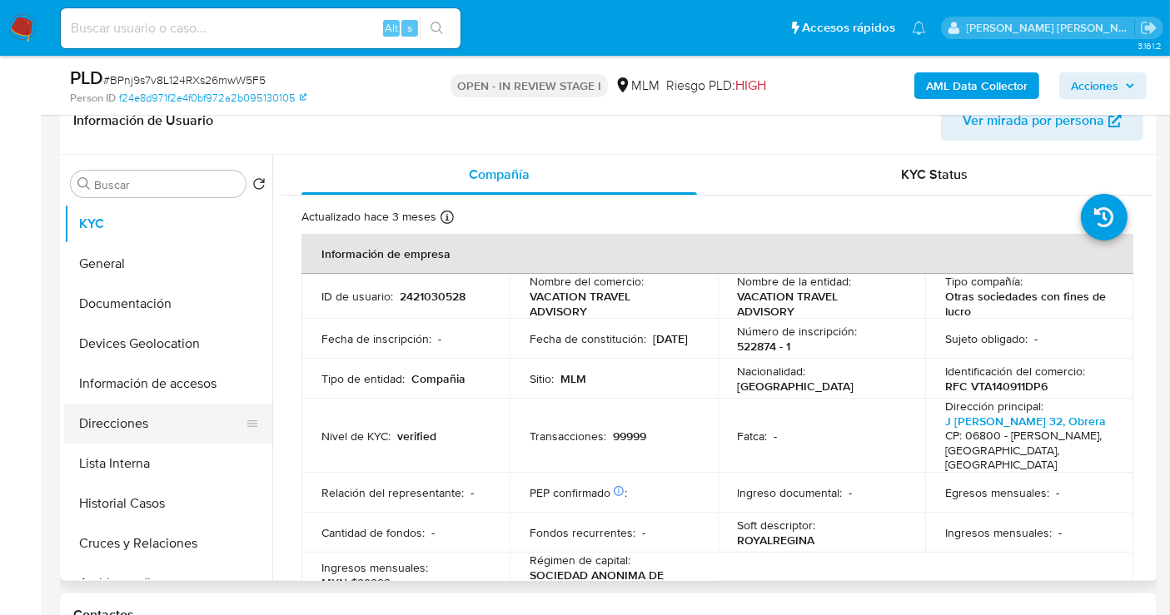
click at [123, 429] on button "Direcciones" at bounding box center [161, 424] width 195 height 40
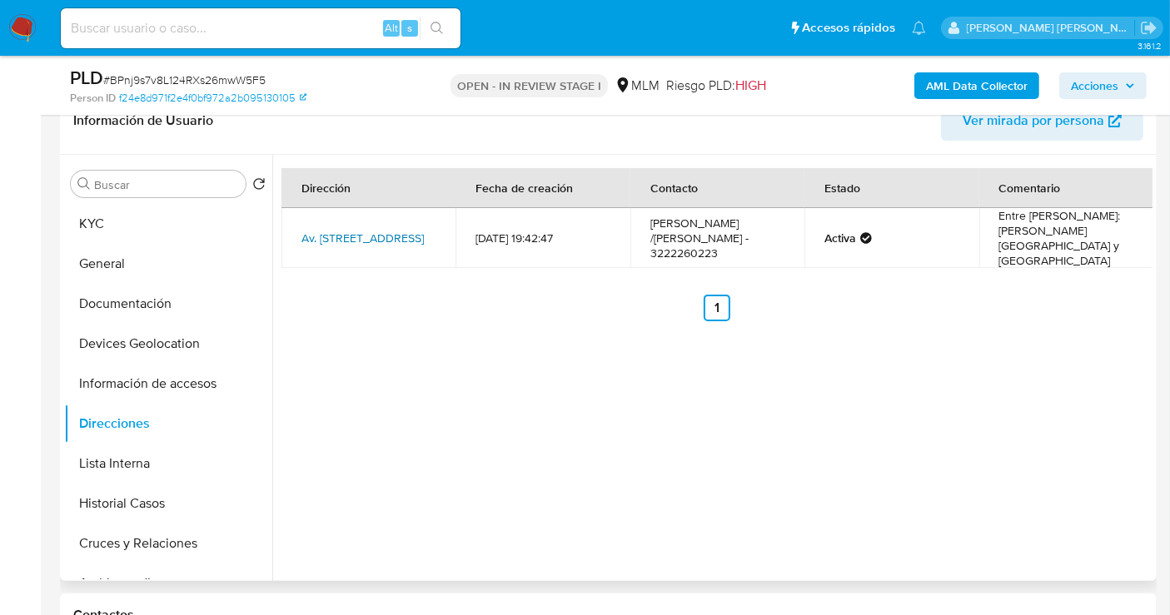
click at [345, 236] on link "Av. [STREET_ADDRESS]" at bounding box center [362, 238] width 122 height 17
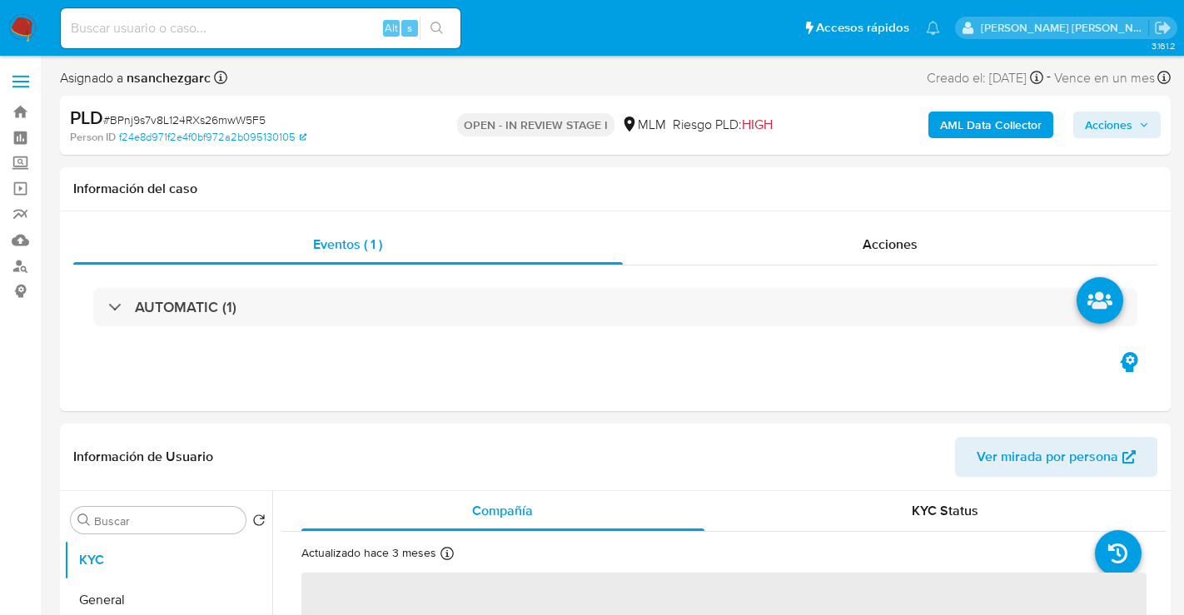
select select "10"
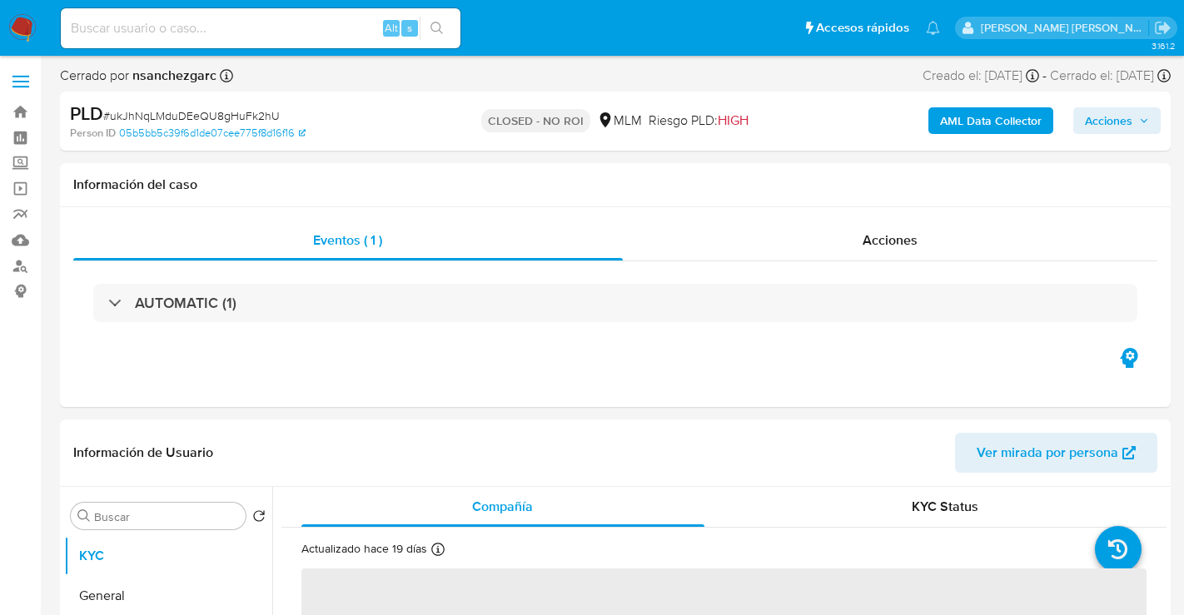
select select "10"
